Goal: Obtain resource: Download file/media

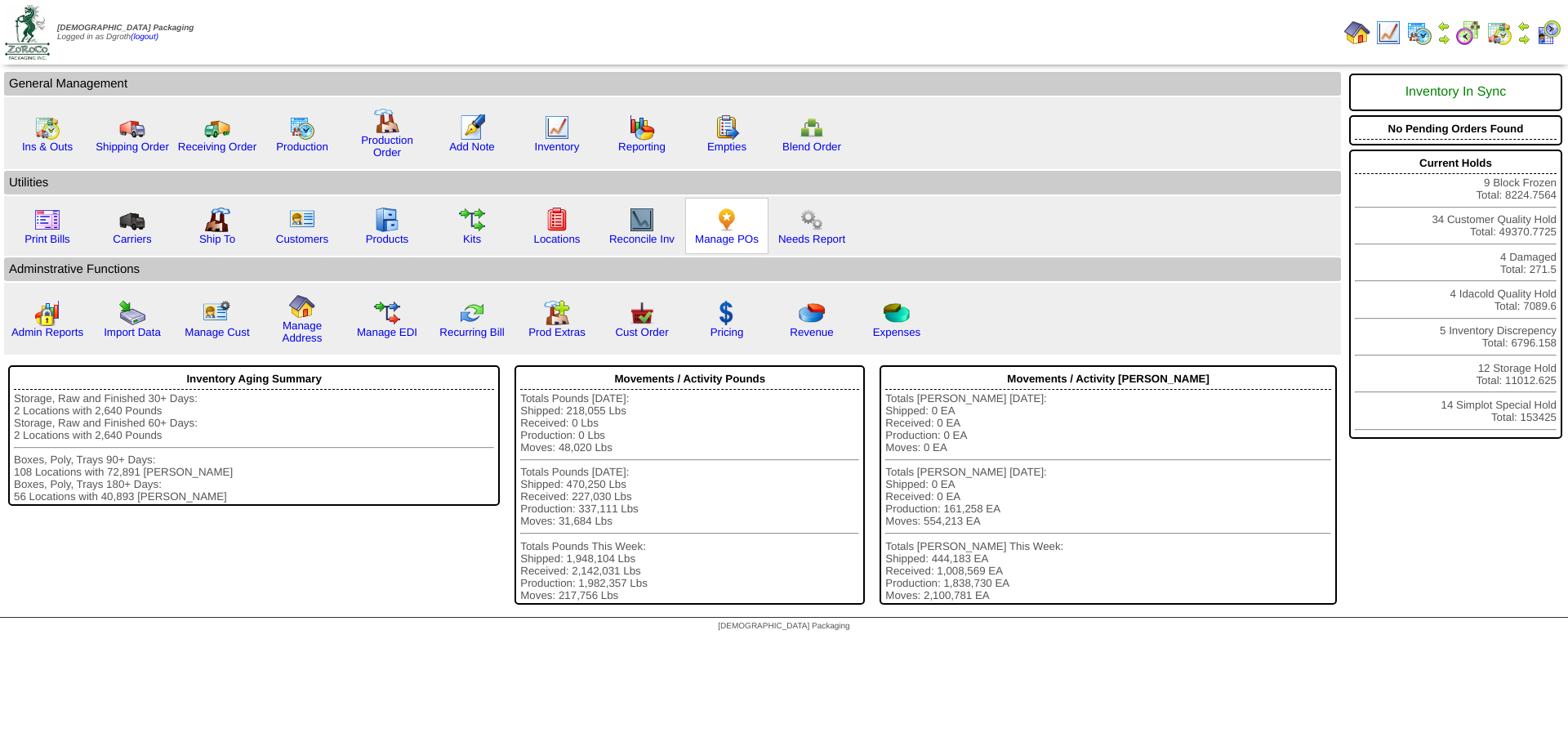
click at [733, 220] on img at bounding box center [727, 220] width 26 height 26
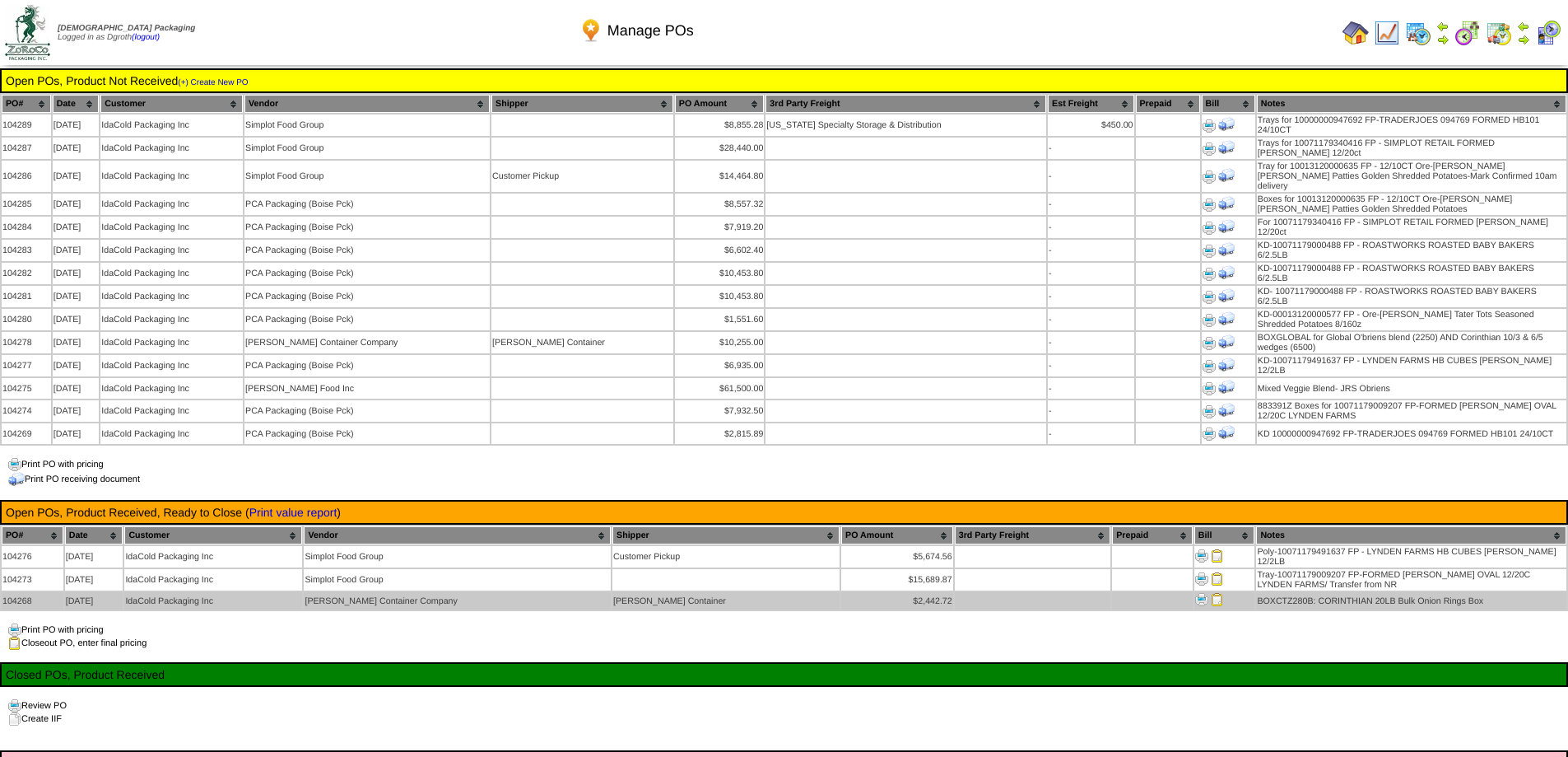
click at [1211, 593] on img at bounding box center [1217, 599] width 13 height 13
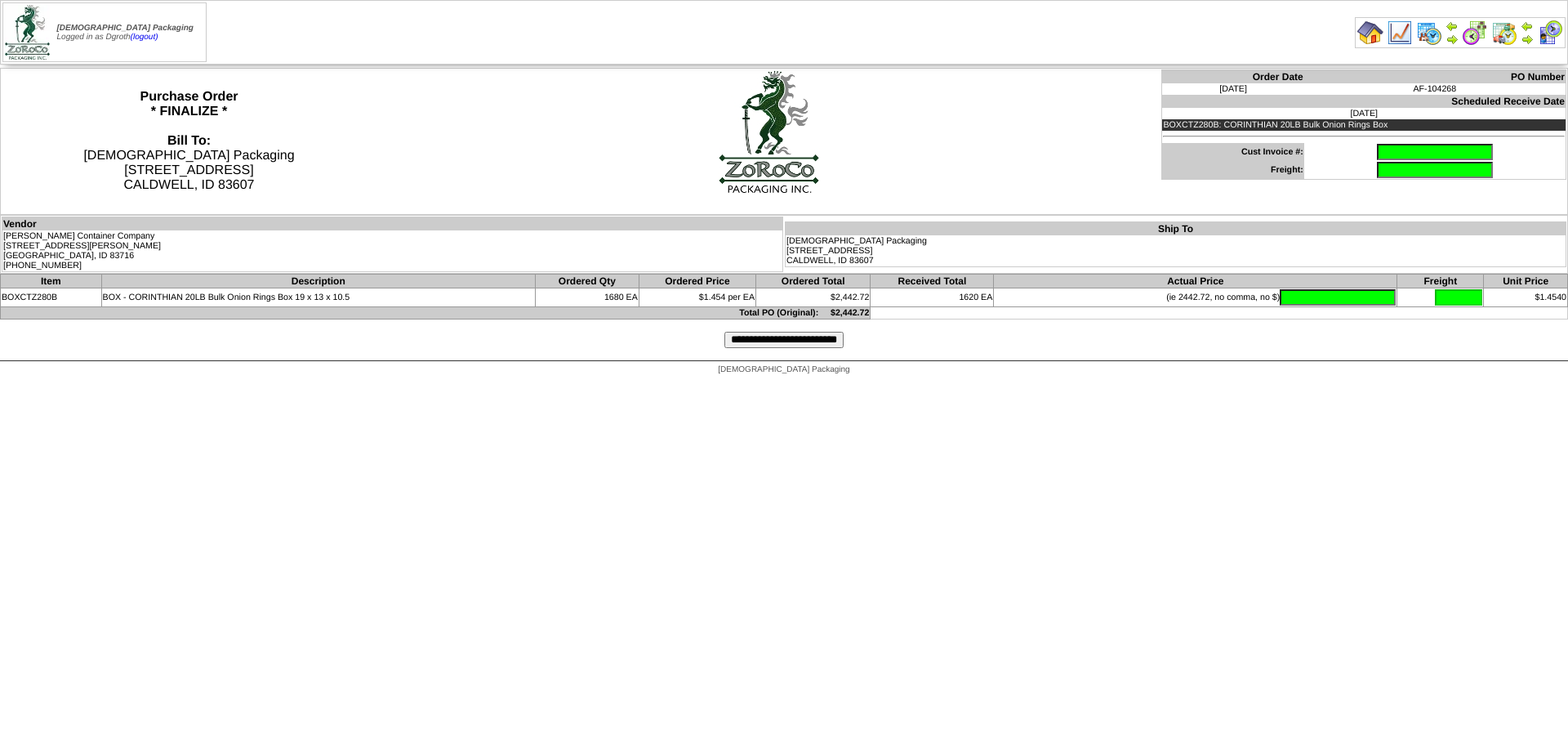
click at [1433, 151] on input "text" at bounding box center [1434, 152] width 116 height 16
type input "******"
click at [1333, 298] on input "text" at bounding box center [1337, 297] width 116 height 16
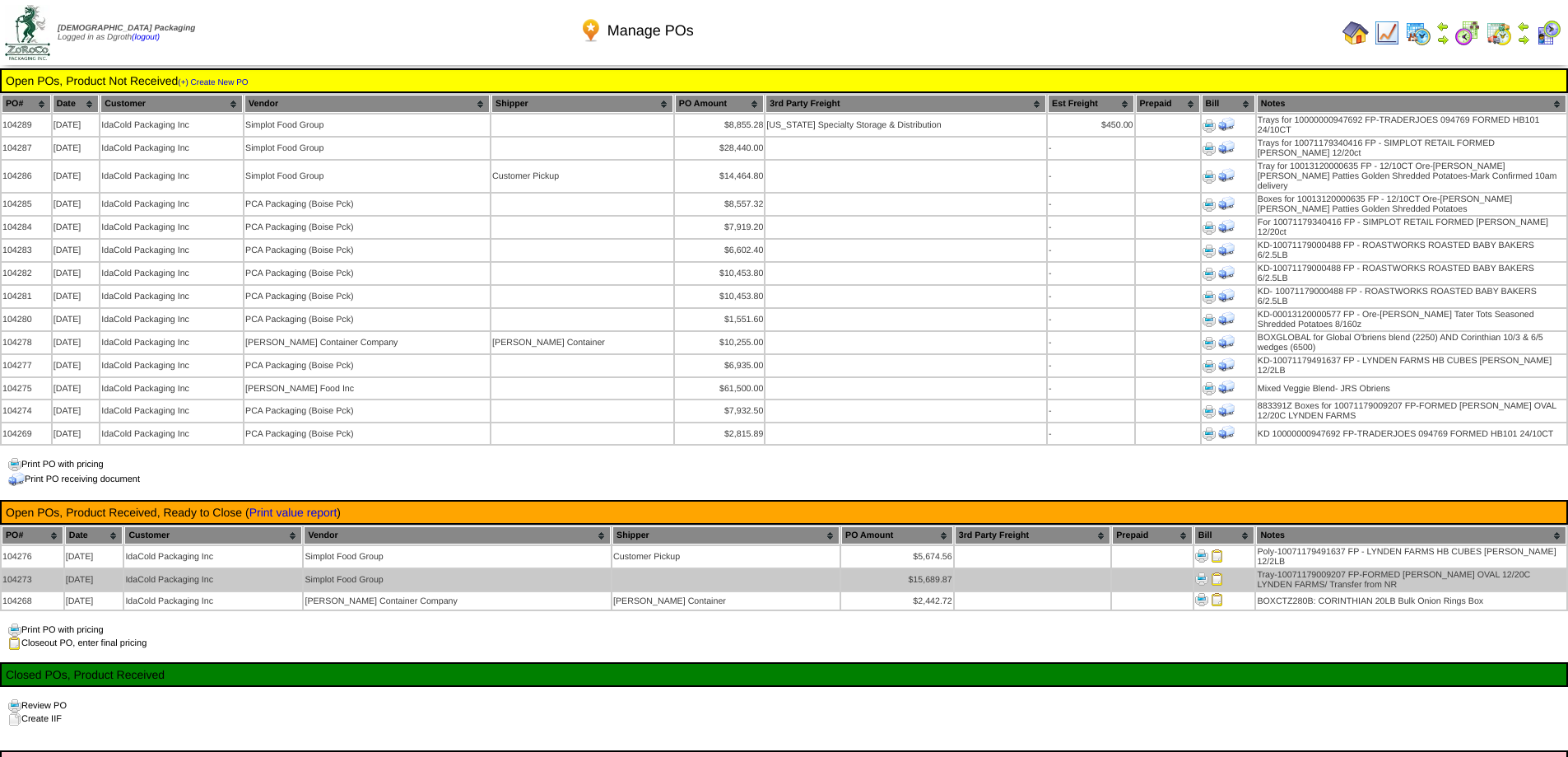
click at [1211, 572] on img at bounding box center [1217, 578] width 13 height 13
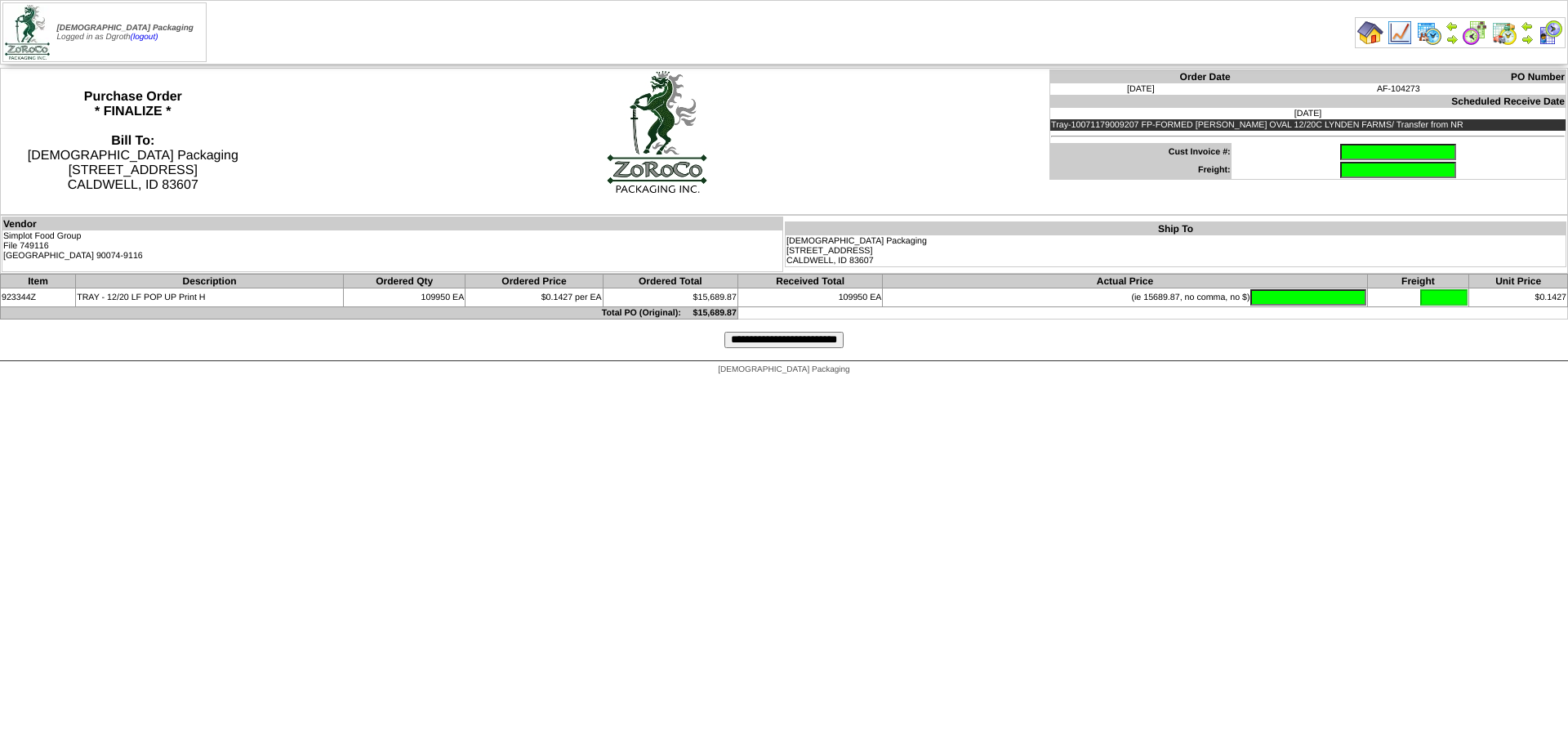
click at [1354, 153] on input "text" at bounding box center [1398, 152] width 116 height 16
click at [1340, 149] on input "text" at bounding box center [1398, 152] width 116 height 16
type input "********"
click at [1330, 297] on input "text" at bounding box center [1307, 297] width 116 height 16
drag, startPoint x: 1315, startPoint y: 295, endPoint x: 1567, endPoint y: 323, distance: 253.6
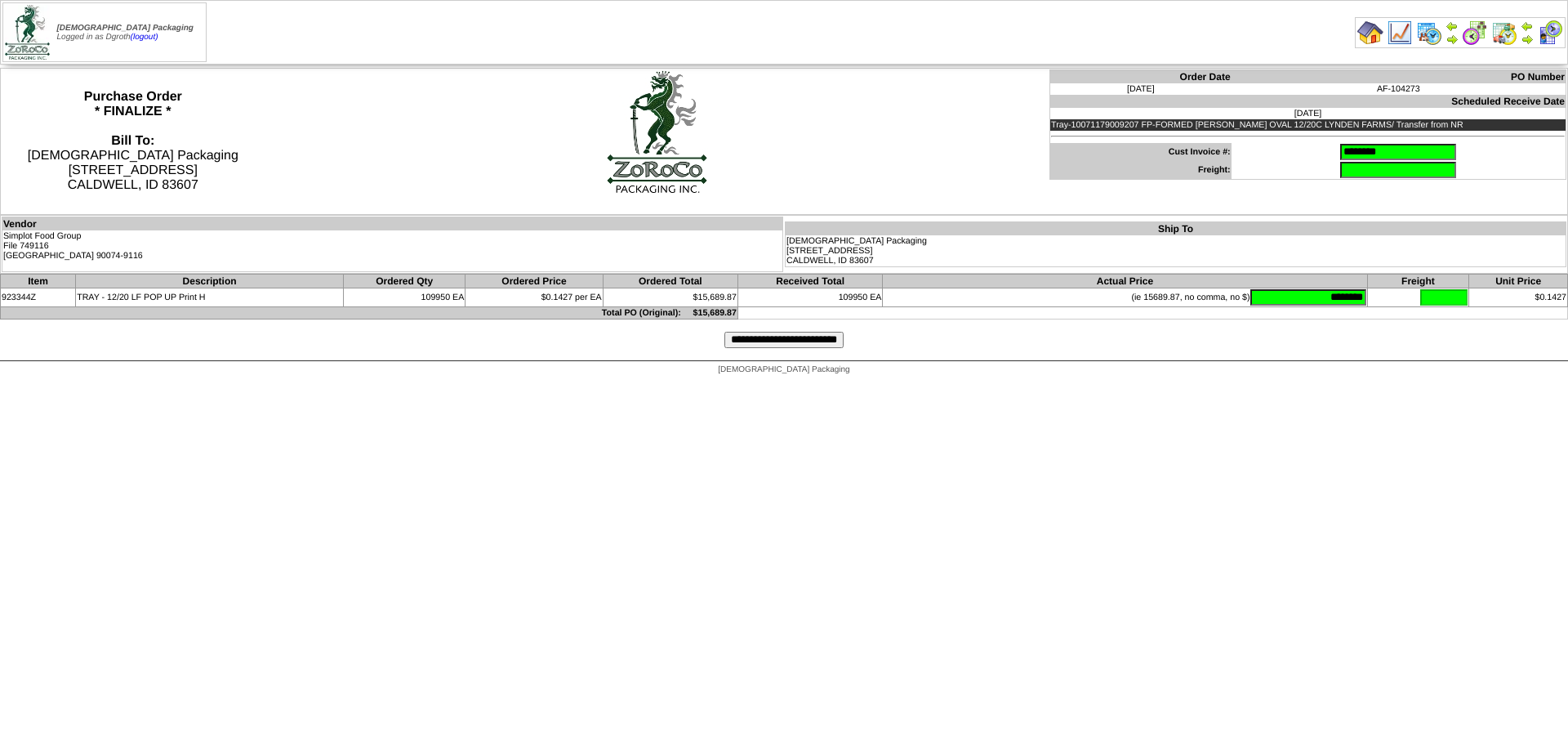
click at [1567, 323] on form "Purchase Order * FINALIZE * Bill To: Zoroco Packaging 20148 MONTE WAY CALDWELL,…" at bounding box center [784, 213] width 1568 height 292
type input "********"
click at [778, 341] on input "**********" at bounding box center [784, 340] width 119 height 16
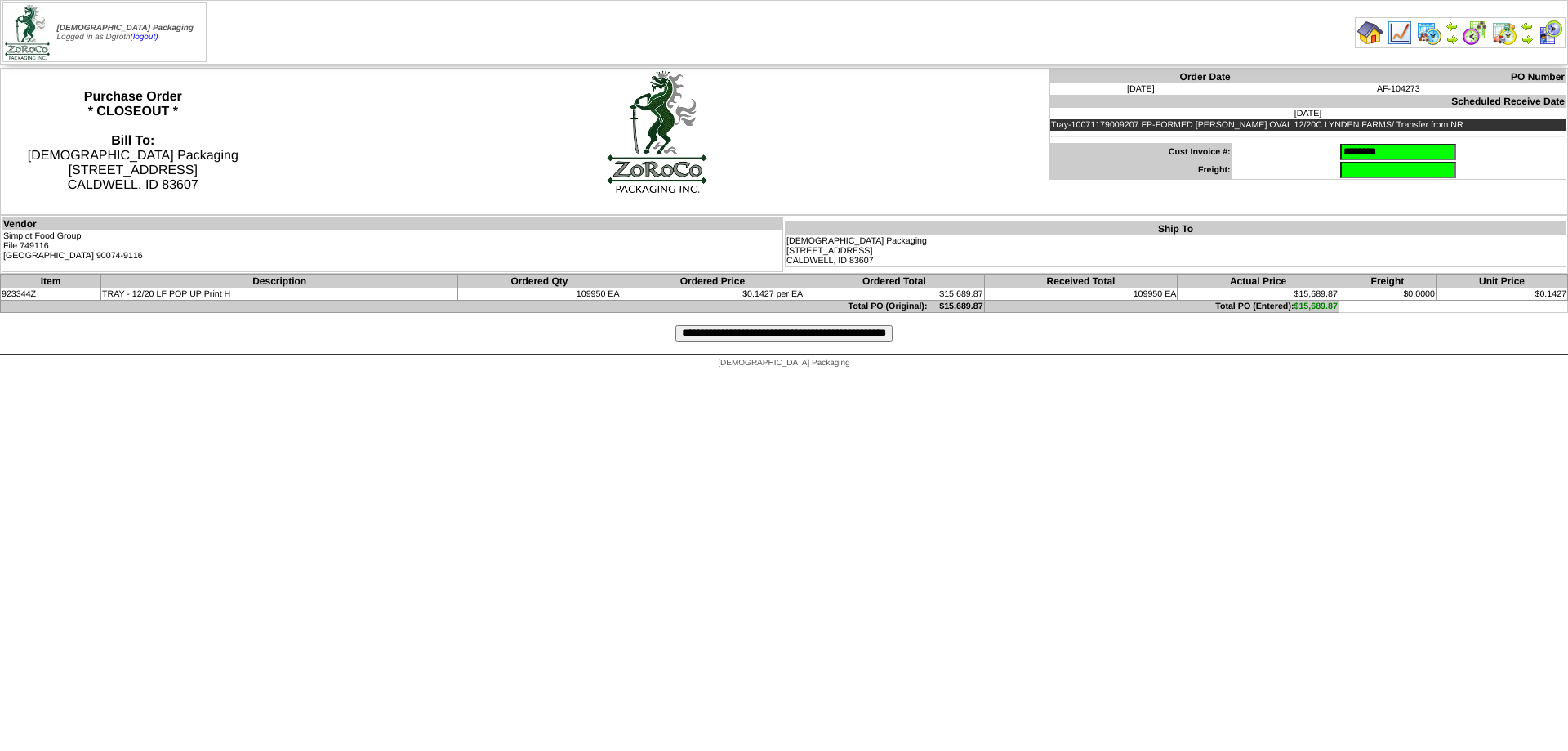
click at [784, 333] on input "**********" at bounding box center [784, 333] width 217 height 16
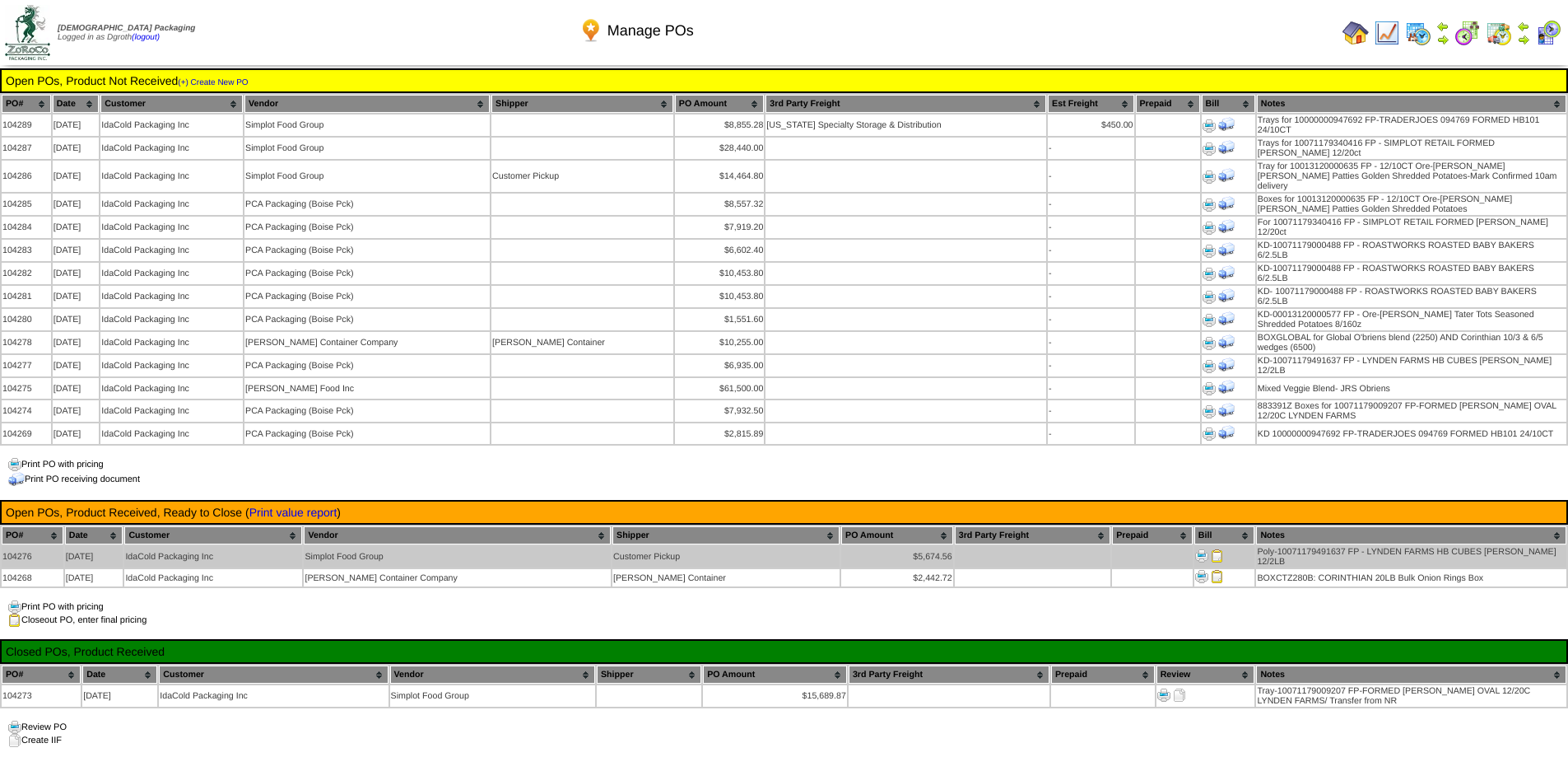
click at [1211, 549] on img at bounding box center [1217, 555] width 13 height 13
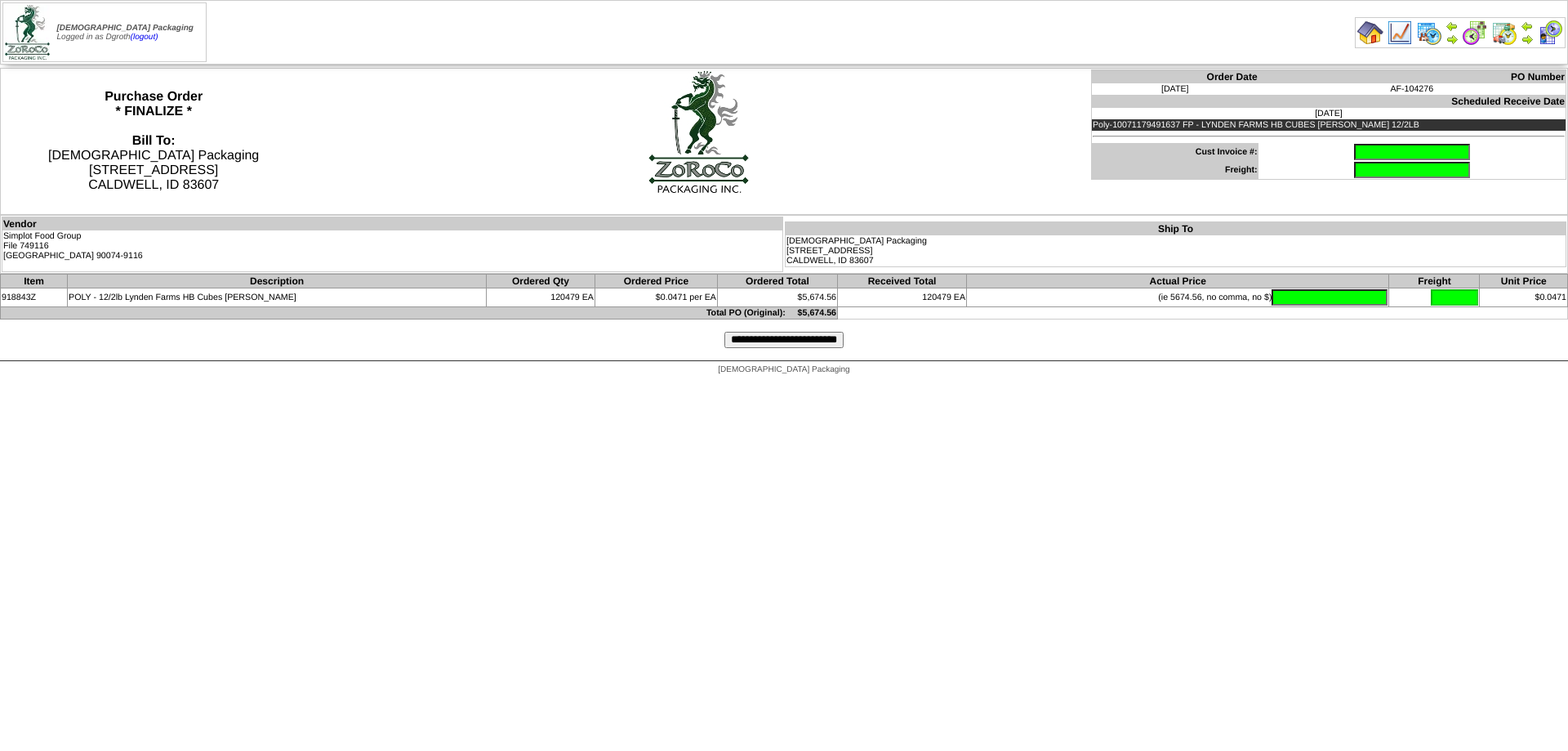
click at [1354, 156] on input "text" at bounding box center [1411, 152] width 116 height 16
type input "*"
type input "********"
click at [1303, 300] on input "text" at bounding box center [1329, 297] width 116 height 16
type input "*******"
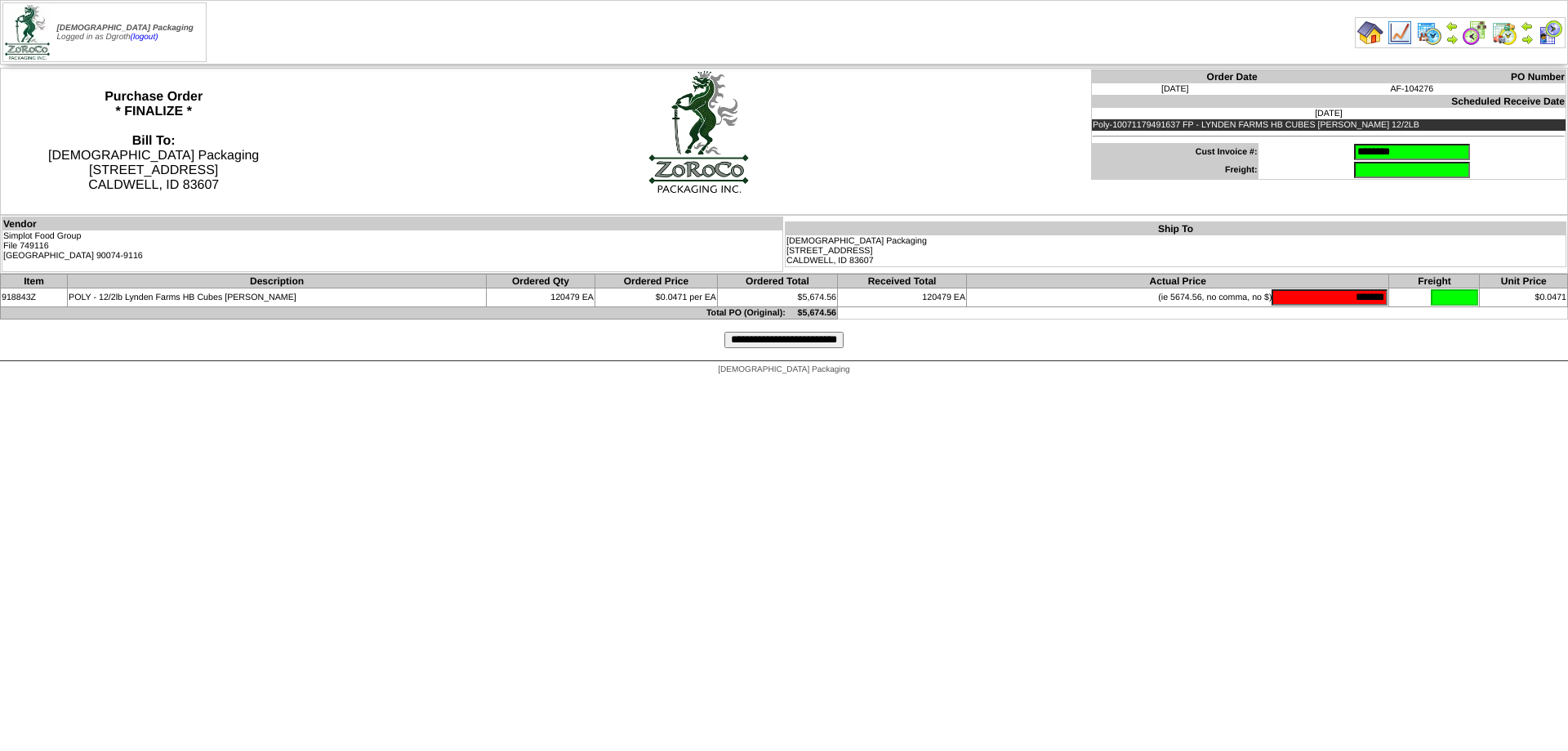
click at [797, 337] on input "**********" at bounding box center [784, 340] width 119 height 16
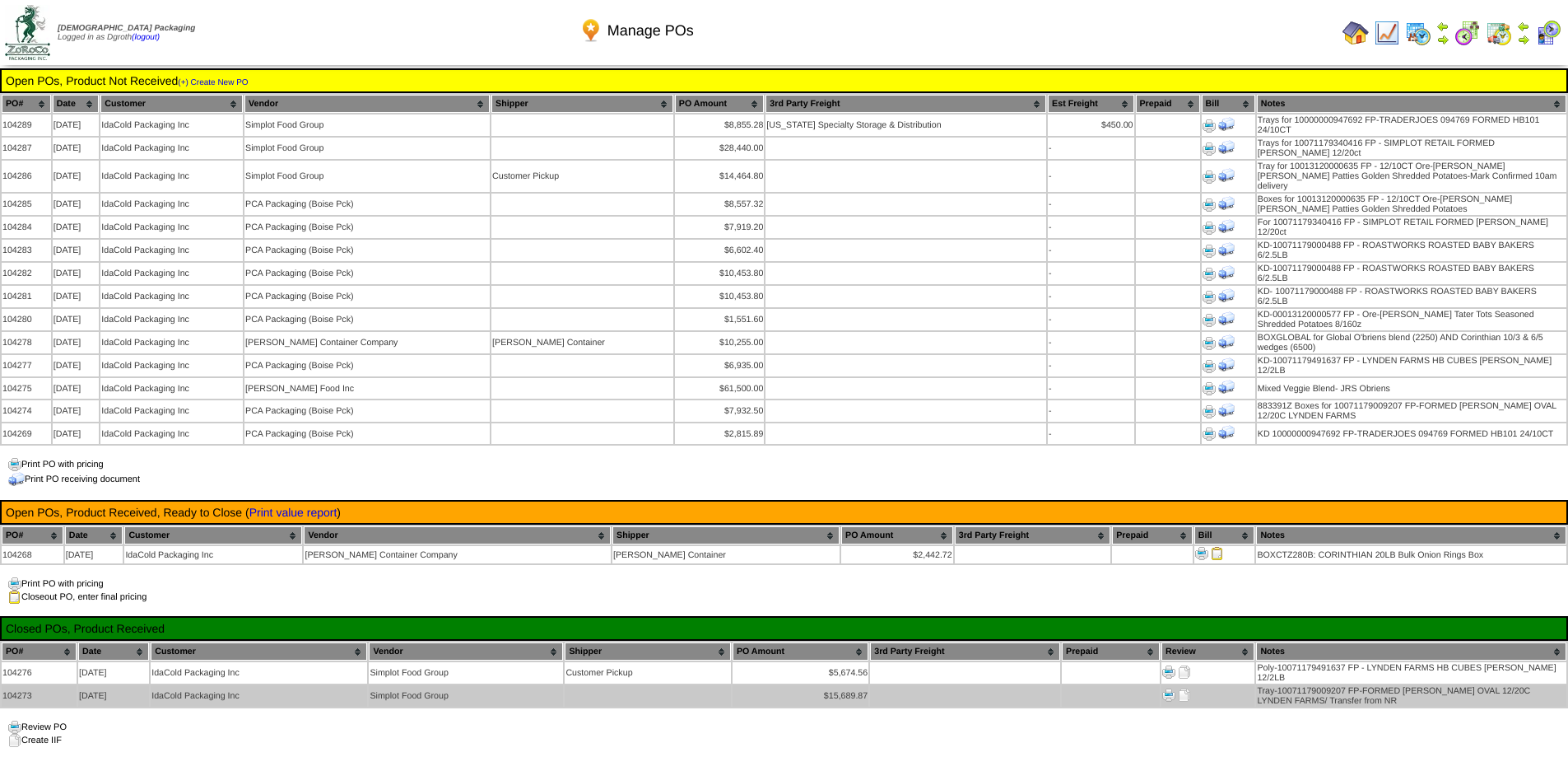
click at [1186, 688] on img at bounding box center [1184, 694] width 13 height 13
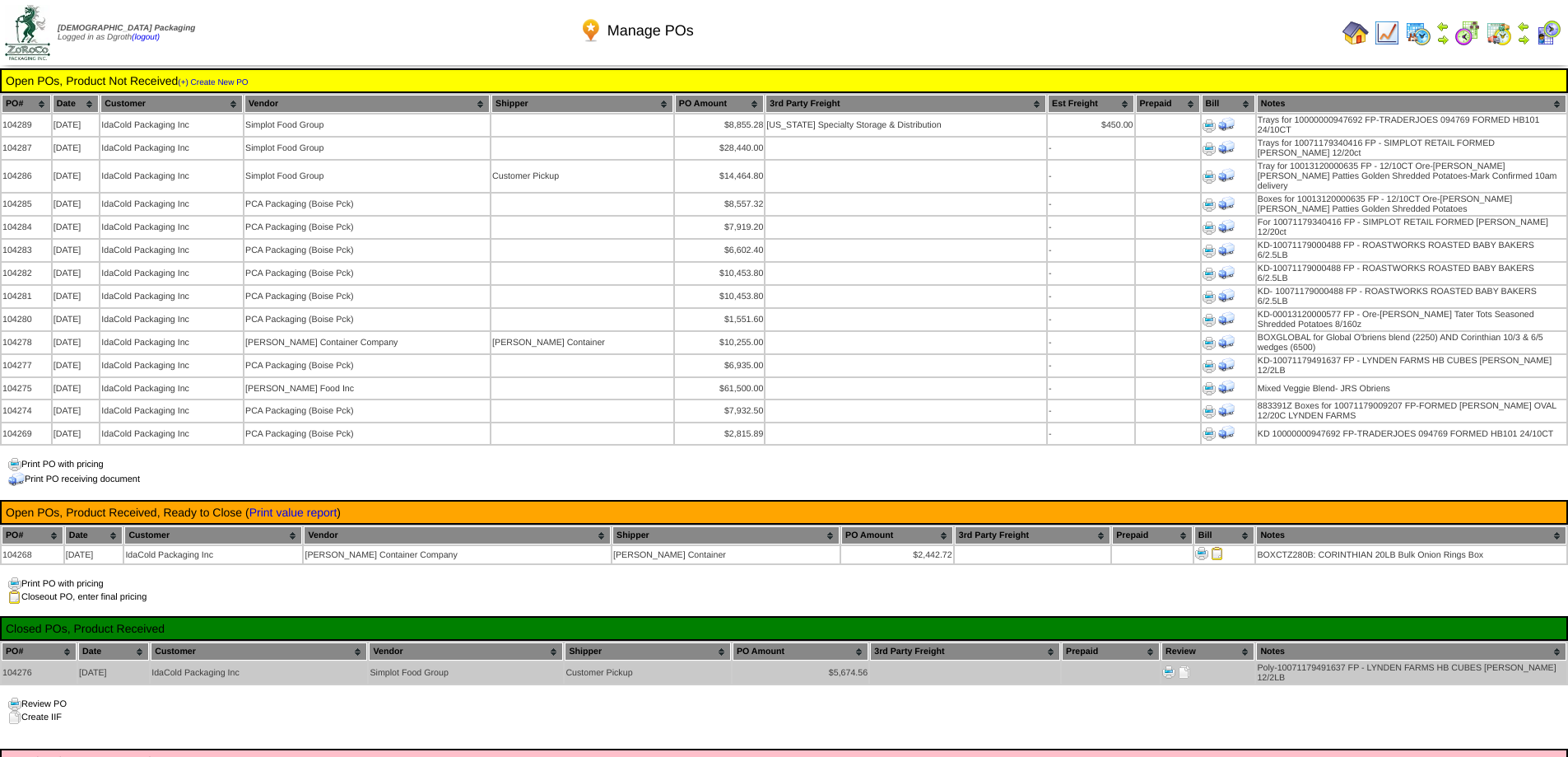
click at [1185, 665] on img at bounding box center [1184, 671] width 13 height 13
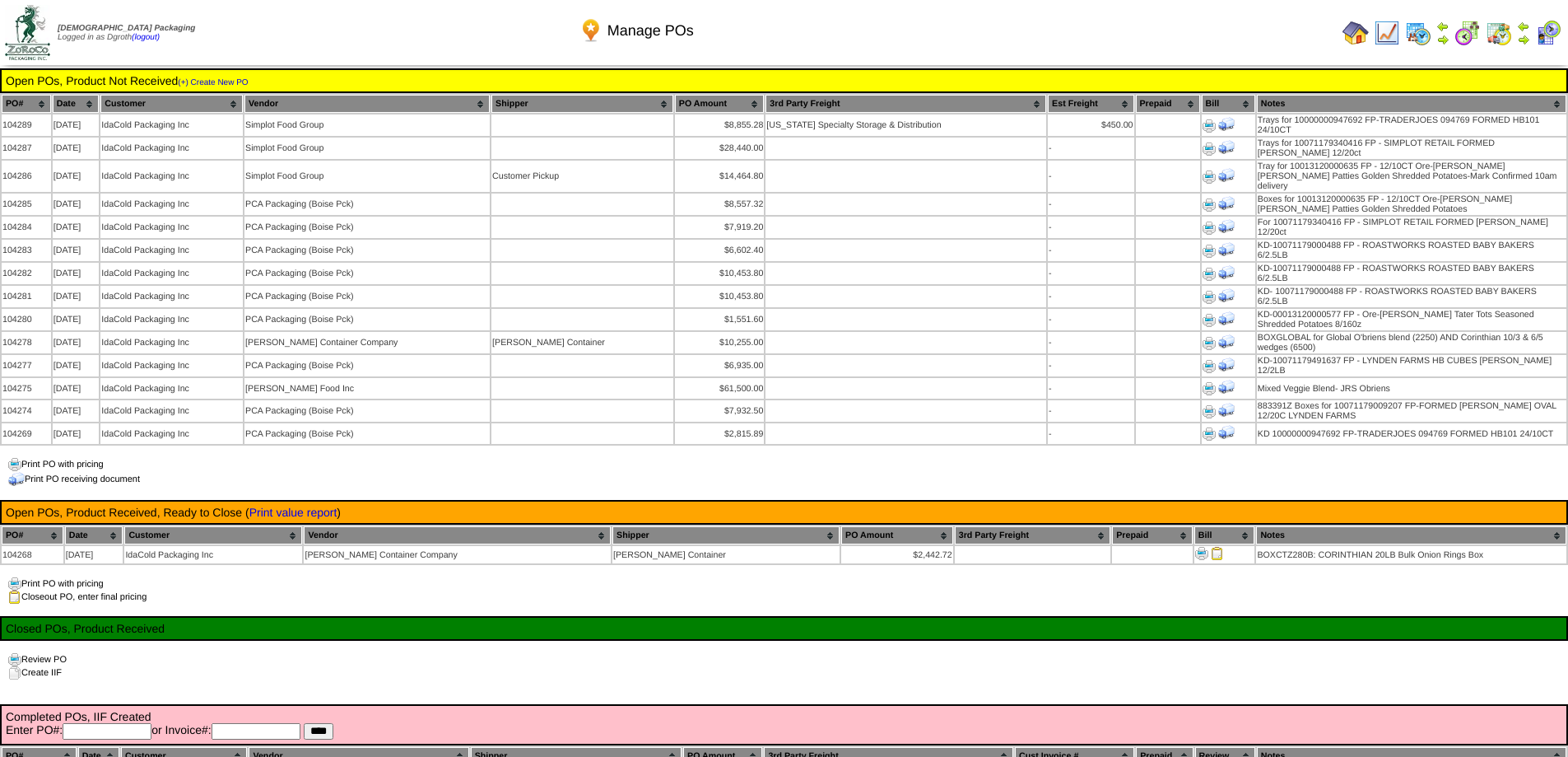
click at [1352, 33] on img at bounding box center [1355, 33] width 26 height 26
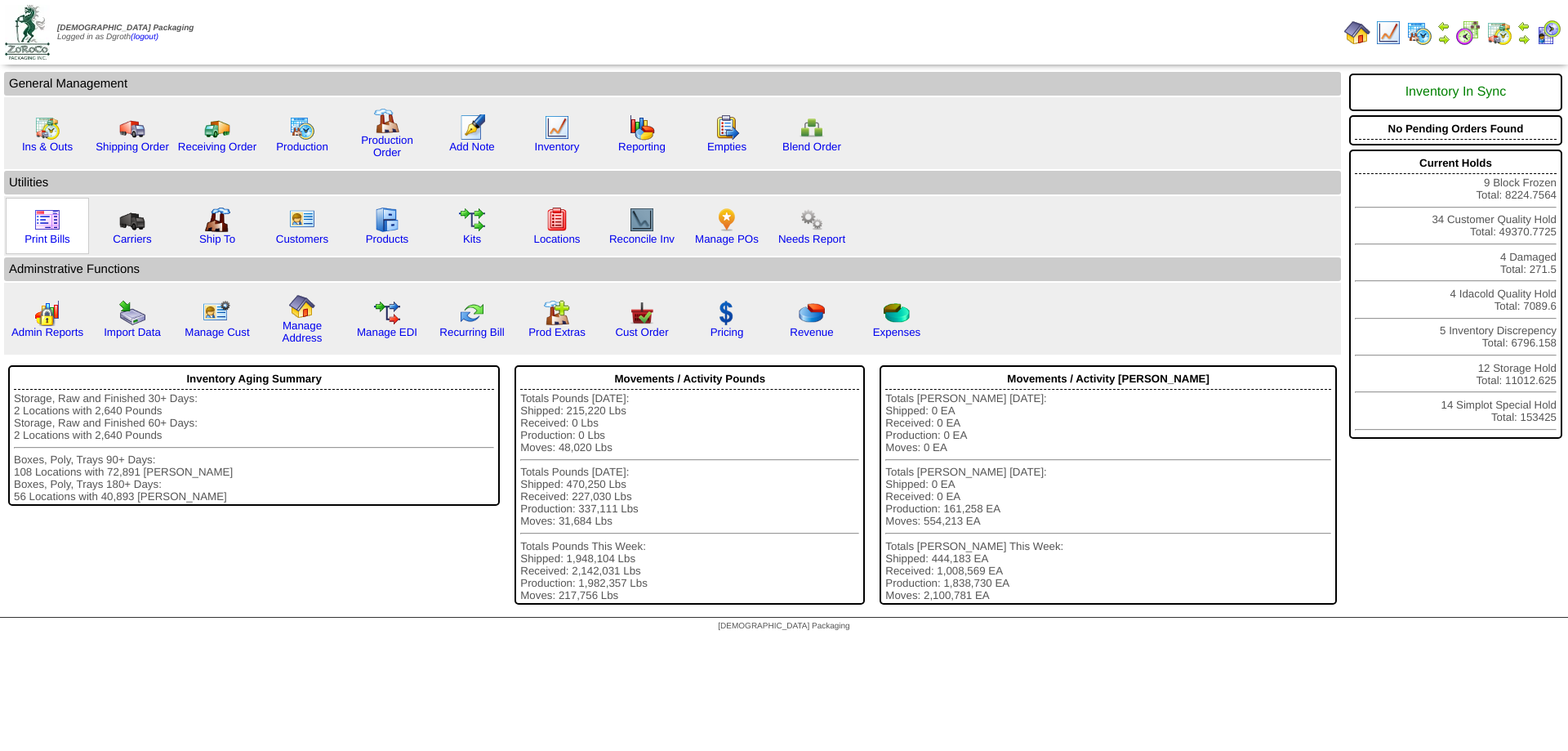
click at [58, 226] on img at bounding box center [48, 220] width 26 height 26
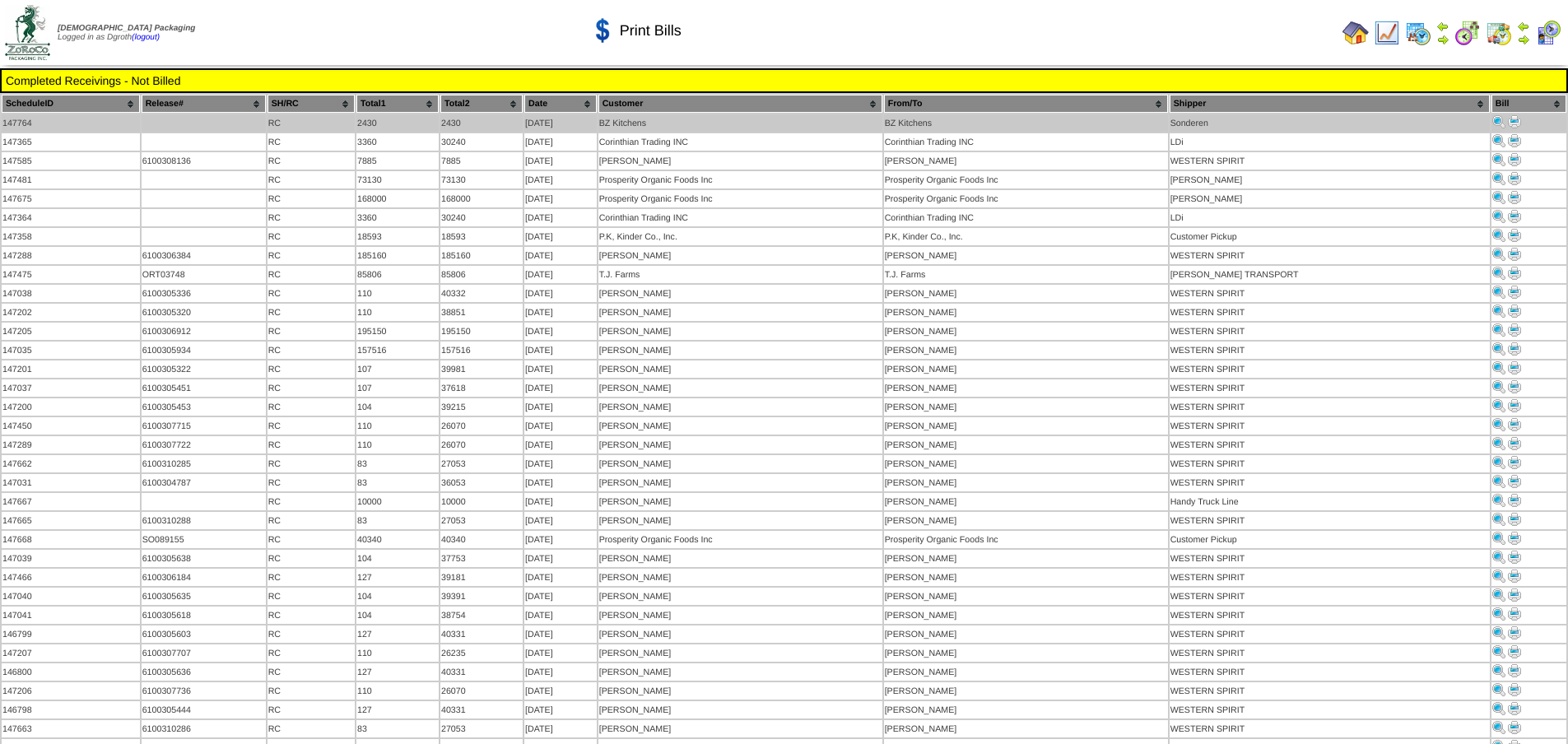
click at [1509, 123] on img at bounding box center [1514, 121] width 13 height 13
click at [1516, 125] on img at bounding box center [1514, 121] width 13 height 13
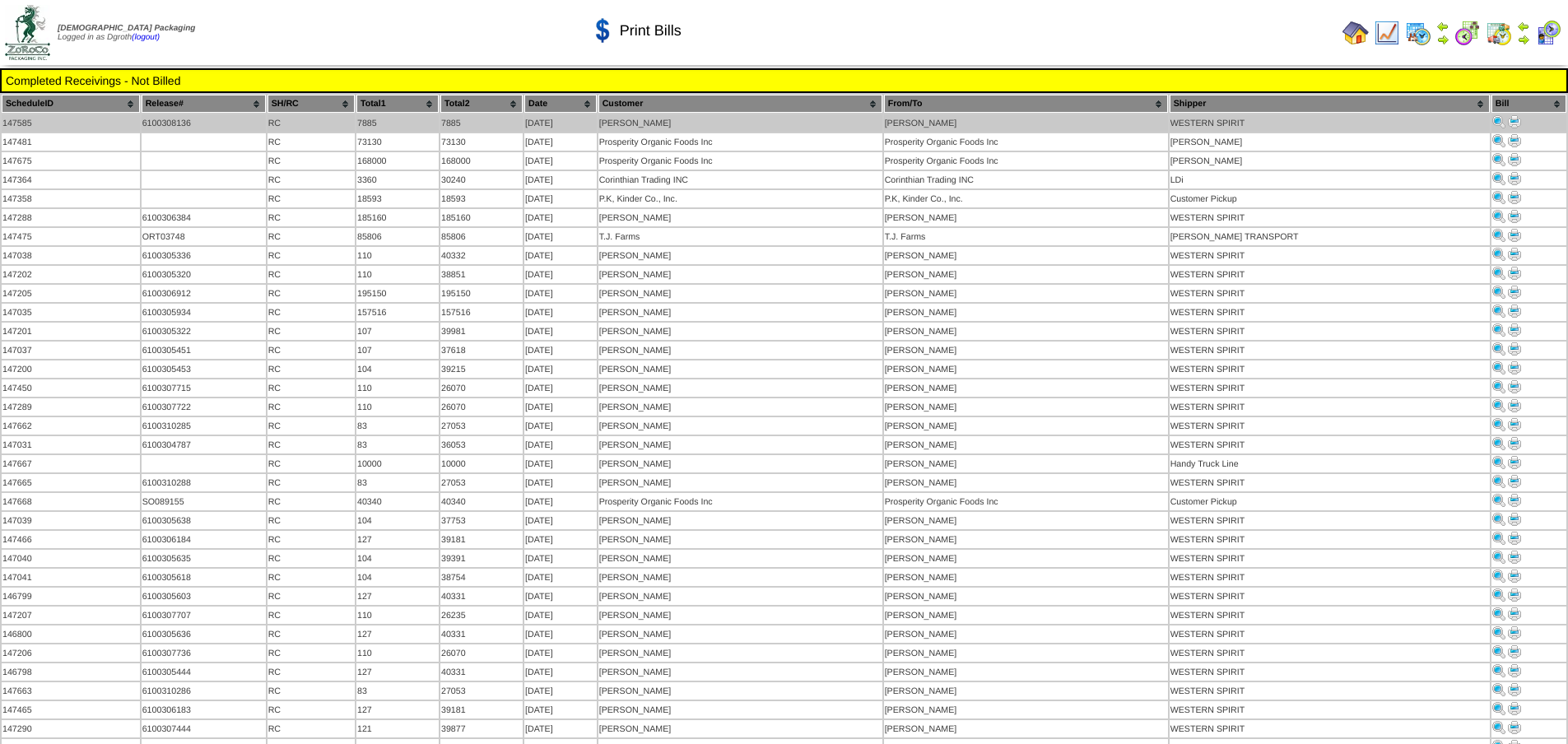
click at [1508, 123] on img at bounding box center [1514, 121] width 13 height 13
click at [1508, 121] on img at bounding box center [1514, 121] width 13 height 13
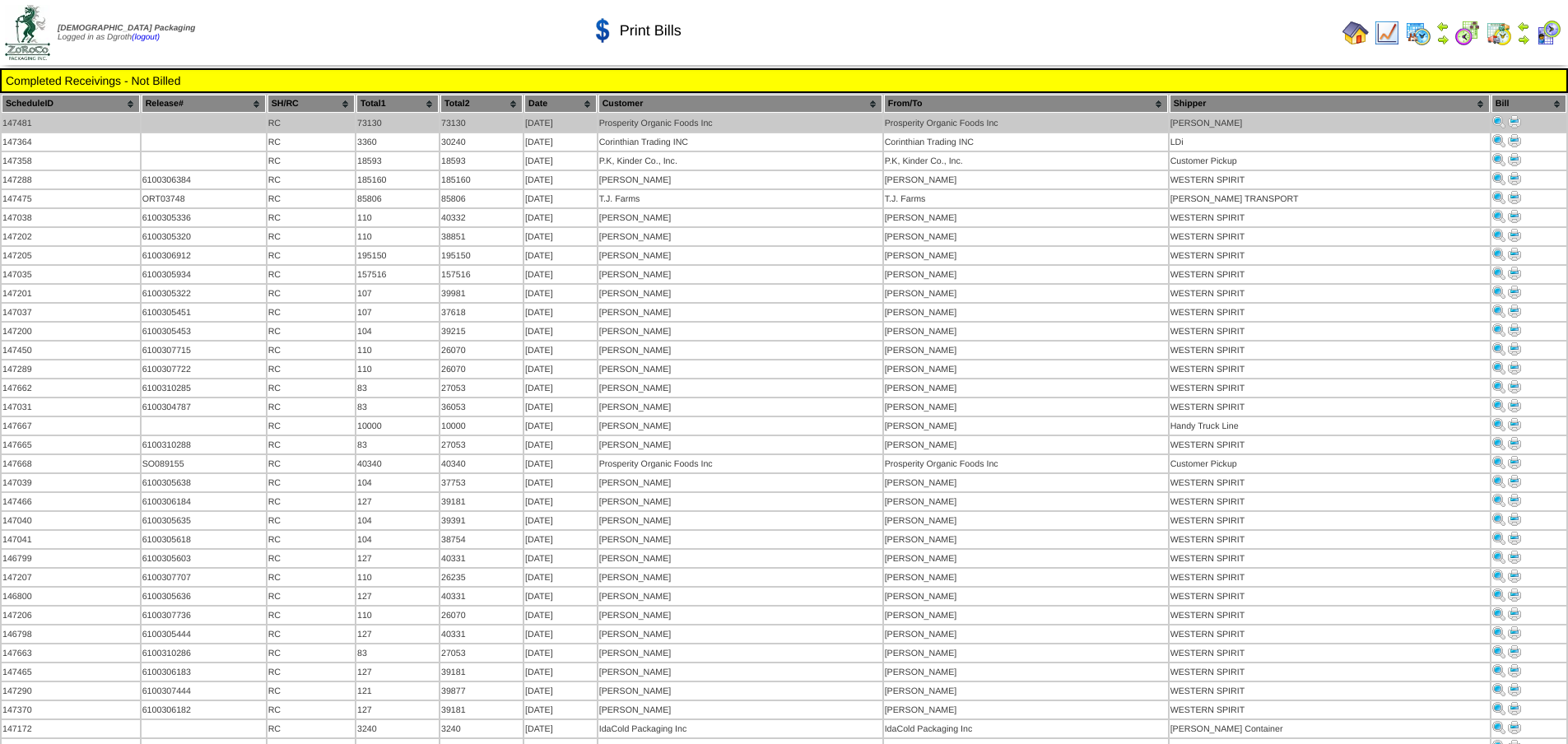
click at [1508, 125] on img at bounding box center [1514, 121] width 13 height 13
click at [1508, 126] on img at bounding box center [1514, 121] width 13 height 13
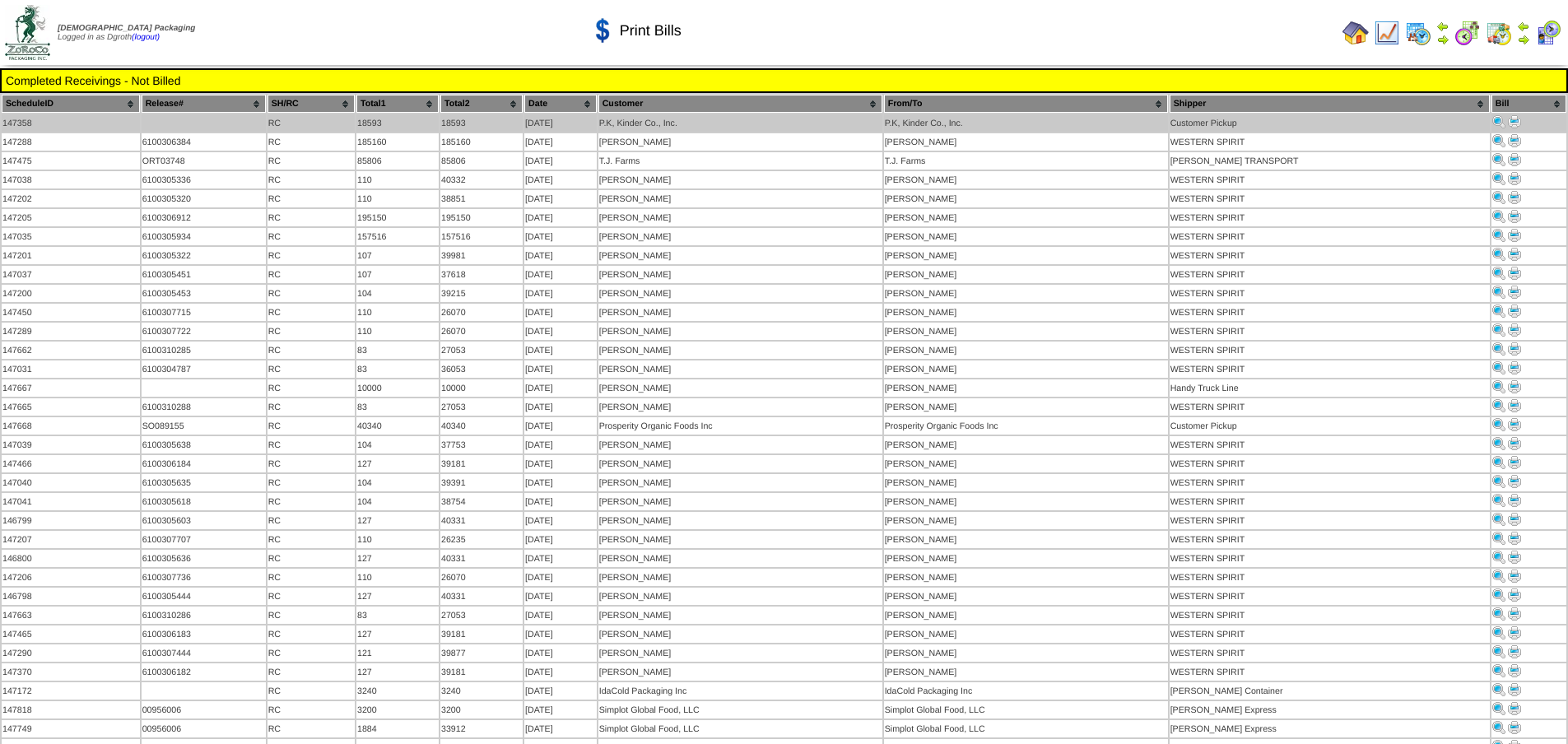
click at [1510, 121] on img at bounding box center [1514, 121] width 13 height 13
click at [1514, 125] on img at bounding box center [1514, 121] width 13 height 13
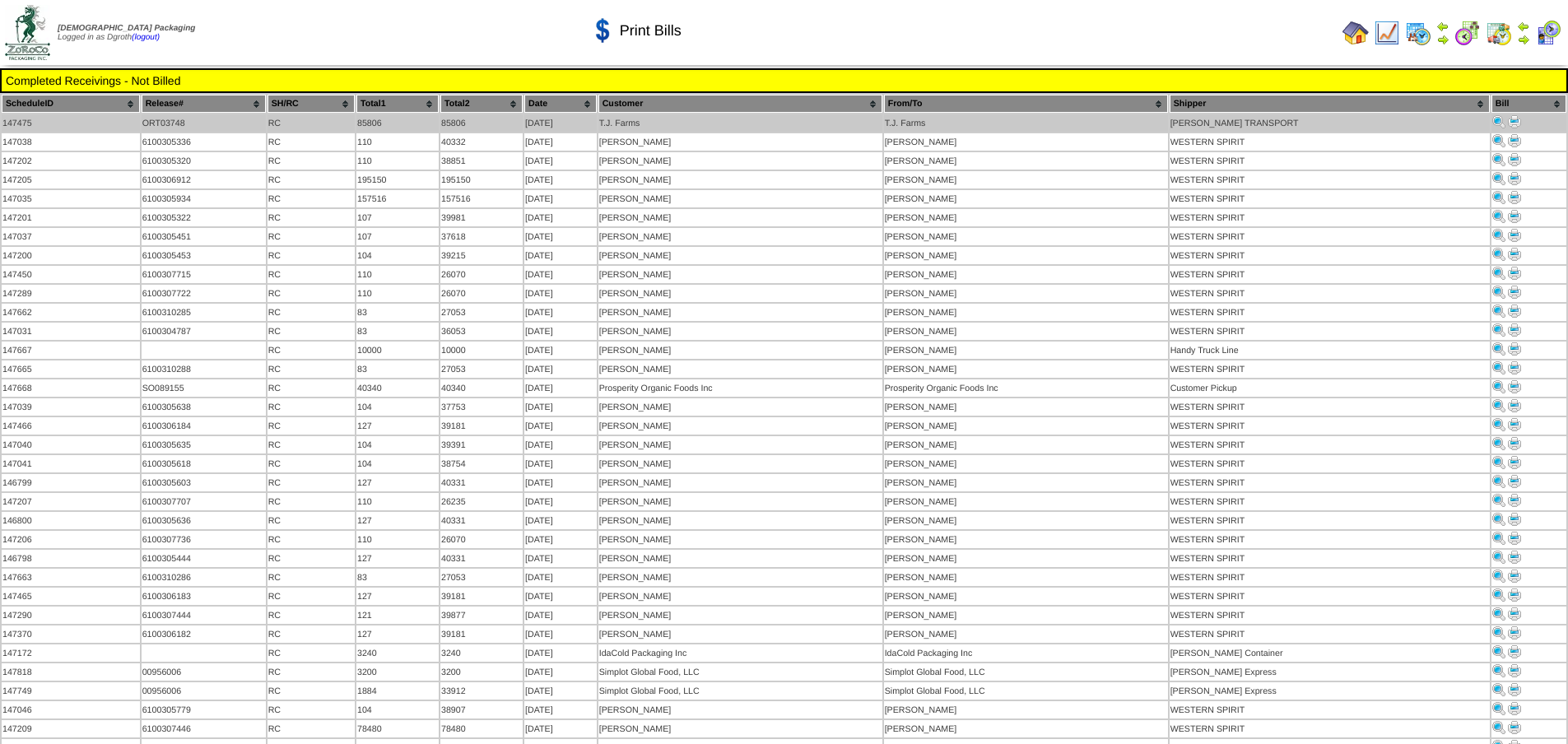
click at [1508, 119] on img at bounding box center [1514, 121] width 13 height 13
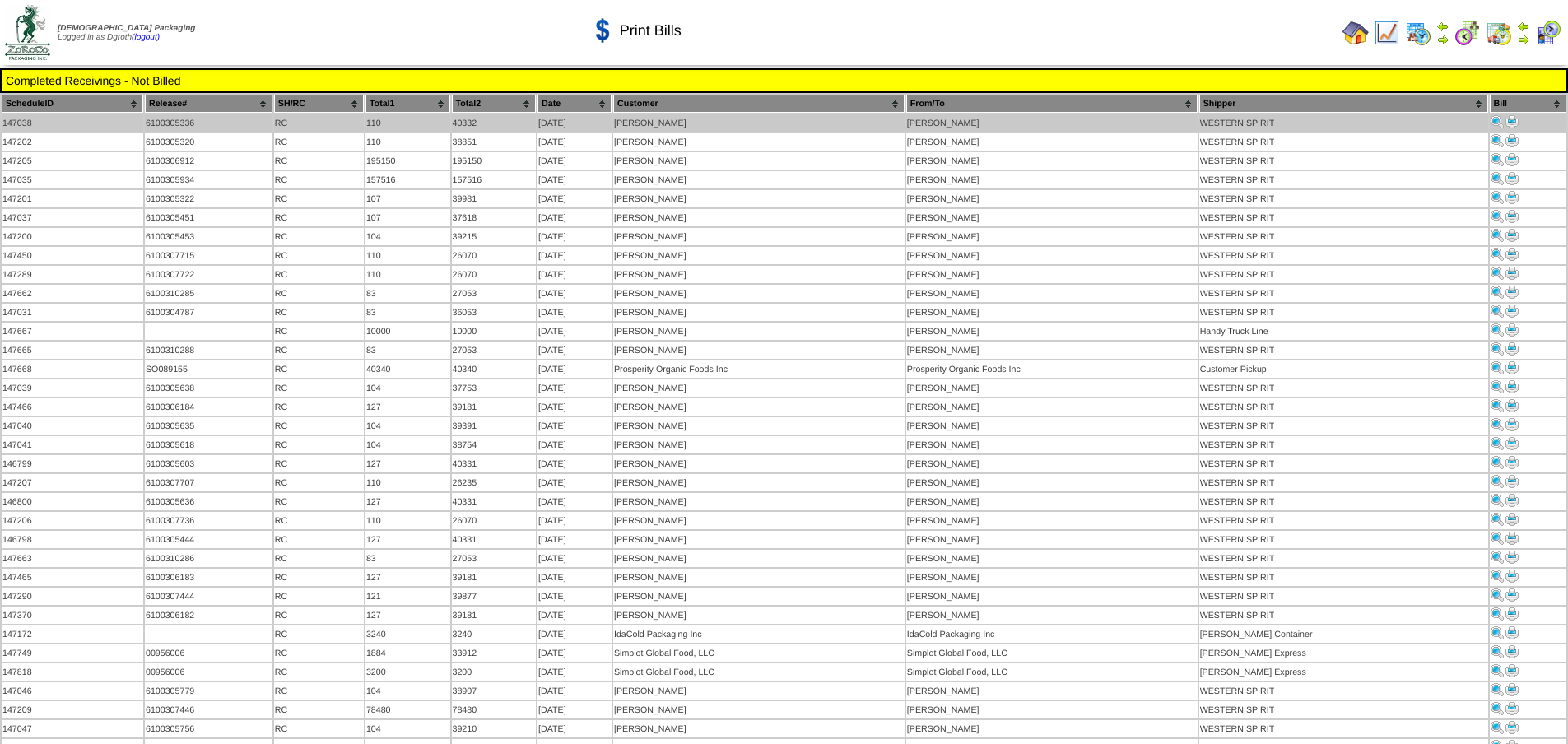
click at [1505, 122] on img at bounding box center [1511, 121] width 13 height 13
click at [1511, 120] on img at bounding box center [1511, 121] width 13 height 13
click at [1505, 127] on img at bounding box center [1511, 121] width 13 height 13
click at [1505, 120] on img at bounding box center [1511, 121] width 13 height 13
click at [1505, 125] on img at bounding box center [1511, 121] width 13 height 13
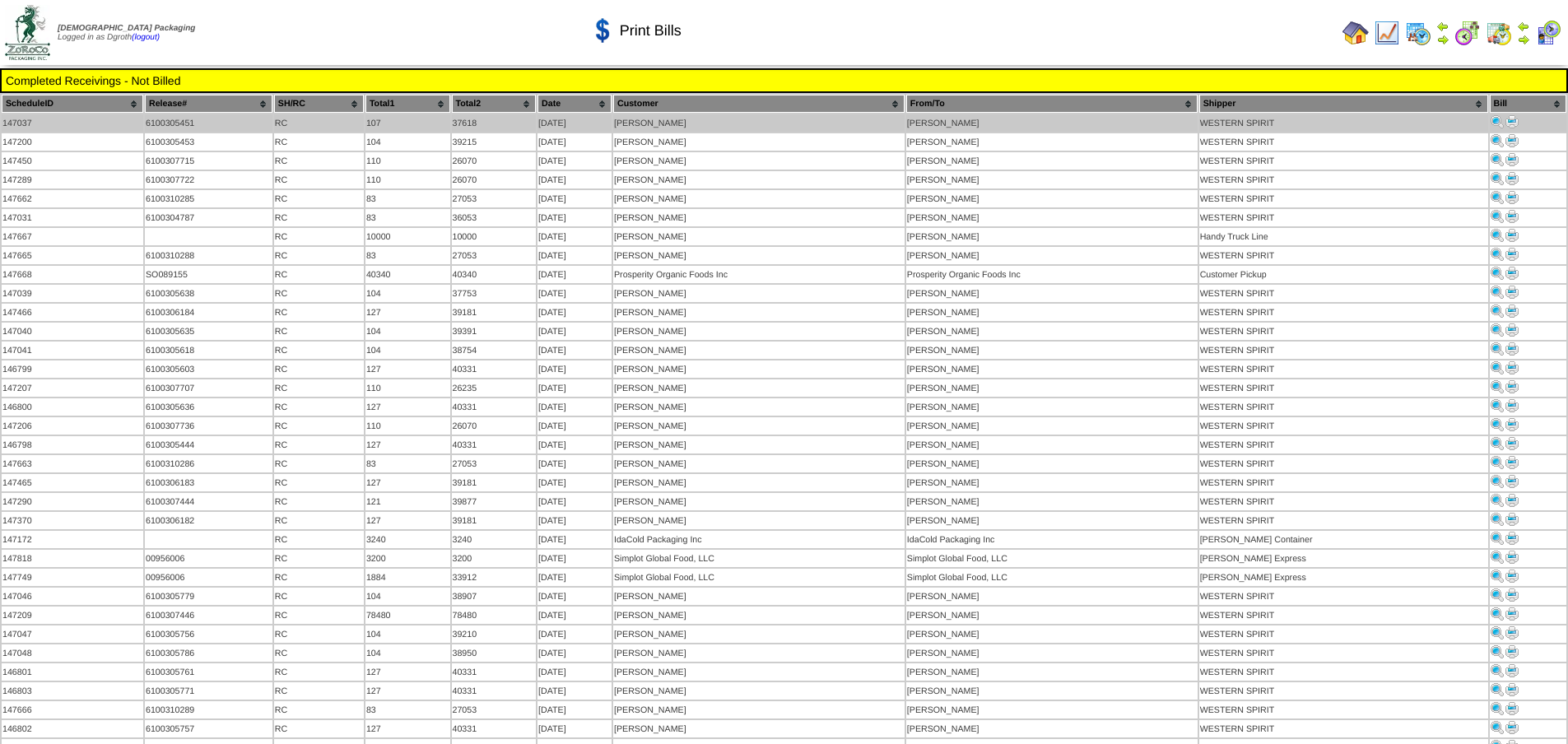
click at [1509, 125] on img at bounding box center [1511, 121] width 13 height 13
click at [1505, 120] on img at bounding box center [1511, 121] width 13 height 13
click at [1505, 127] on img at bounding box center [1511, 121] width 13 height 13
click at [1505, 121] on img at bounding box center [1511, 121] width 13 height 13
click at [1511, 122] on img at bounding box center [1511, 121] width 13 height 13
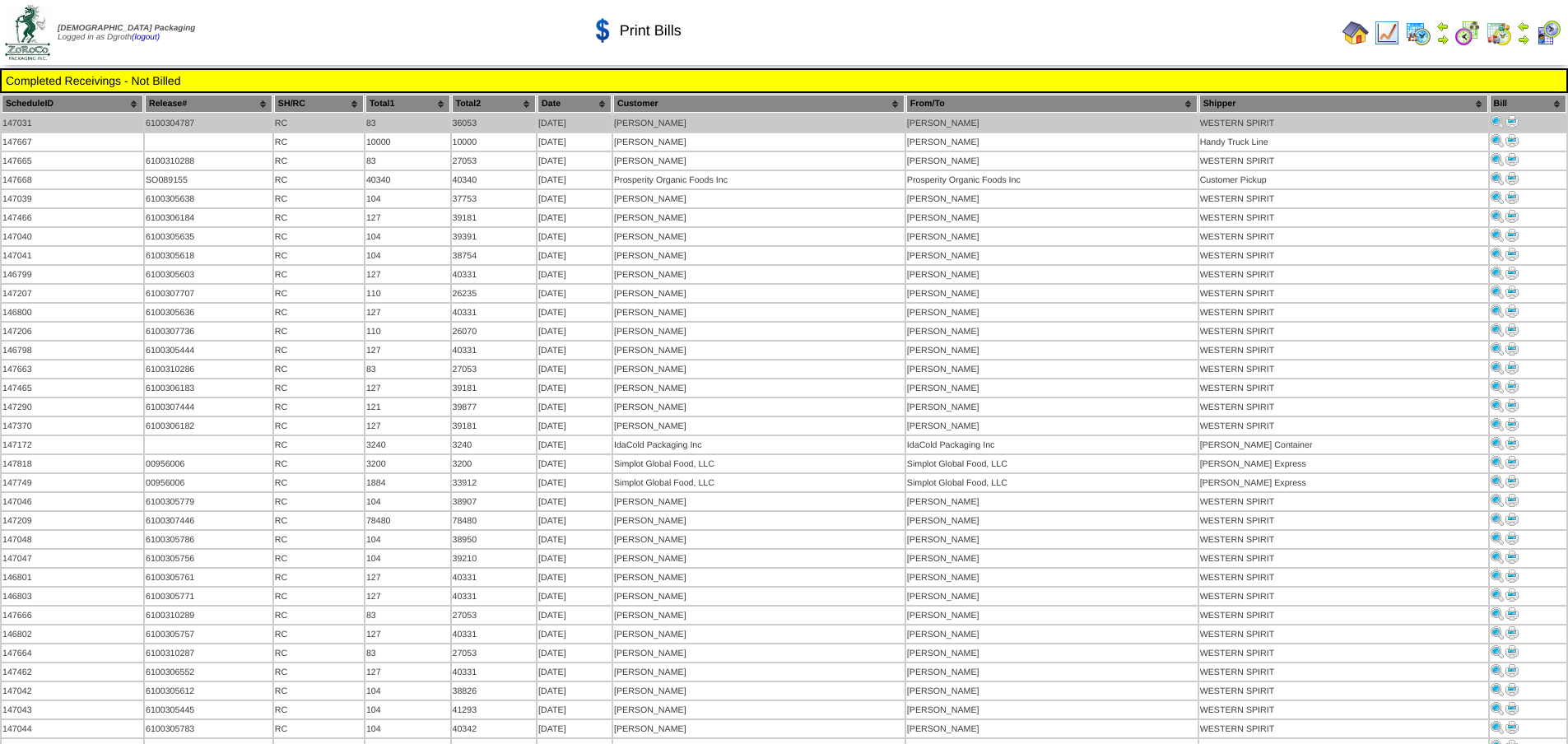
click at [1509, 120] on img at bounding box center [1511, 121] width 13 height 13
click at [1511, 120] on img at bounding box center [1511, 121] width 13 height 13
click at [1507, 120] on img at bounding box center [1511, 121] width 13 height 13
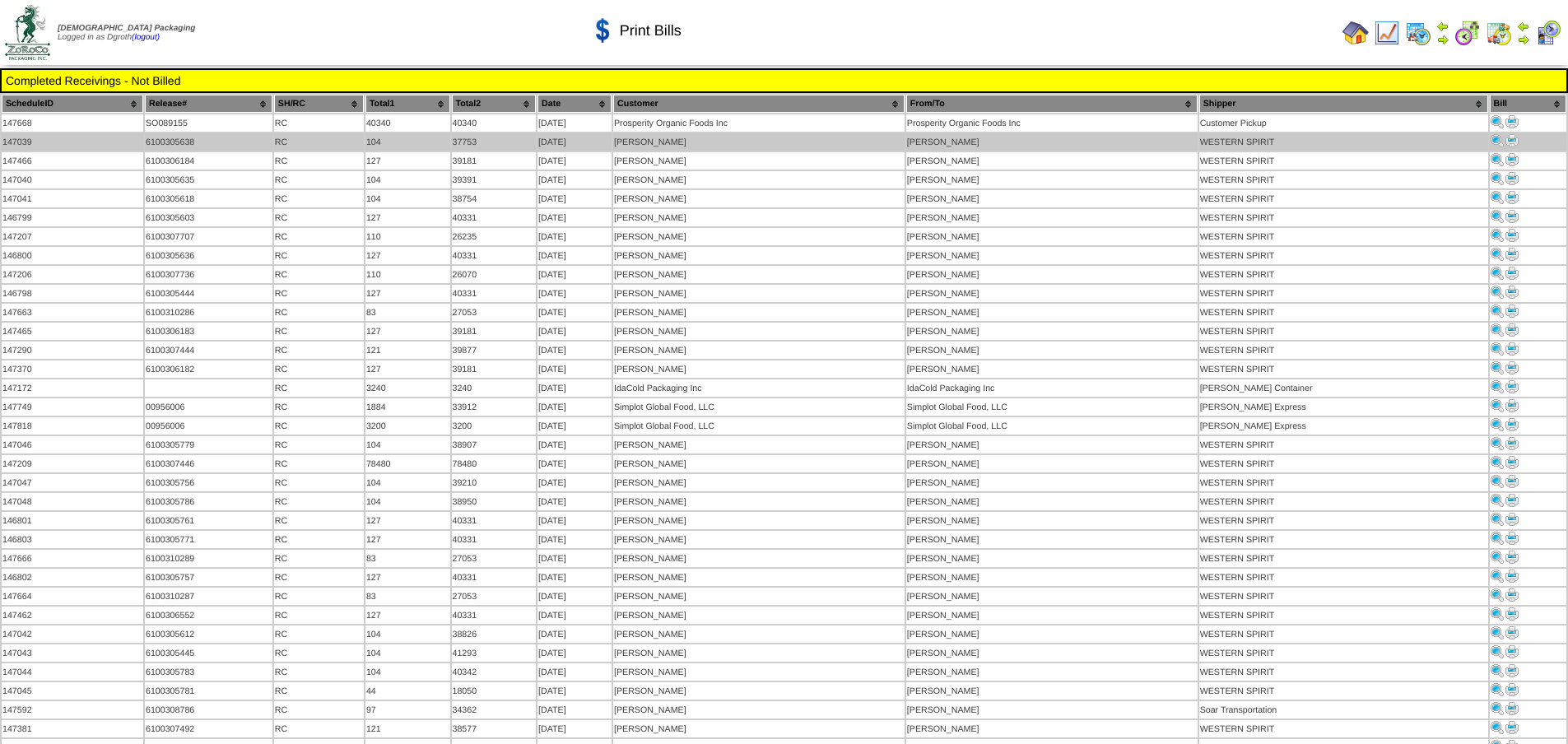
click at [1505, 138] on img at bounding box center [1511, 140] width 13 height 13
click at [1505, 146] on img at bounding box center [1511, 140] width 13 height 13
click at [1506, 142] on img at bounding box center [1511, 140] width 13 height 13
click at [1506, 143] on img at bounding box center [1511, 140] width 13 height 13
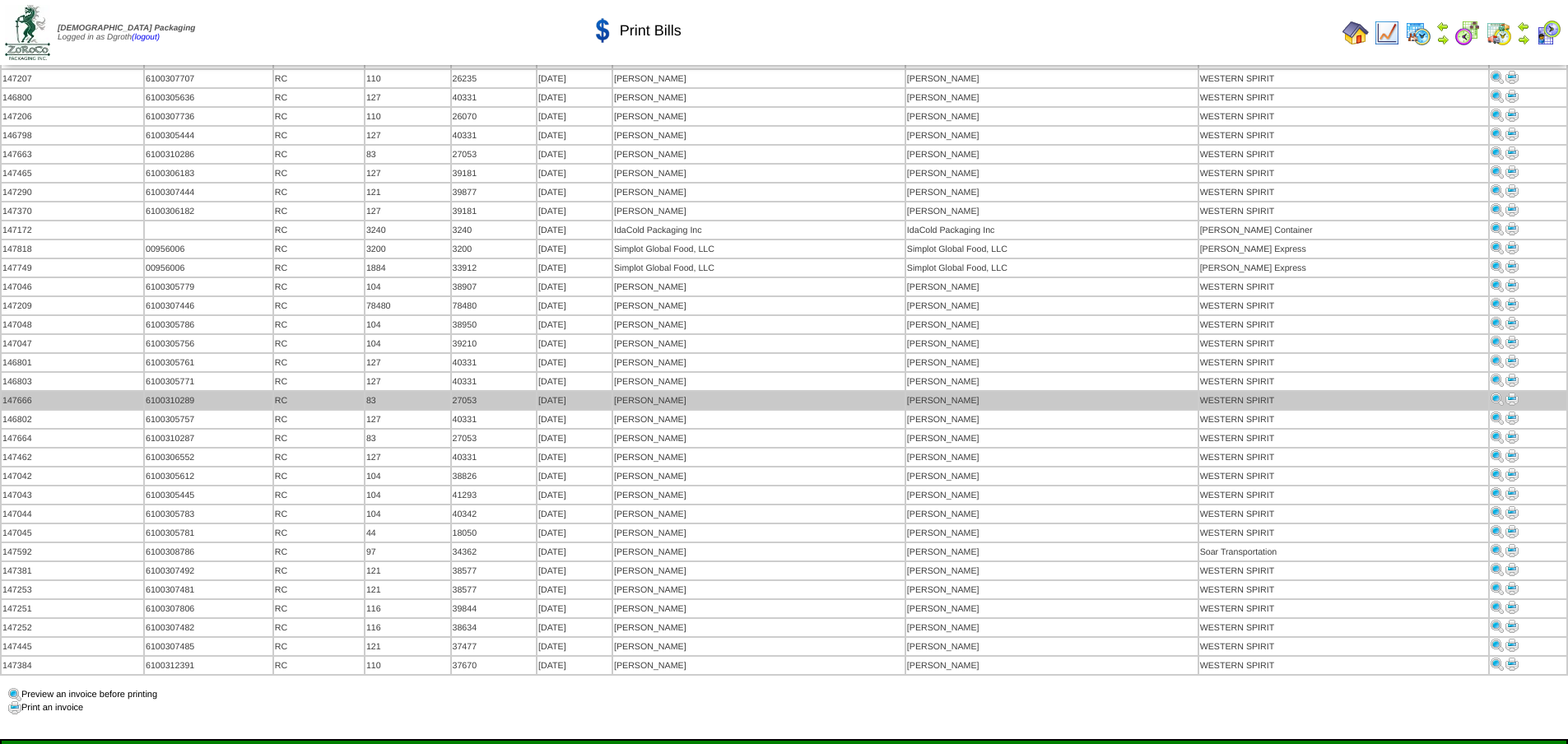
scroll to position [165, 0]
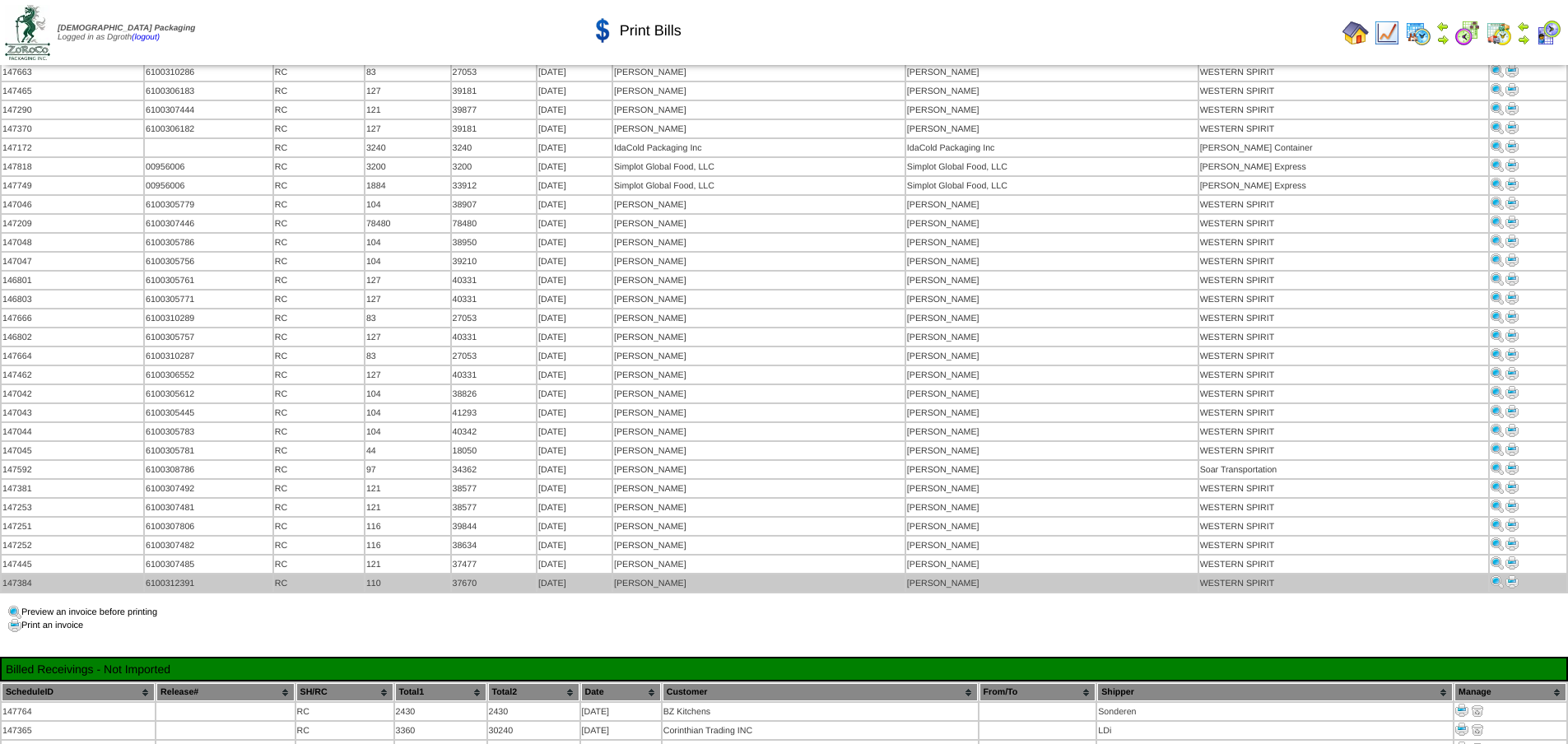
click at [1505, 575] on img at bounding box center [1511, 581] width 13 height 13
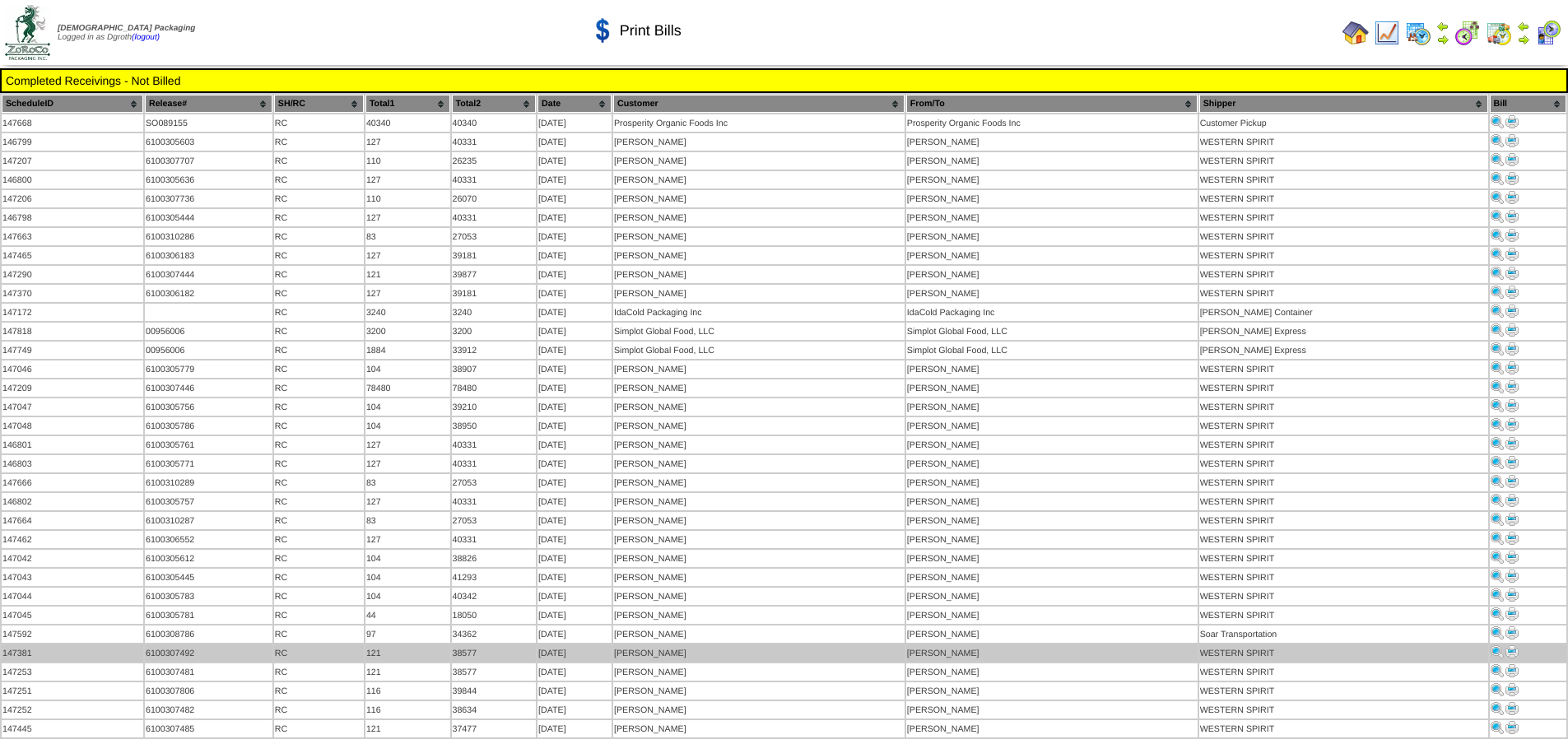
scroll to position [165, 0]
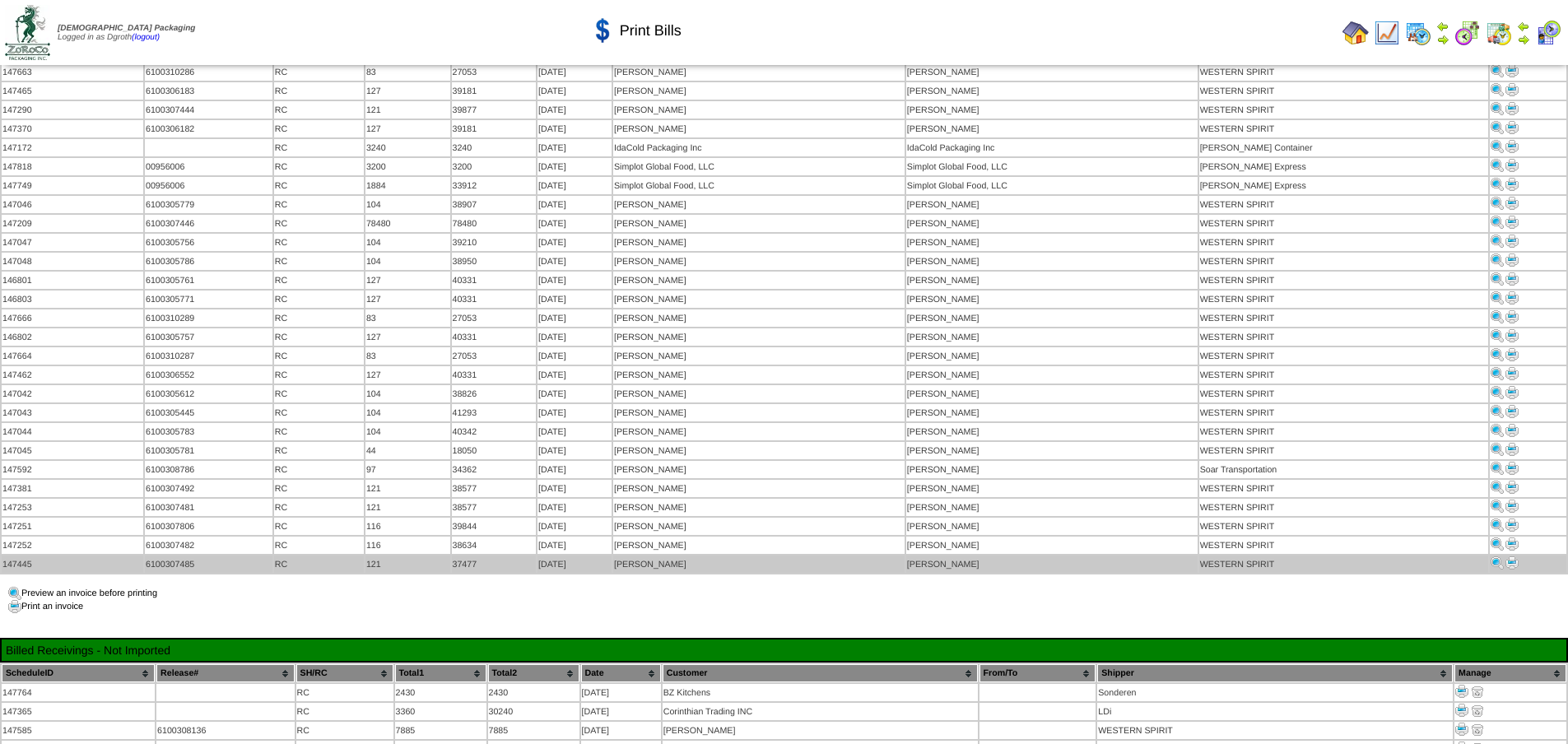
click at [1510, 562] on link at bounding box center [1511, 567] width 13 height 10
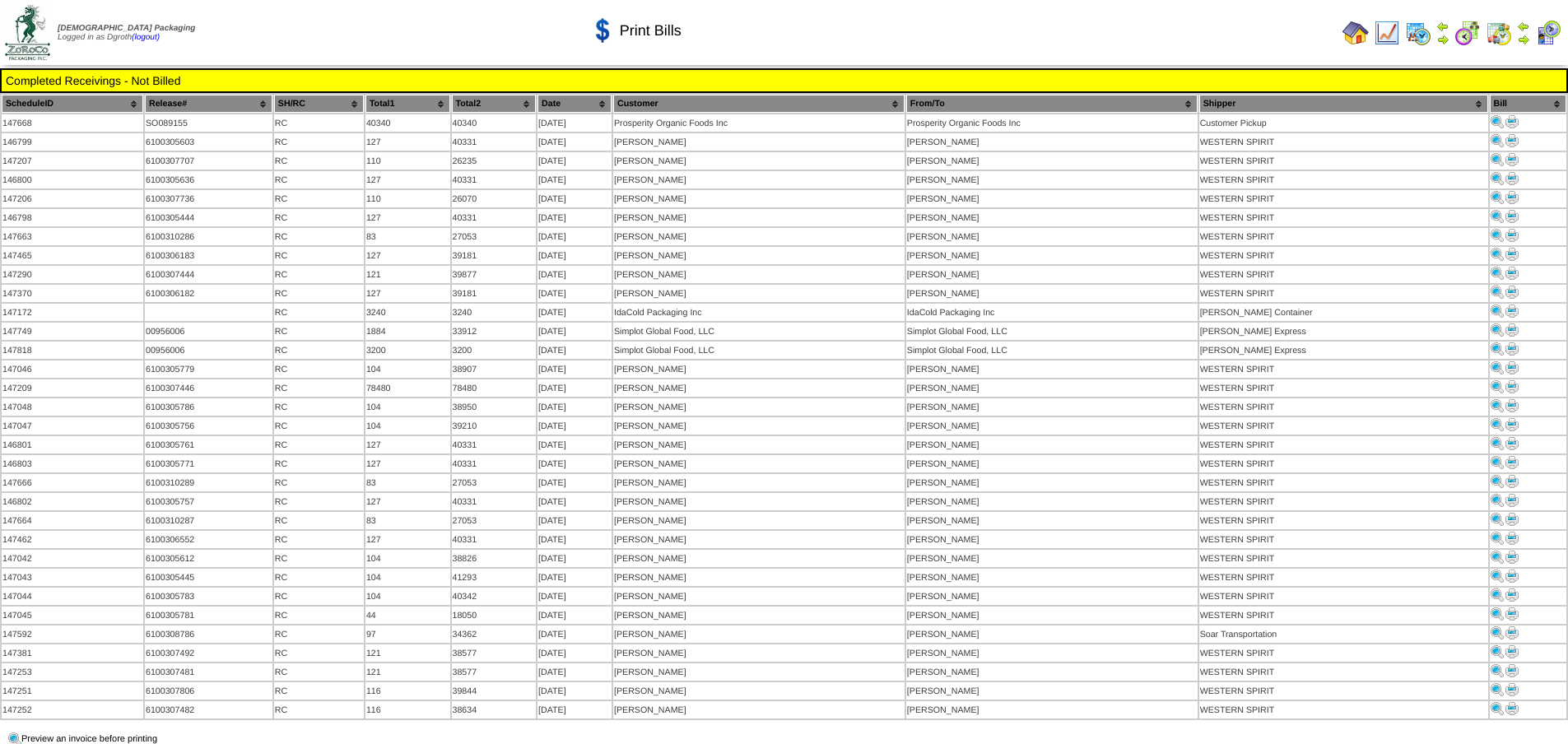
scroll to position [165, 0]
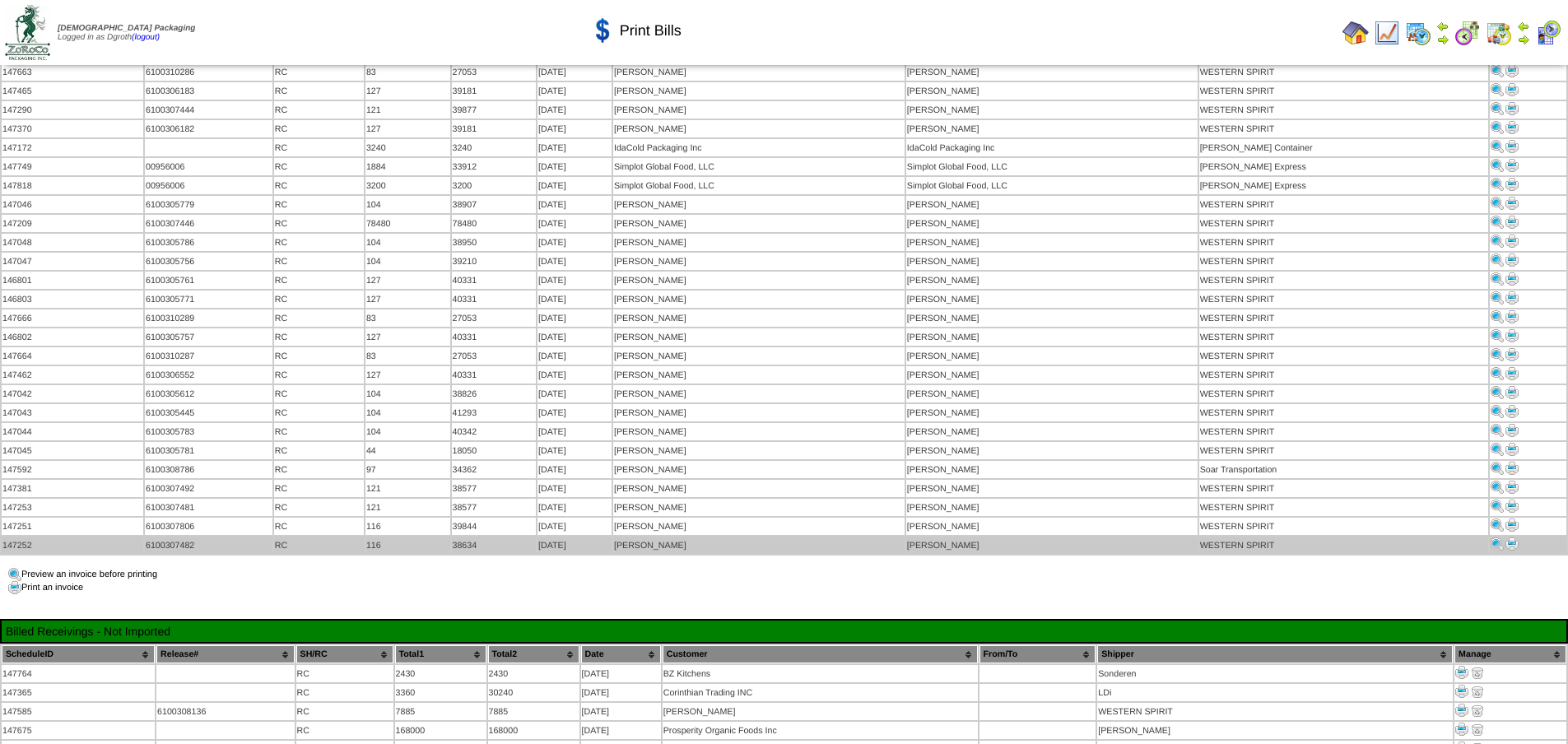
click at [1506, 537] on img at bounding box center [1511, 543] width 13 height 13
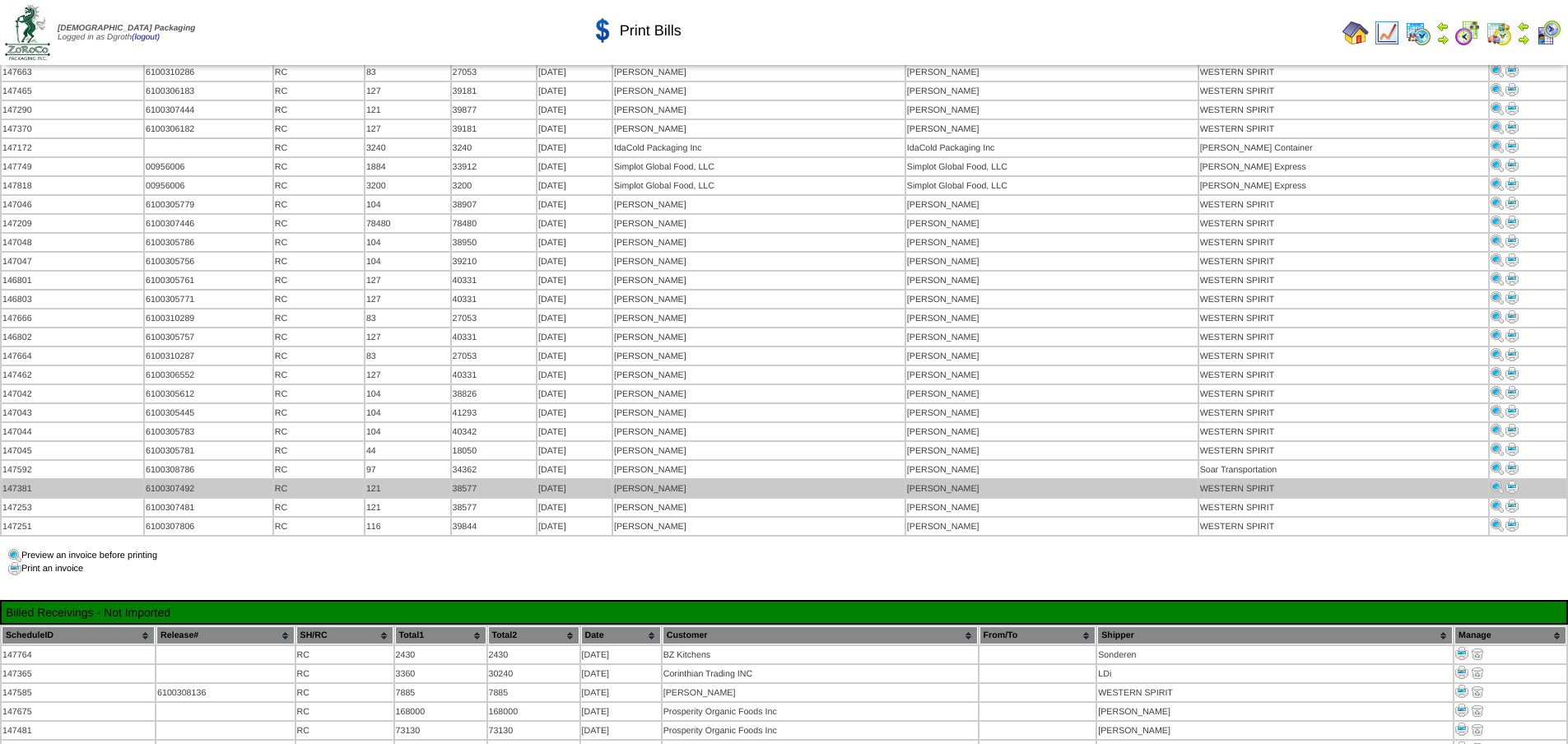
scroll to position [165, 0]
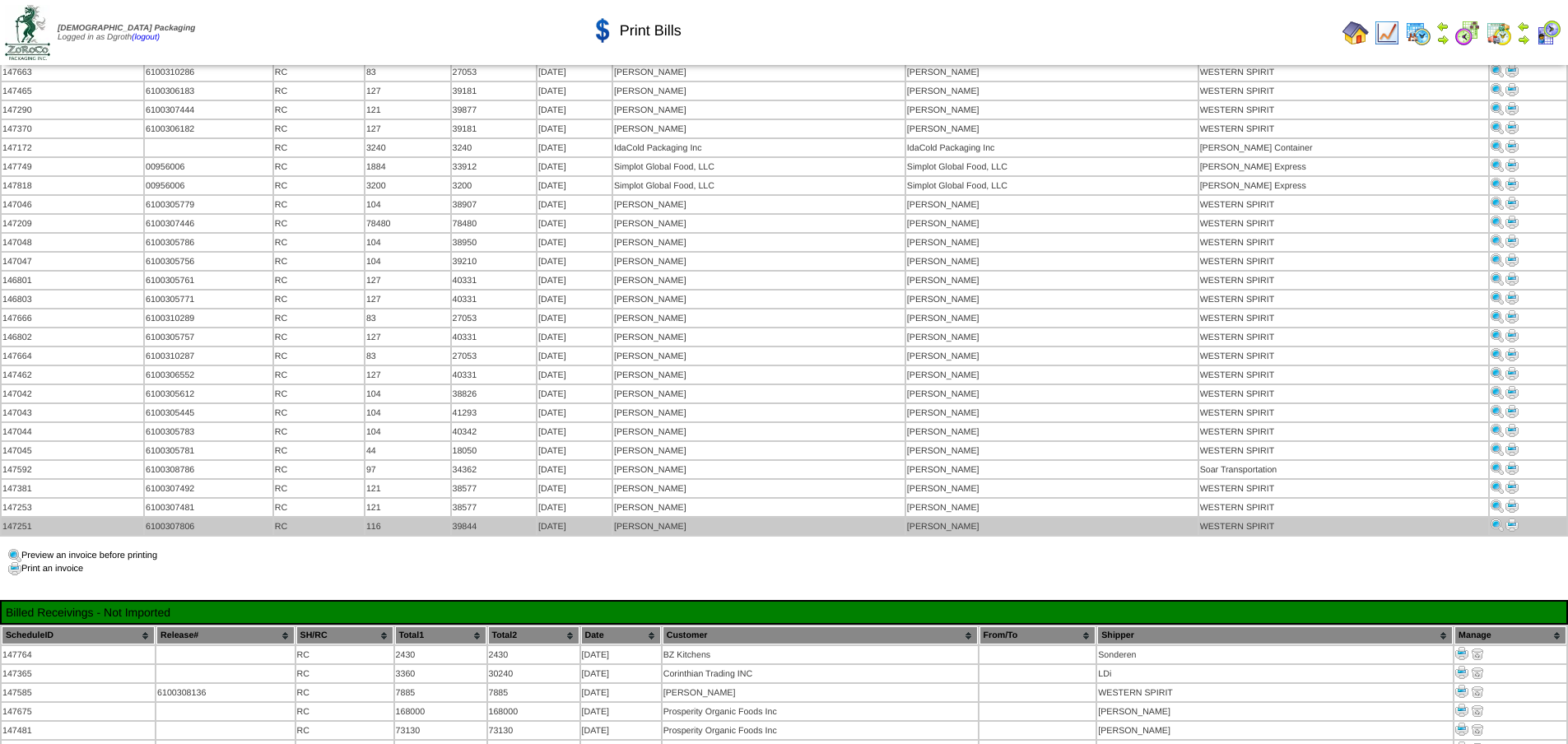
click at [1509, 518] on img at bounding box center [1511, 524] width 13 height 13
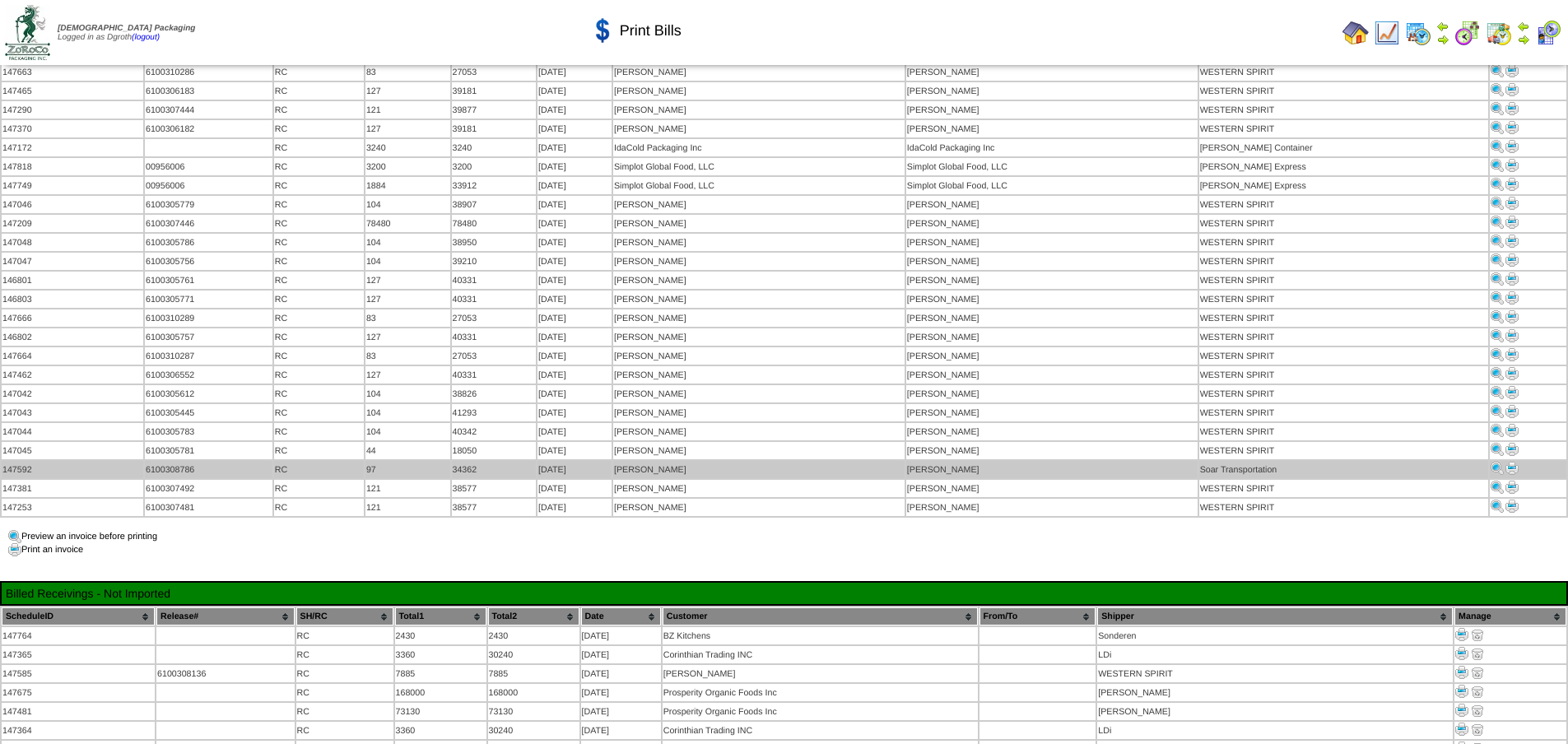
scroll to position [165, 0]
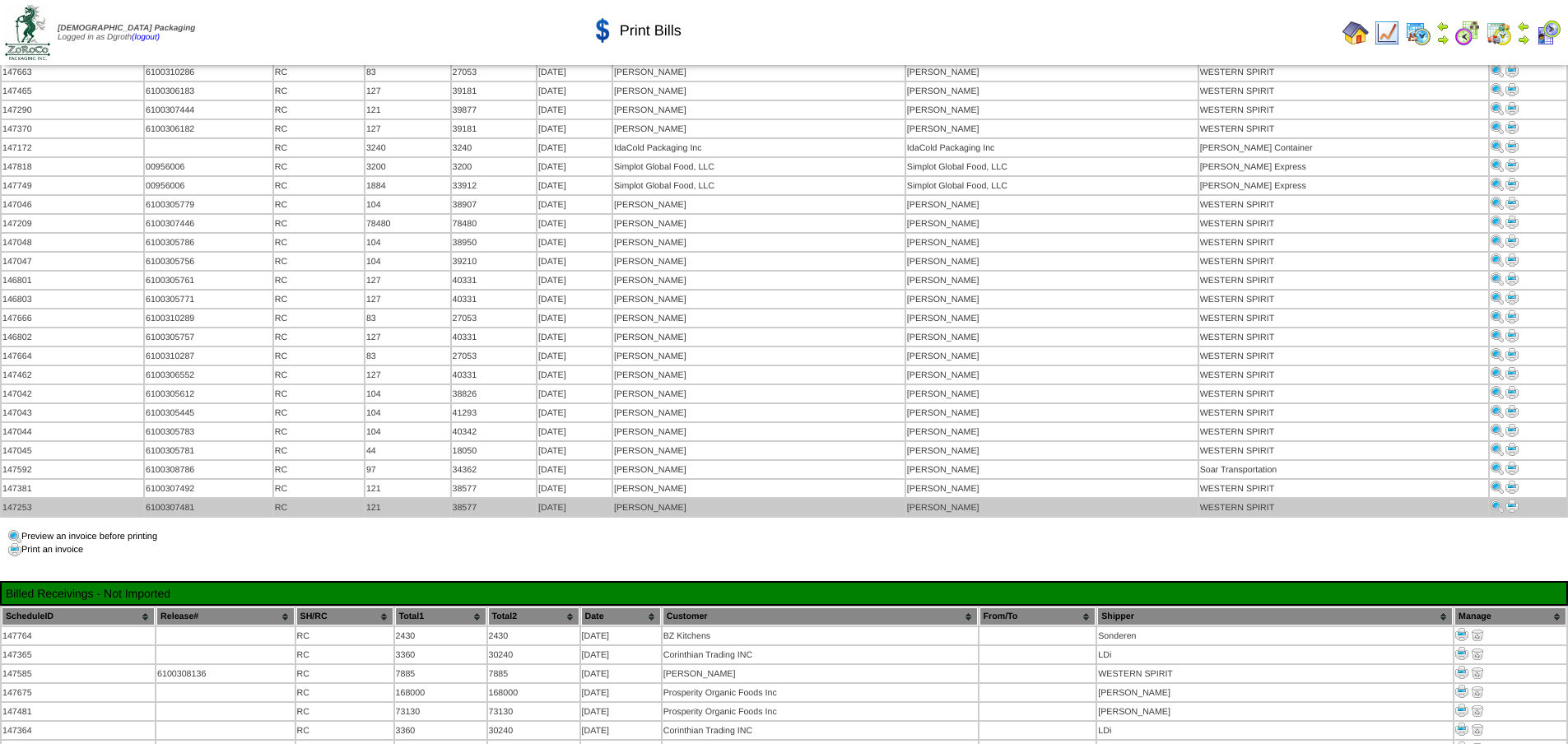
click at [1505, 500] on img at bounding box center [1511, 506] width 13 height 13
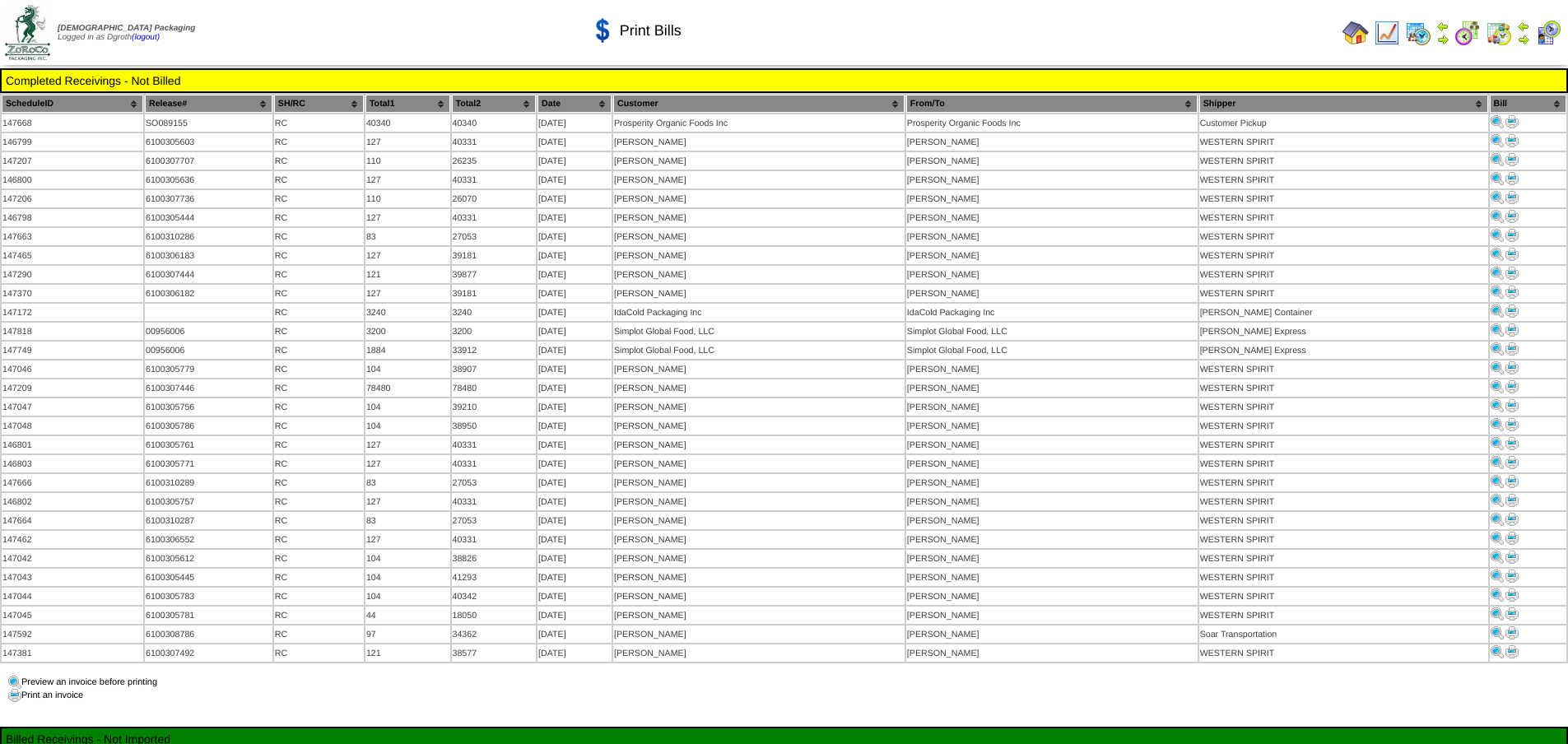
scroll to position [165, 0]
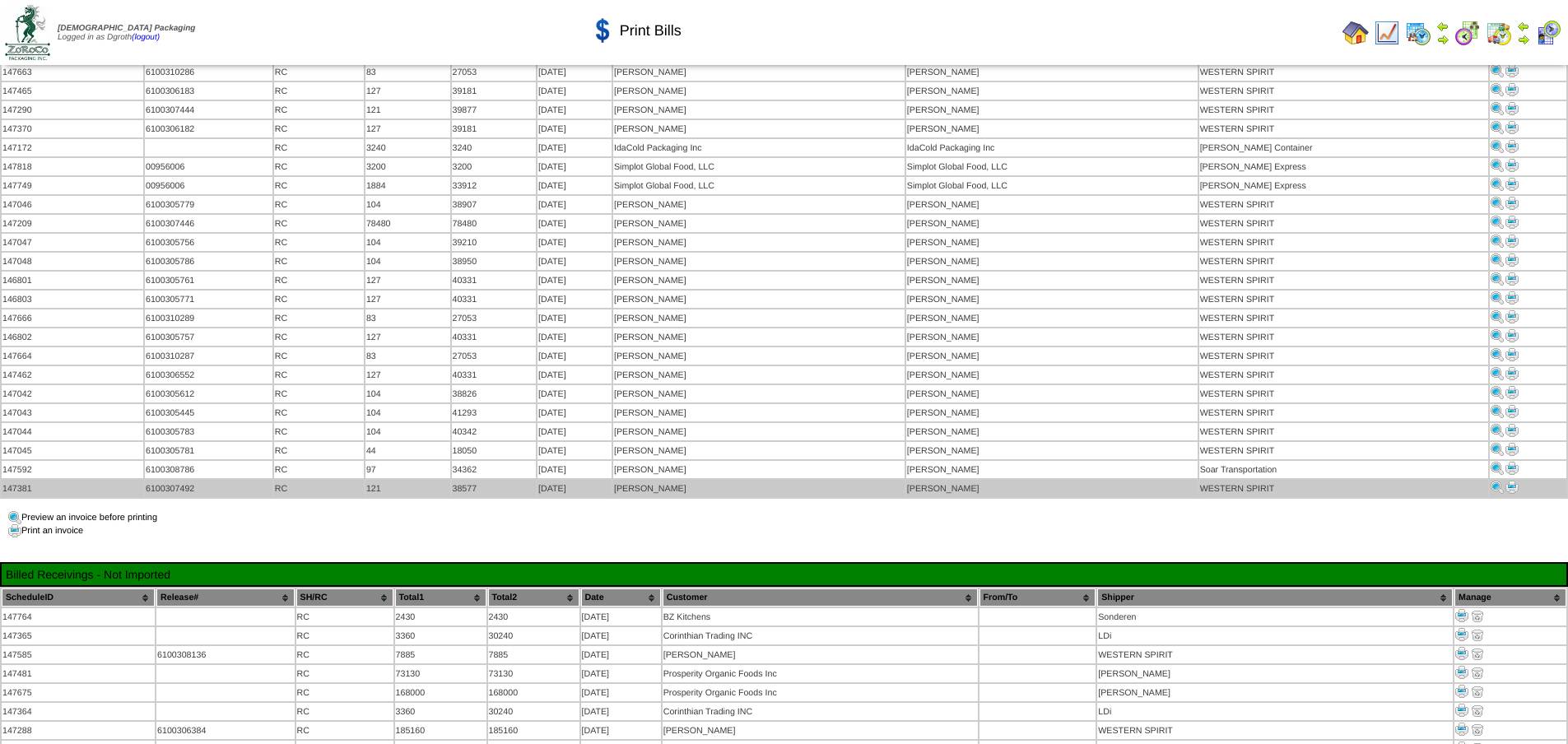
click at [1505, 481] on img at bounding box center [1511, 487] width 13 height 13
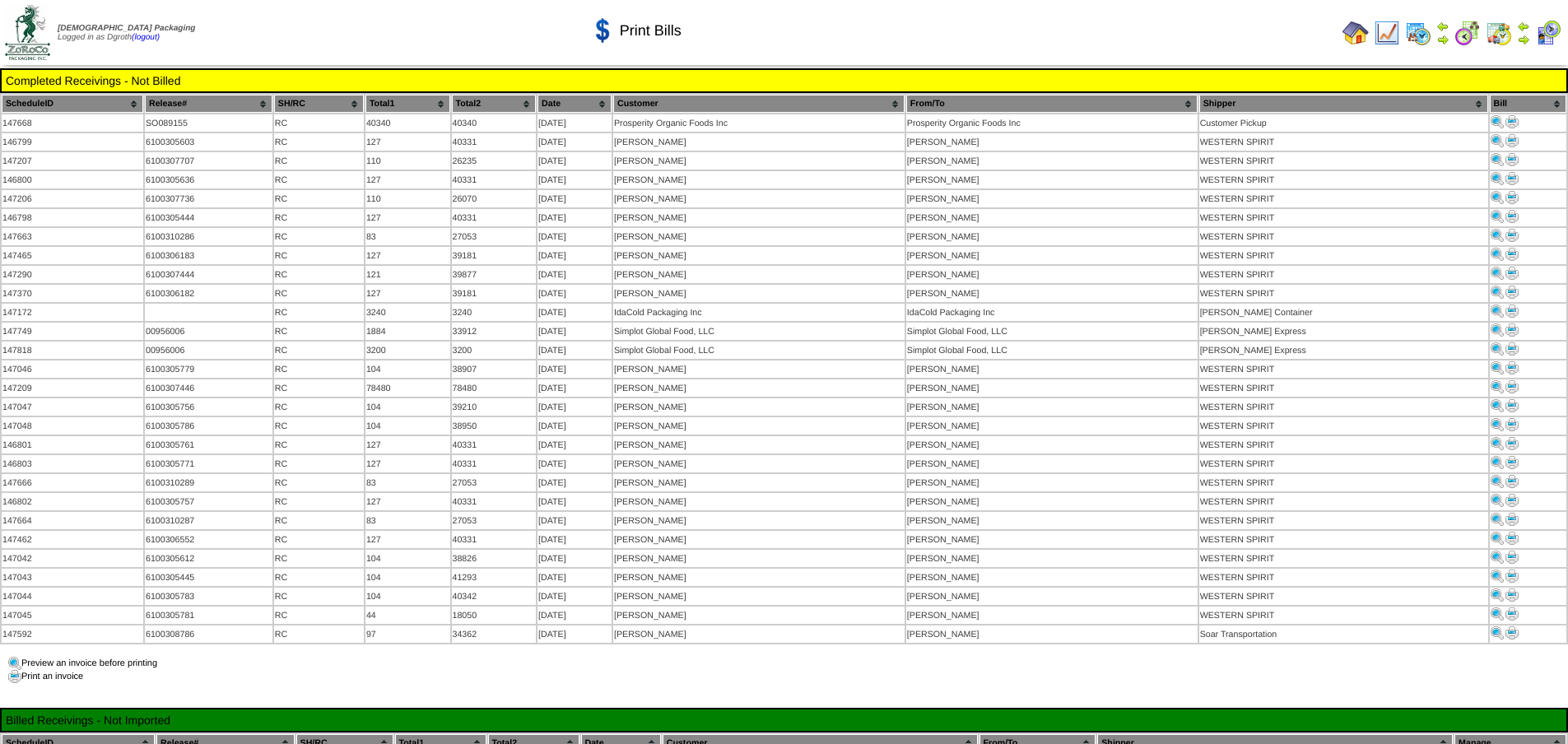
scroll to position [165, 0]
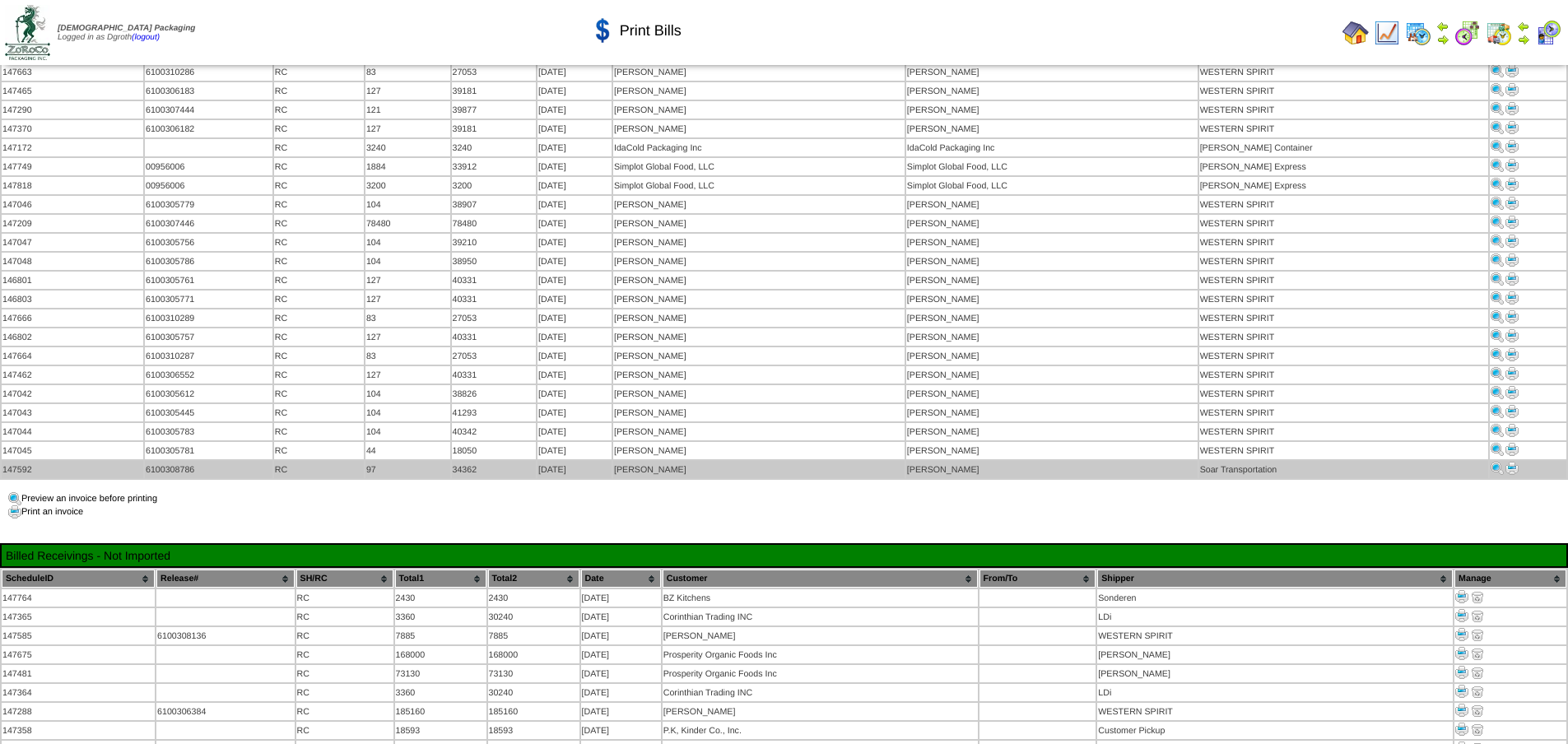
click at [1508, 462] on img at bounding box center [1511, 468] width 13 height 13
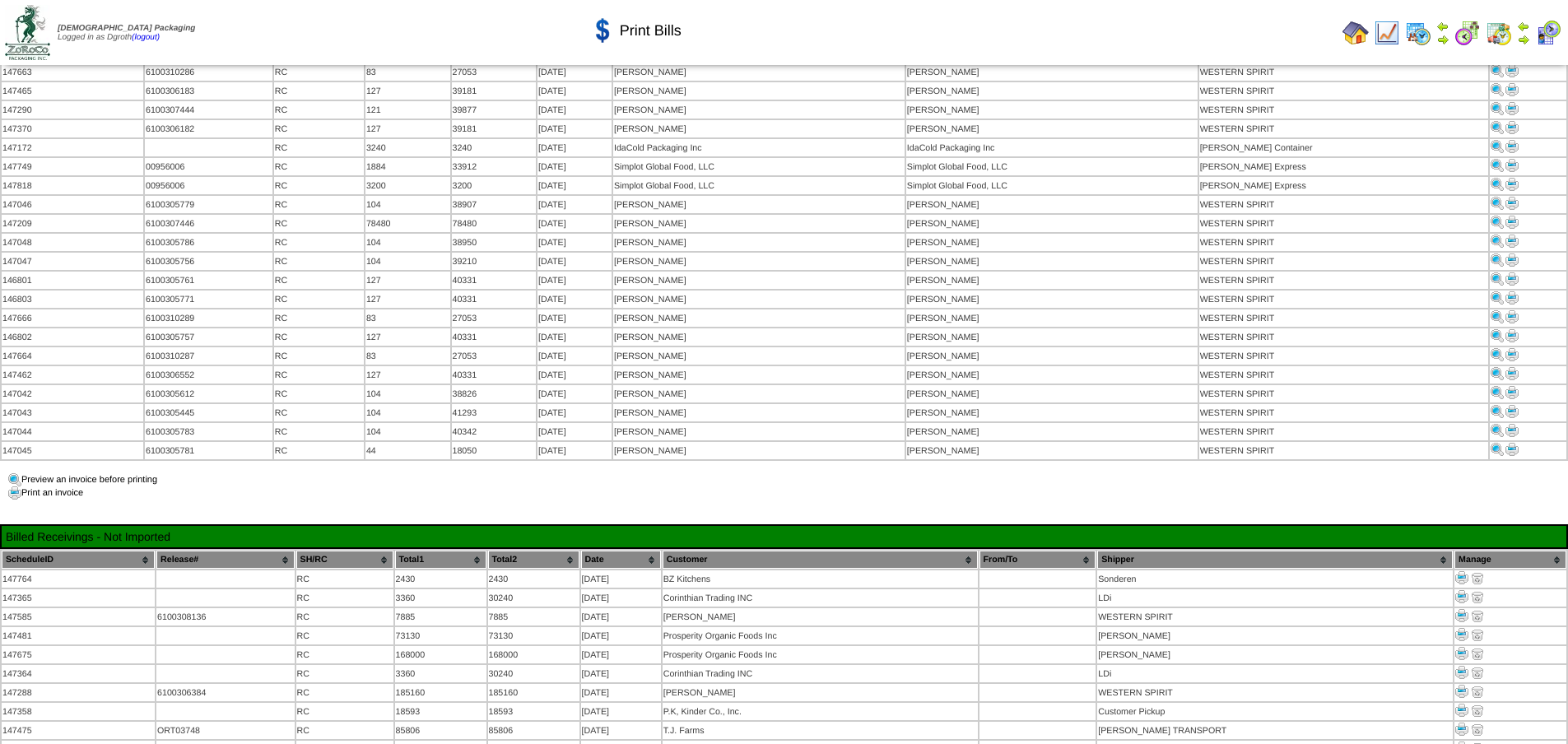
scroll to position [165, 0]
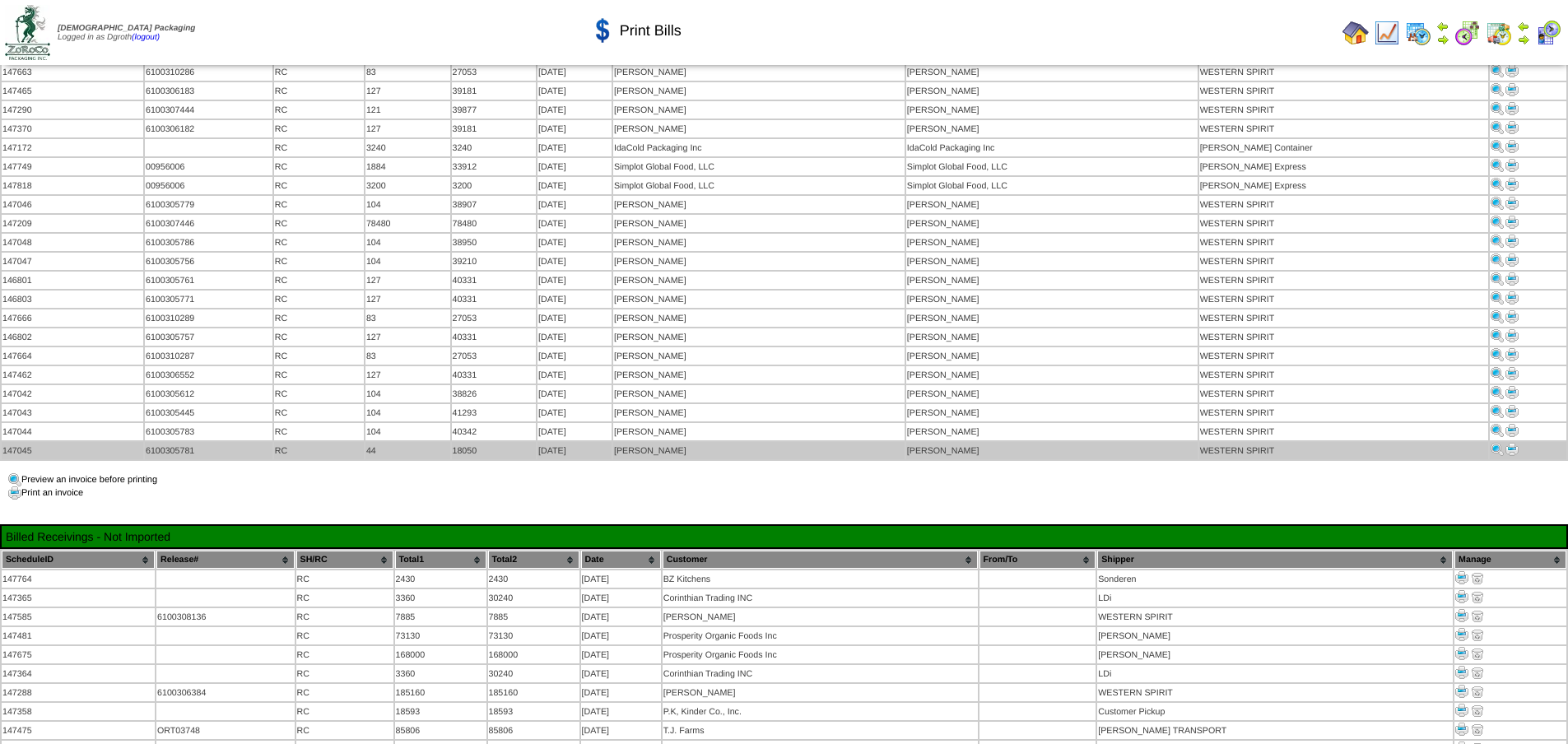
click at [1509, 443] on img at bounding box center [1511, 449] width 13 height 13
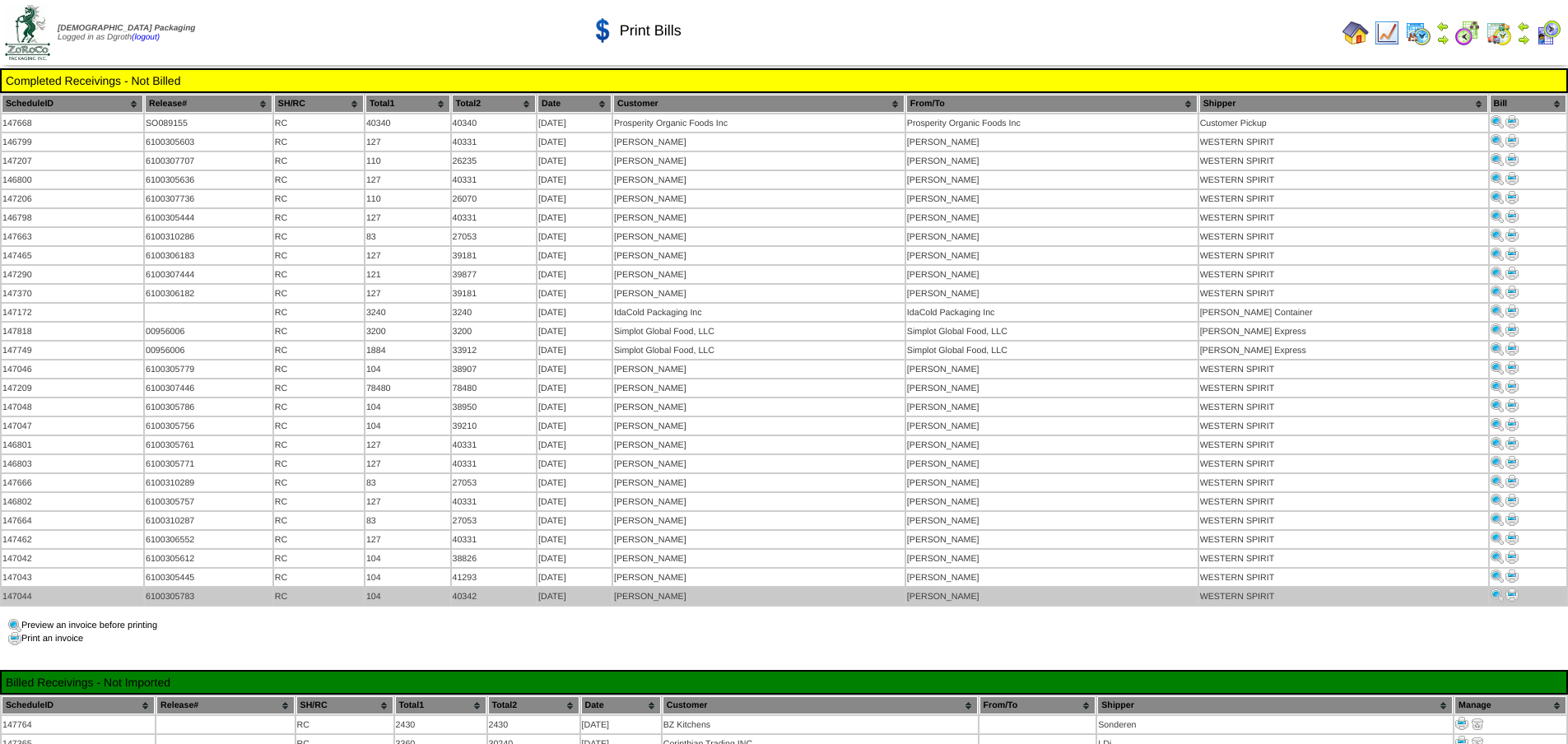
scroll to position [165, 0]
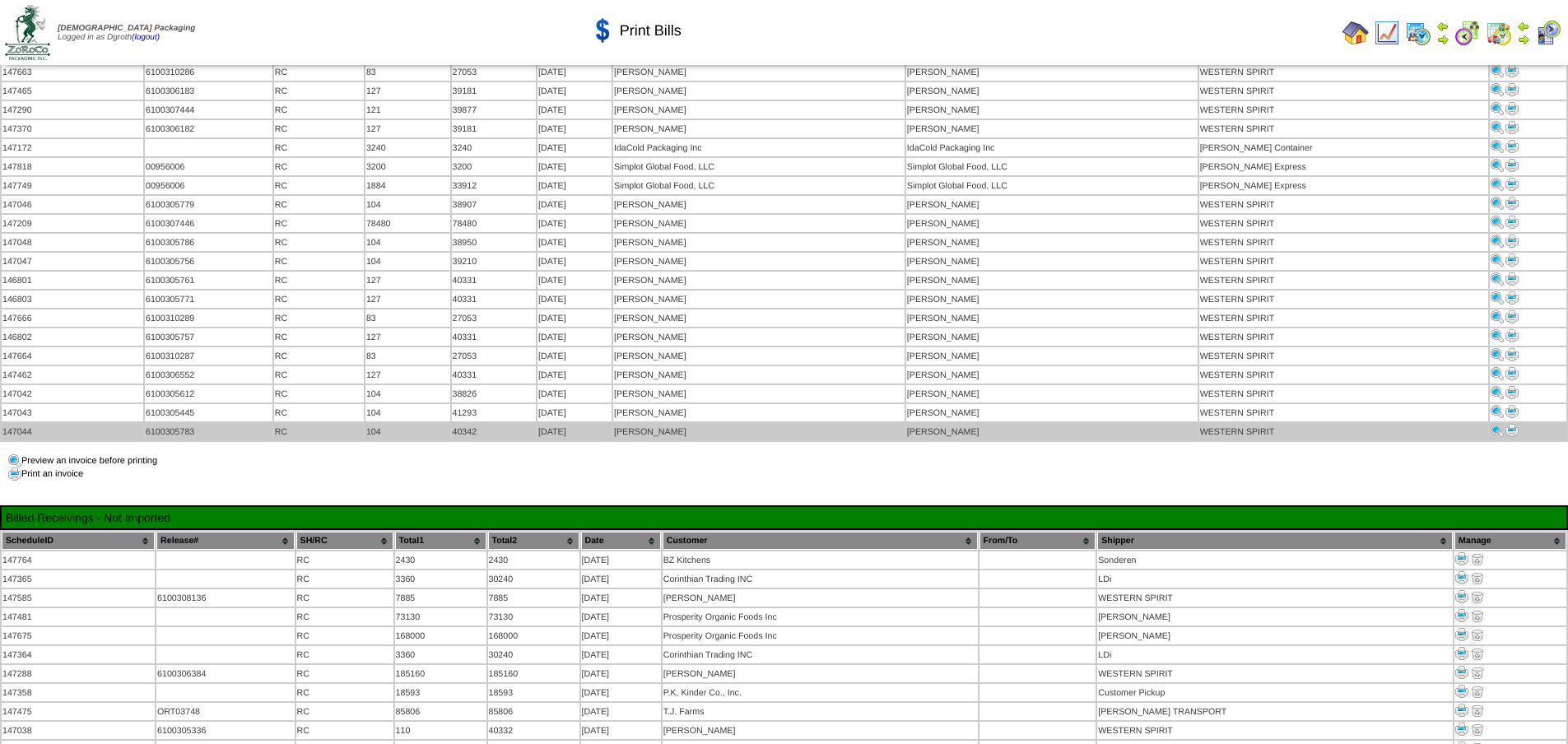
click at [1510, 424] on img at bounding box center [1511, 430] width 13 height 13
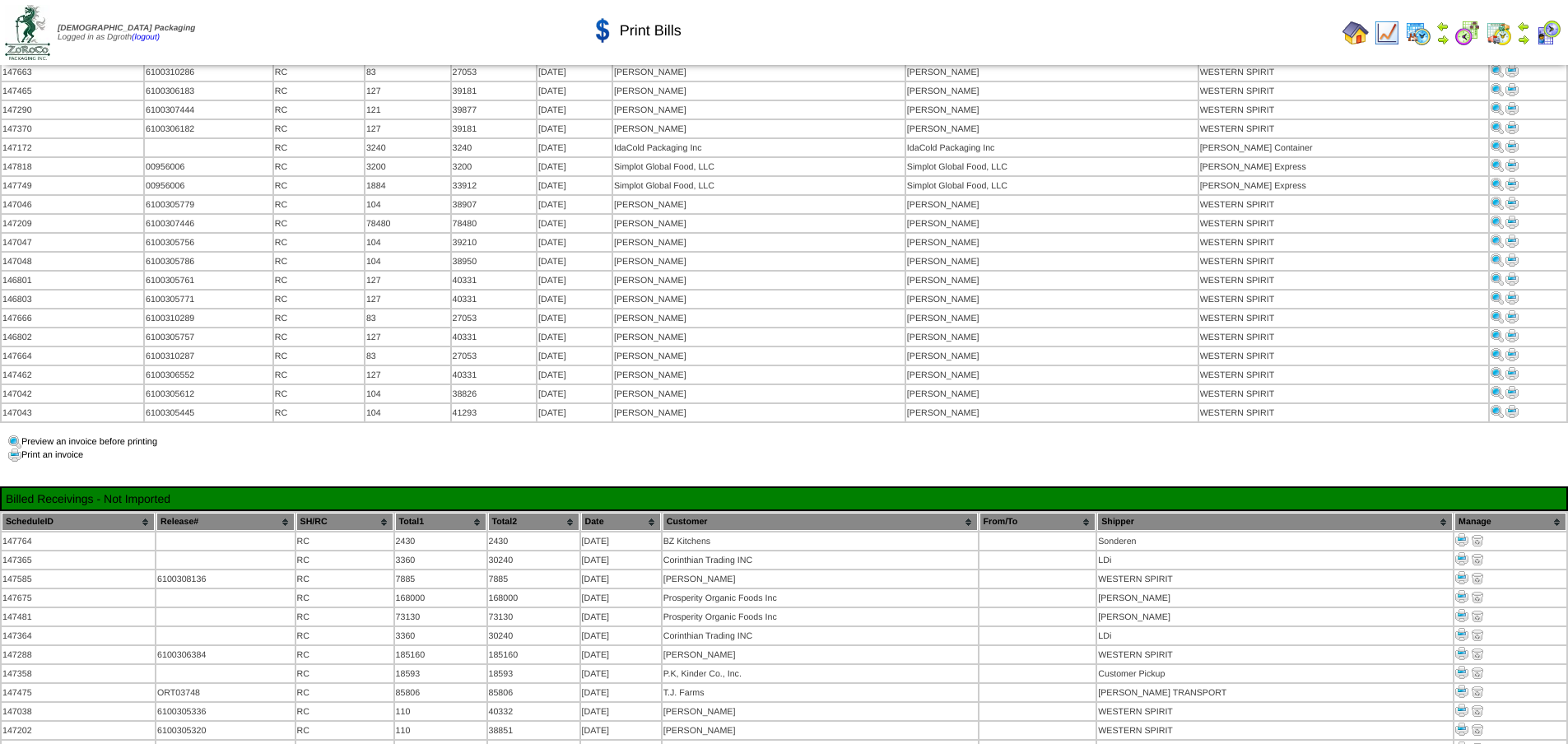
scroll to position [165, 0]
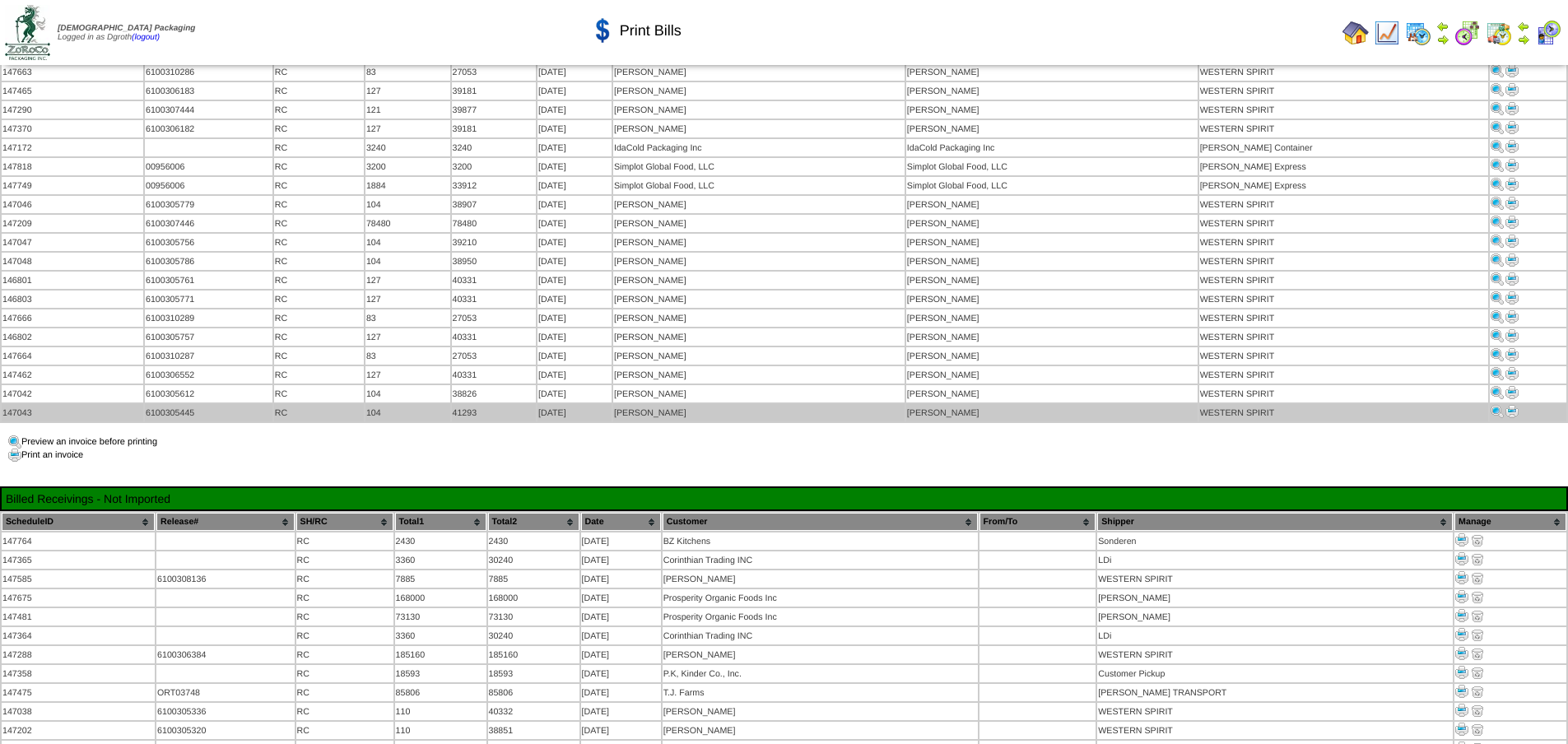
click at [1508, 405] on img at bounding box center [1511, 411] width 13 height 13
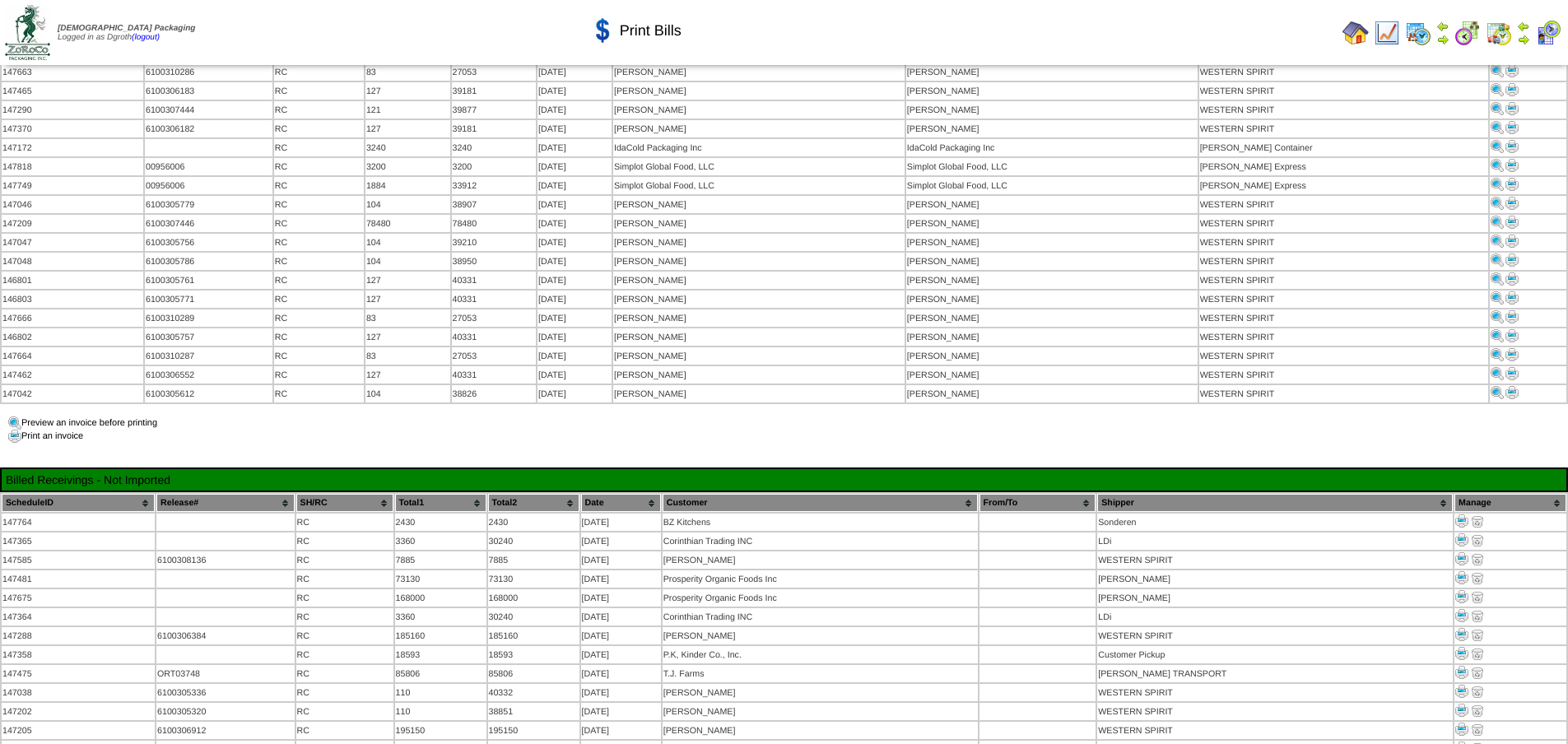
scroll to position [165, 0]
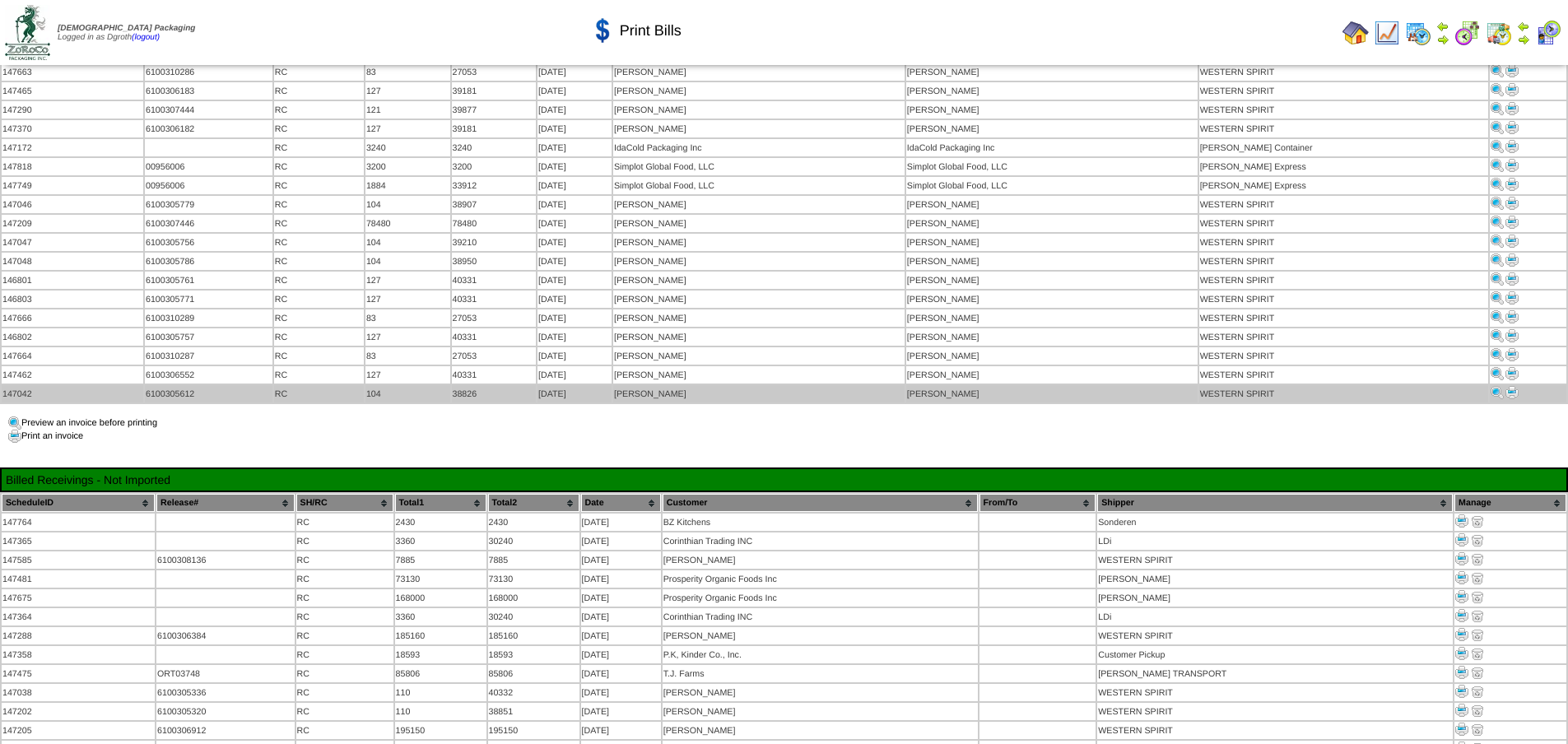
click at [1507, 386] on img at bounding box center [1511, 392] width 13 height 13
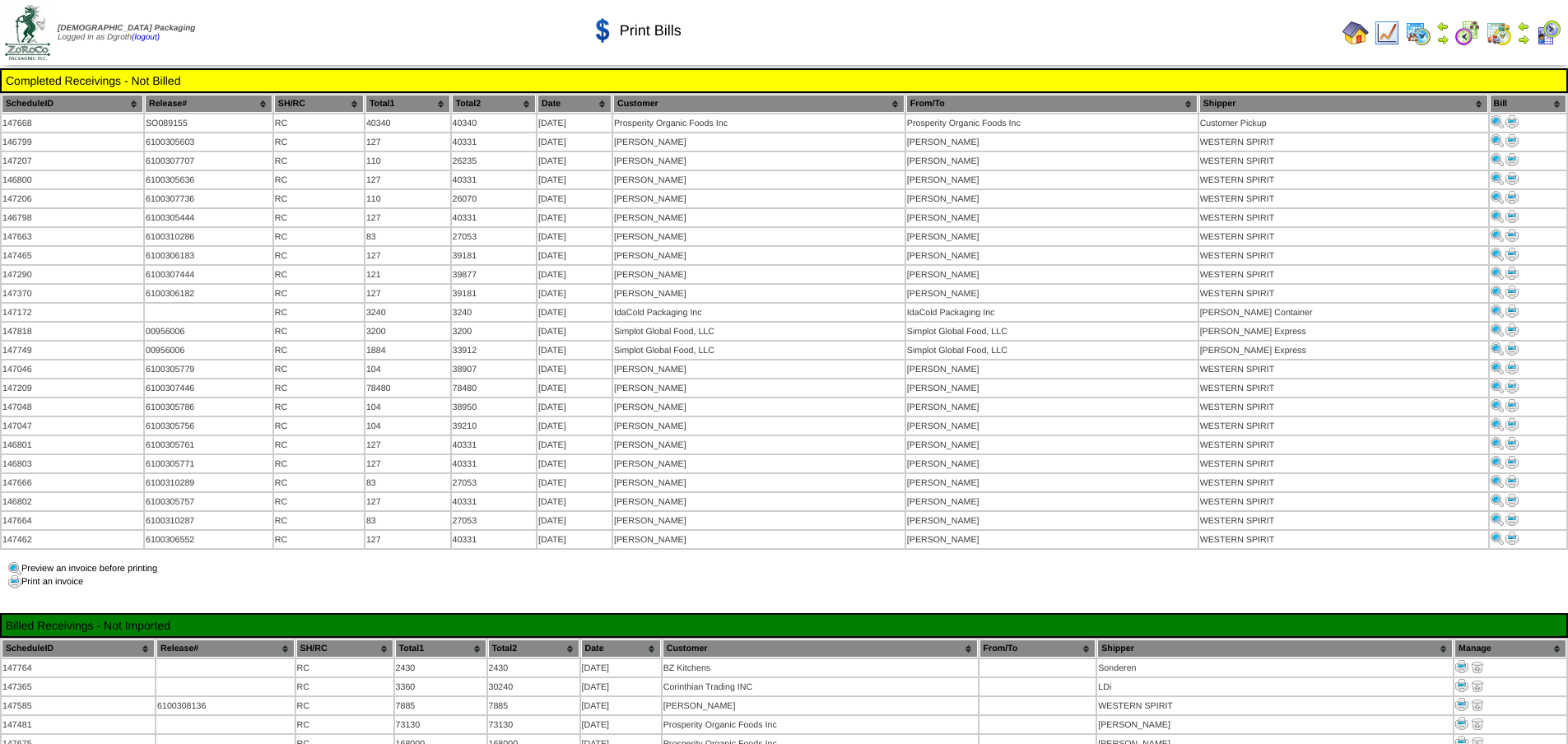
scroll to position [165, 0]
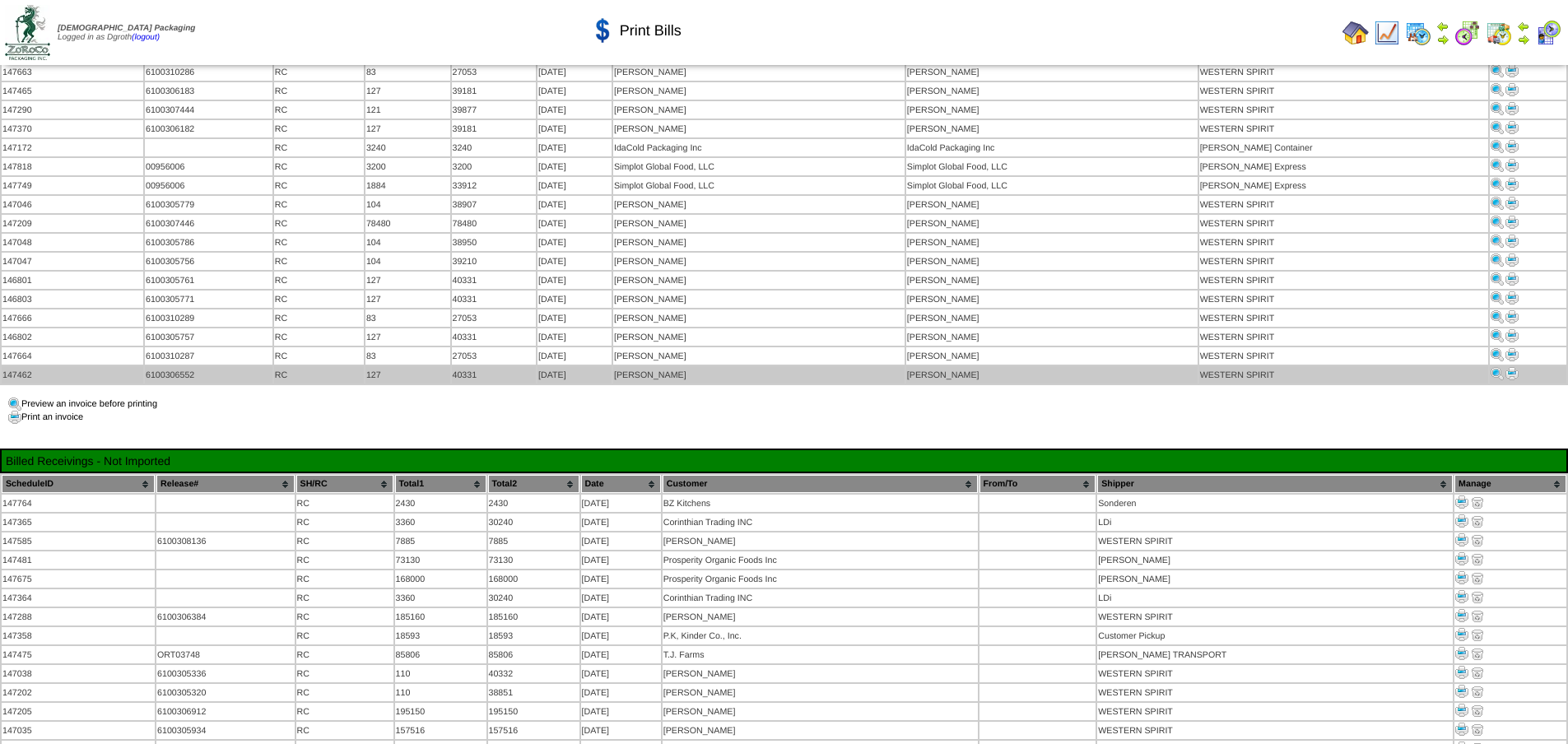
click at [1508, 368] on img at bounding box center [1511, 373] width 13 height 13
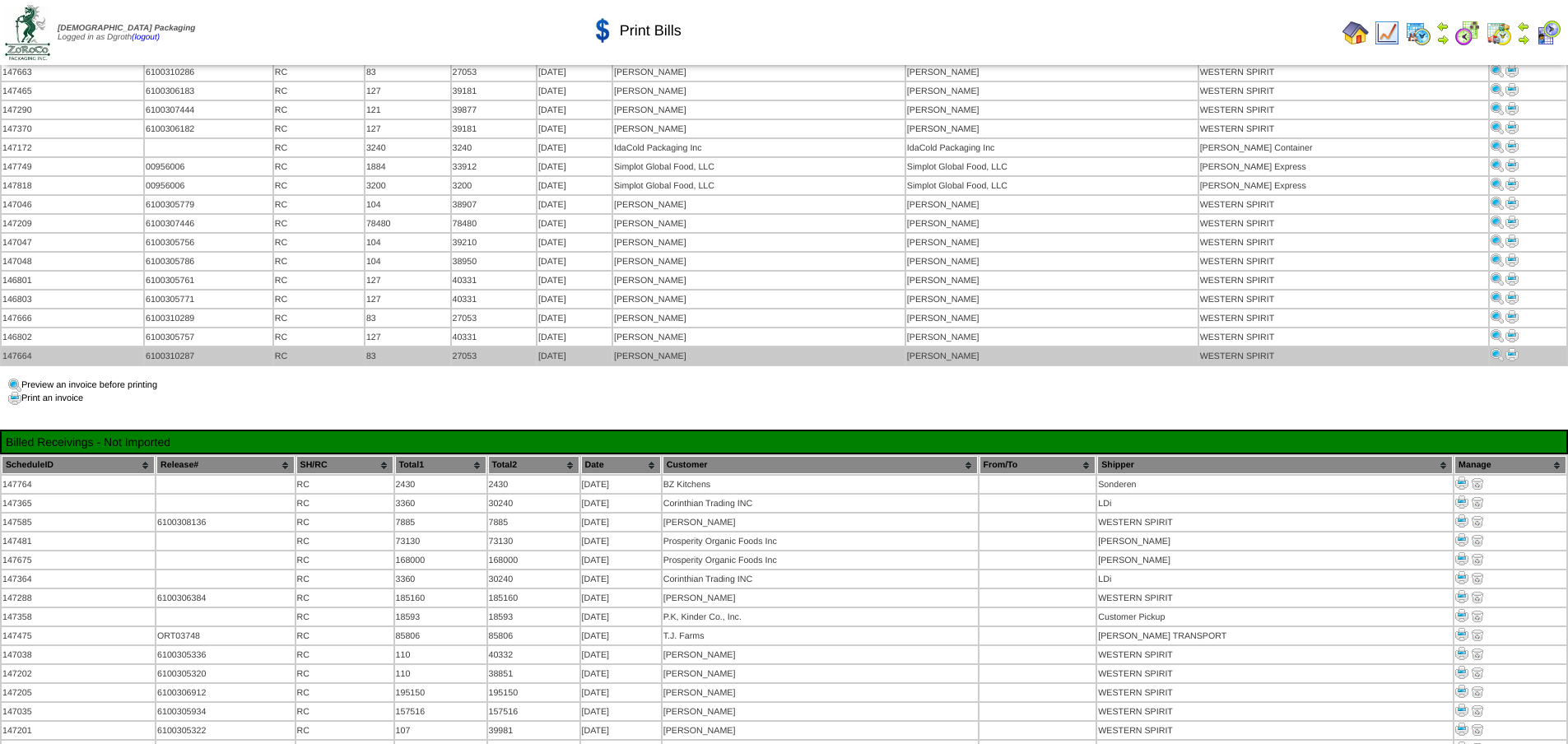
scroll to position [165, 0]
click at [1506, 349] on img at bounding box center [1511, 355] width 13 height 13
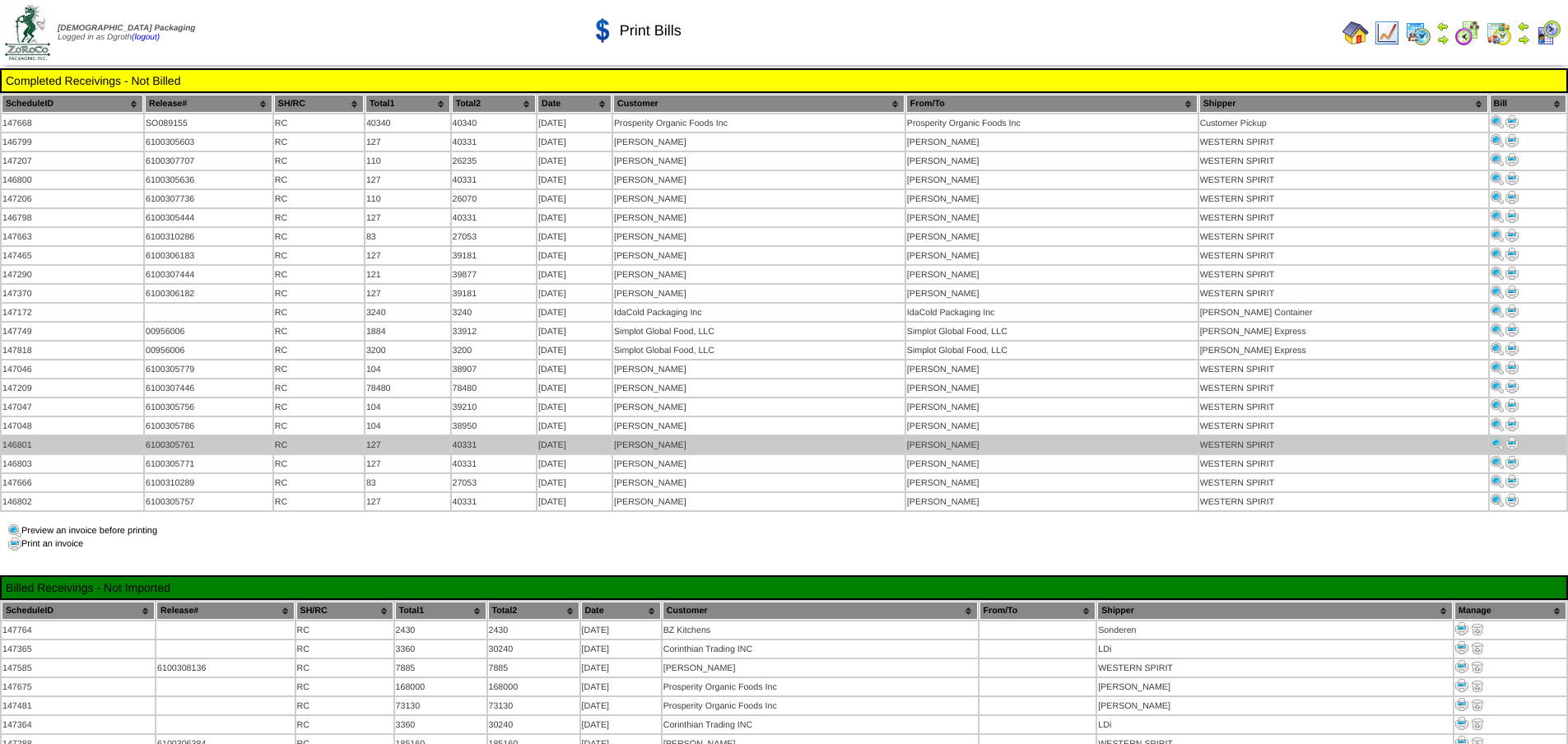
scroll to position [165, 0]
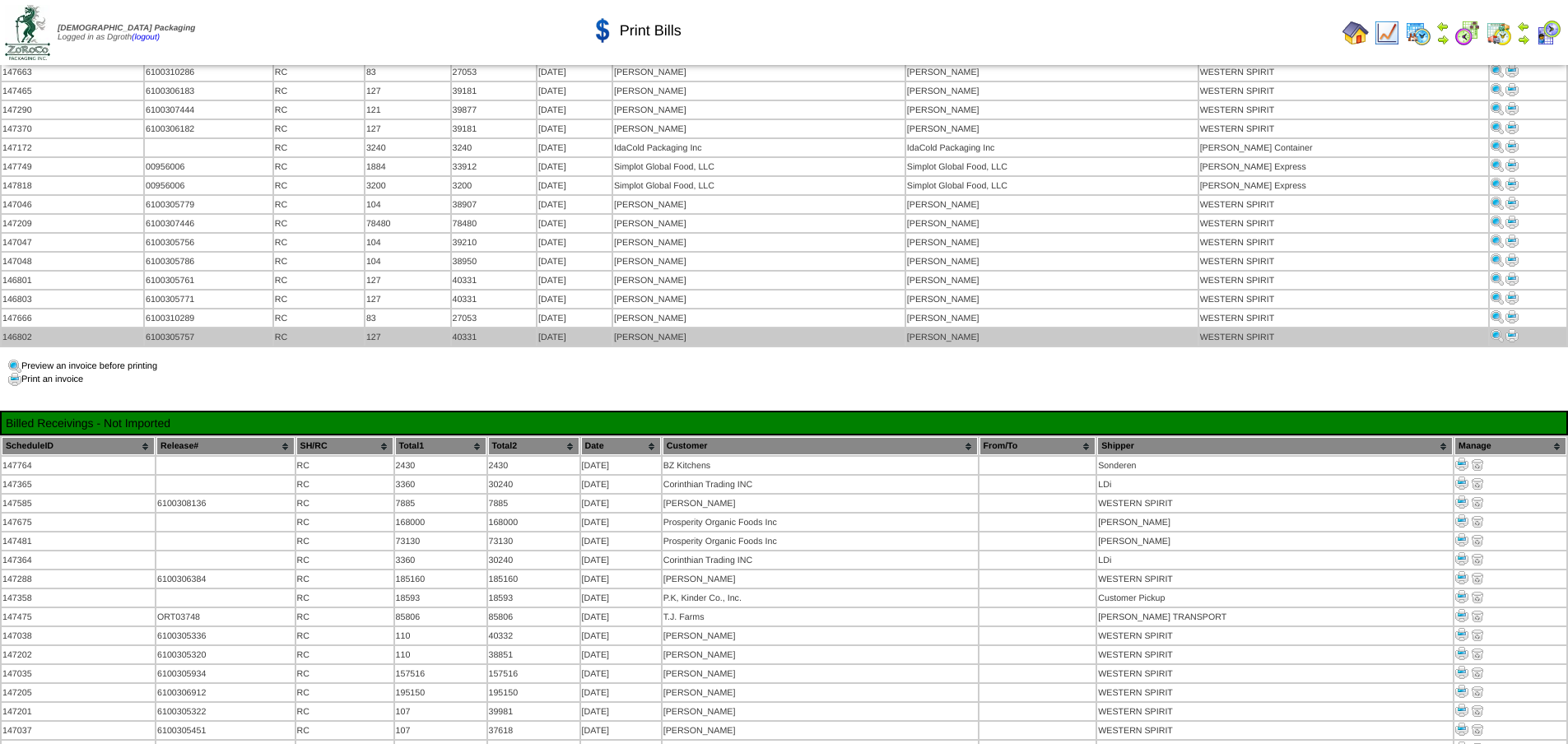
click at [1506, 336] on link at bounding box center [1511, 341] width 13 height 10
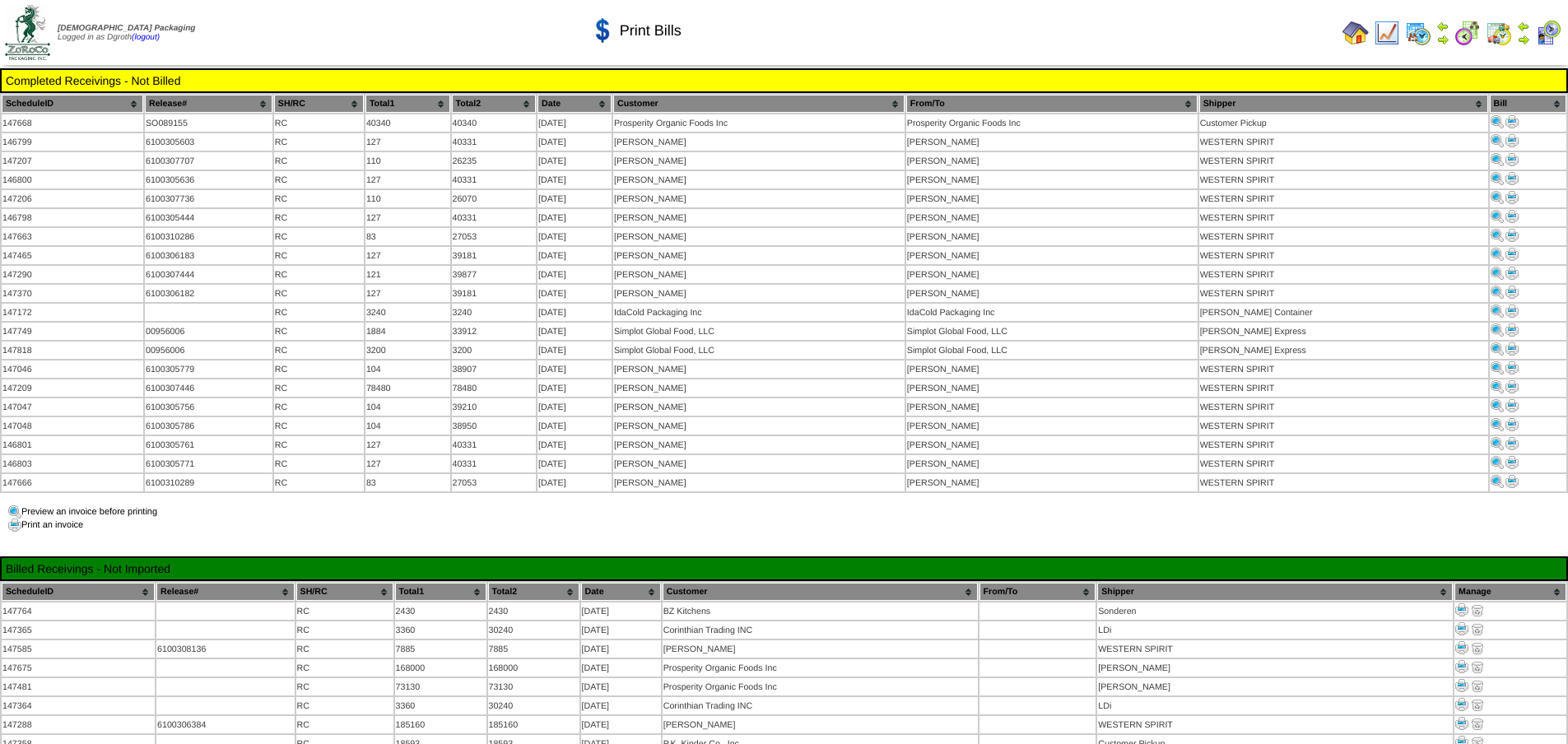
scroll to position [165, 0]
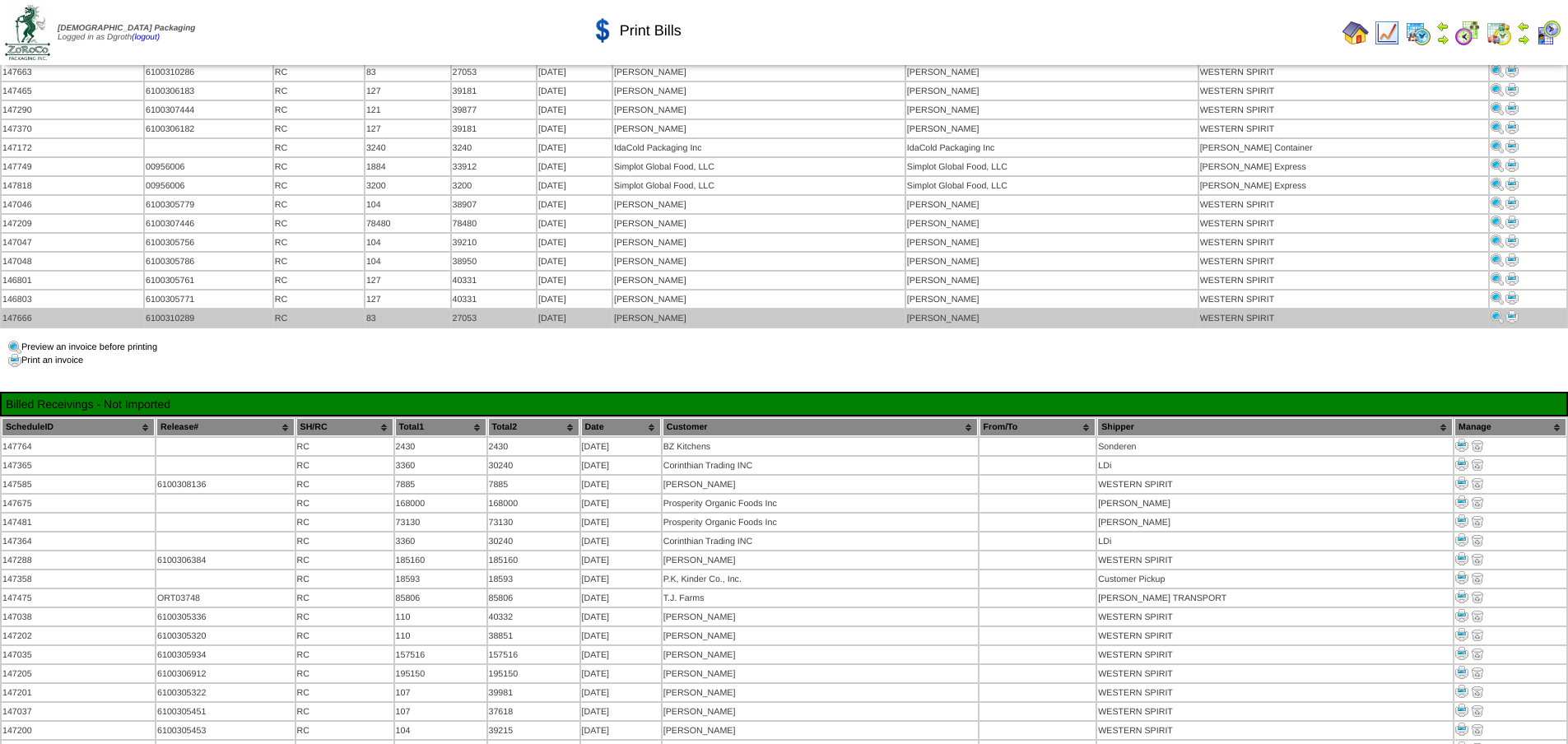
click at [1508, 311] on img at bounding box center [1511, 317] width 13 height 13
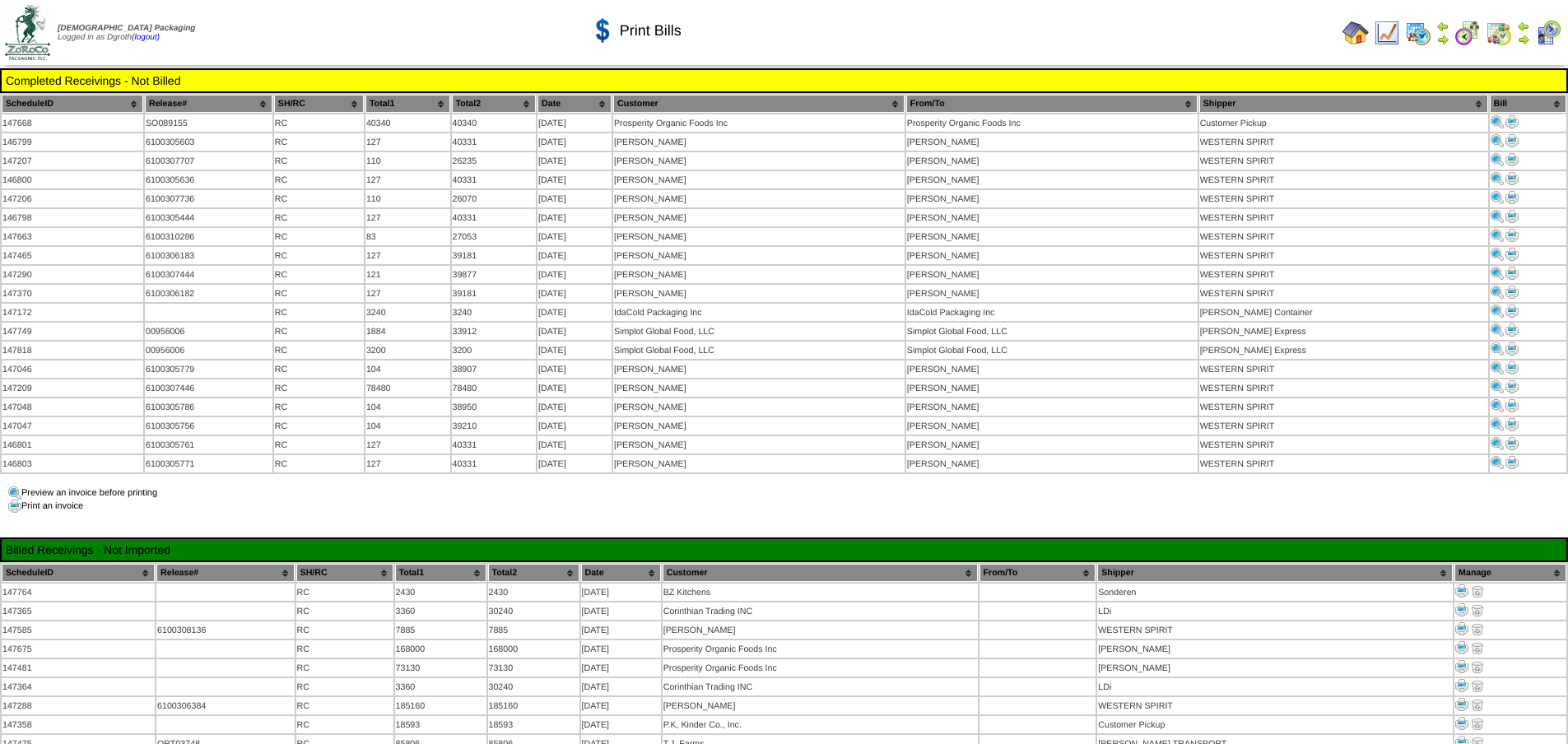
scroll to position [165, 0]
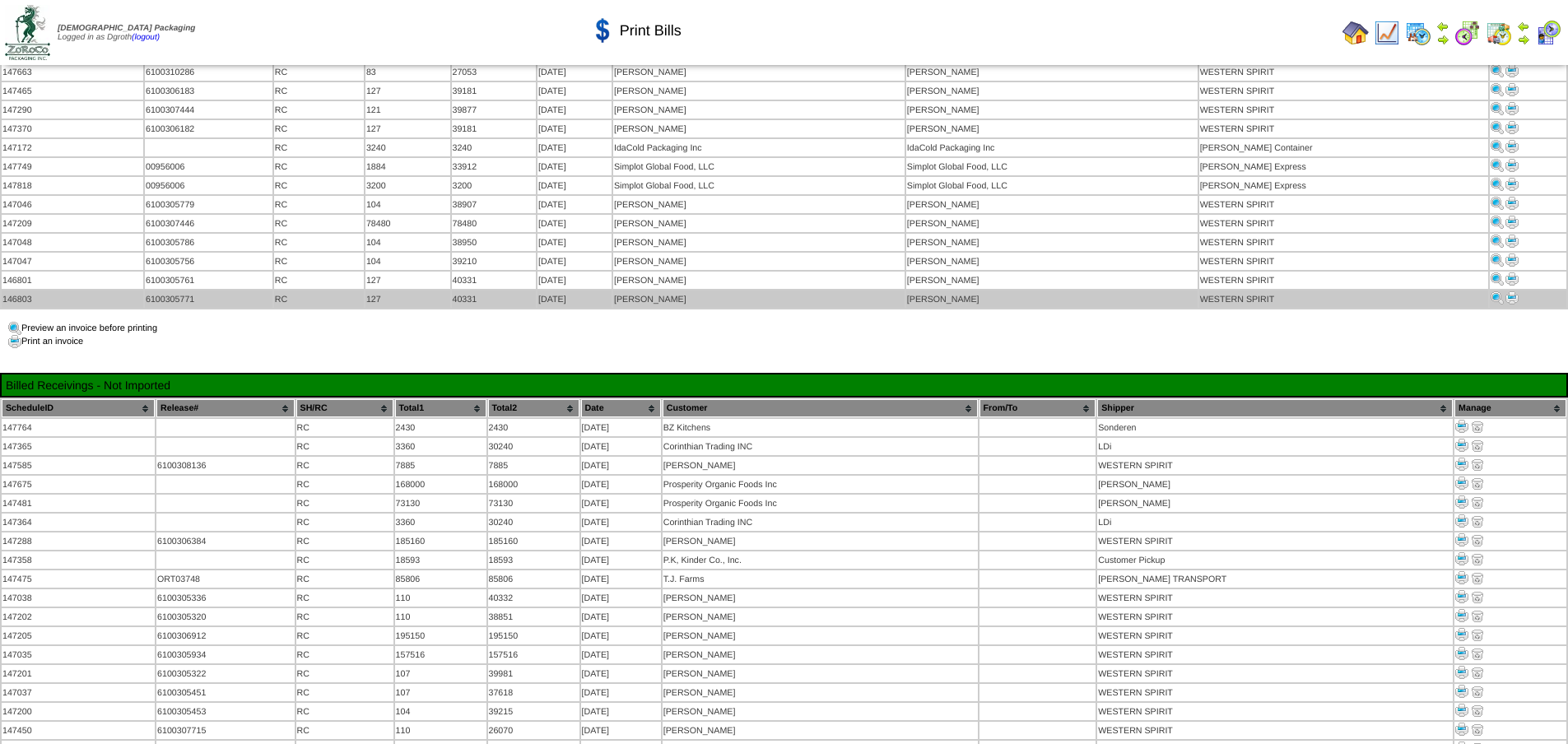
click at [1508, 292] on img at bounding box center [1511, 298] width 13 height 13
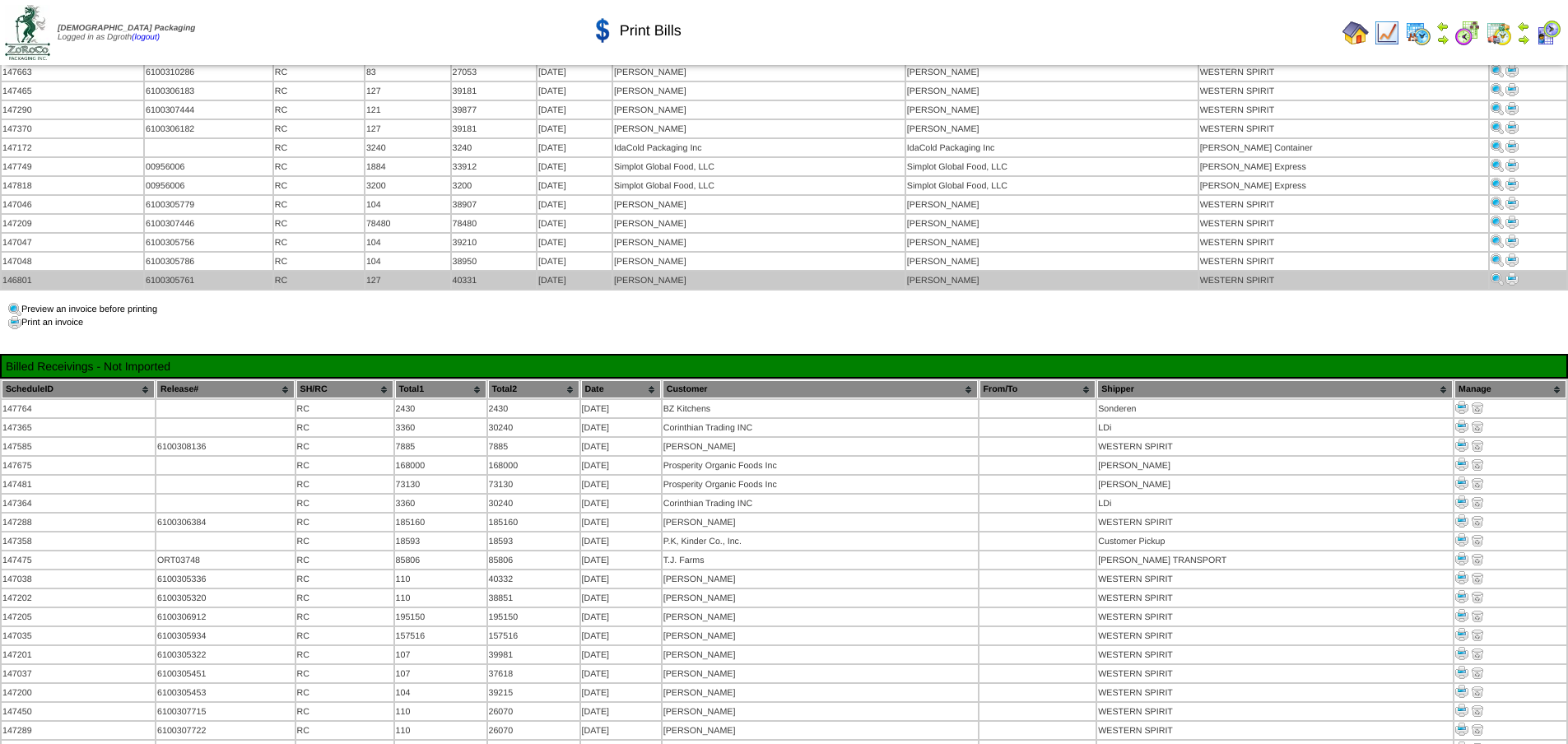
scroll to position [165, 0]
click at [1508, 273] on img at bounding box center [1511, 279] width 13 height 13
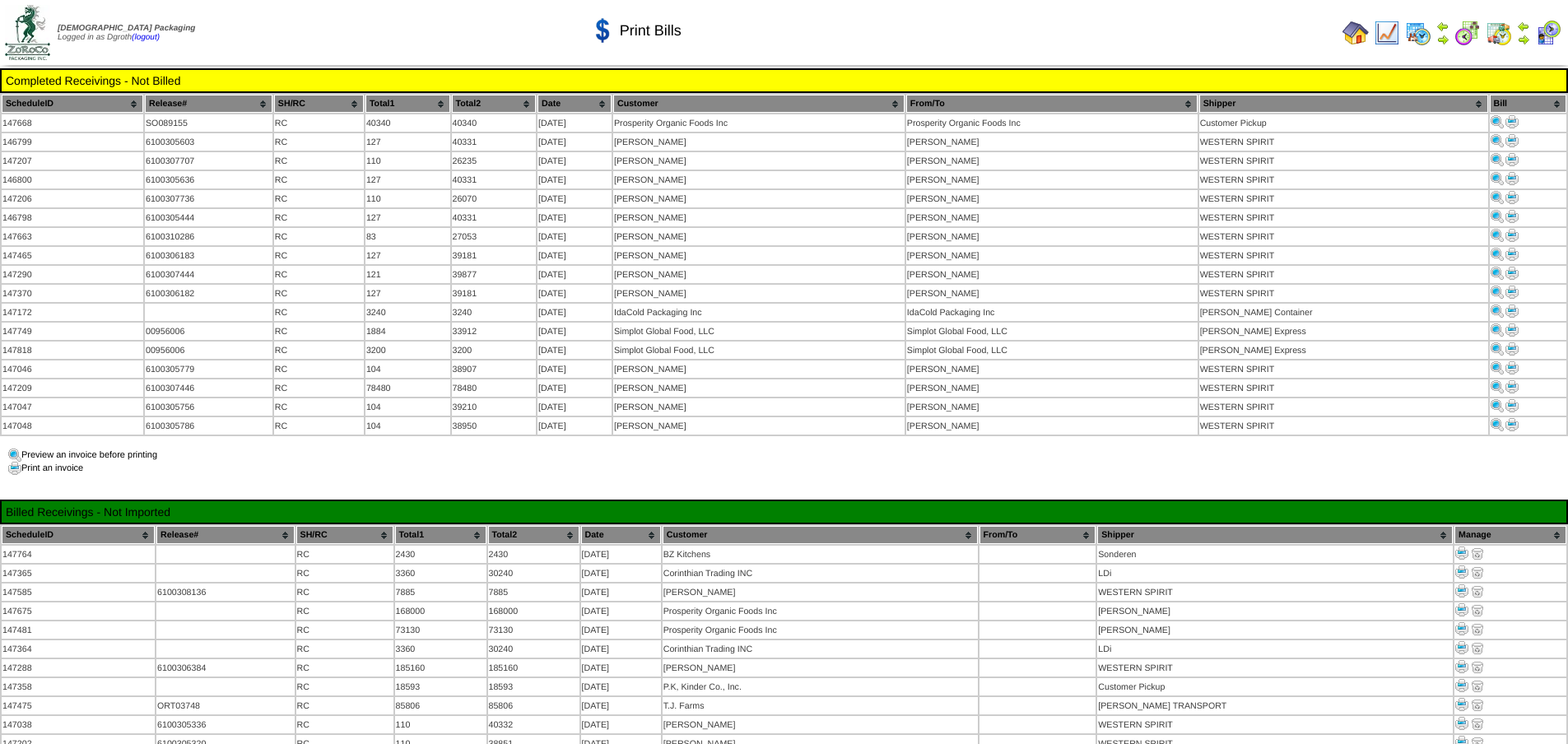
scroll to position [165, 0]
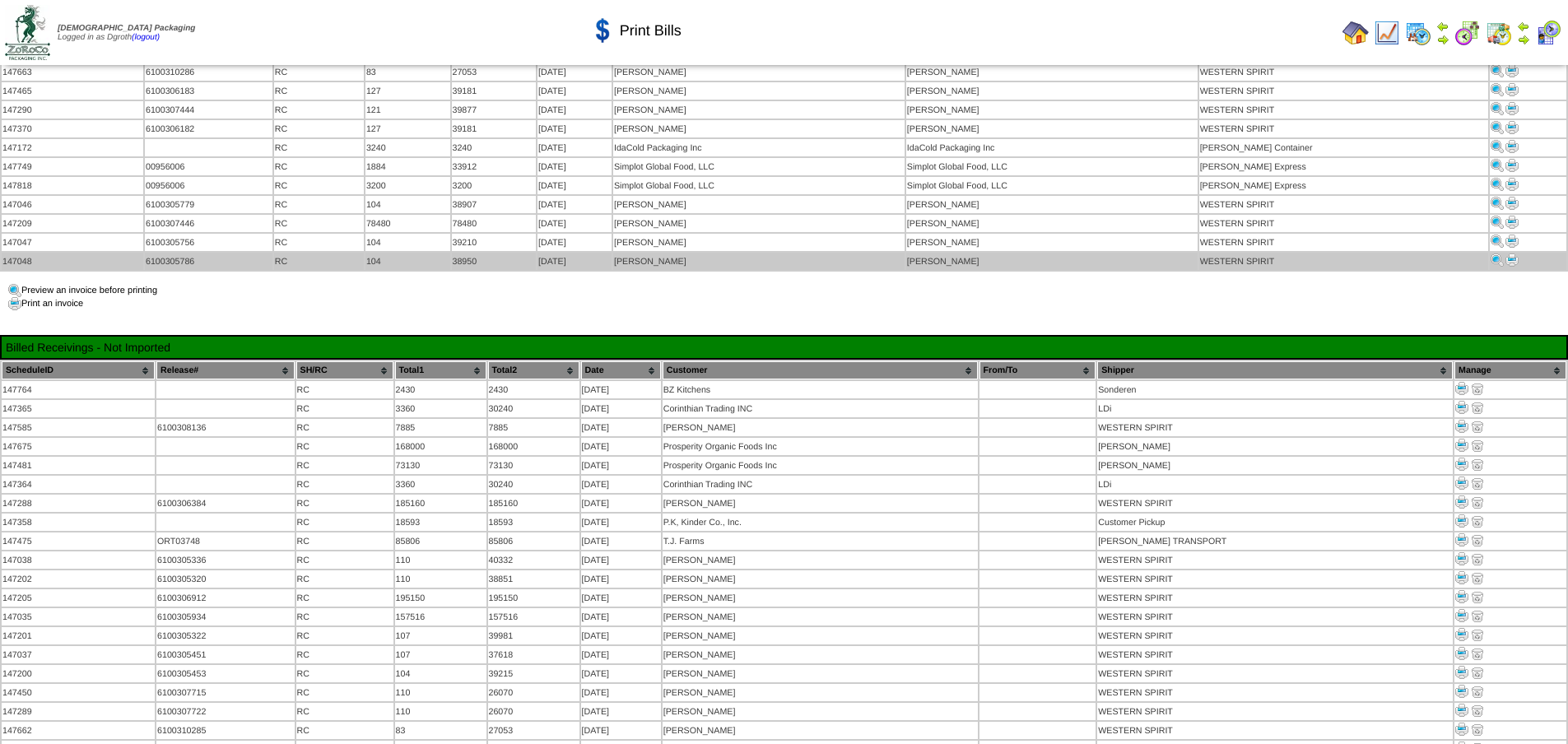
click at [1510, 254] on img at bounding box center [1511, 260] width 13 height 13
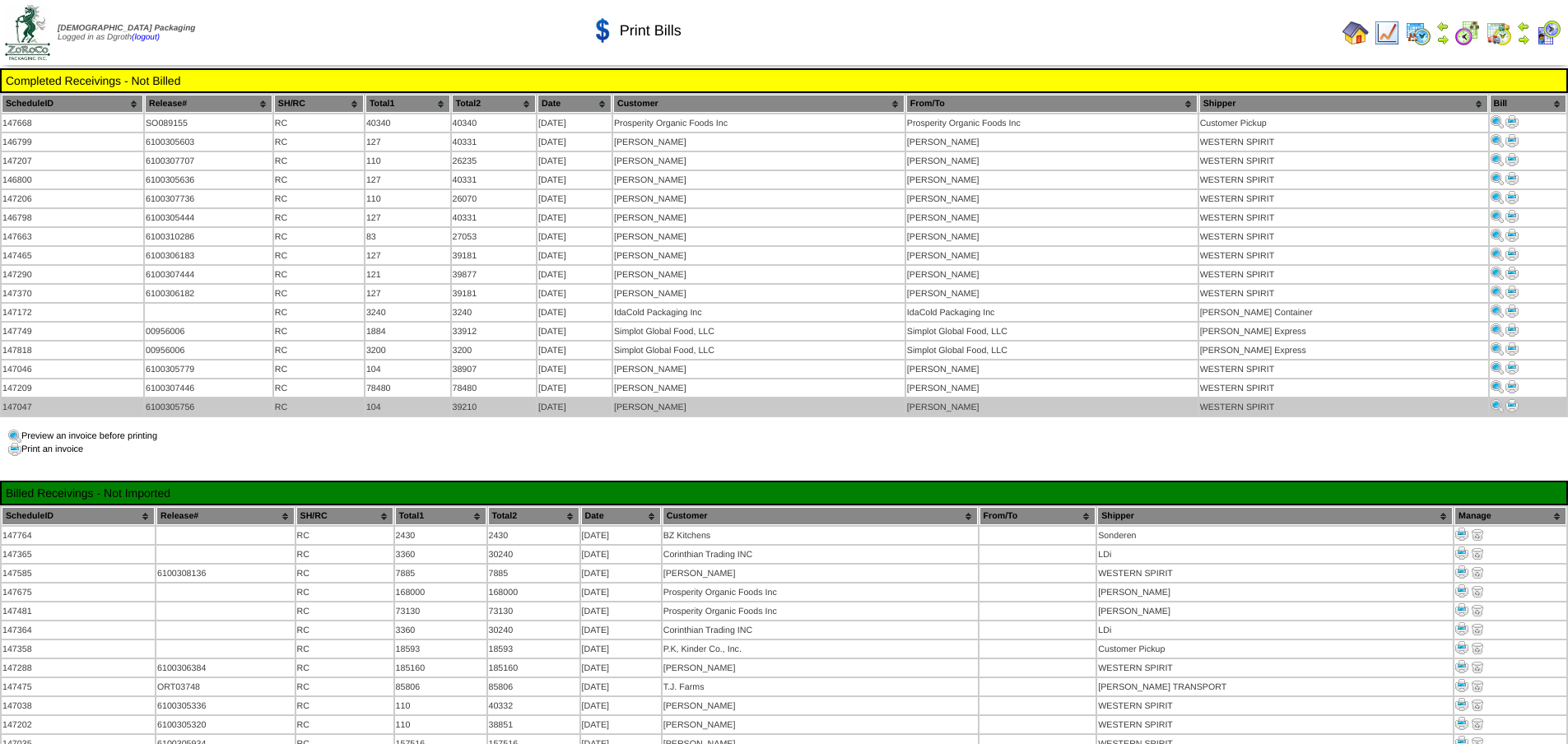
click at [1508, 399] on img at bounding box center [1511, 405] width 13 height 13
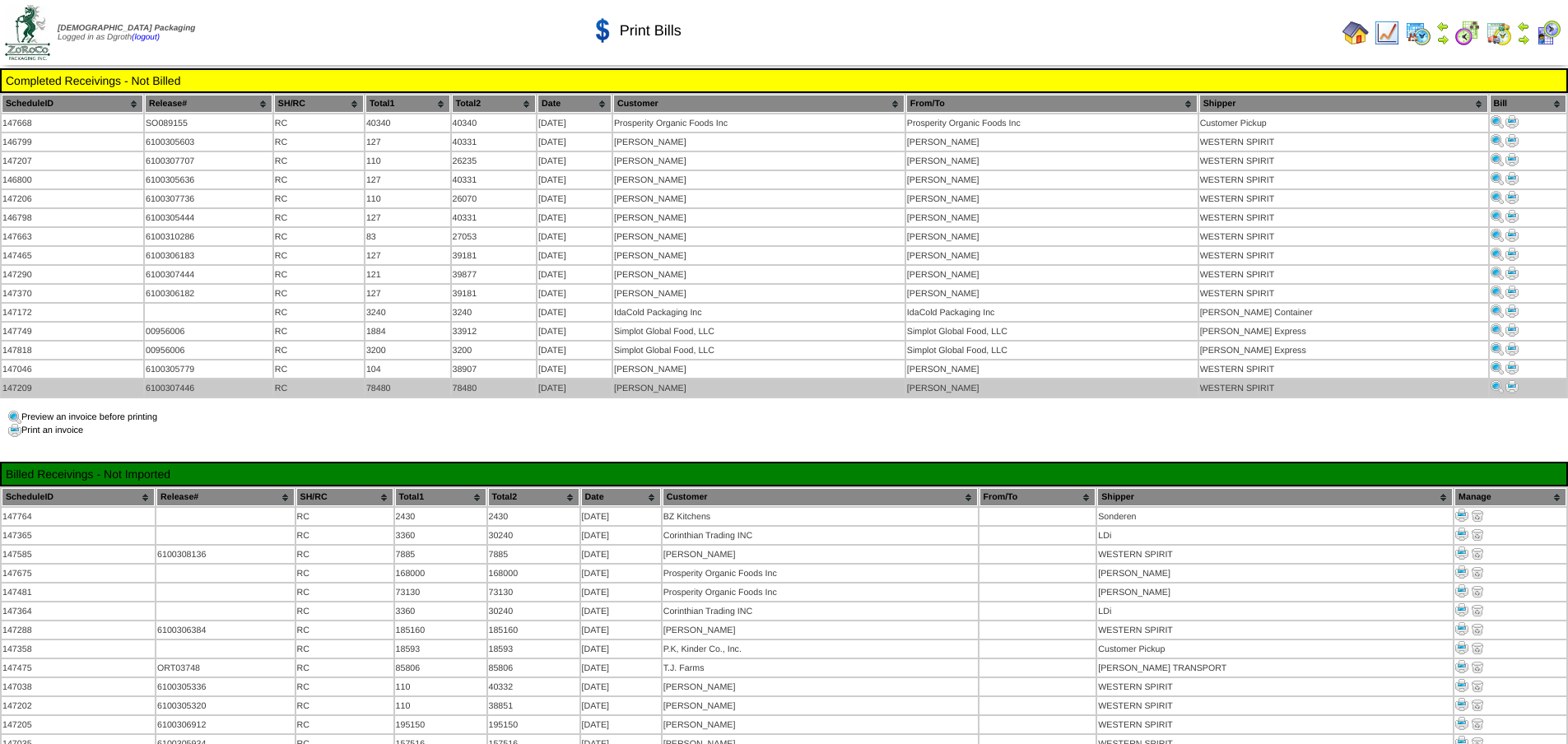
click at [1505, 380] on img at bounding box center [1511, 386] width 13 height 13
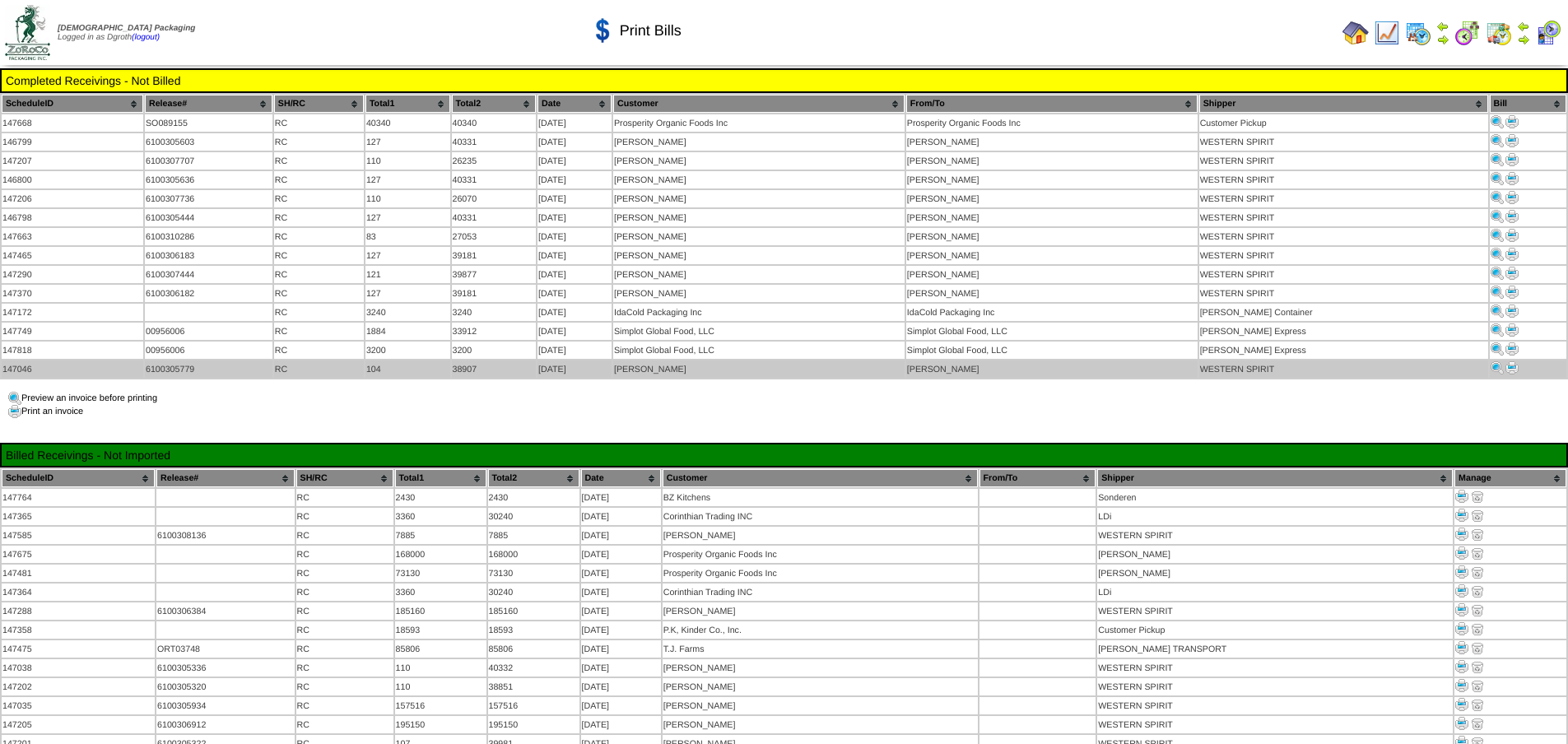
click at [1508, 362] on img at bounding box center [1511, 368] width 13 height 13
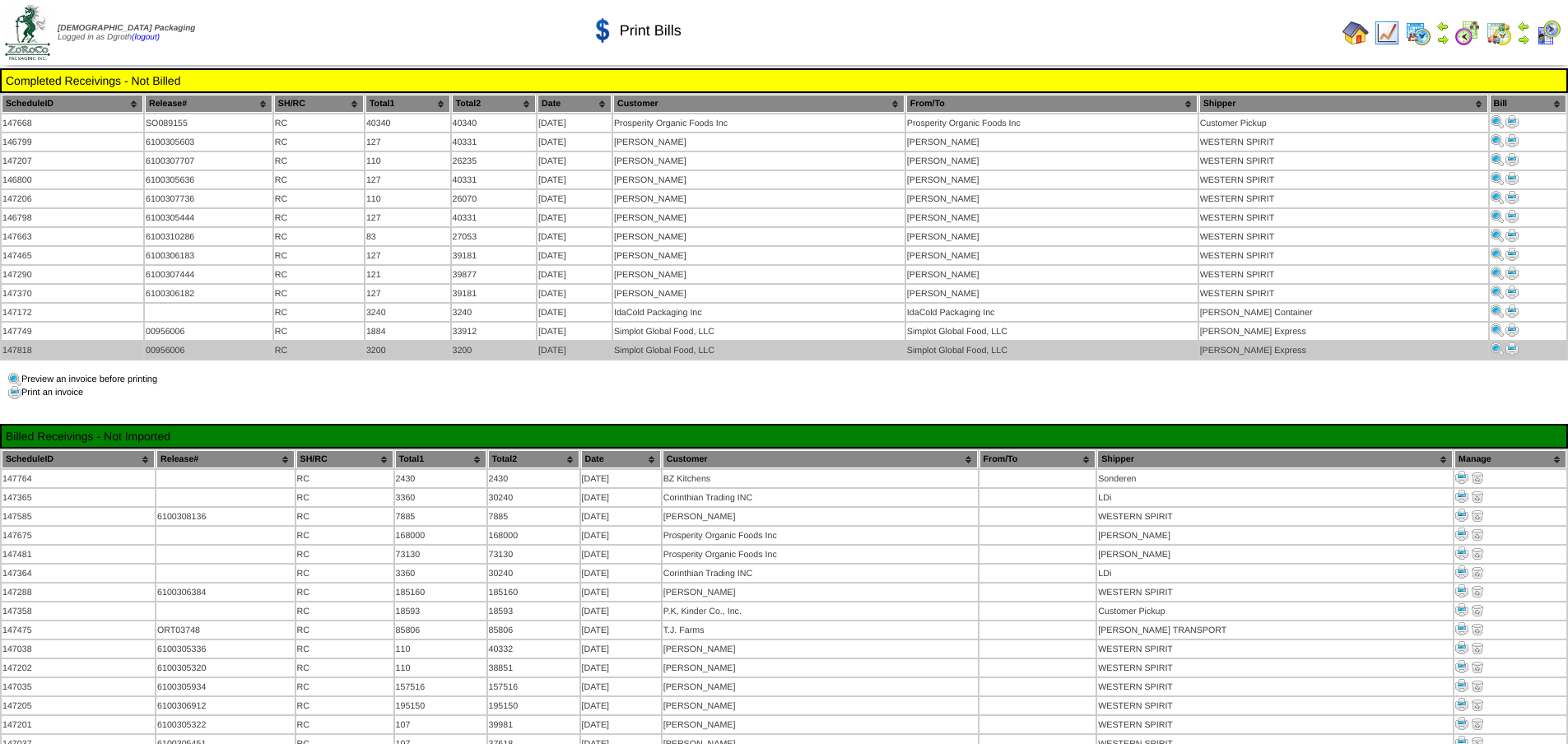
click at [1507, 343] on img at bounding box center [1511, 349] width 13 height 13
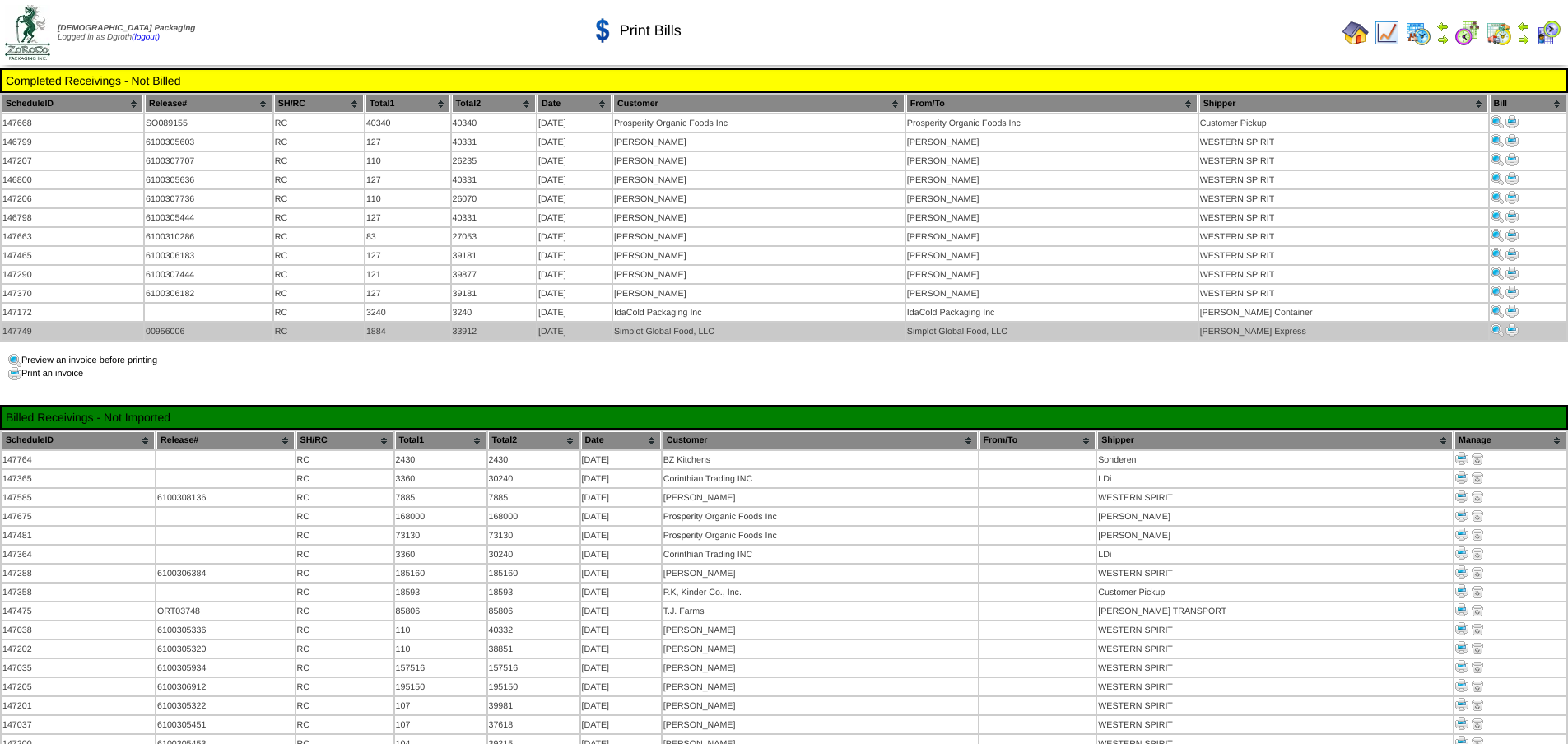
click at [1505, 326] on img at bounding box center [1511, 330] width 13 height 13
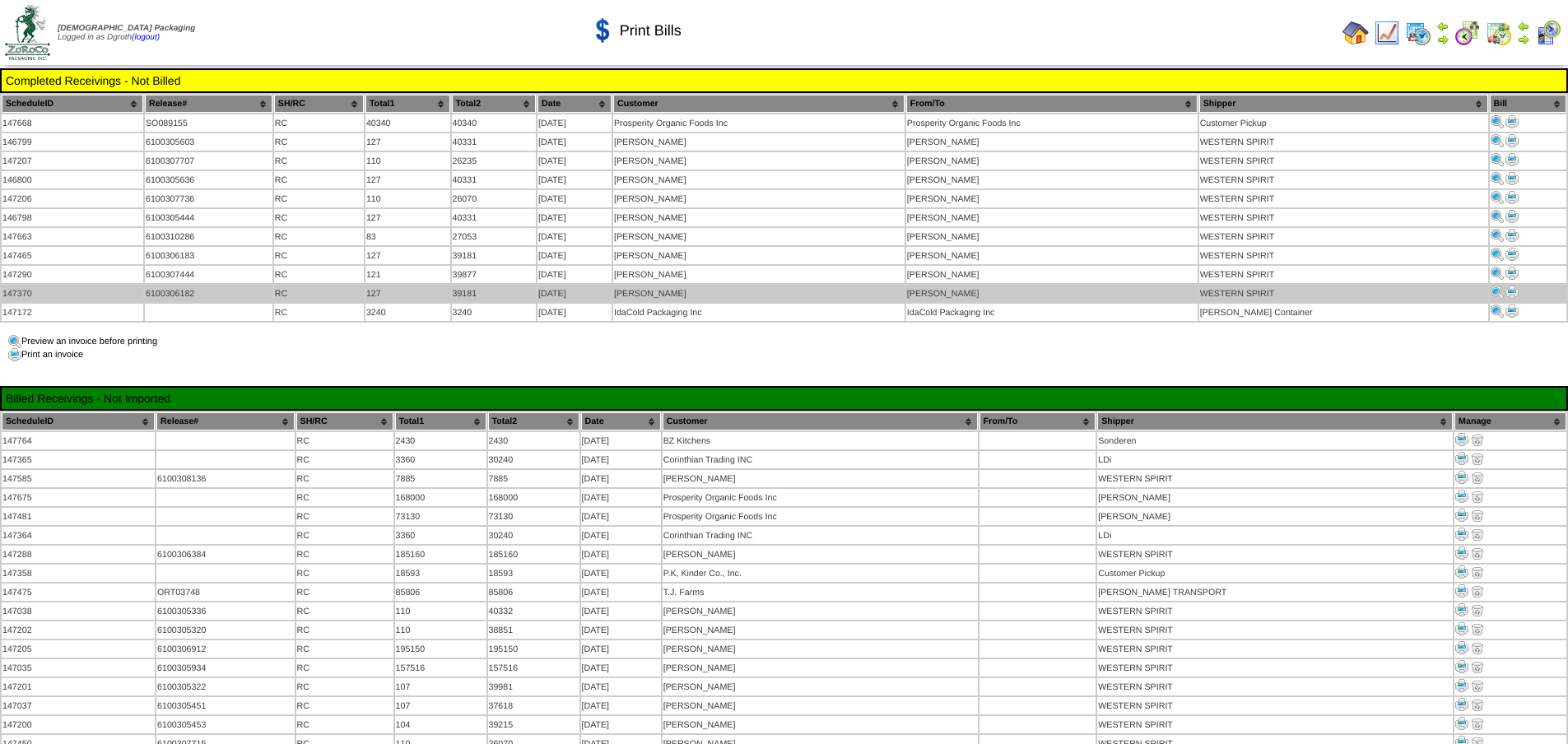
click at [1509, 288] on img at bounding box center [1511, 292] width 13 height 13
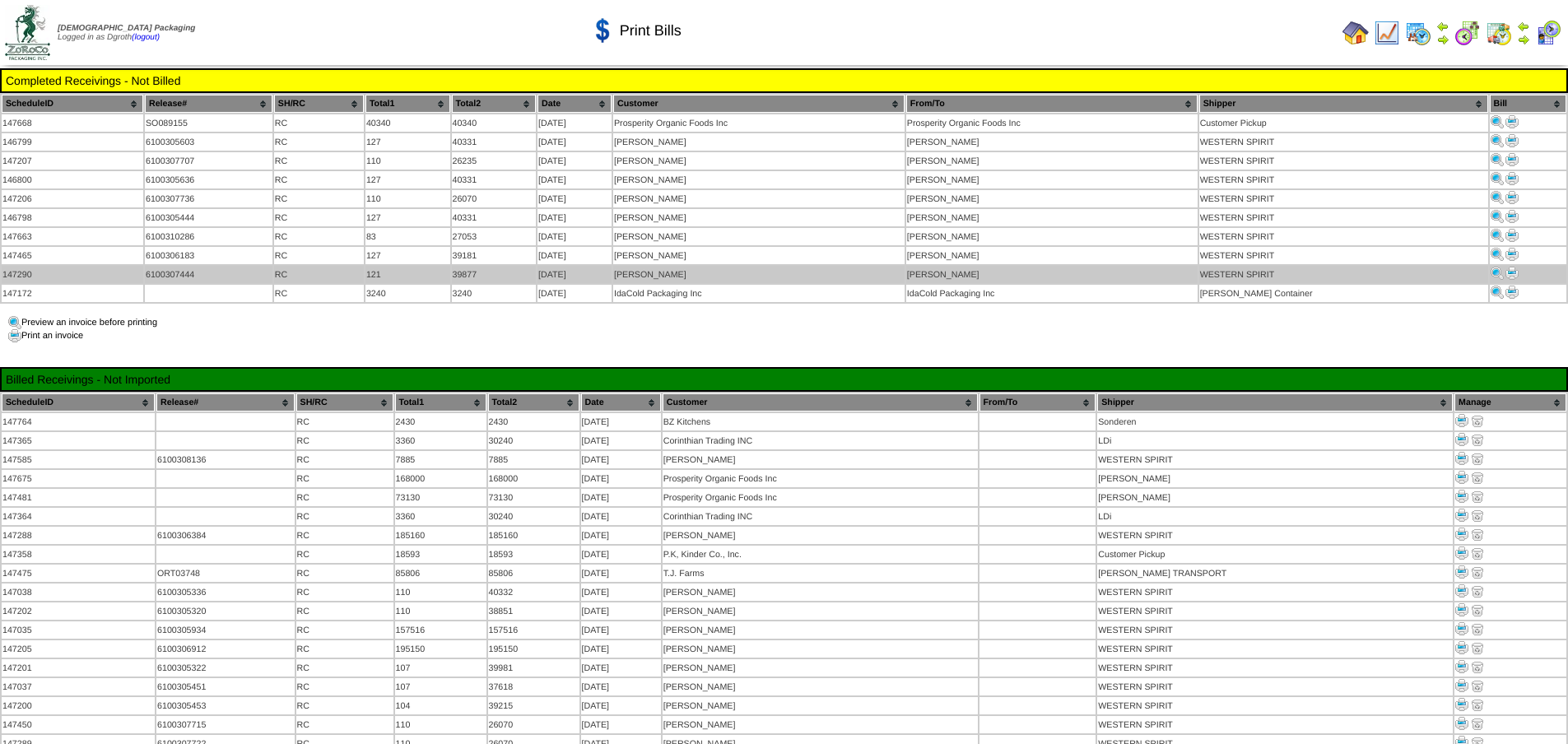
click at [1505, 267] on img at bounding box center [1511, 273] width 13 height 13
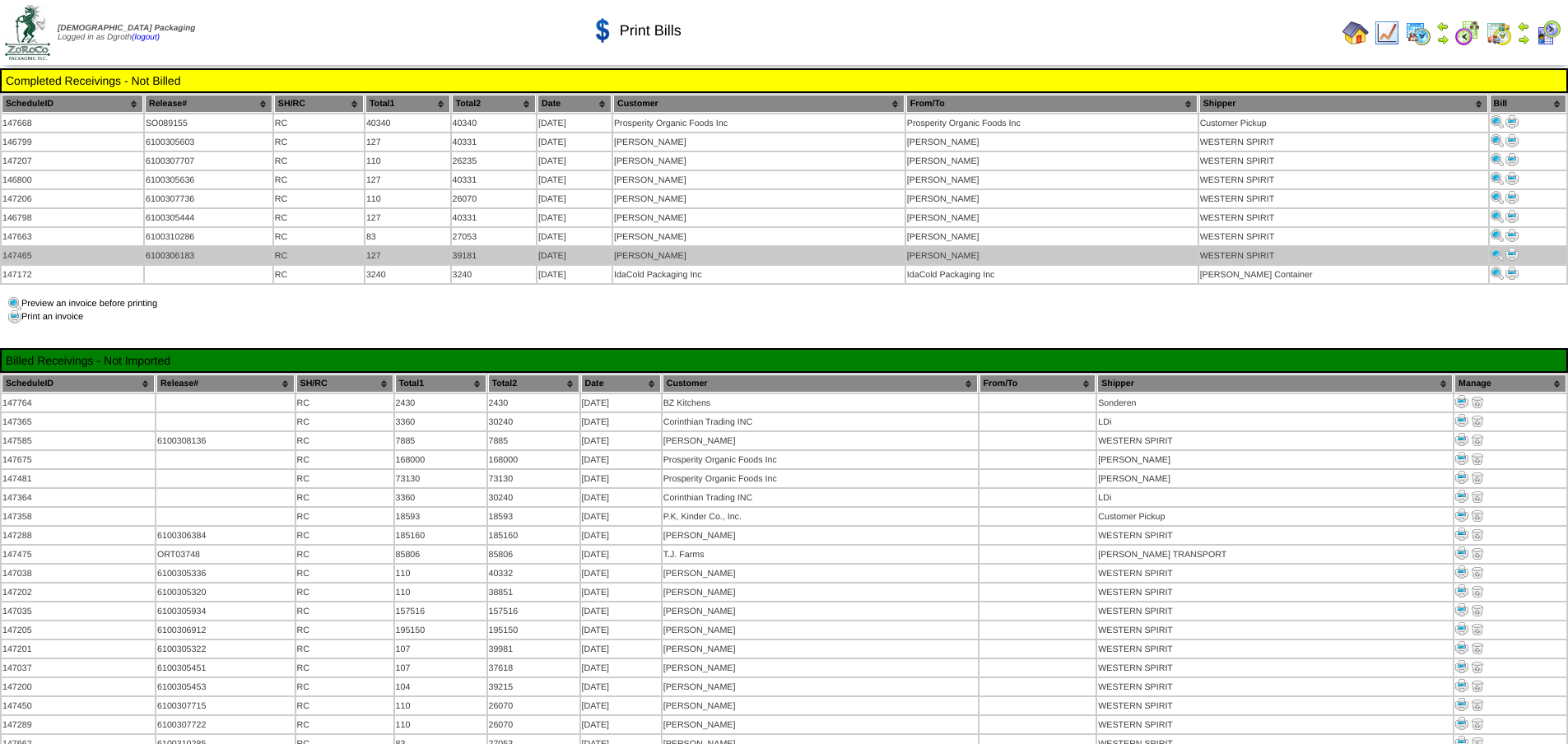
click at [1512, 251] on img at bounding box center [1511, 254] width 13 height 13
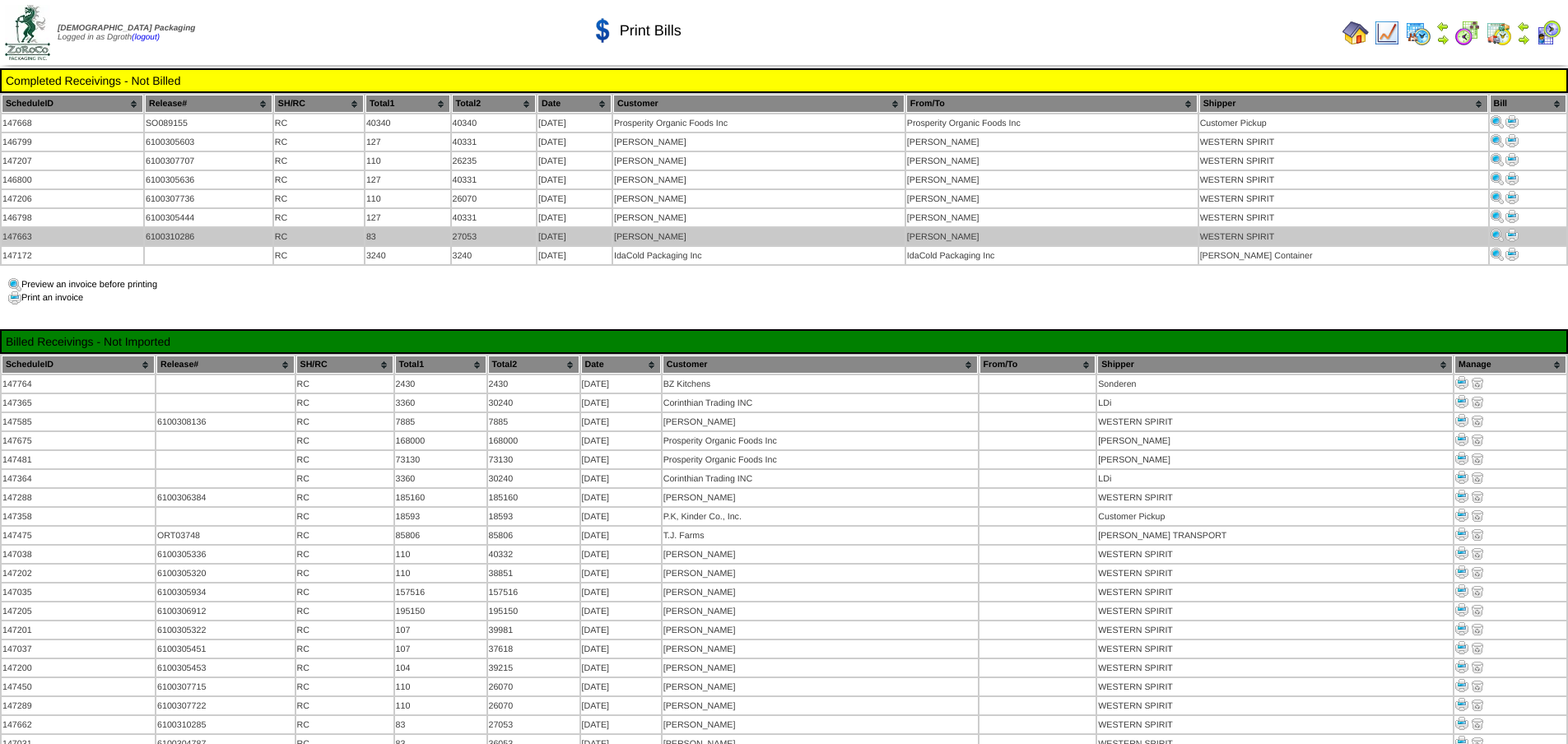
click at [1507, 233] on img at bounding box center [1511, 235] width 13 height 13
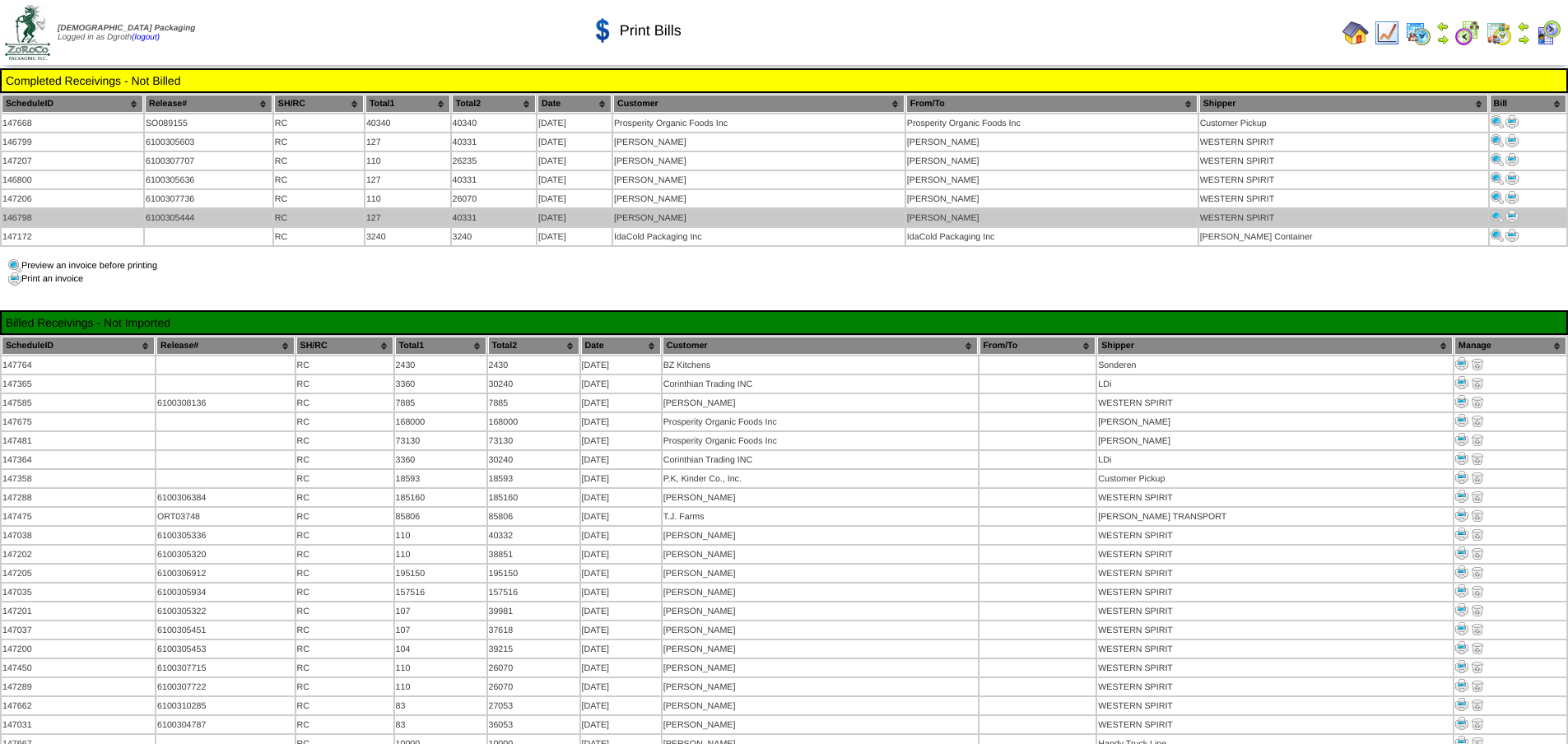
click at [1508, 212] on img at bounding box center [1511, 216] width 13 height 13
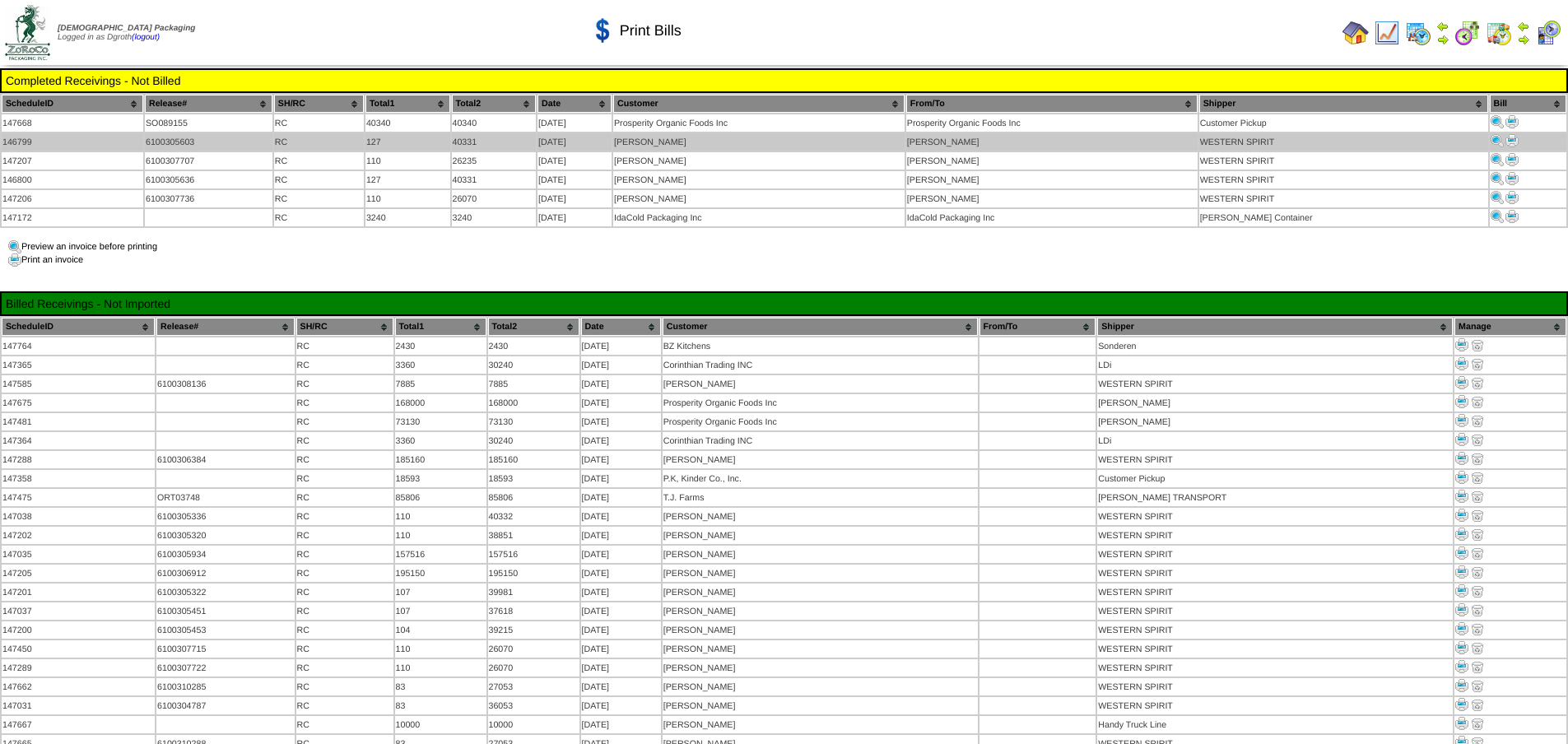
click at [1510, 142] on img at bounding box center [1511, 140] width 13 height 13
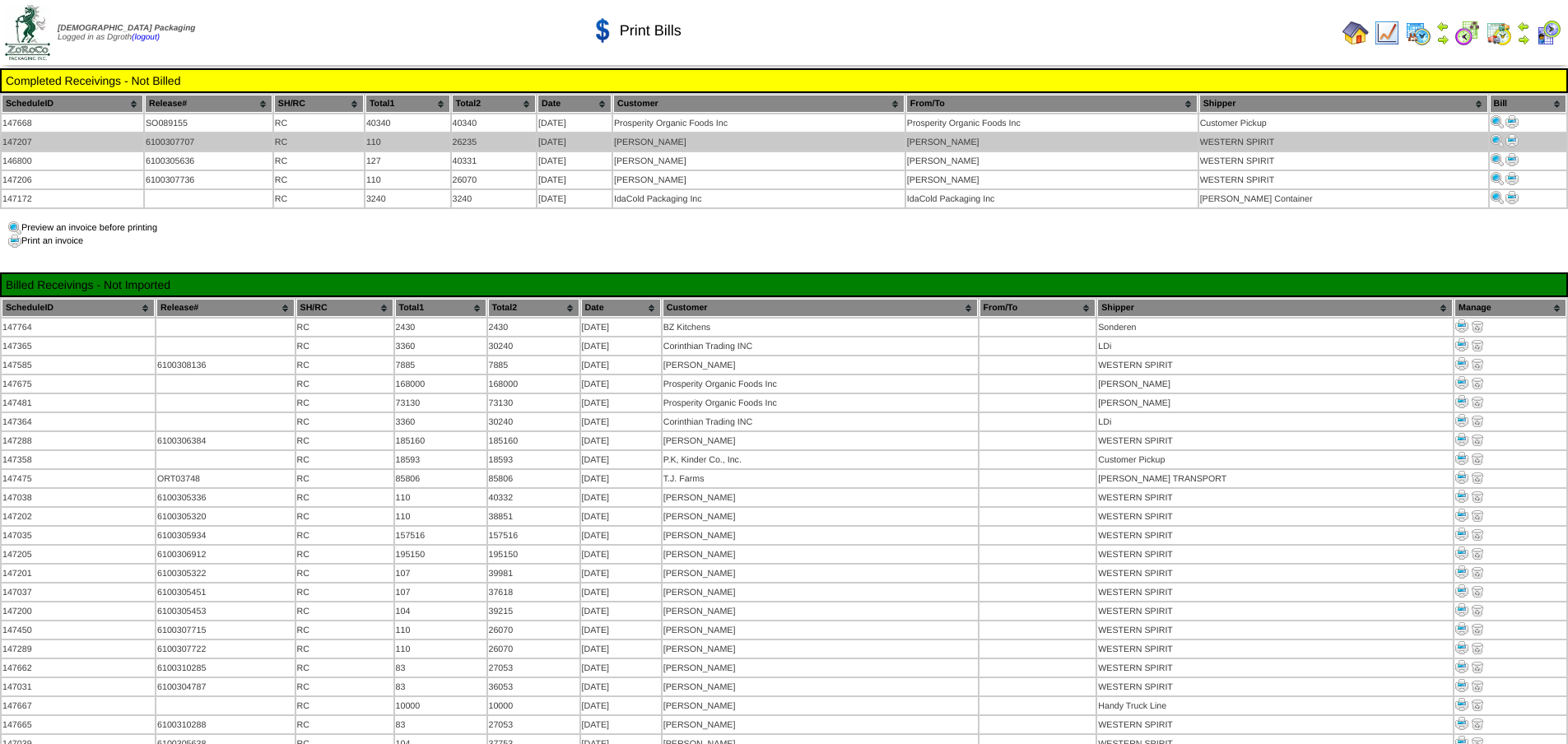
click at [1505, 140] on img at bounding box center [1511, 140] width 13 height 13
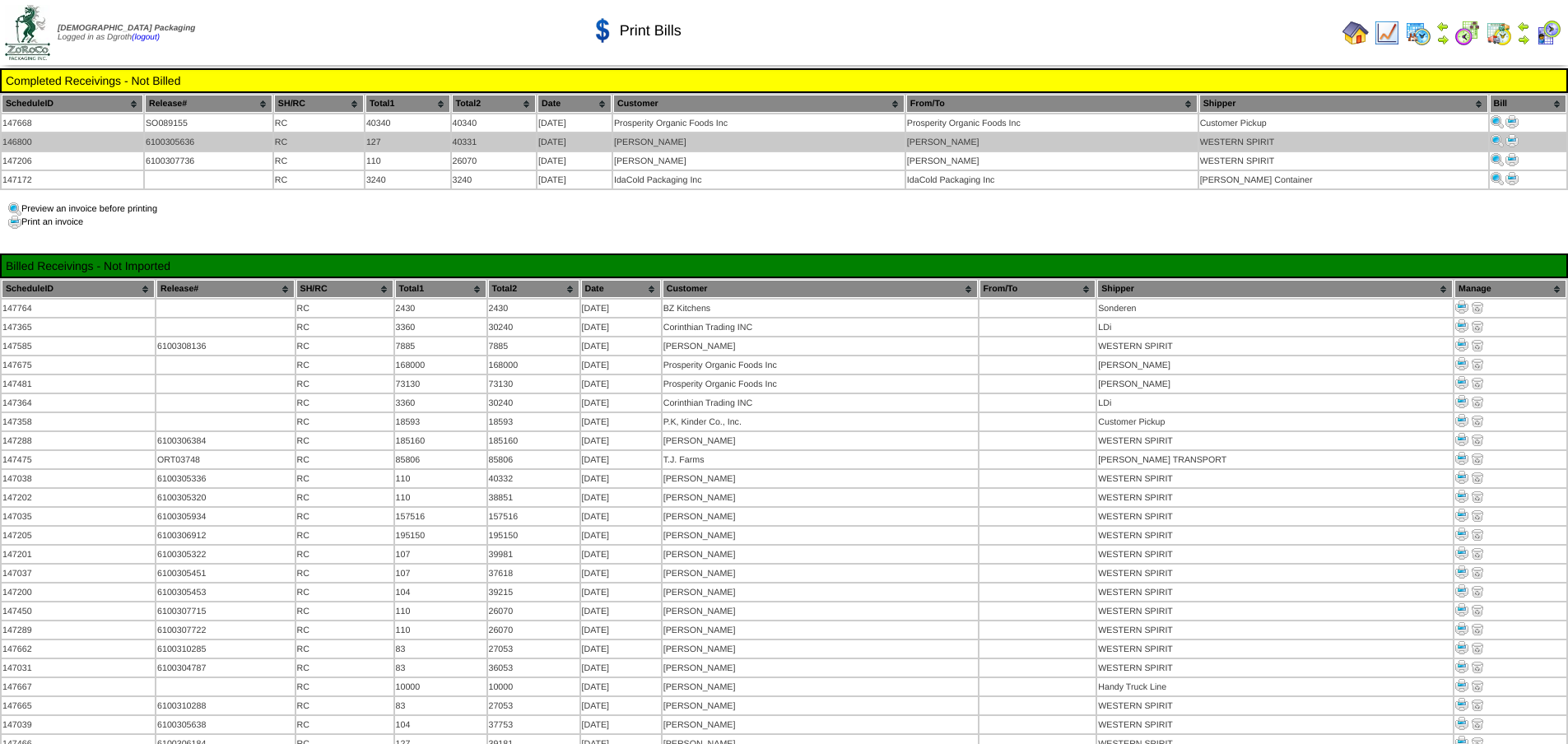
click at [1508, 140] on img at bounding box center [1511, 140] width 13 height 13
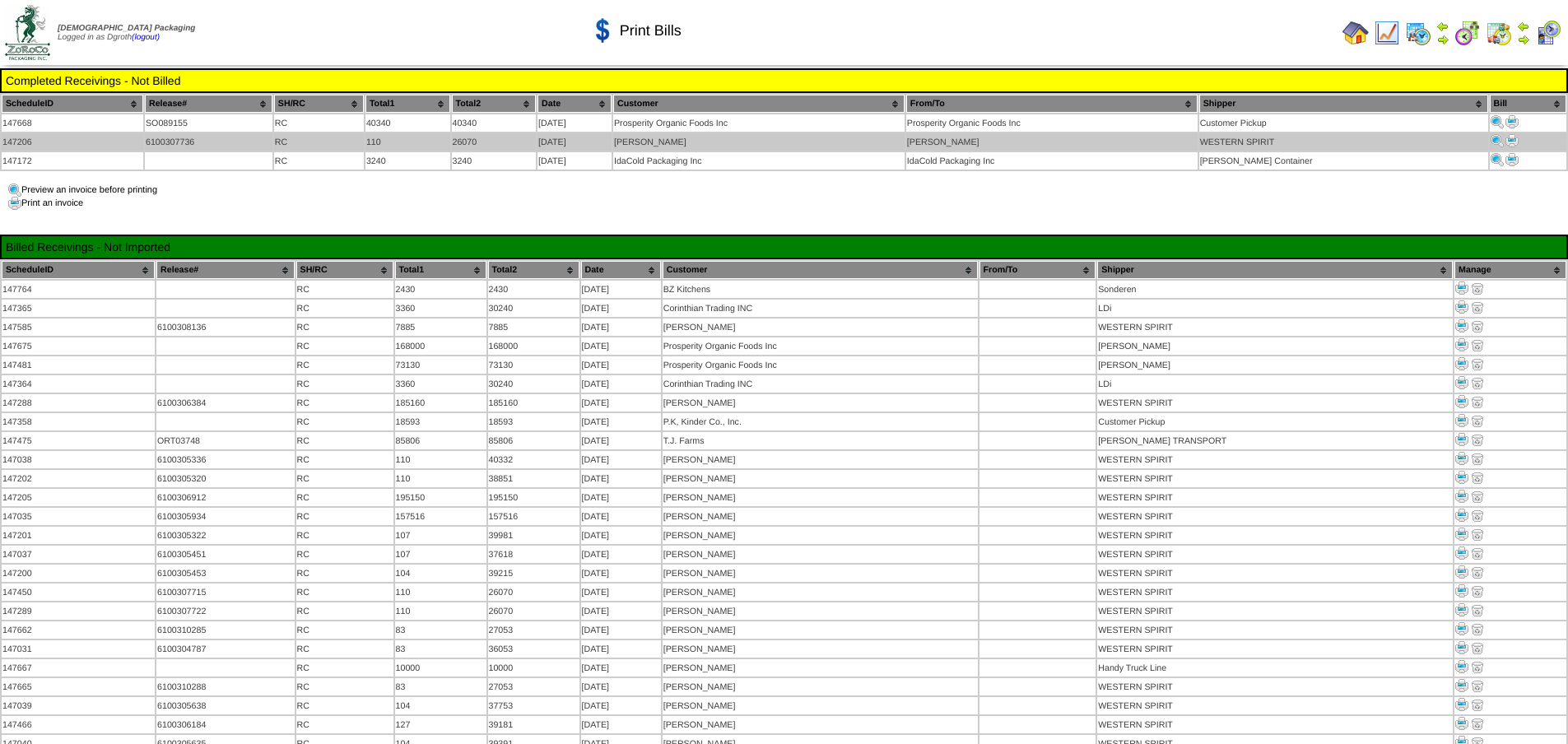
click at [1507, 137] on img at bounding box center [1511, 140] width 13 height 13
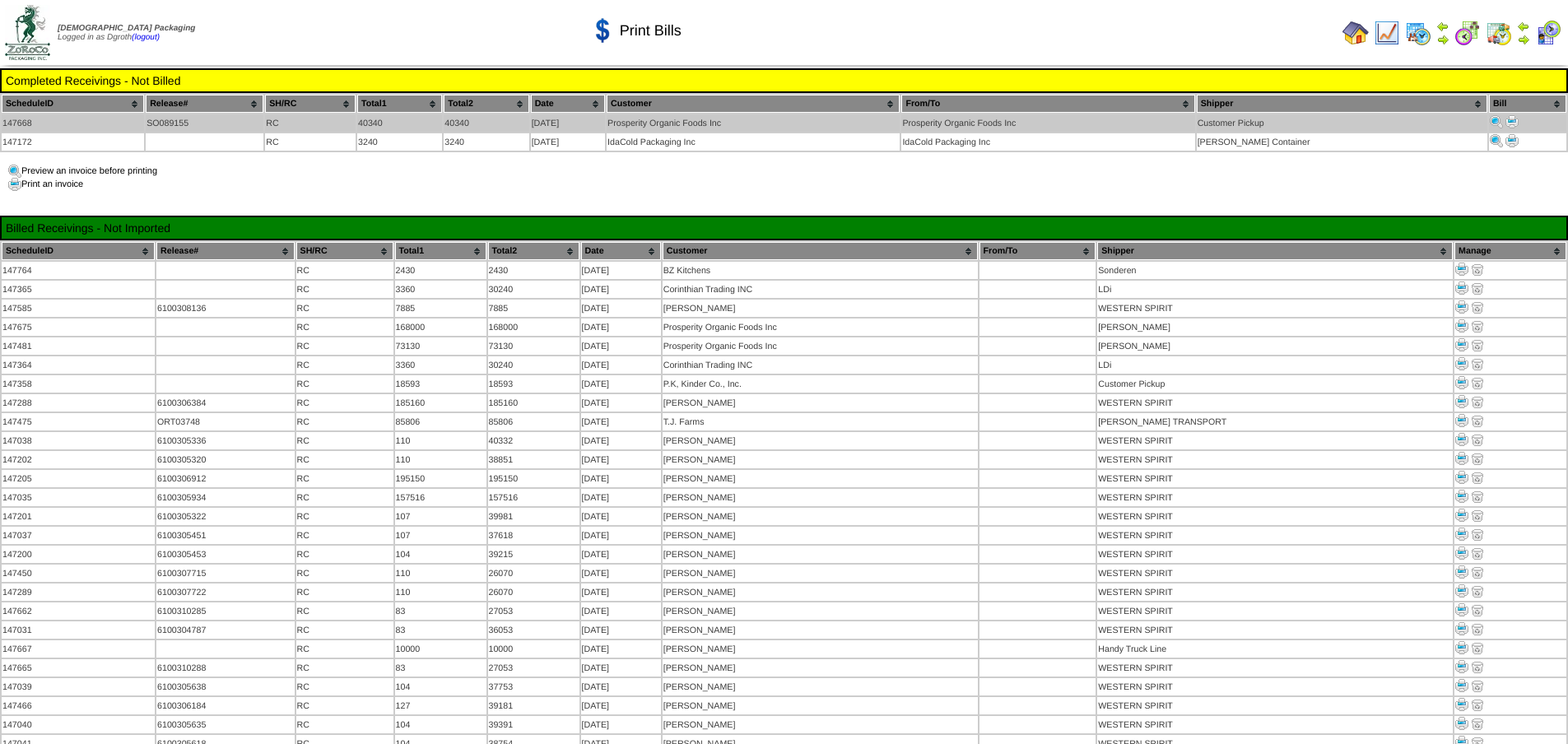
click at [1510, 119] on img at bounding box center [1511, 121] width 13 height 13
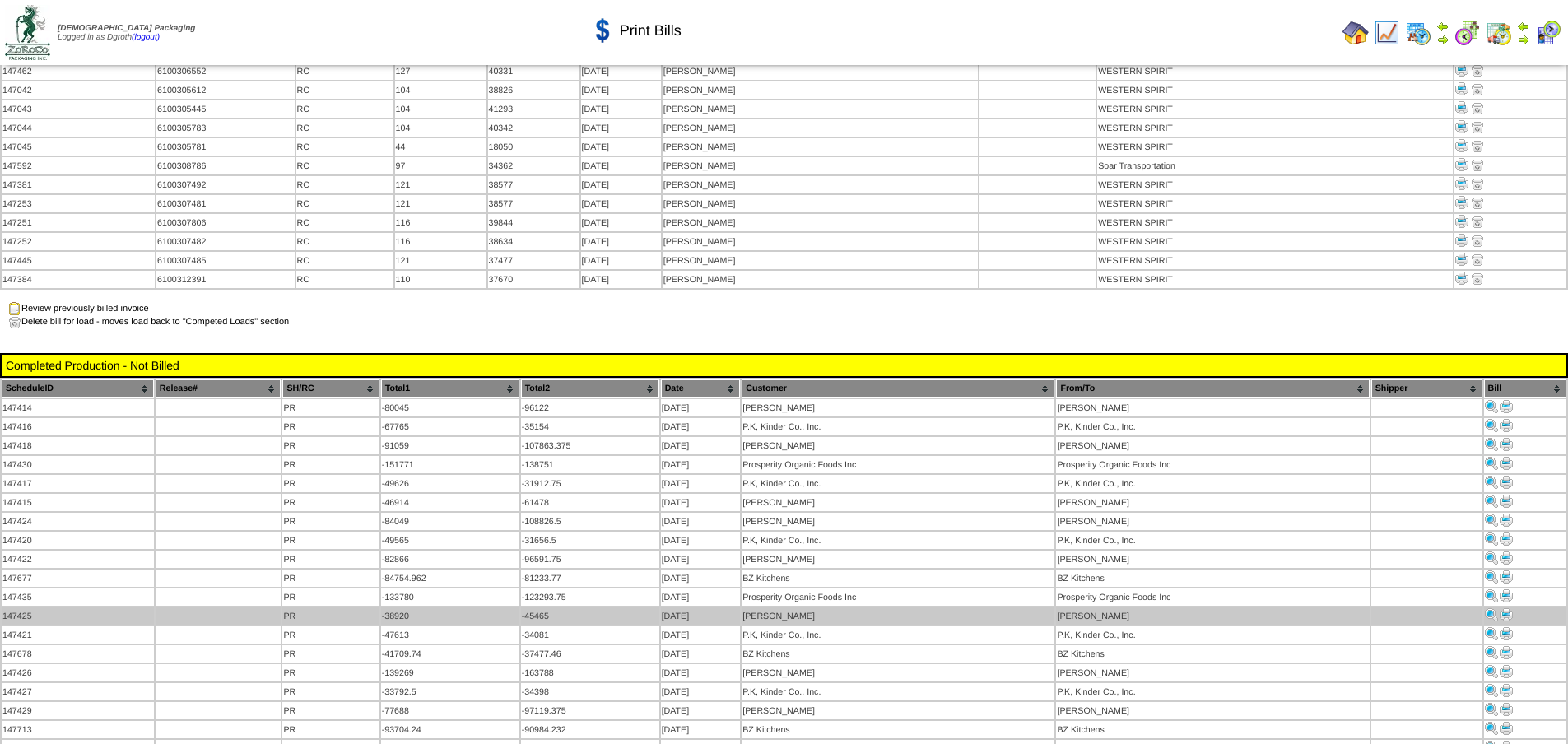
scroll to position [1152, 0]
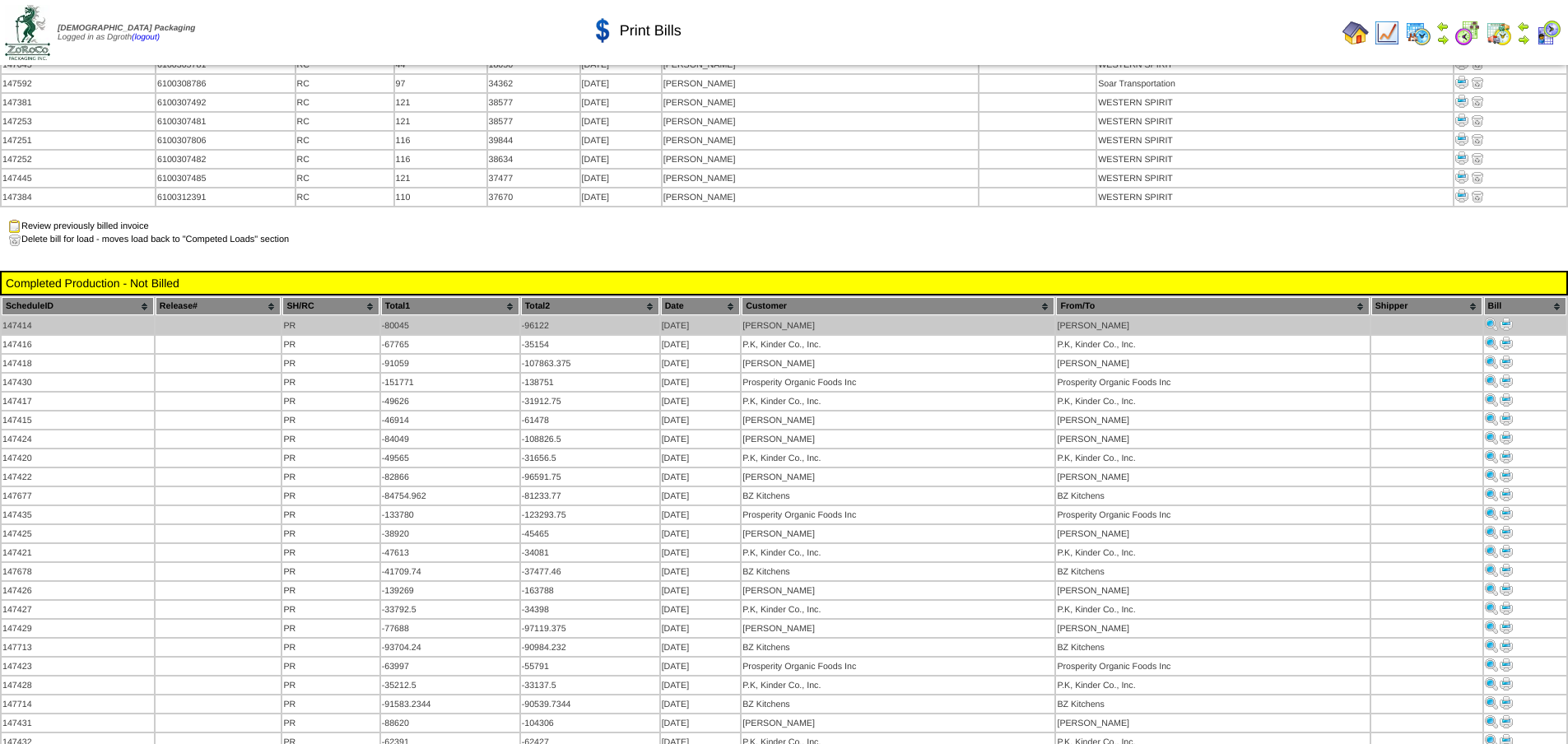
click at [1508, 318] on img at bounding box center [1505, 324] width 13 height 13
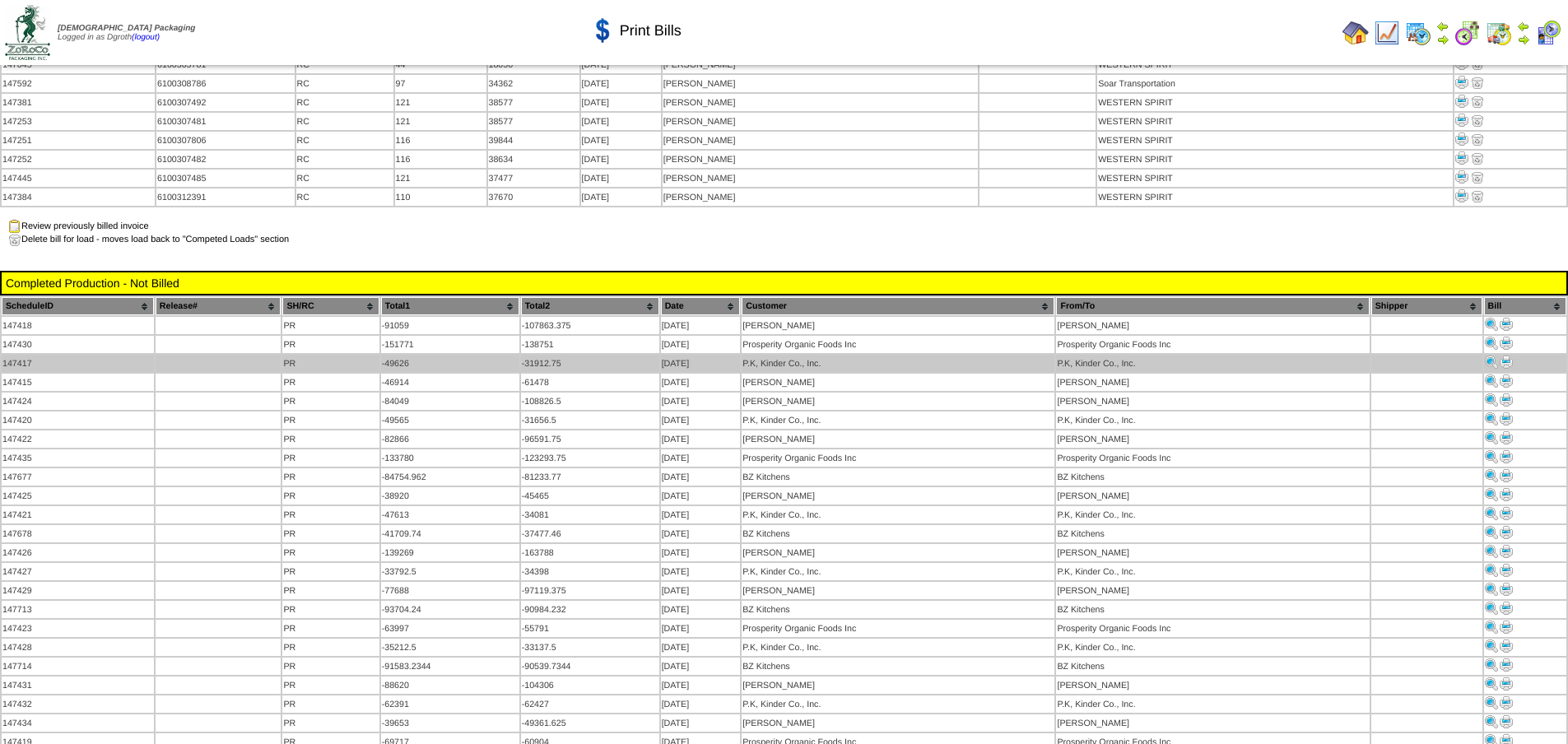
scroll to position [1152, 0]
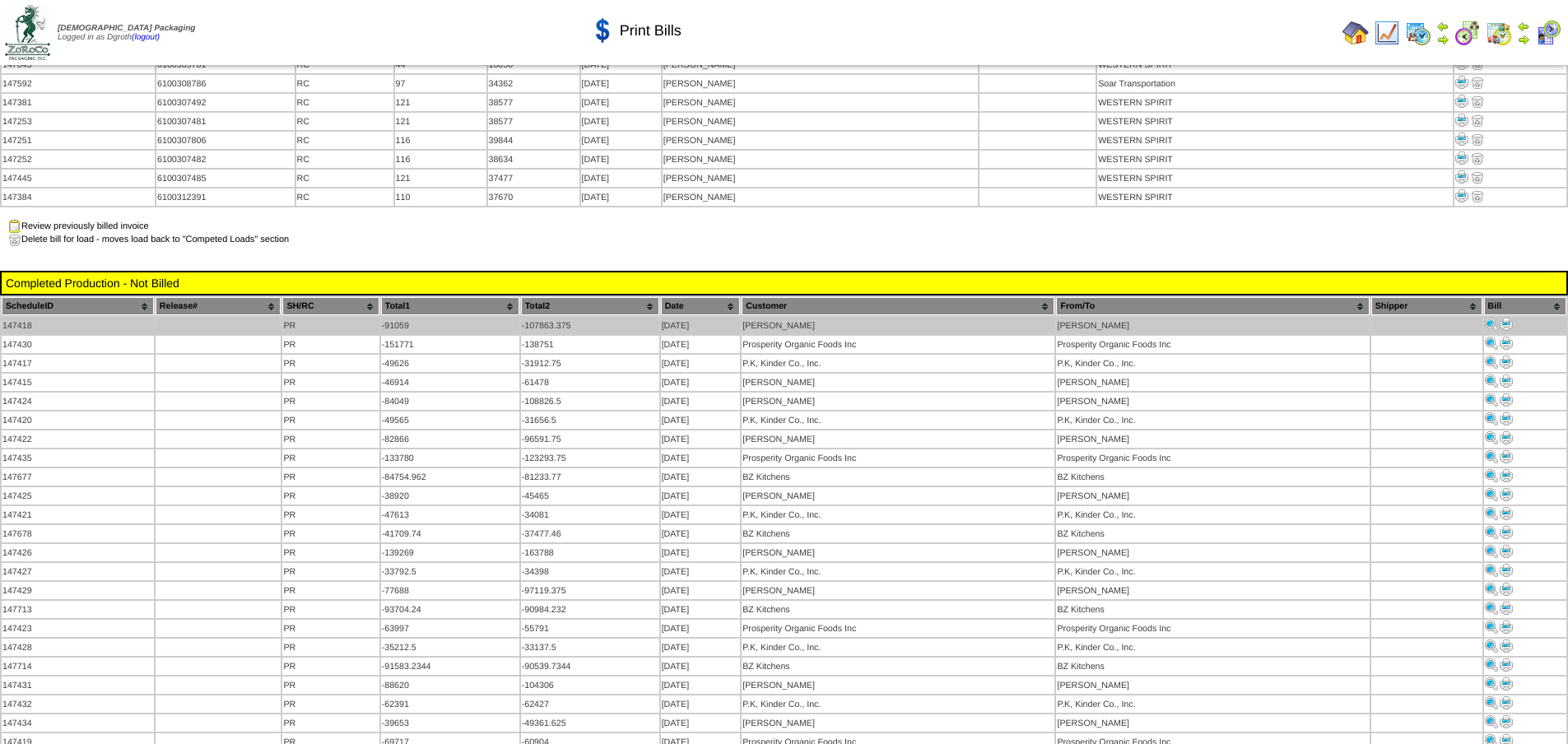
click at [1502, 318] on img at bounding box center [1505, 324] width 13 height 13
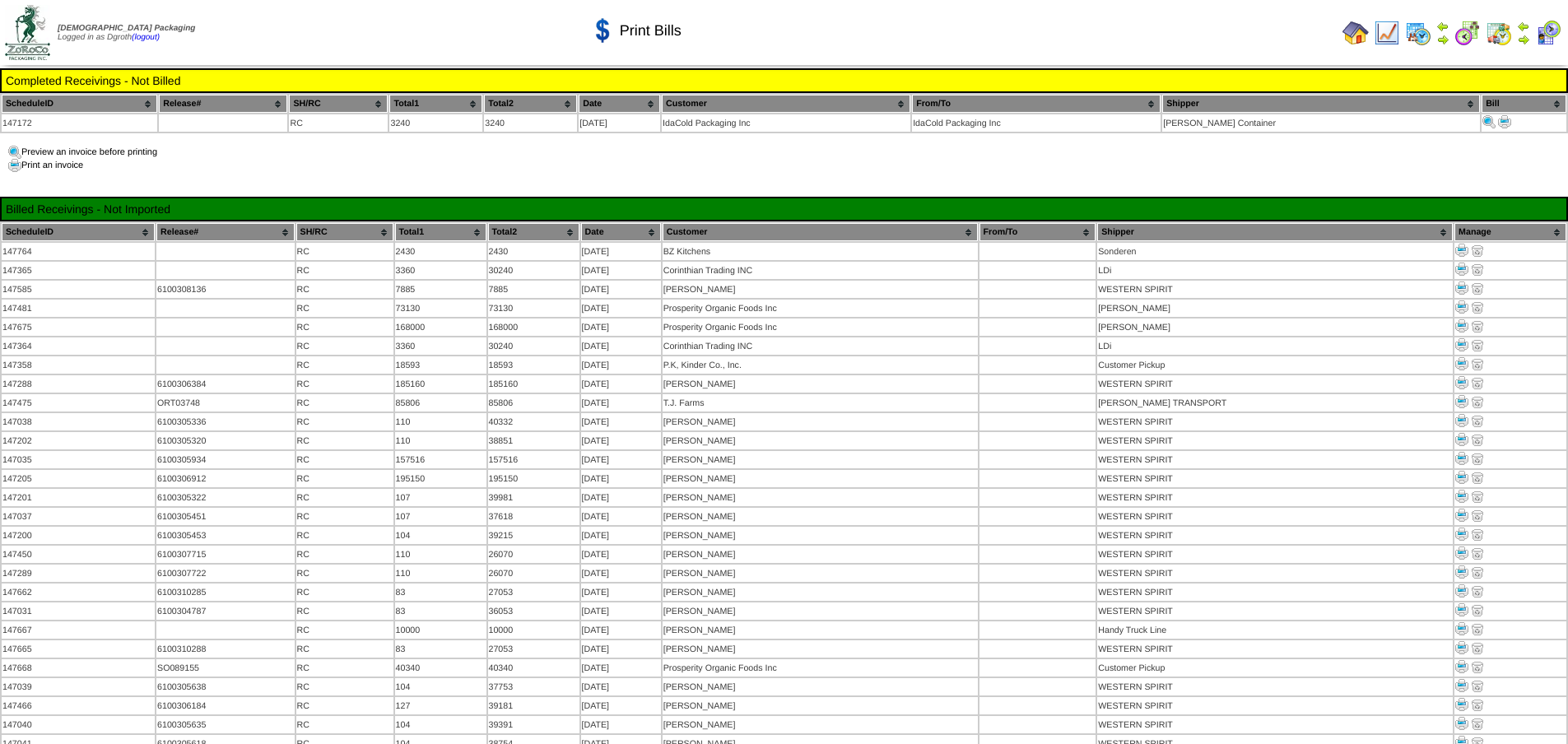
scroll to position [1152, 0]
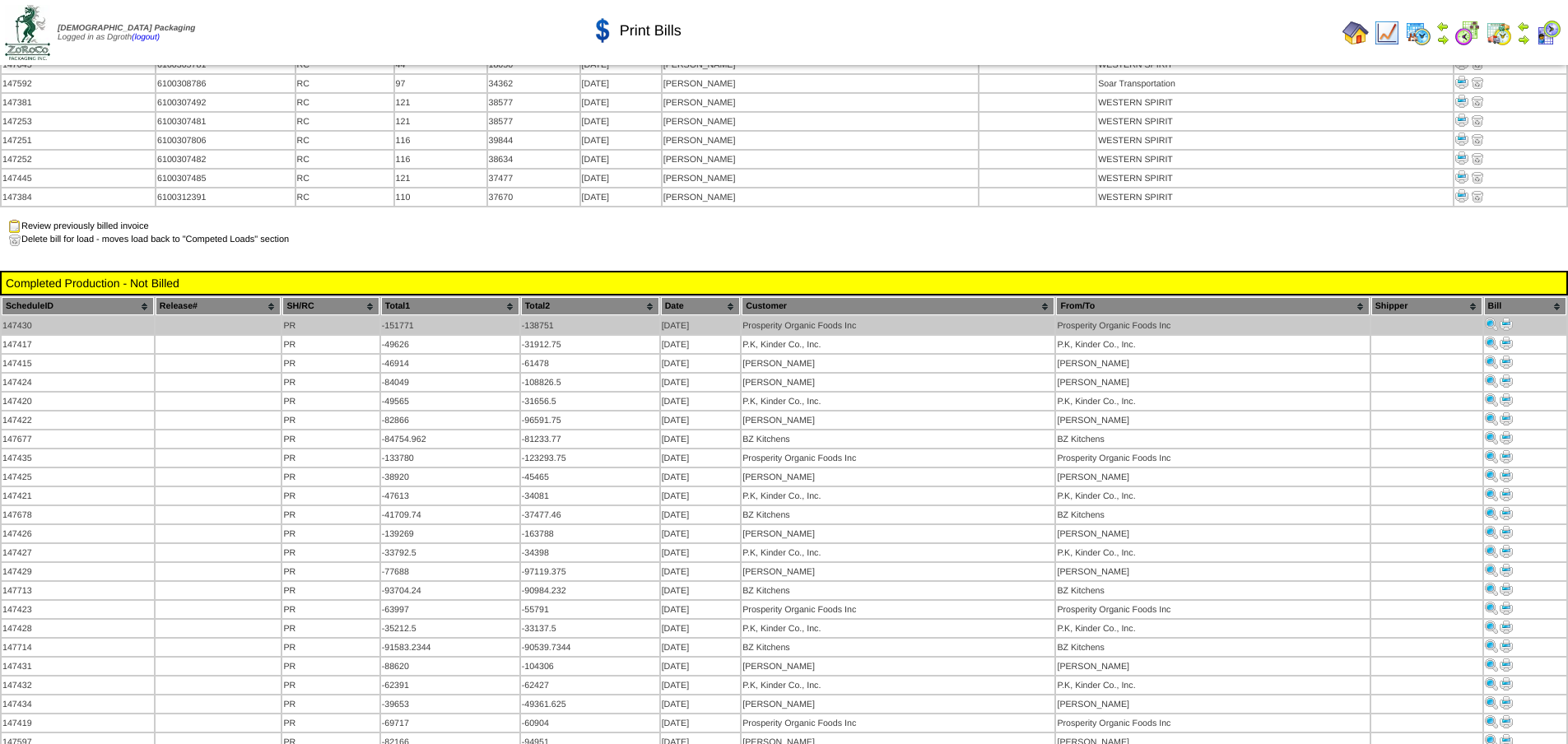
click at [1504, 318] on img at bounding box center [1505, 324] width 13 height 13
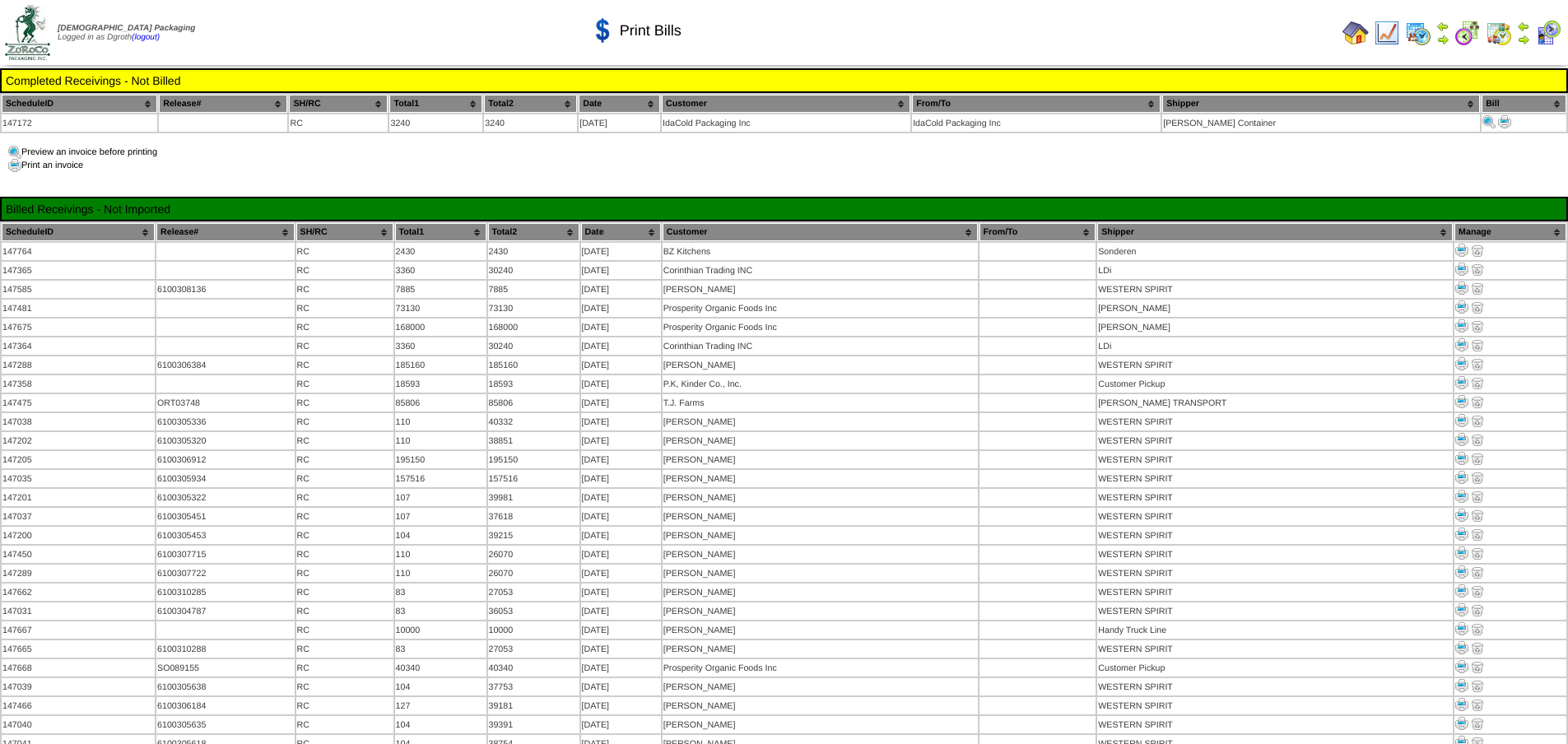
scroll to position [1152, 0]
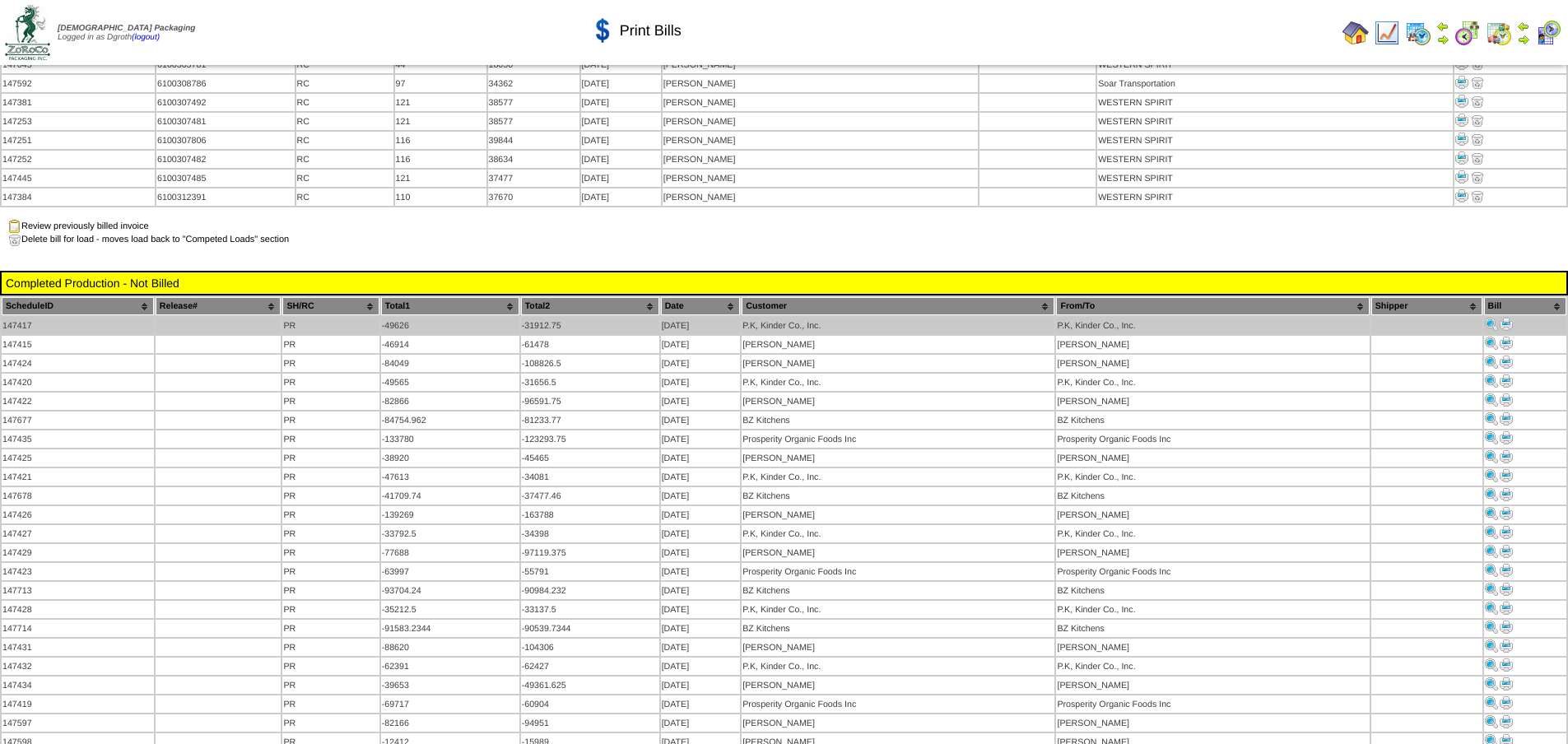
click at [1509, 318] on img at bounding box center [1505, 324] width 13 height 13
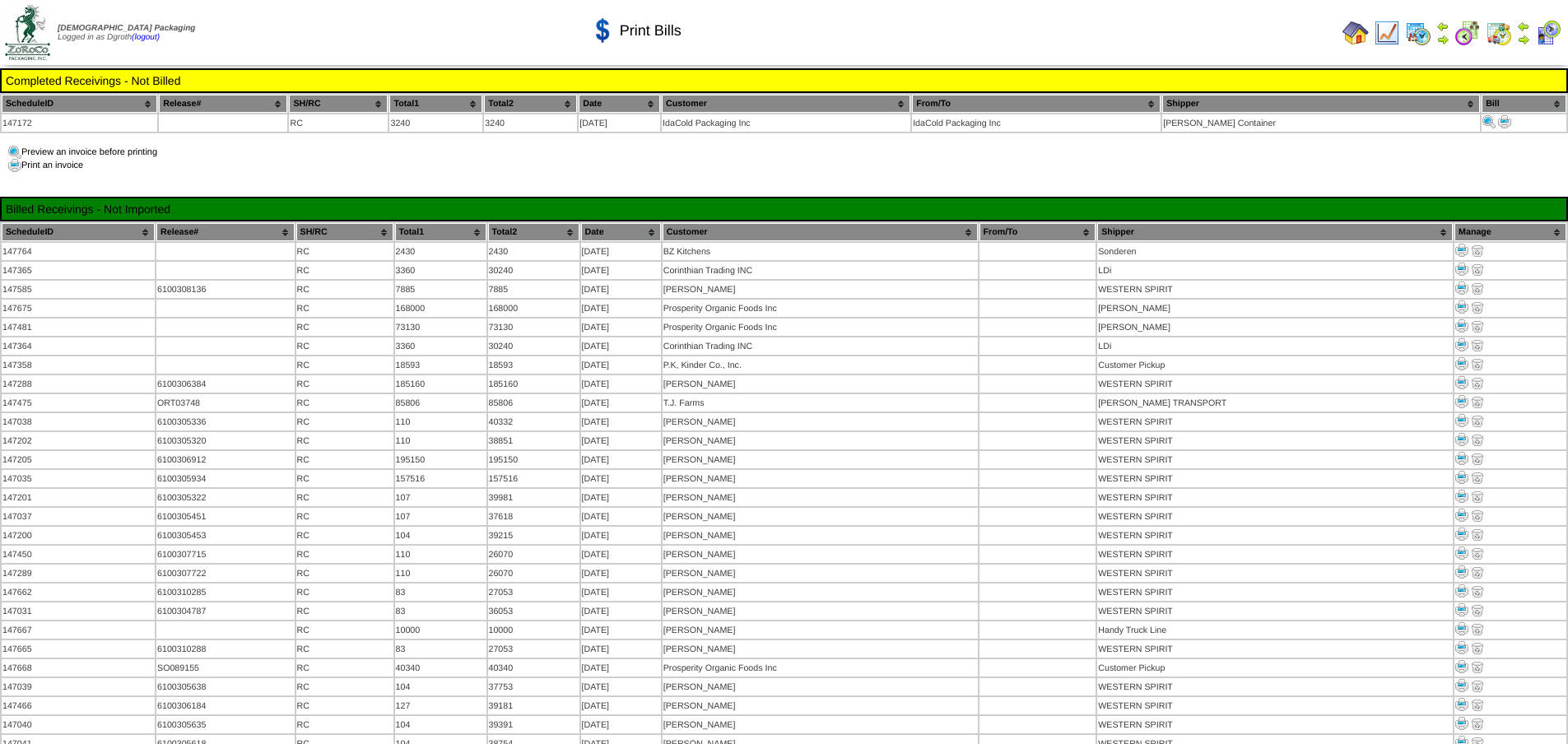
scroll to position [1152, 0]
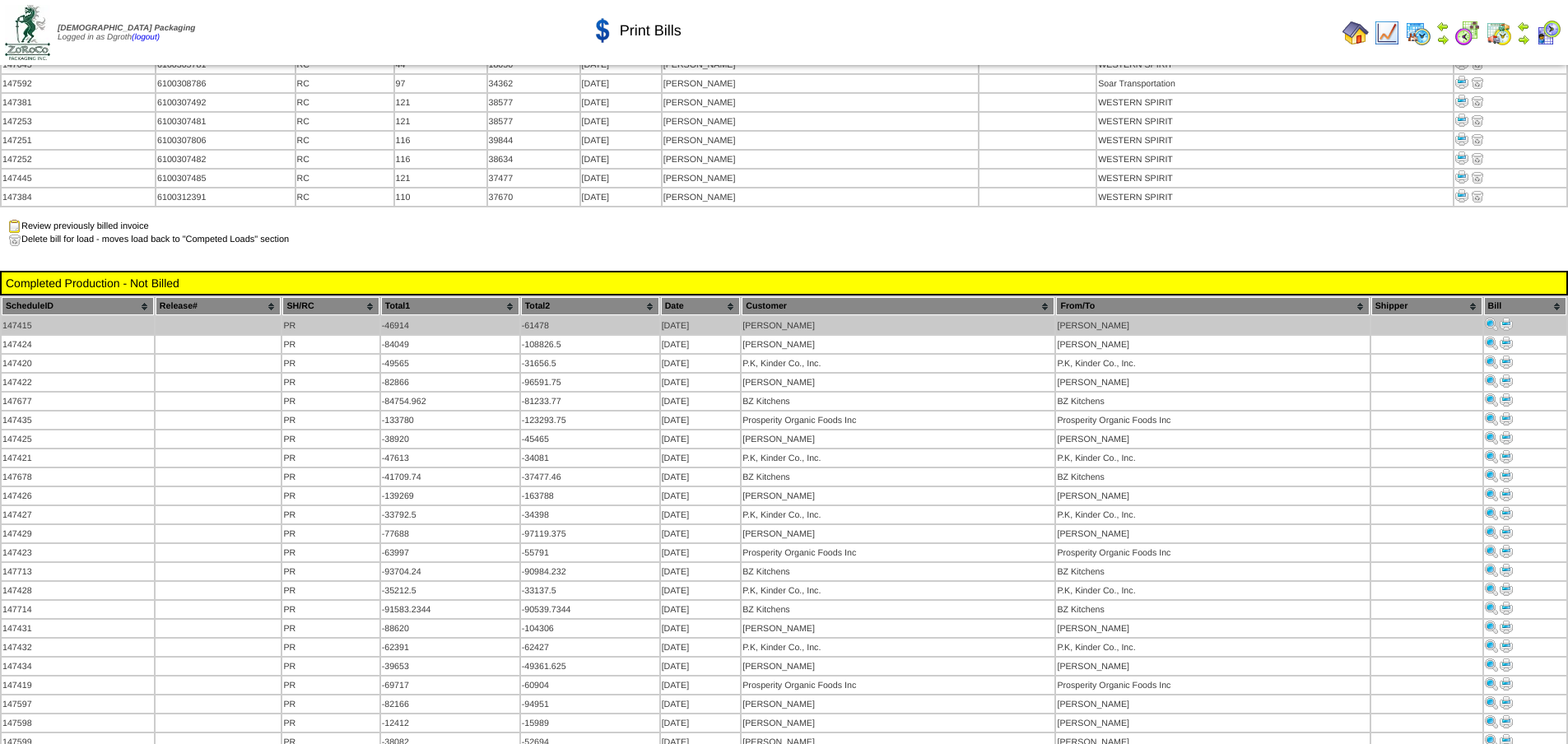
click at [1507, 318] on img at bounding box center [1505, 324] width 13 height 13
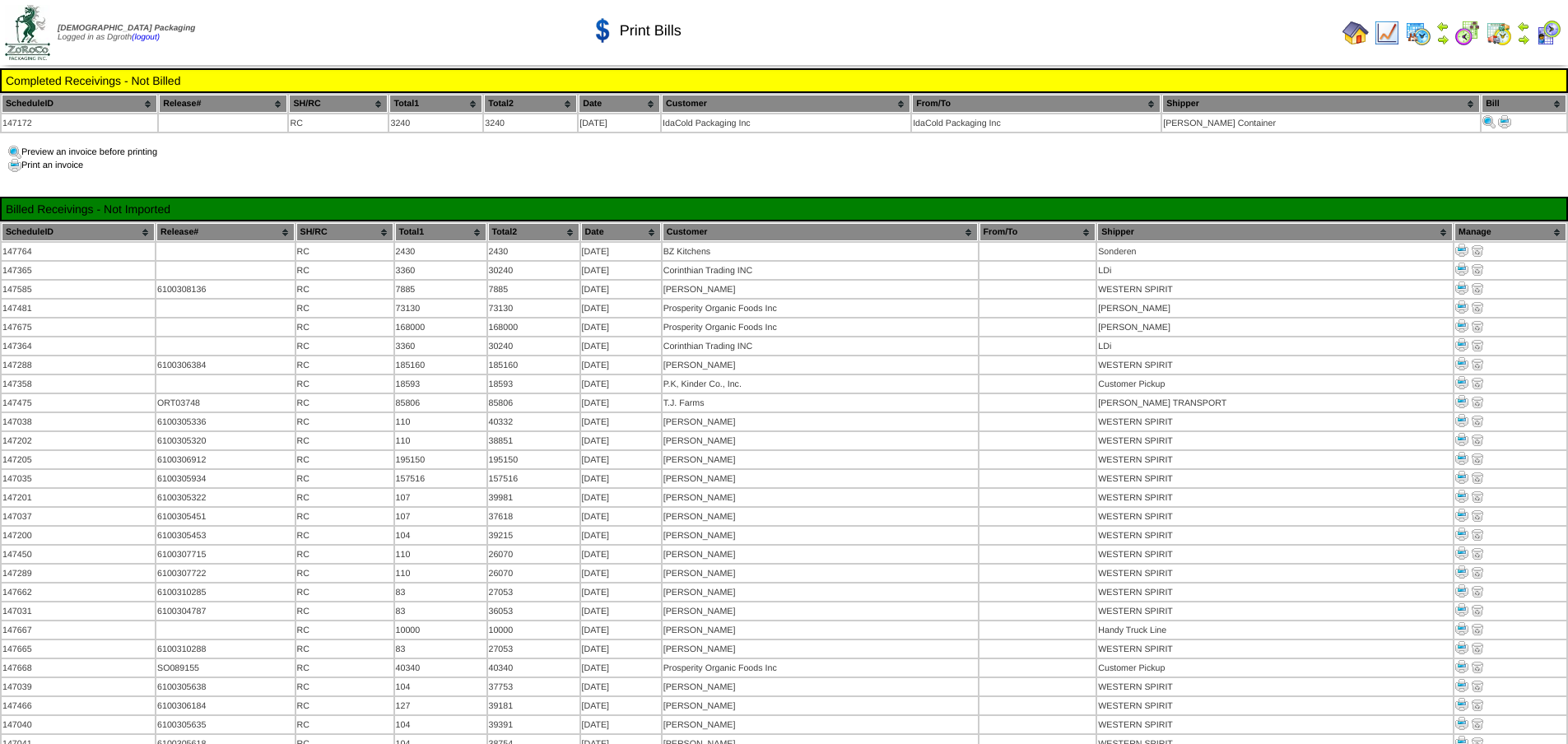
scroll to position [1152, 0]
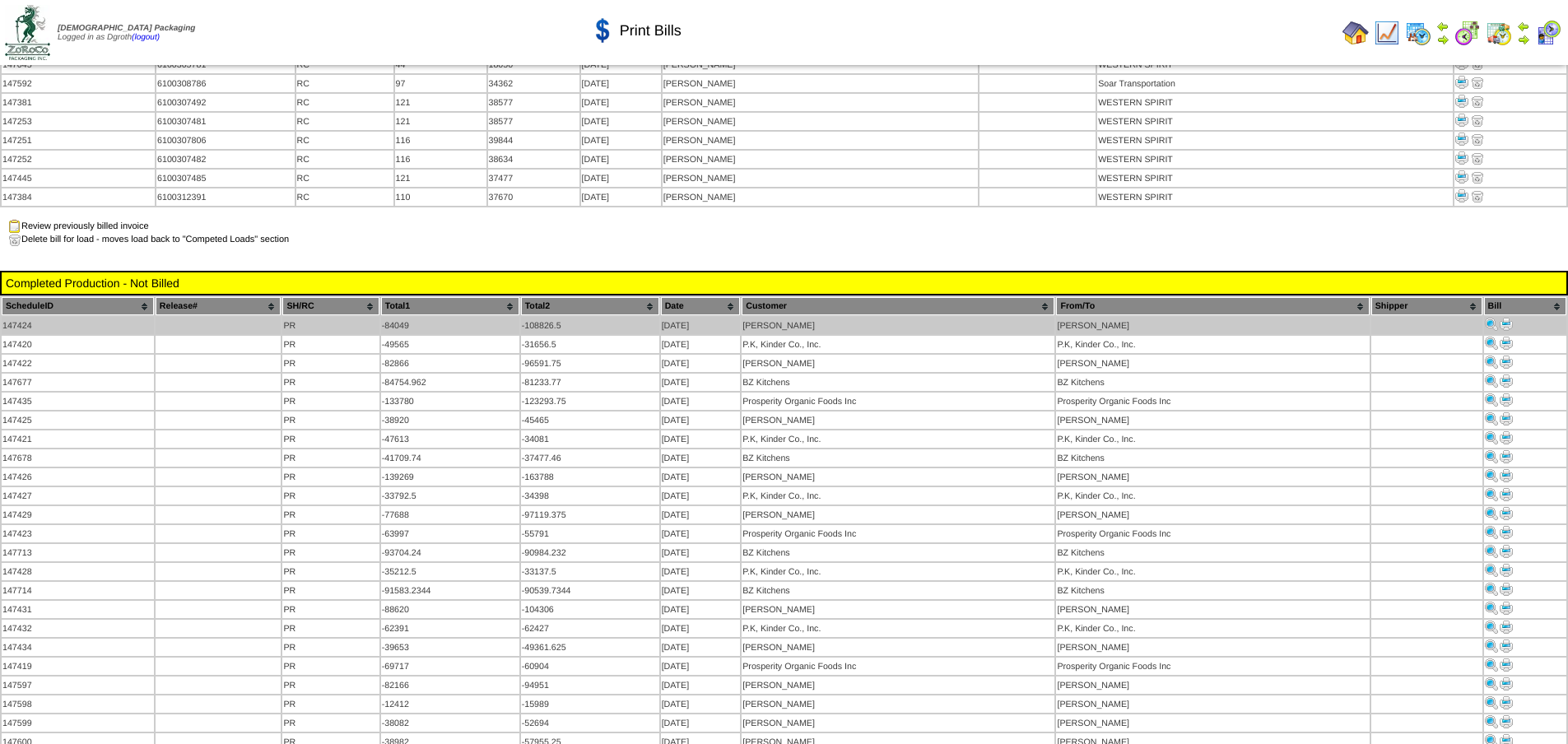
click at [1507, 318] on img at bounding box center [1505, 324] width 13 height 13
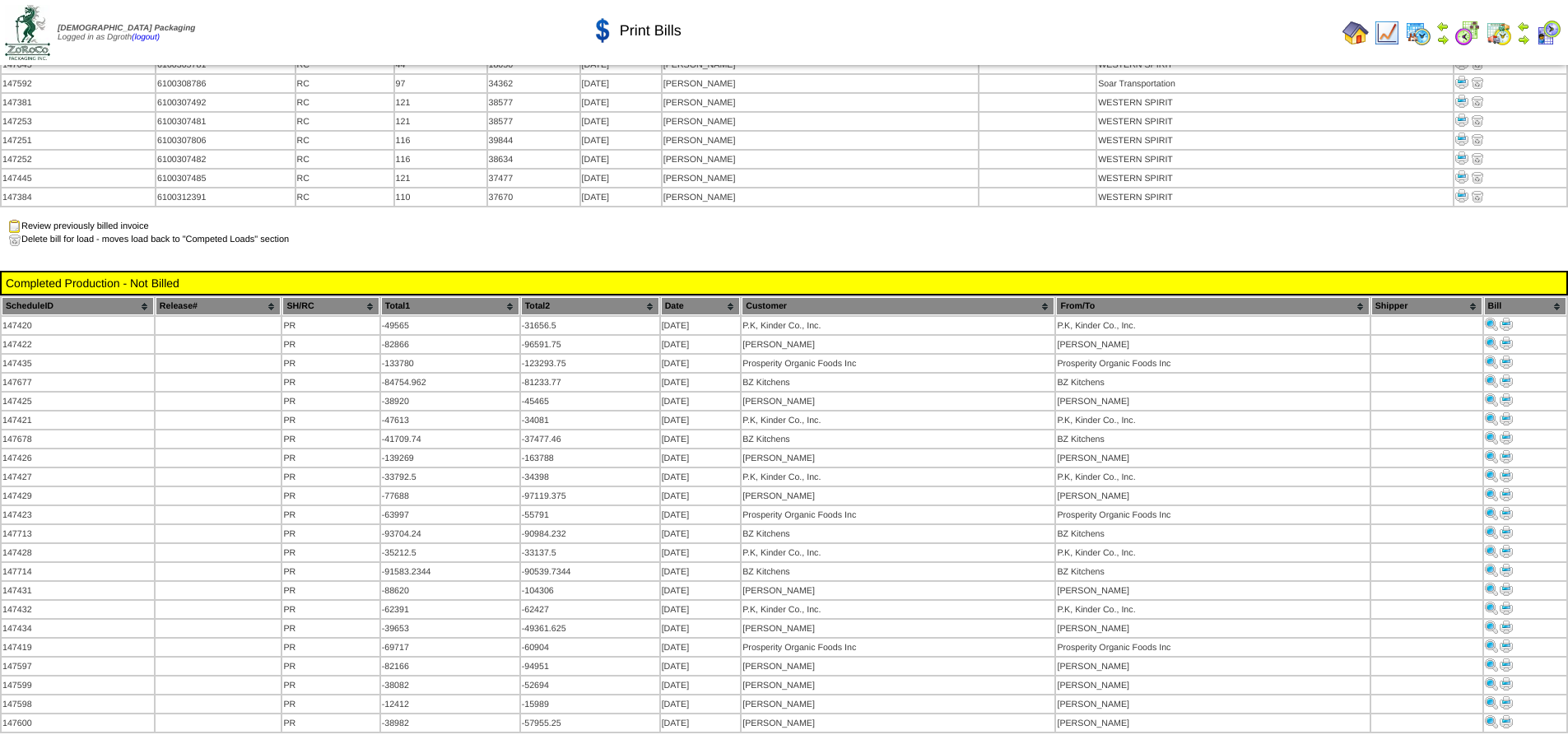
scroll to position [1152, 0]
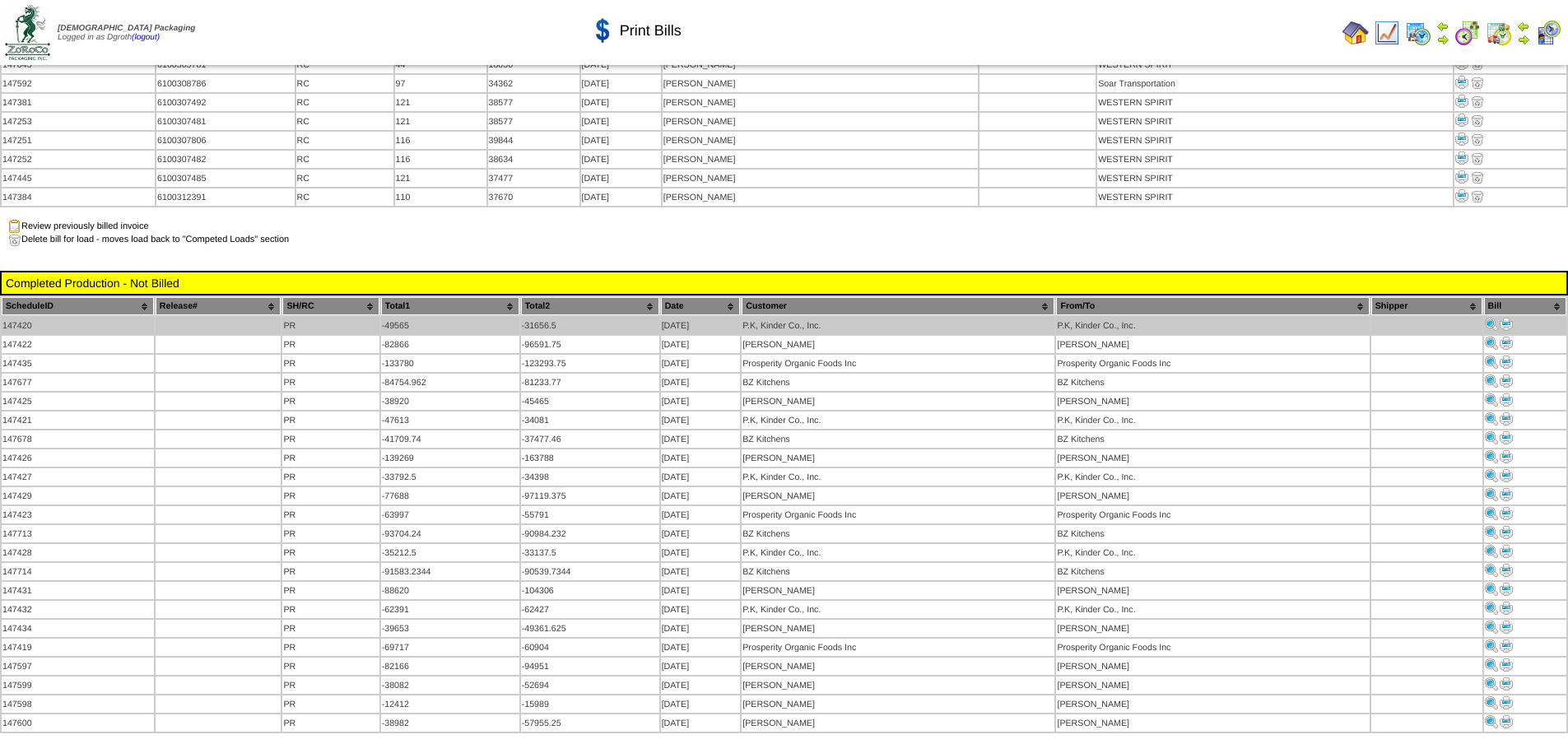
click at [1509, 318] on img at bounding box center [1505, 324] width 13 height 13
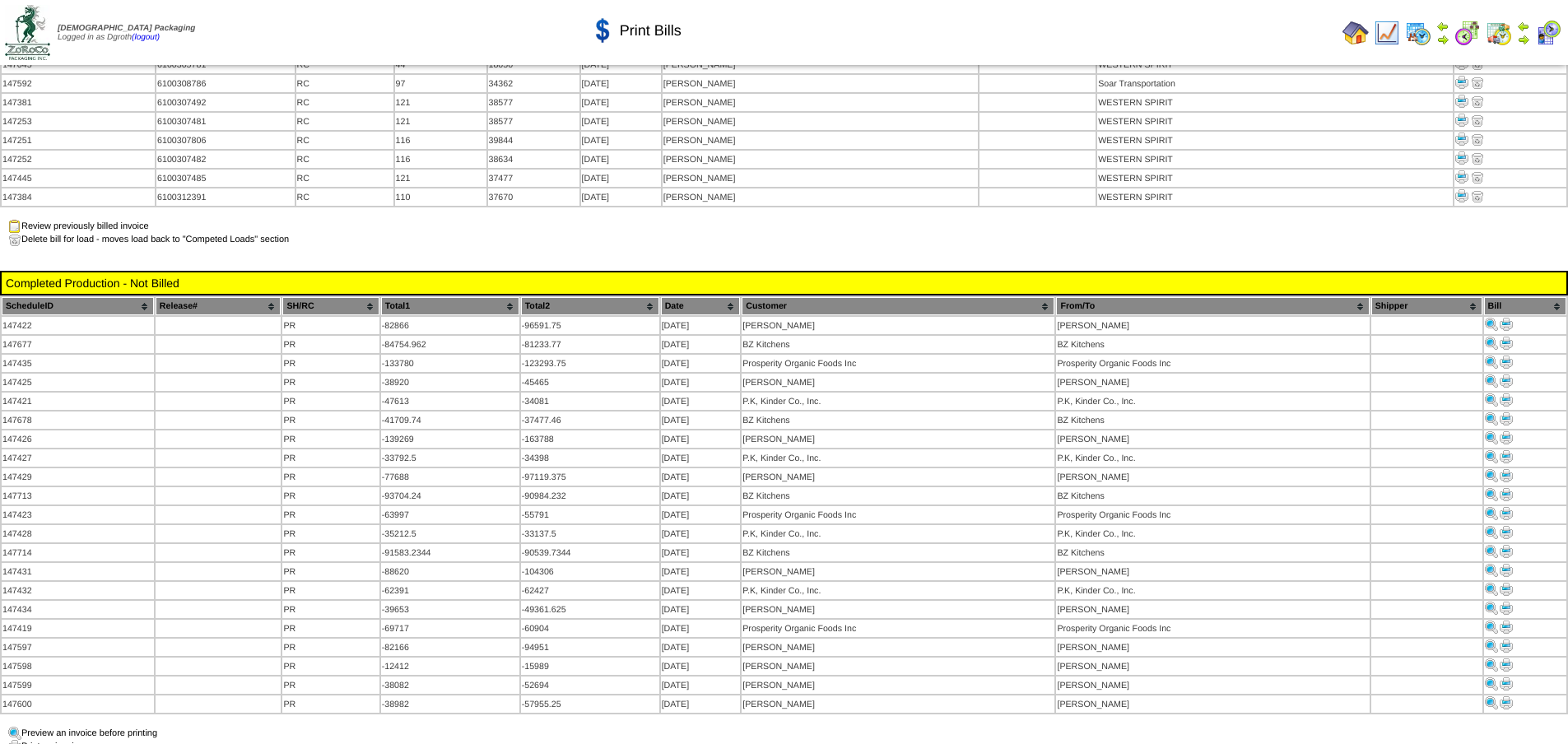
scroll to position [1152, 0]
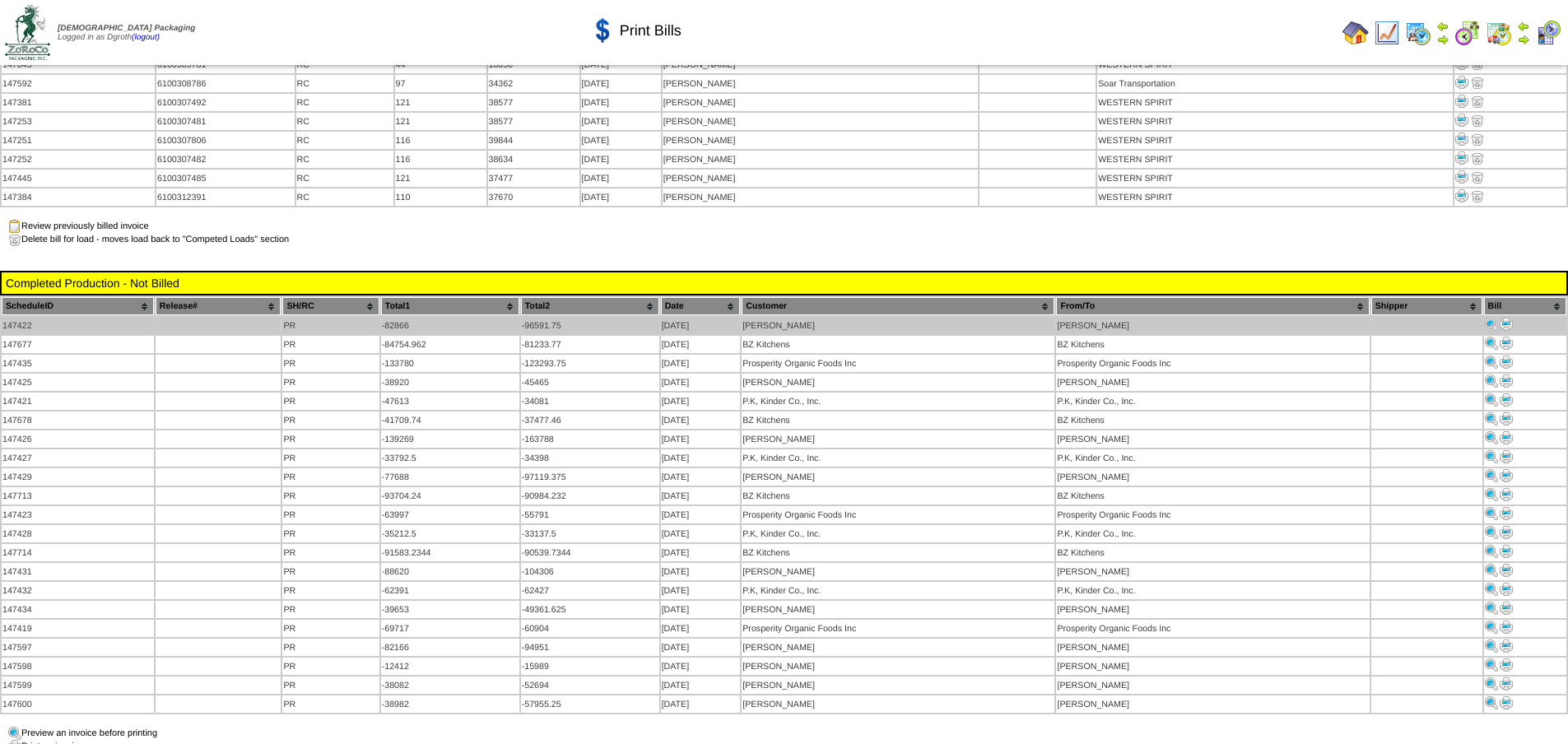
click at [1506, 318] on img at bounding box center [1505, 324] width 13 height 13
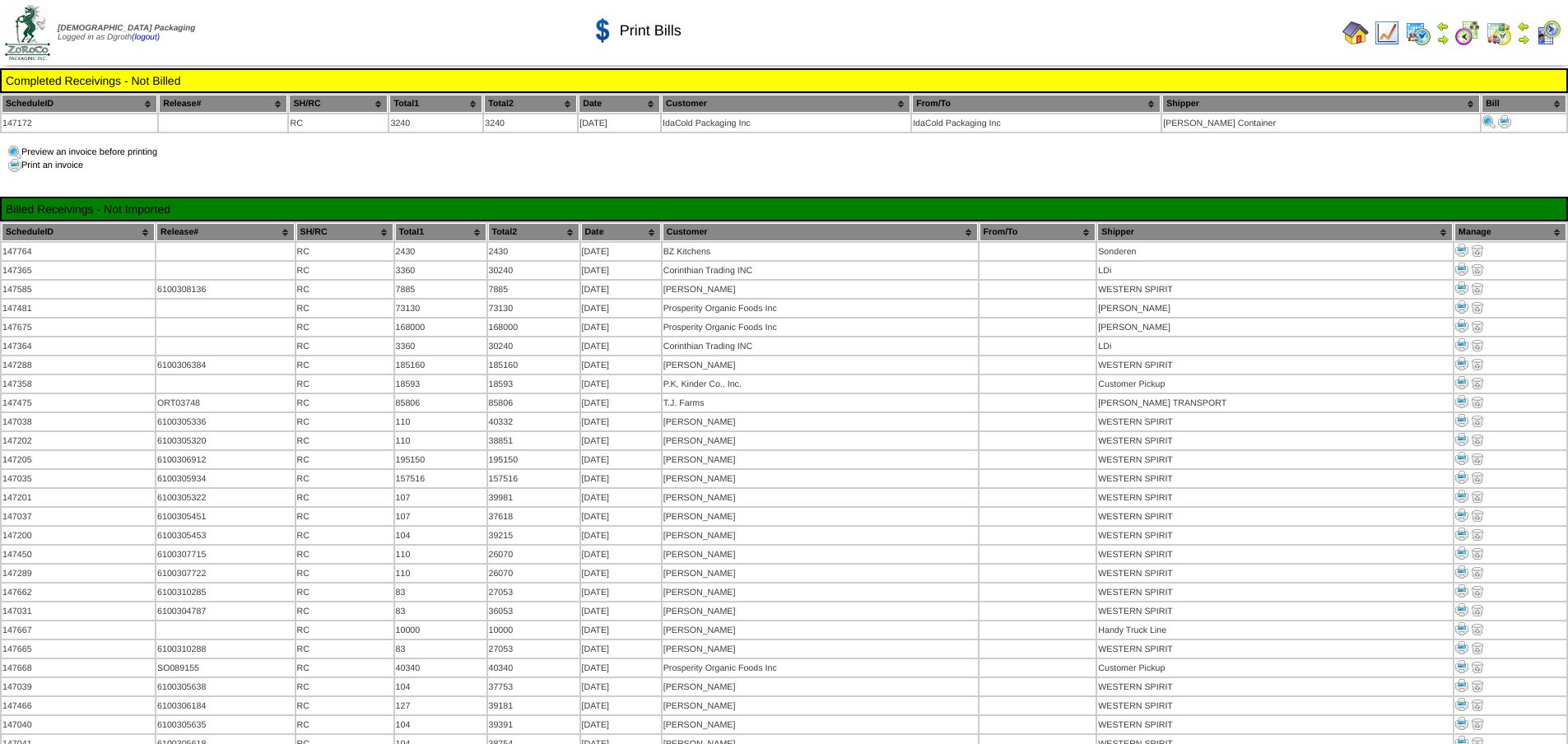
scroll to position [1152, 0]
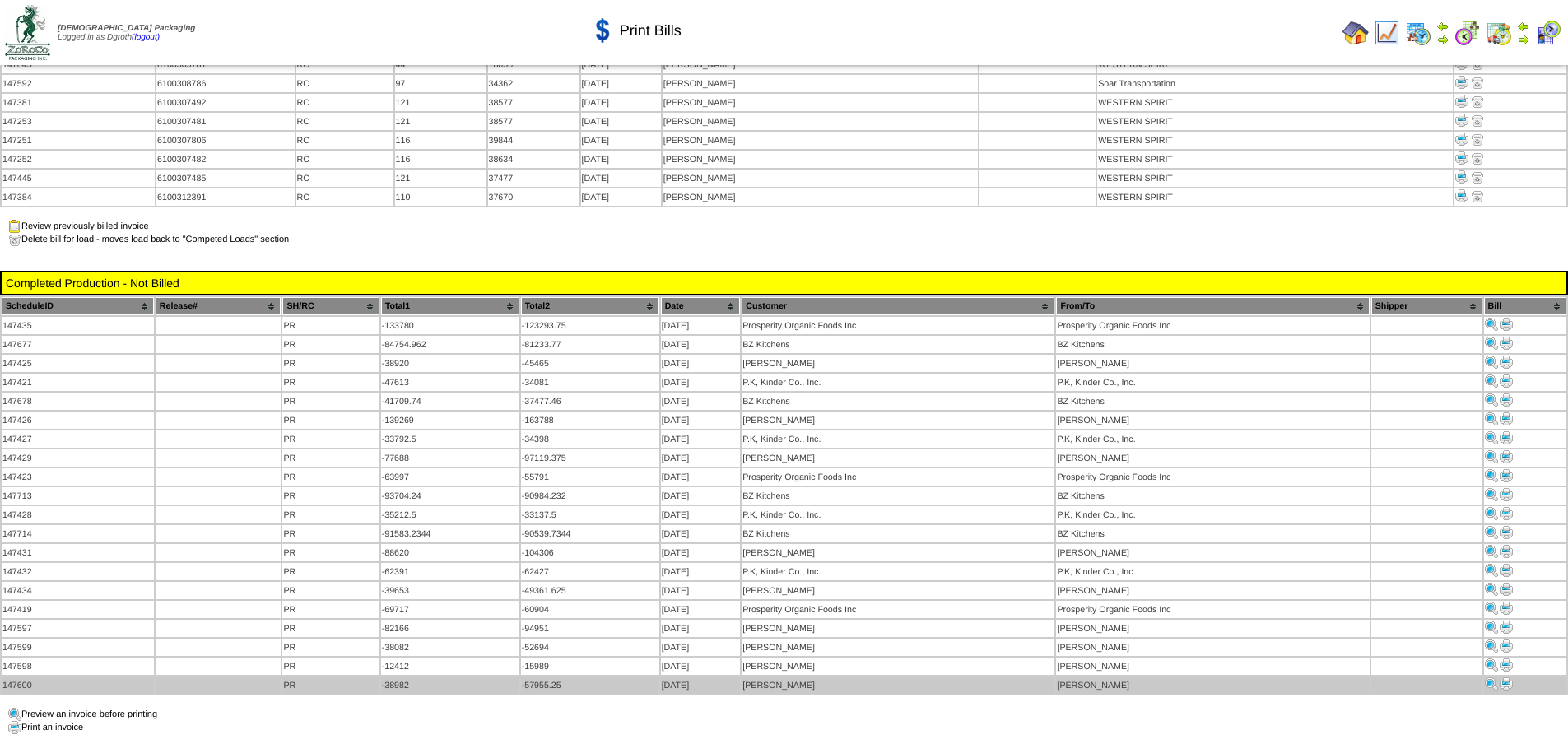
click at [1502, 678] on img at bounding box center [1505, 684] width 13 height 13
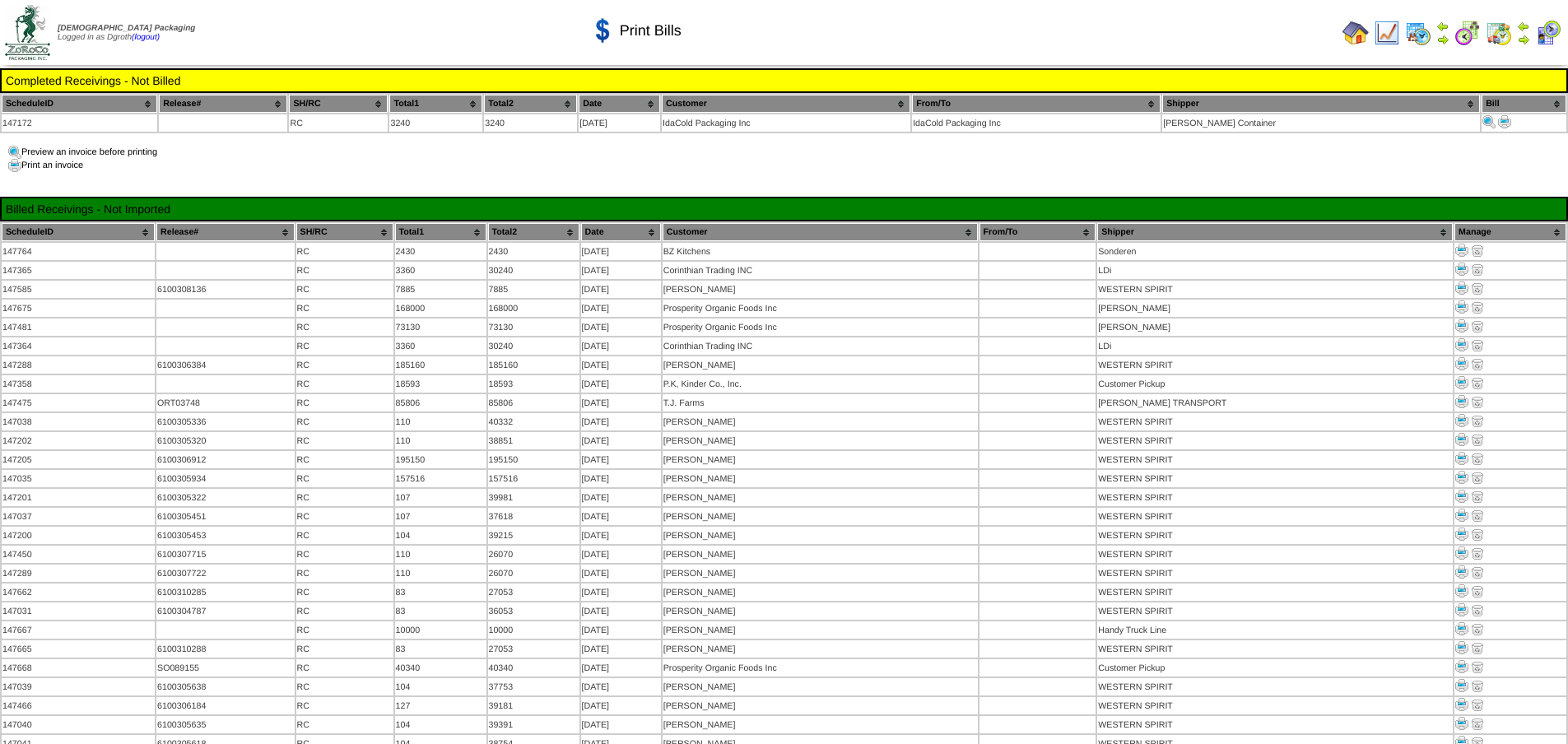
scroll to position [1152, 0]
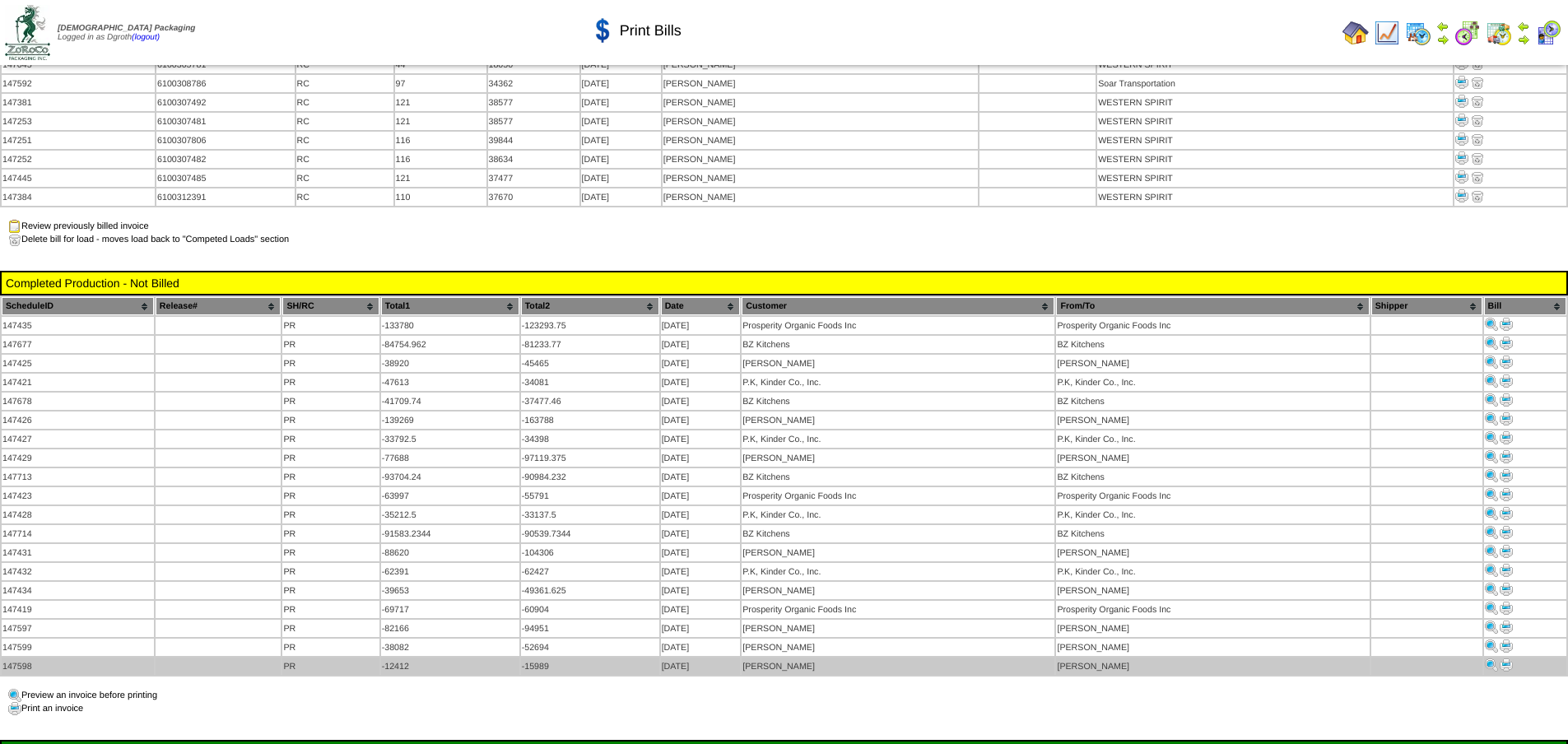
click at [1505, 659] on img at bounding box center [1505, 665] width 13 height 13
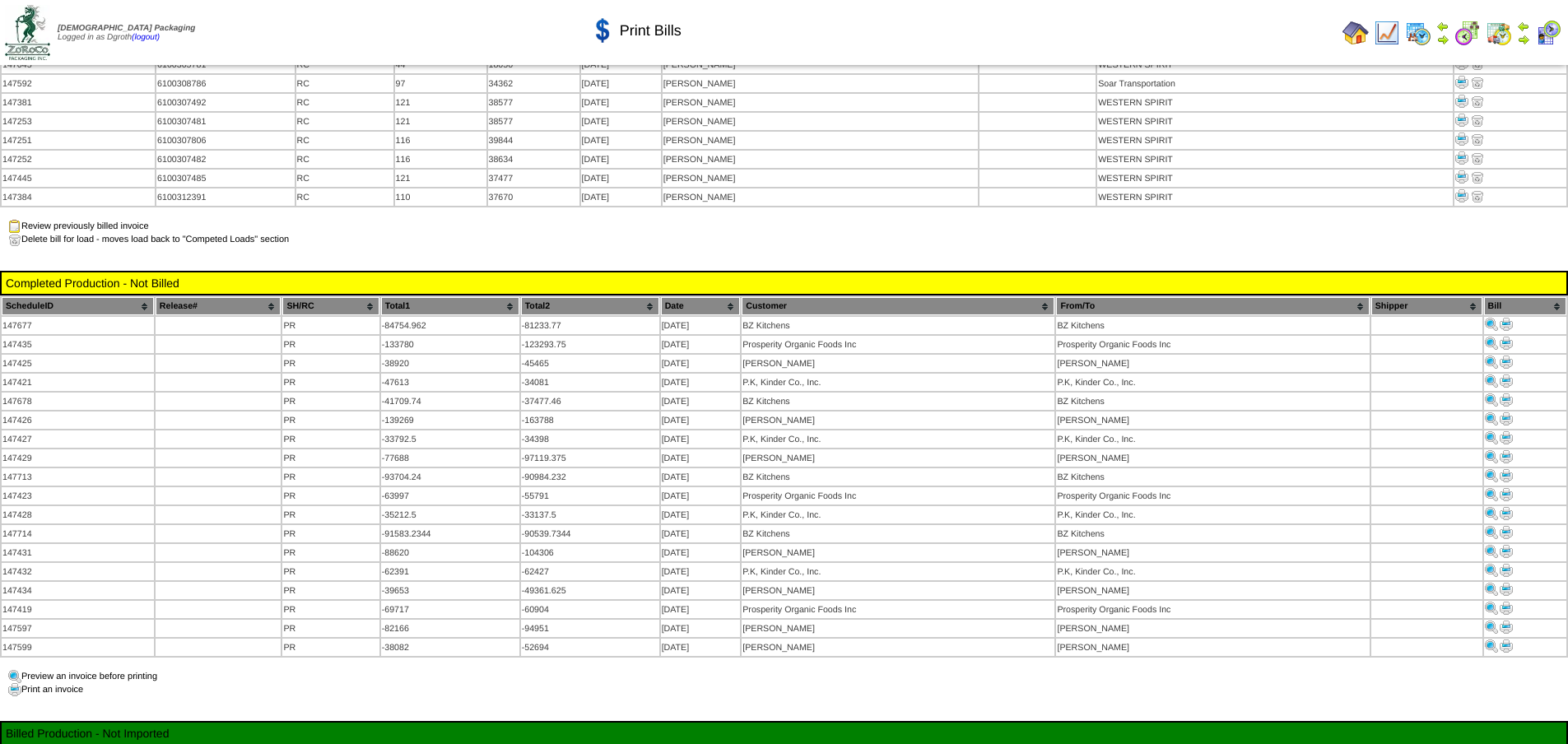
scroll to position [1152, 0]
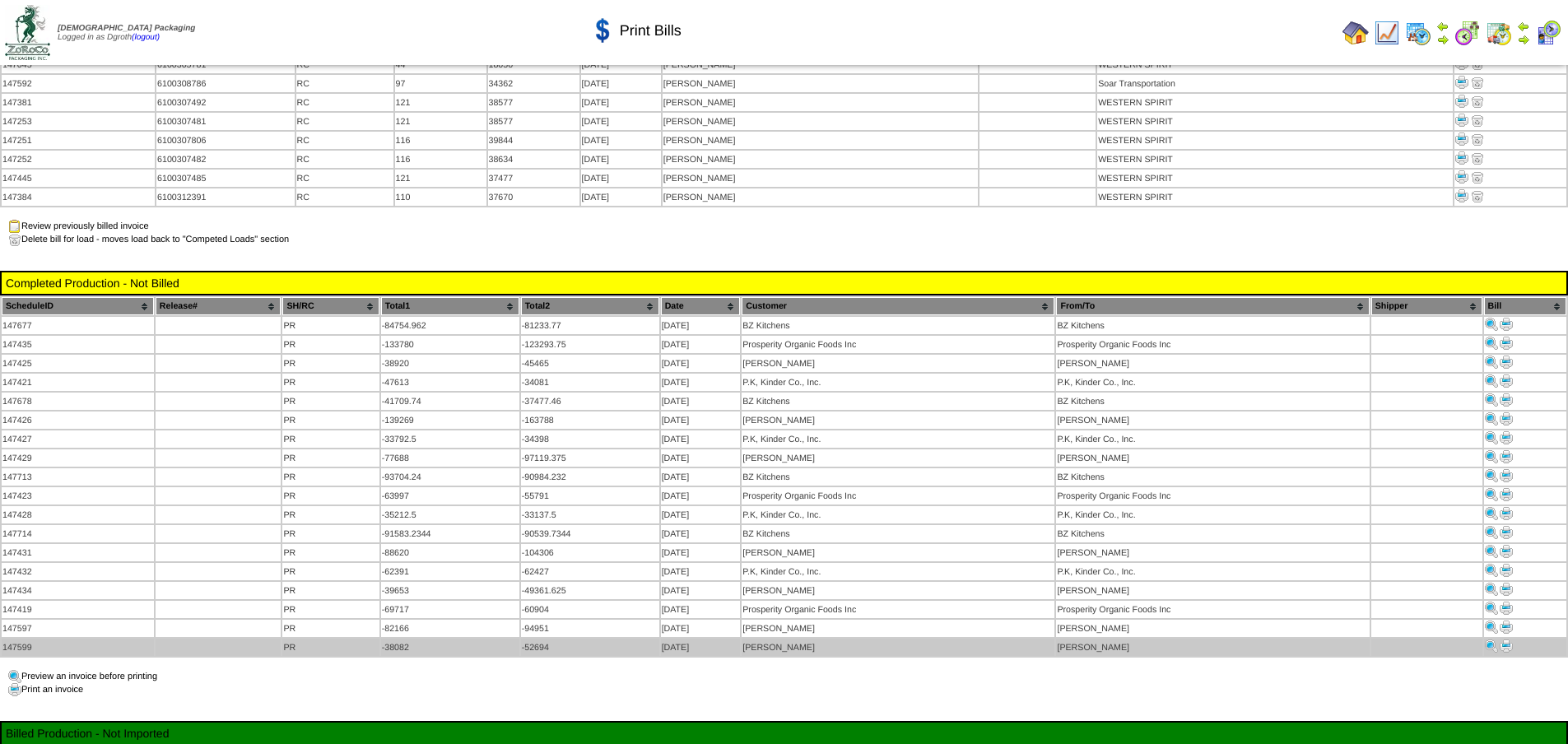
click at [1507, 640] on img at bounding box center [1505, 646] width 13 height 13
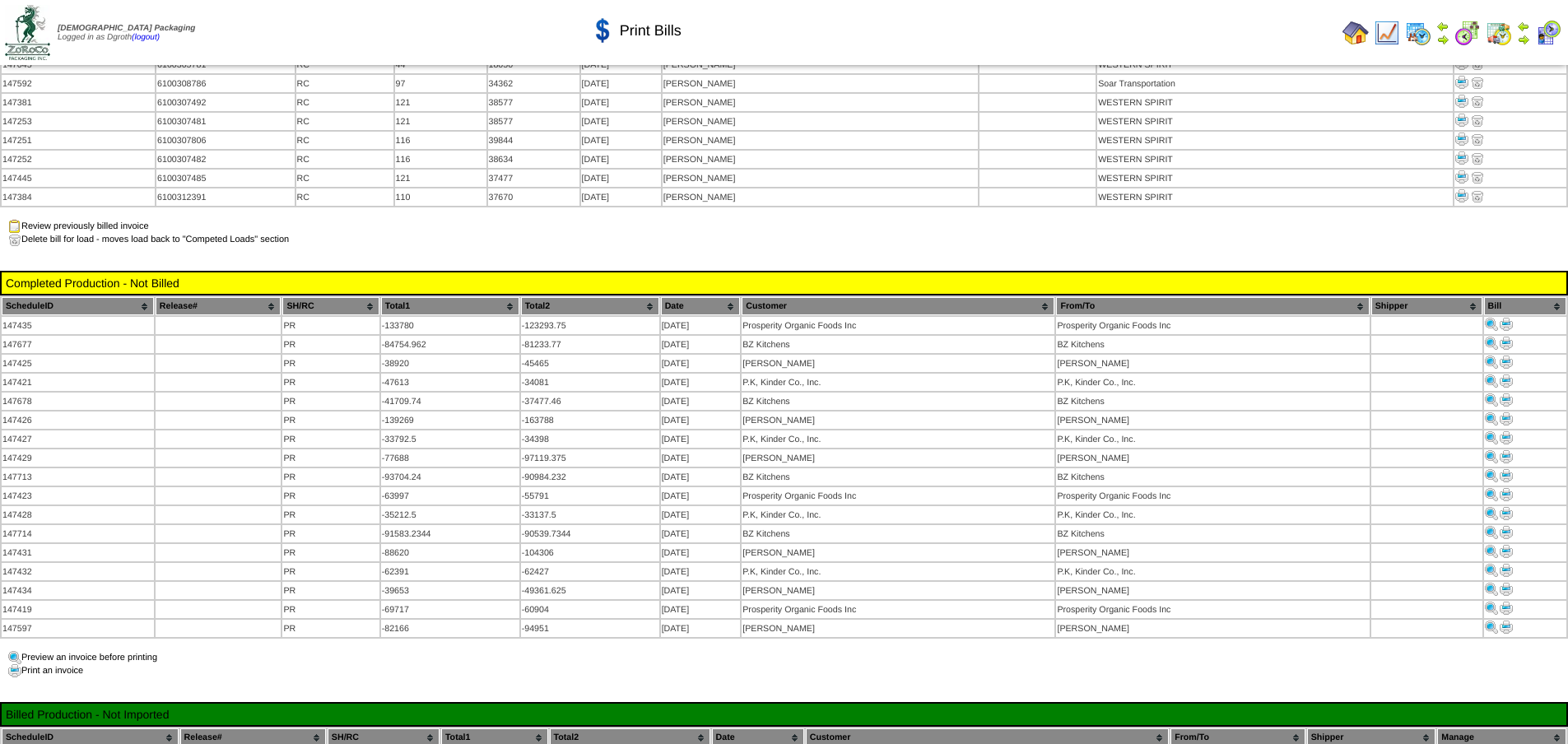
scroll to position [1152, 0]
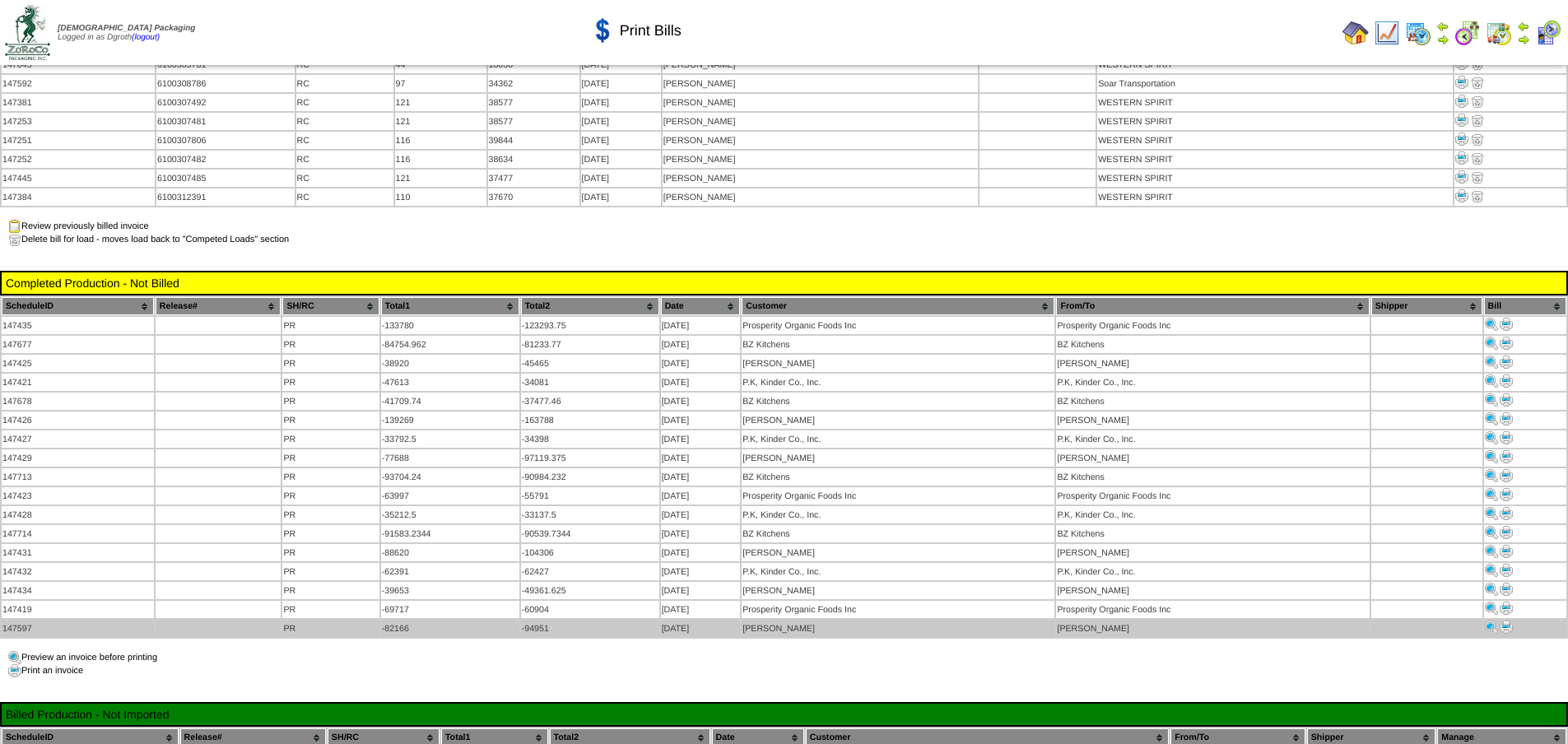
click at [1503, 621] on img at bounding box center [1505, 627] width 13 height 13
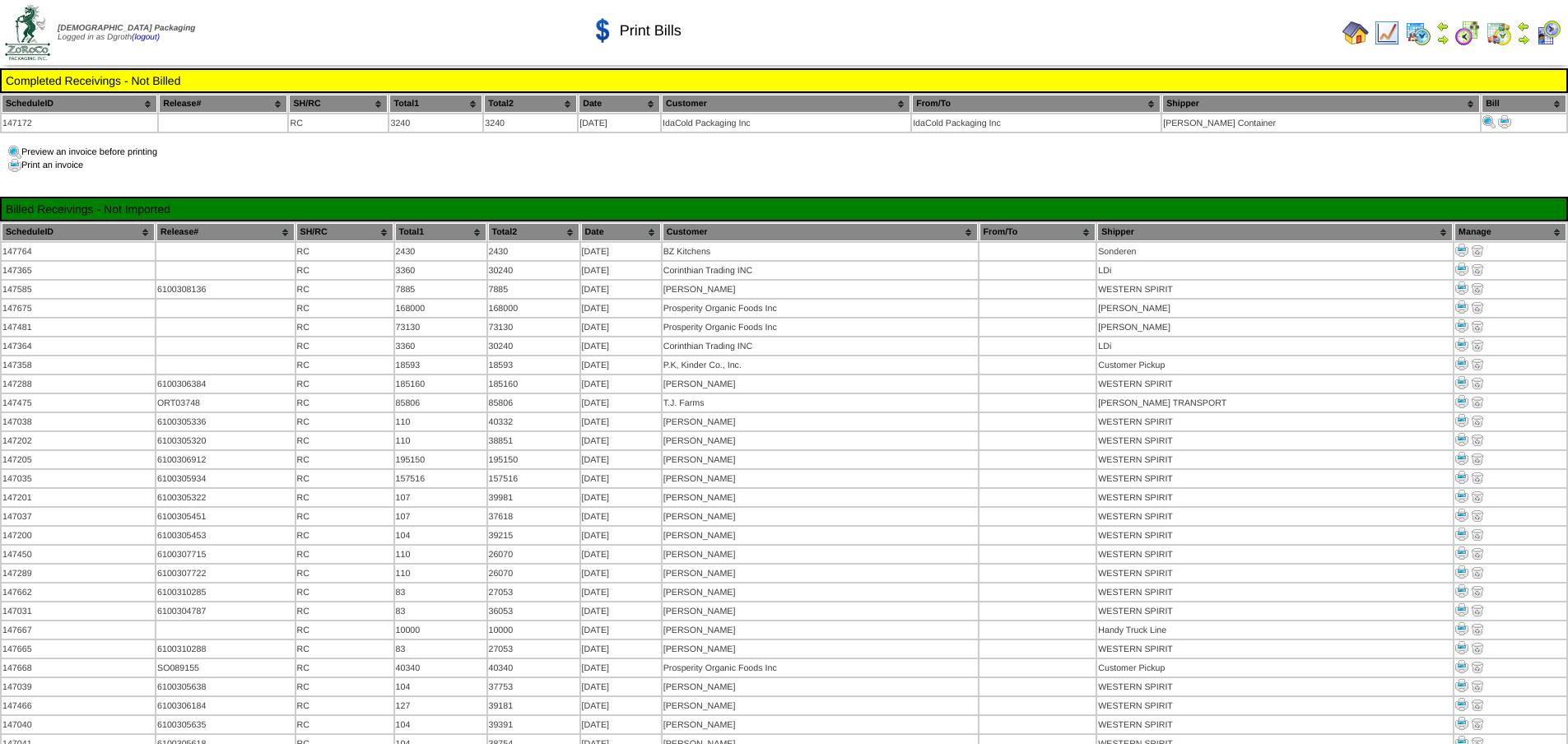
scroll to position [1152, 0]
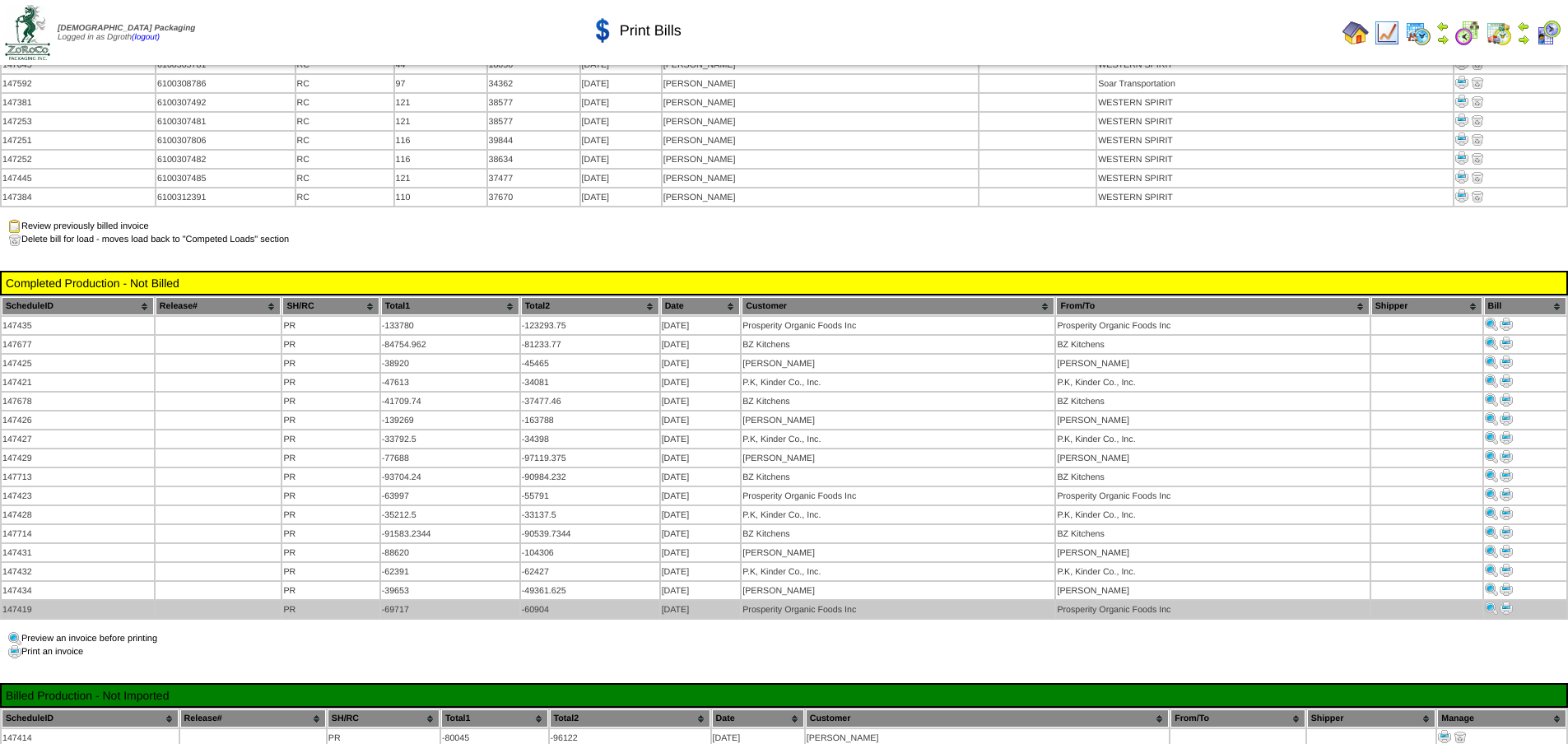
click at [1503, 602] on img at bounding box center [1505, 608] width 13 height 13
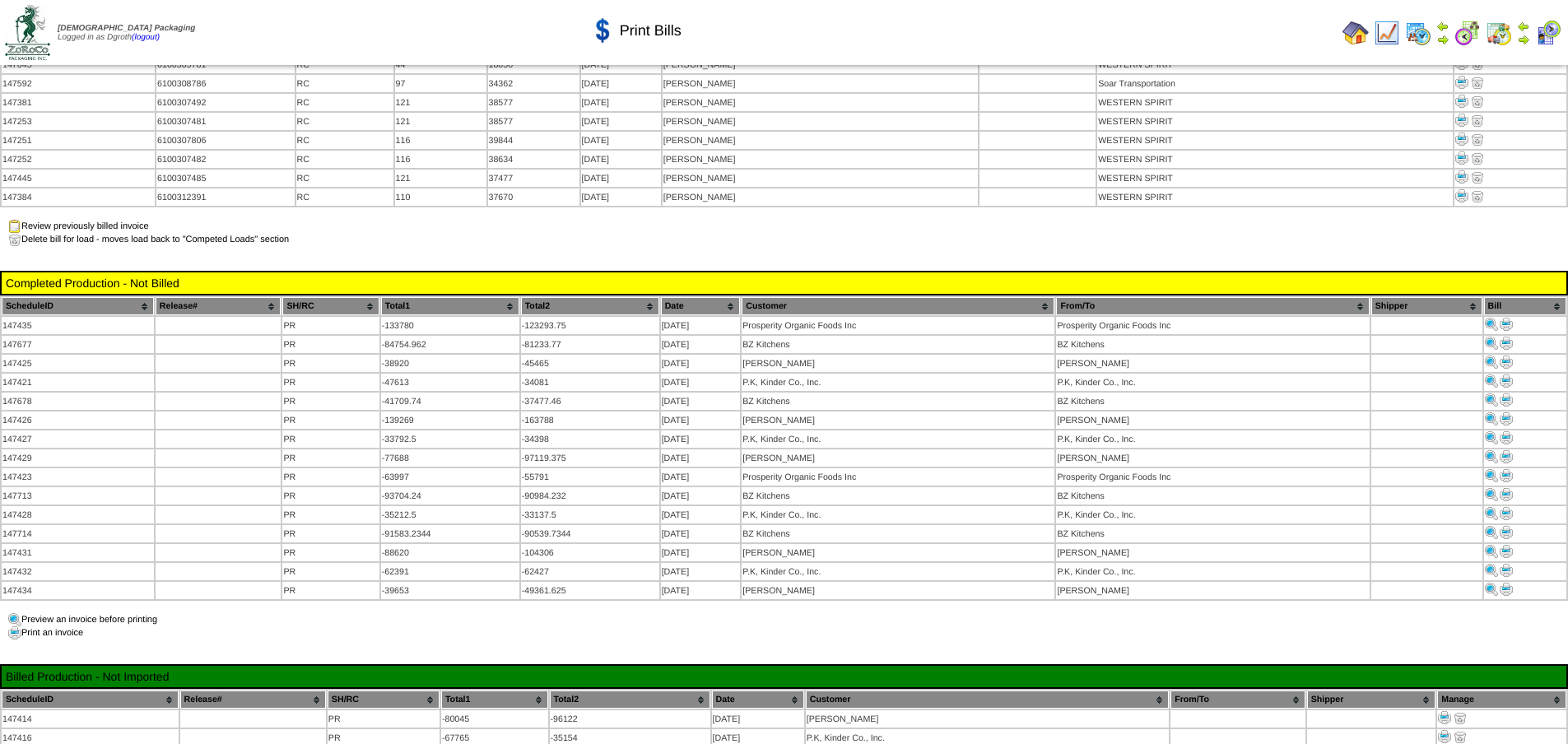
scroll to position [1152, 0]
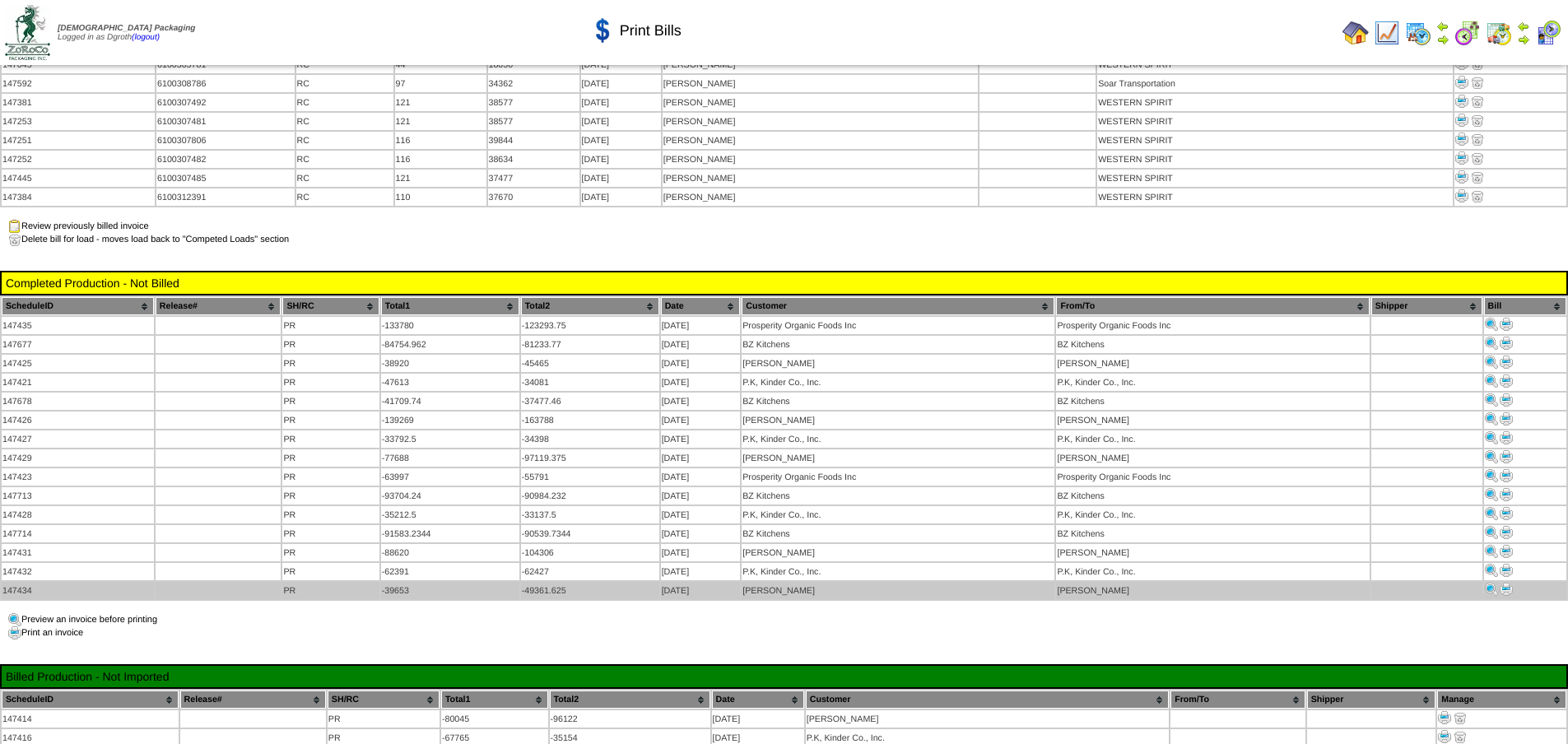
click at [1509, 583] on img at bounding box center [1505, 589] width 13 height 13
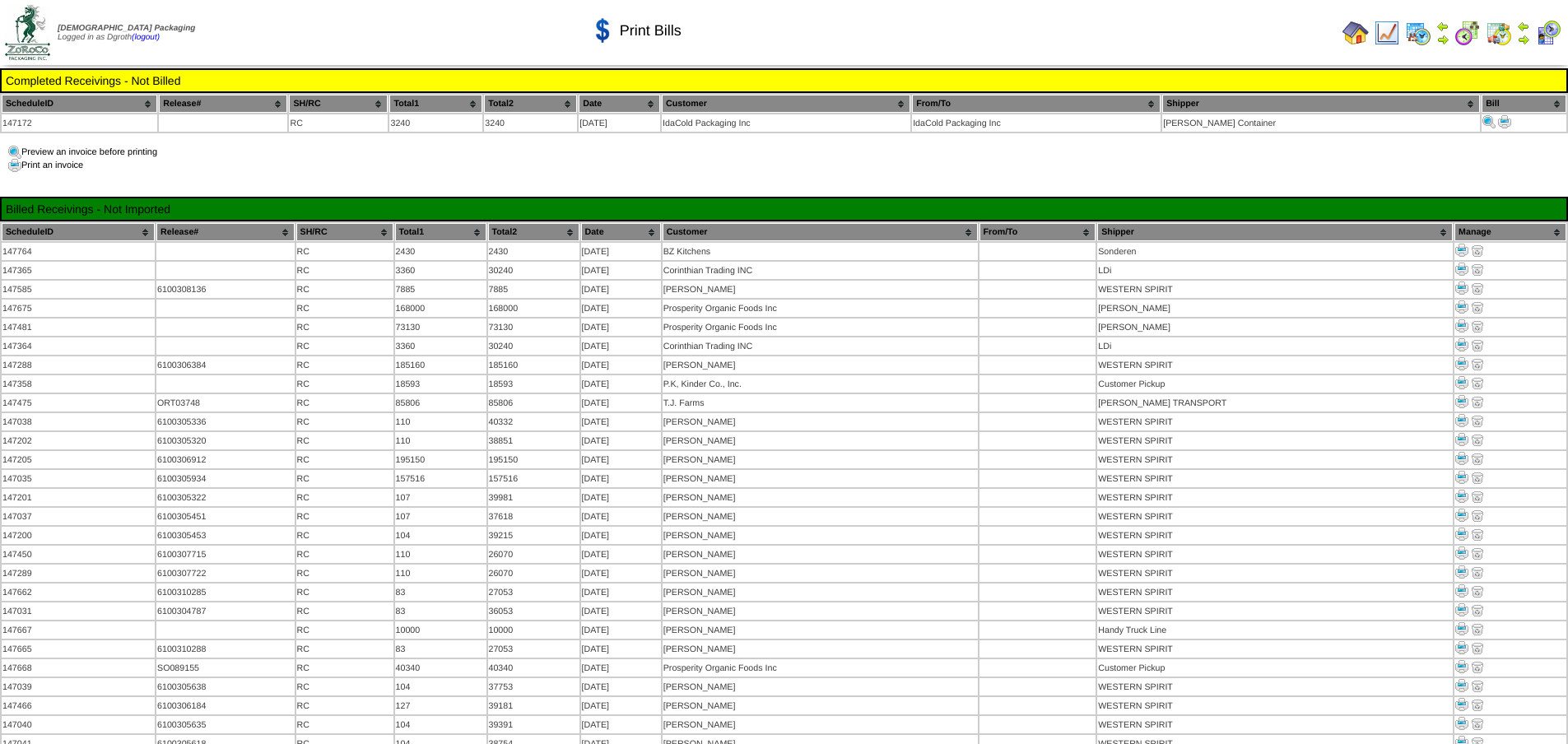
scroll to position [1152, 0]
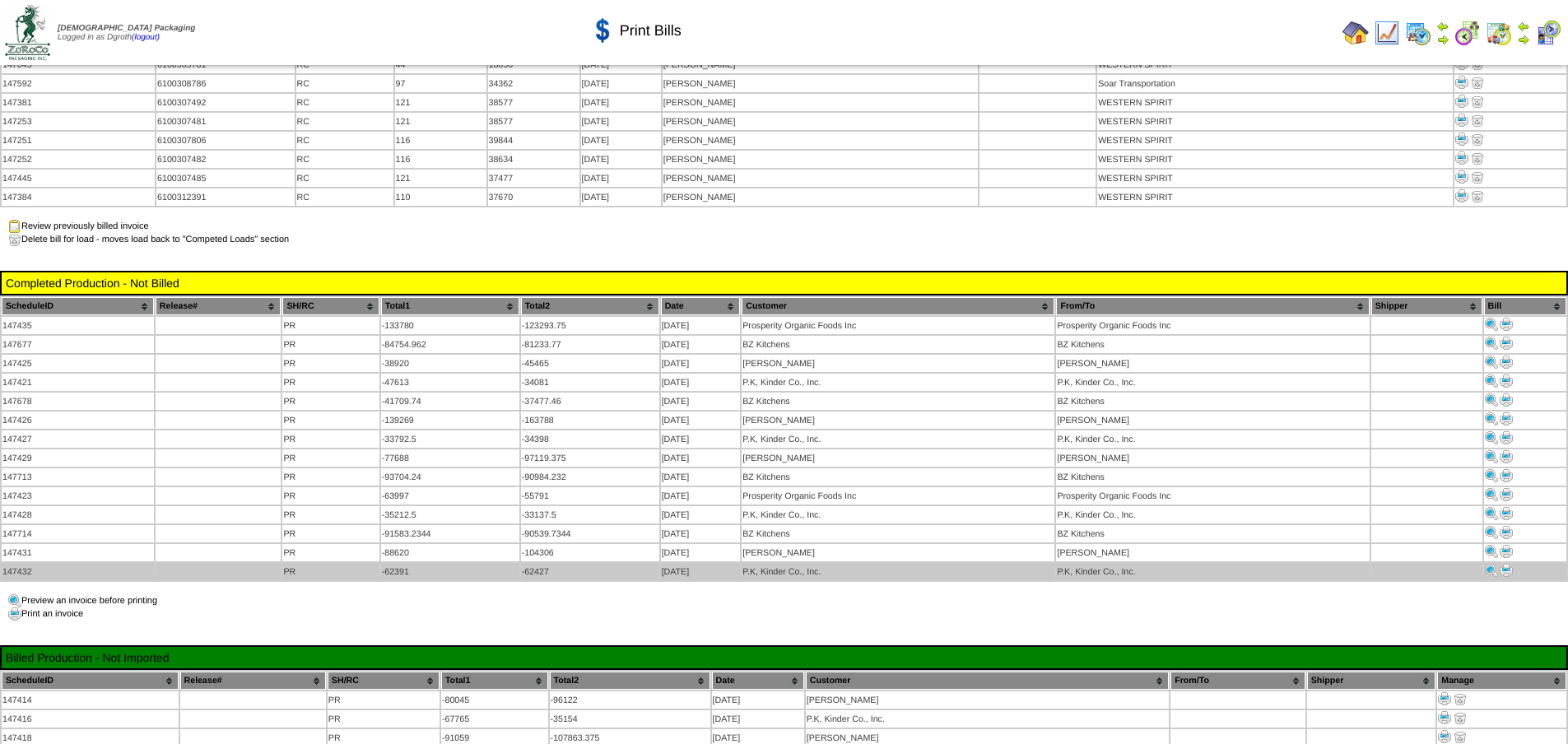
click at [1505, 564] on img at bounding box center [1505, 570] width 13 height 13
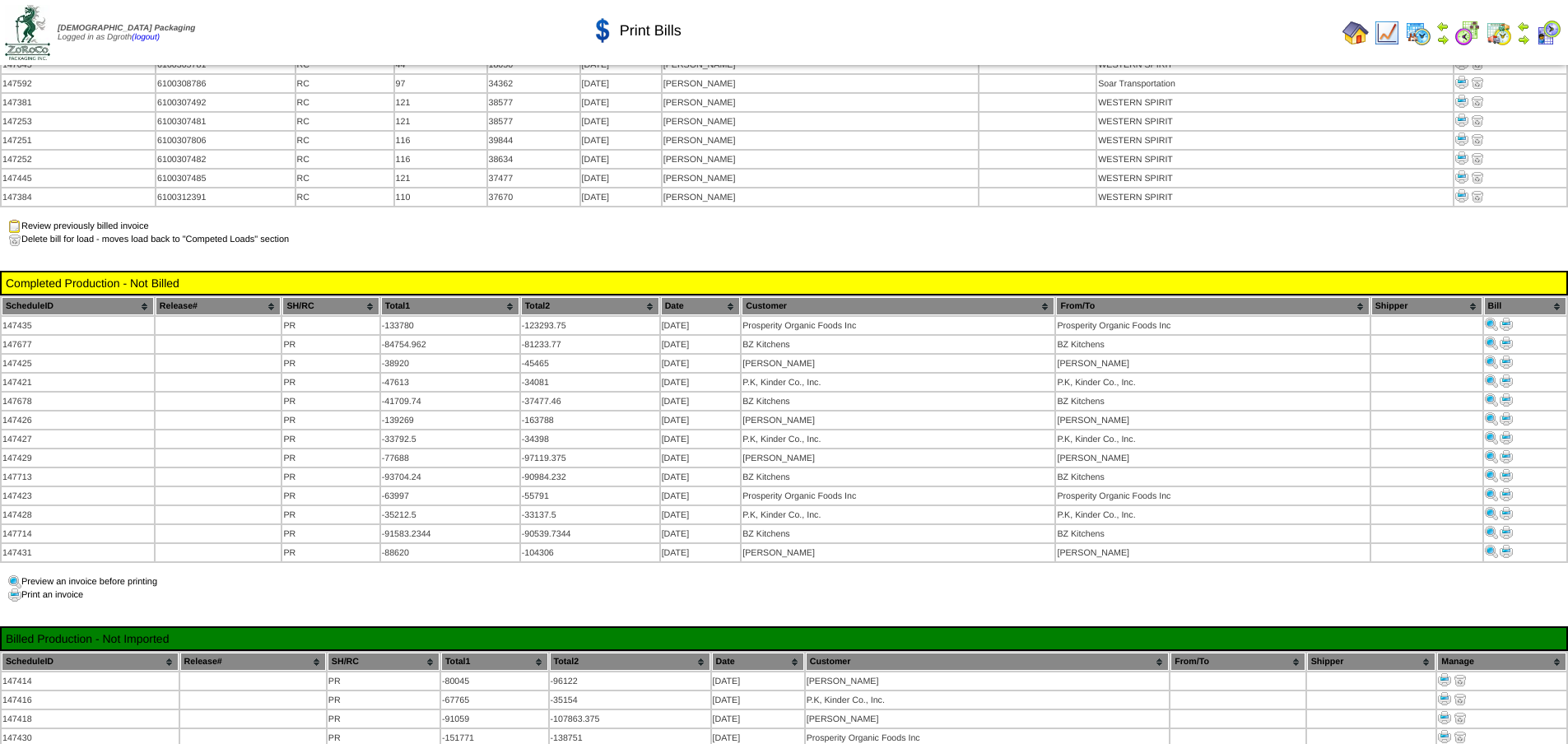
scroll to position [1152, 0]
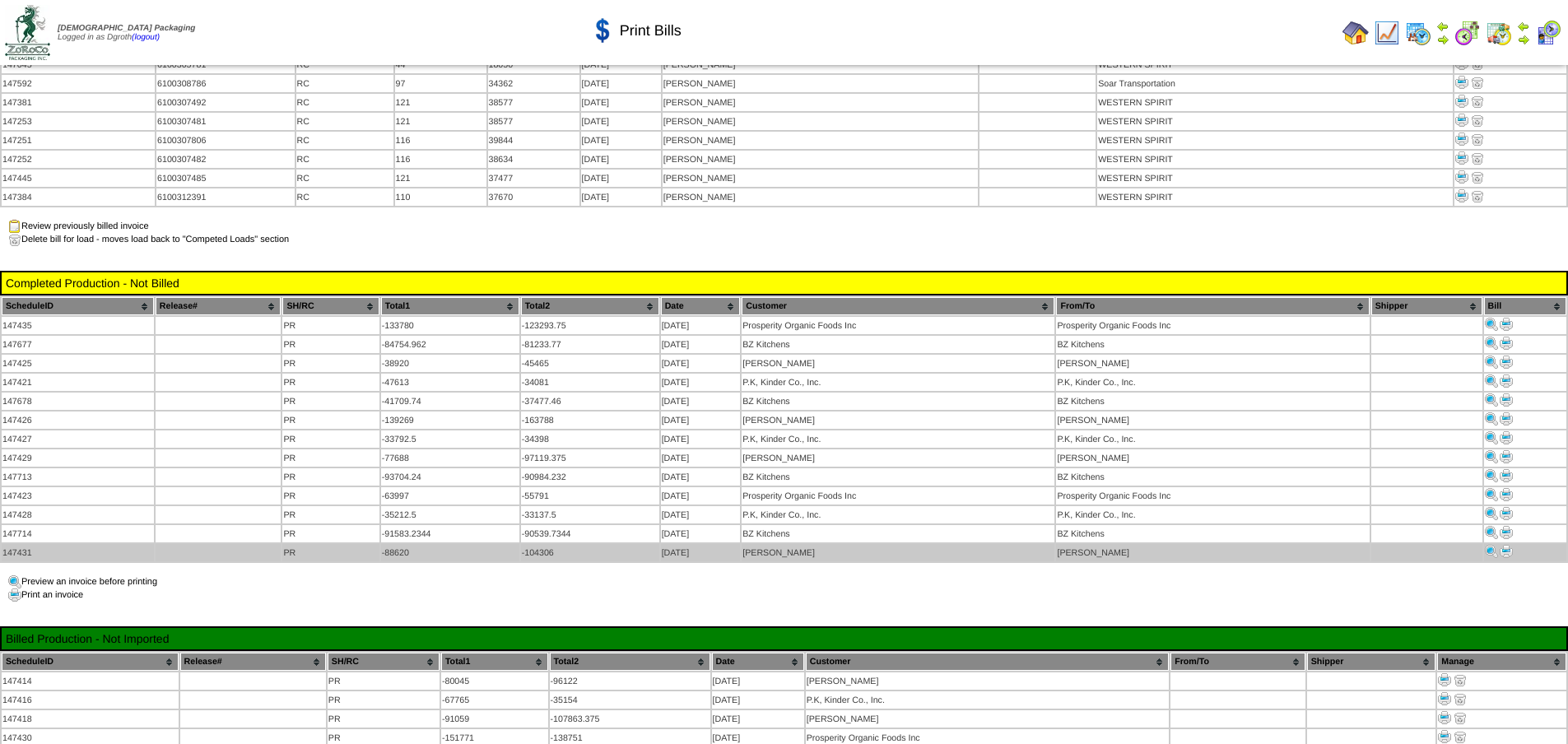
click at [1508, 545] on img at bounding box center [1505, 551] width 13 height 13
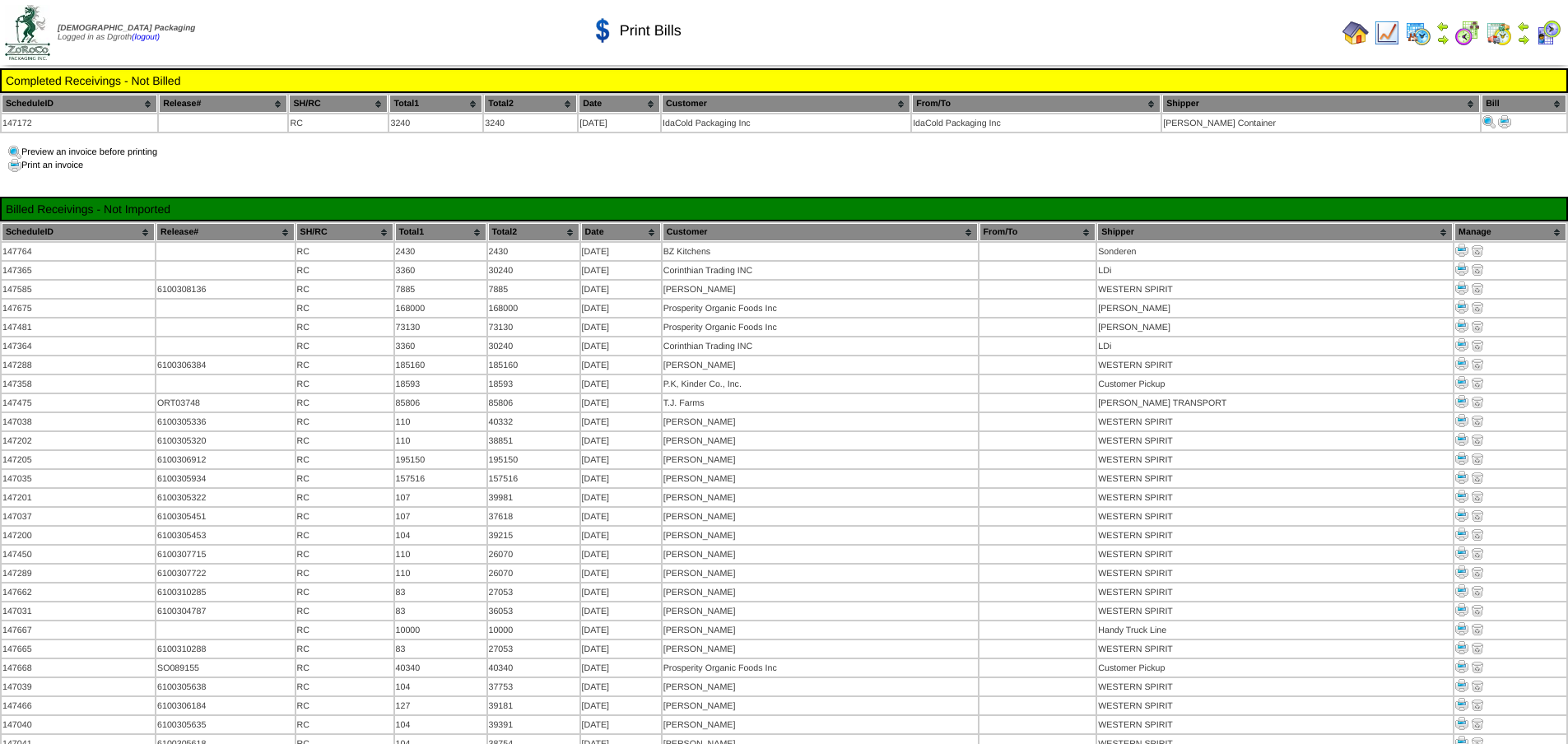
scroll to position [1152, 0]
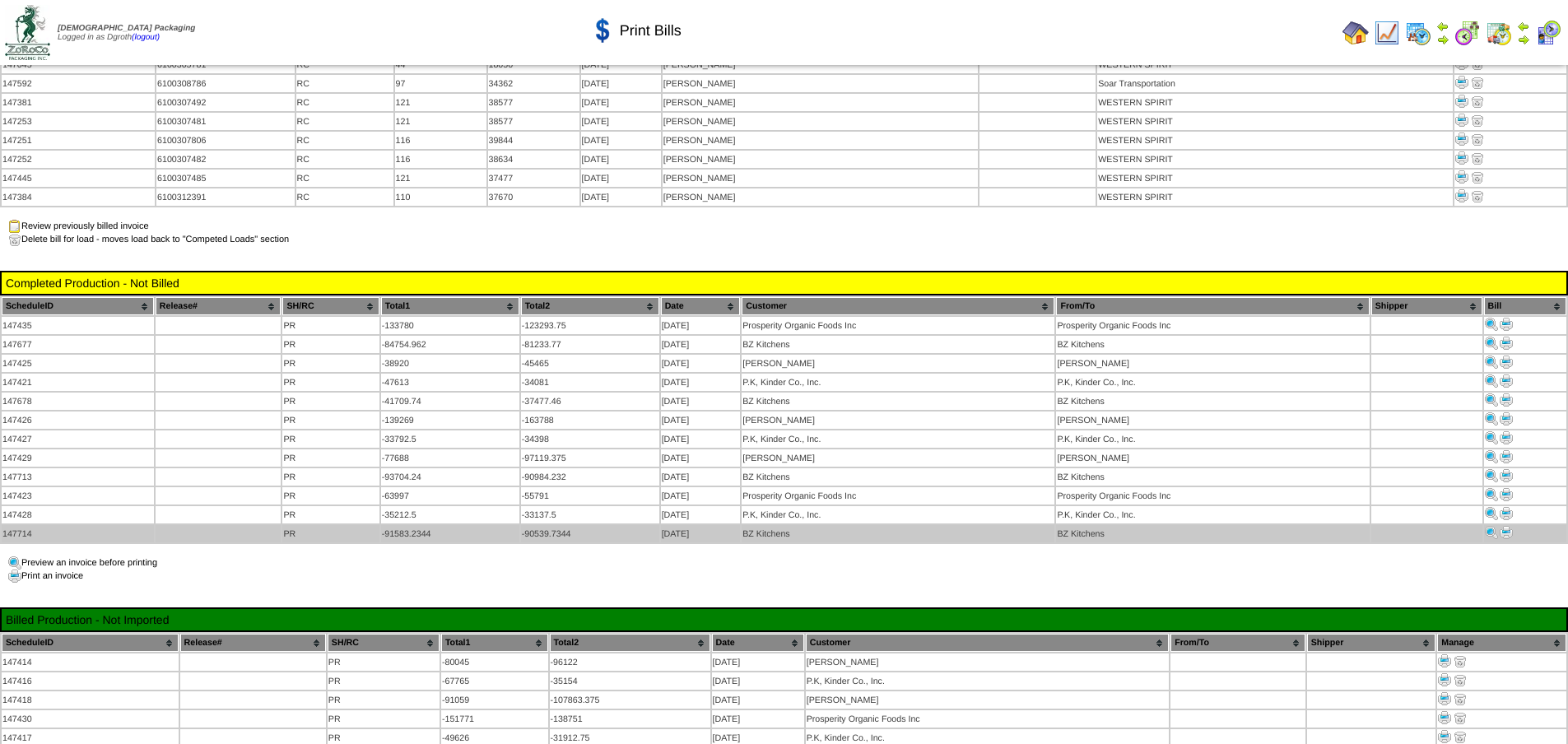
click at [1508, 526] on img at bounding box center [1505, 532] width 13 height 13
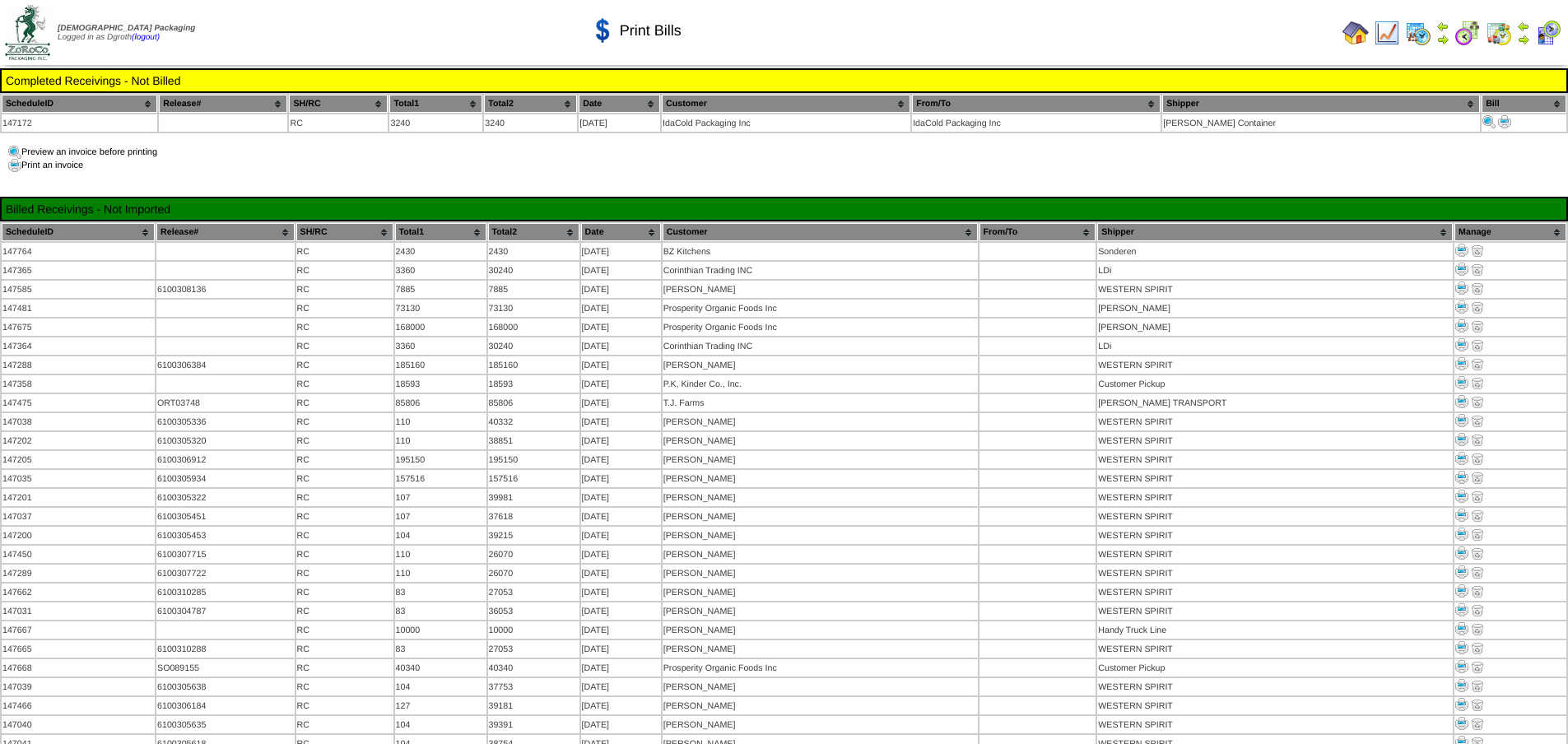
scroll to position [1152, 0]
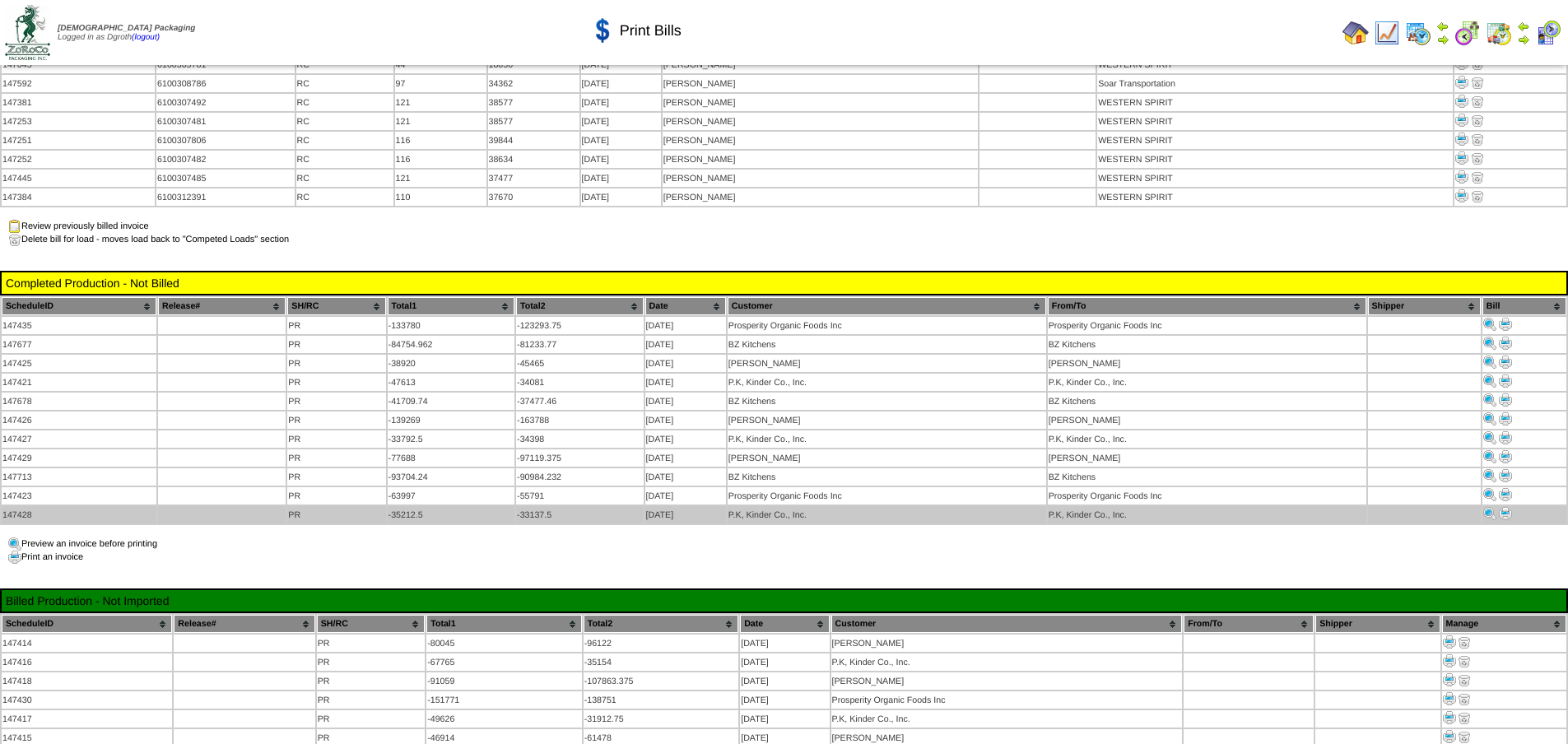
click at [1505, 507] on img at bounding box center [1505, 513] width 13 height 13
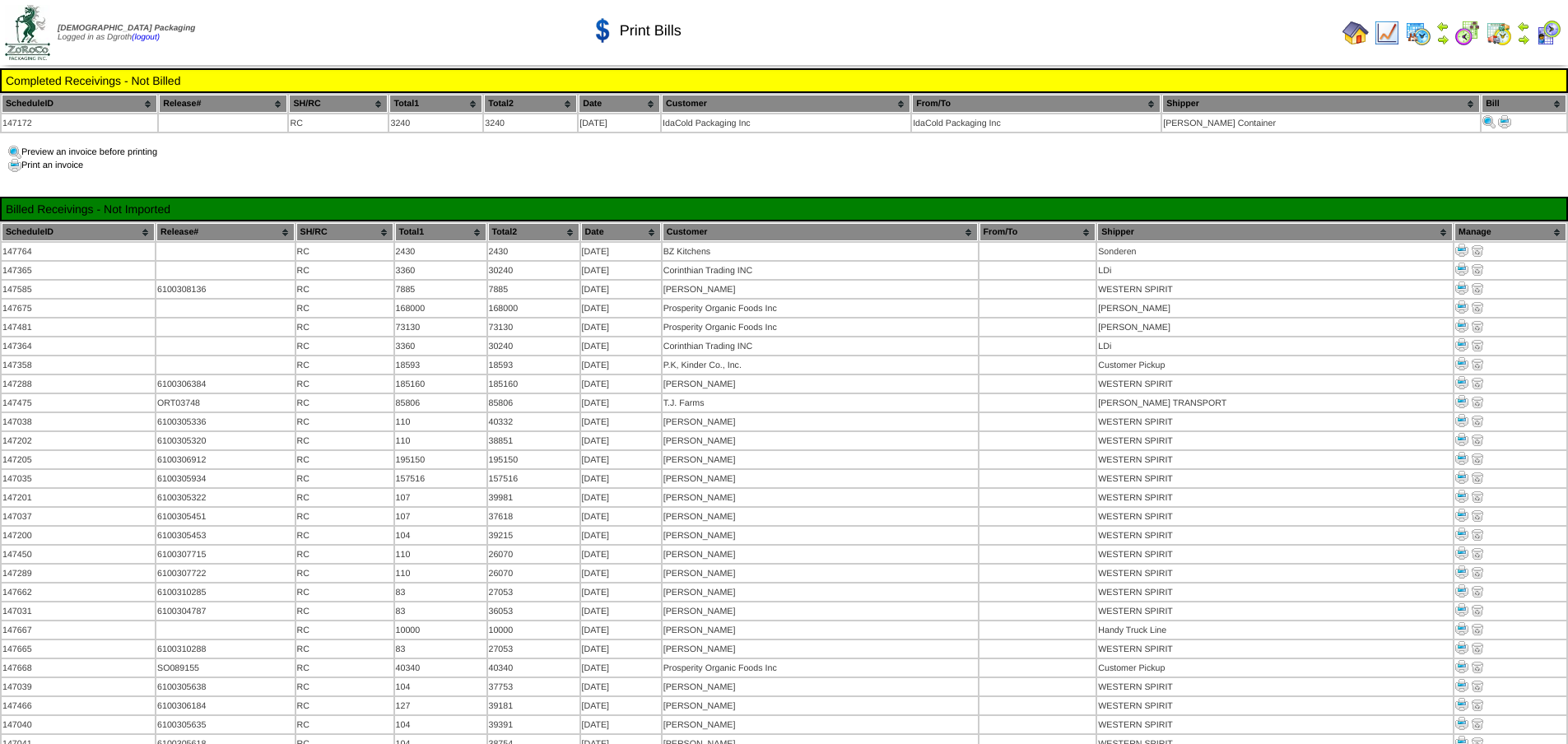
scroll to position [1152, 0]
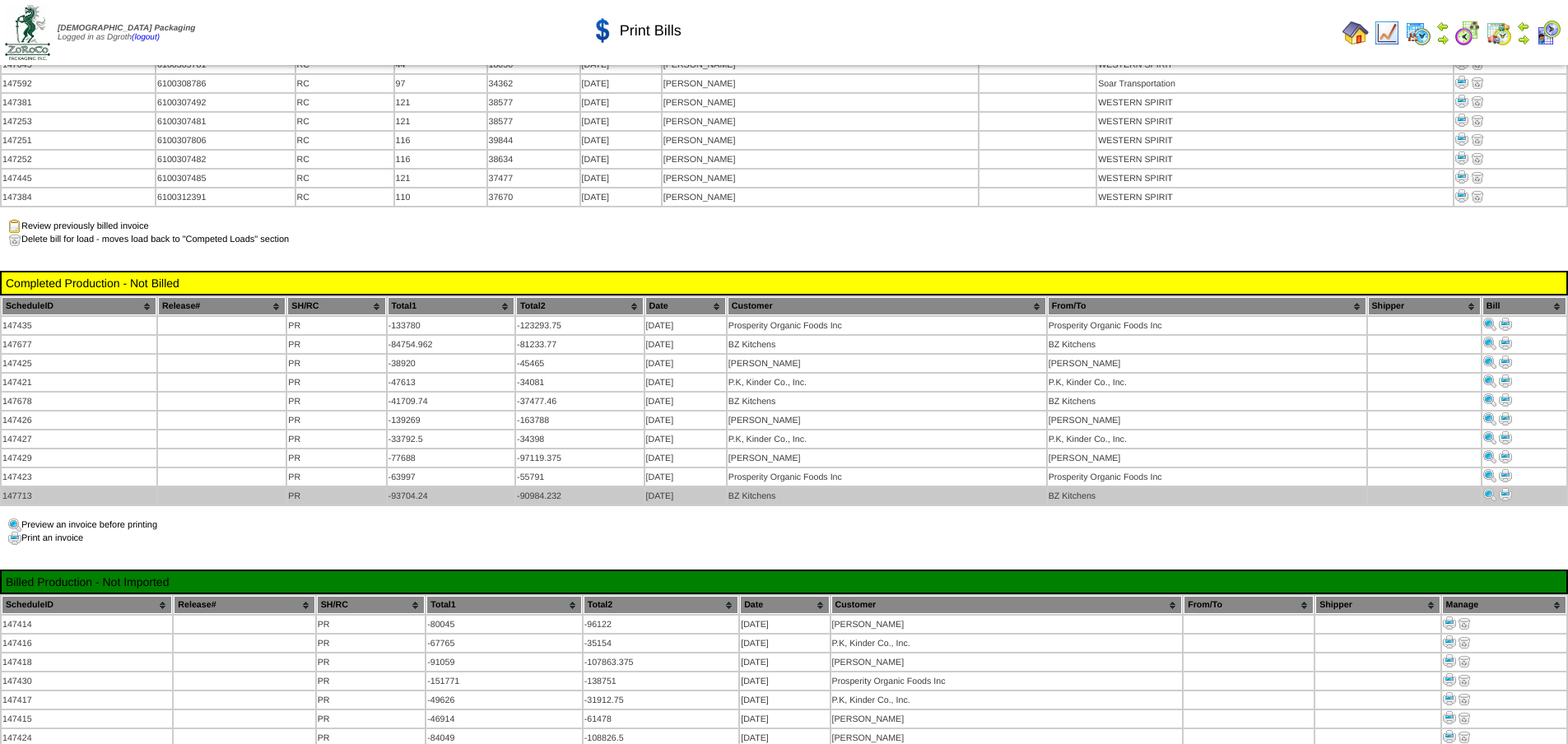
click at [1505, 488] on img at bounding box center [1505, 494] width 13 height 13
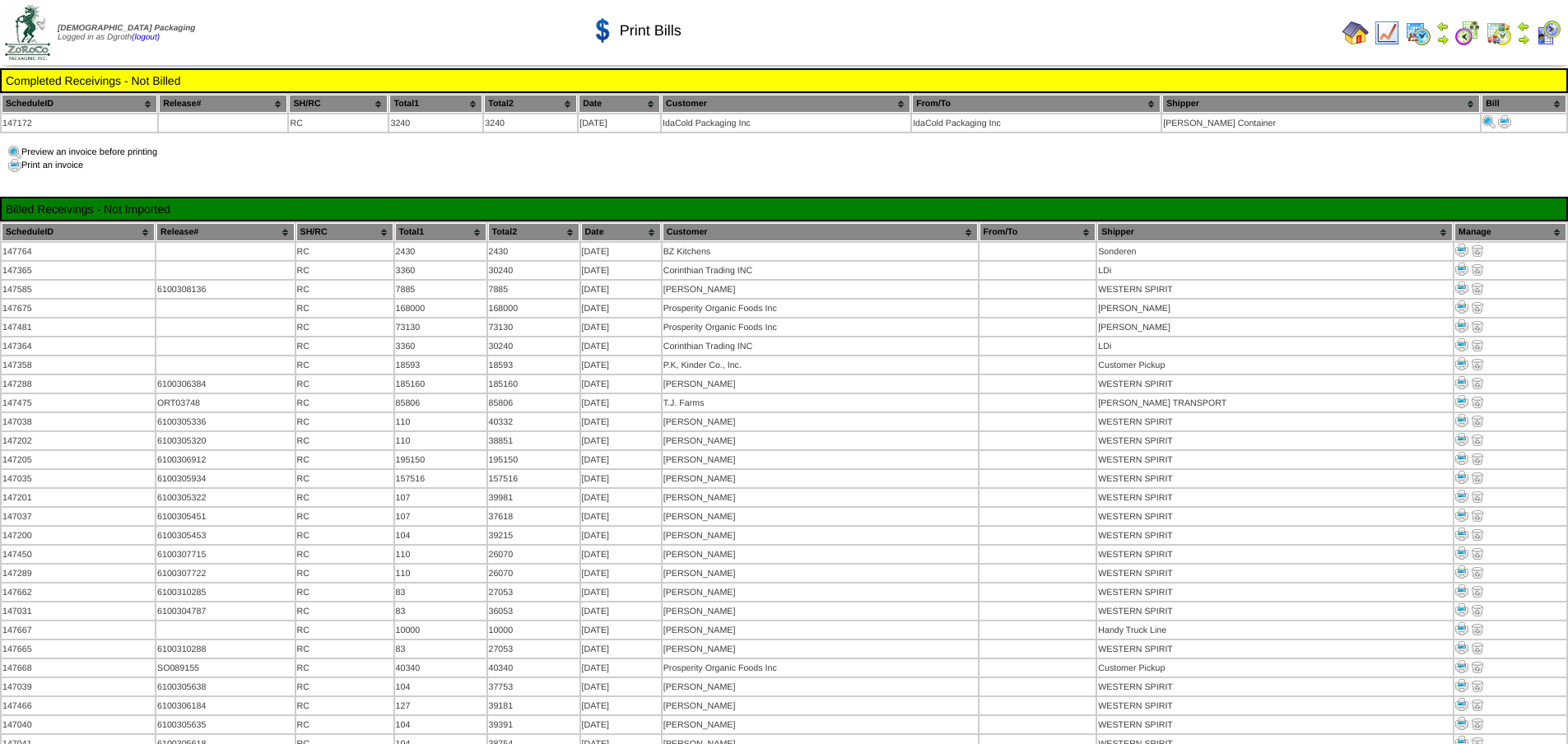
scroll to position [1152, 0]
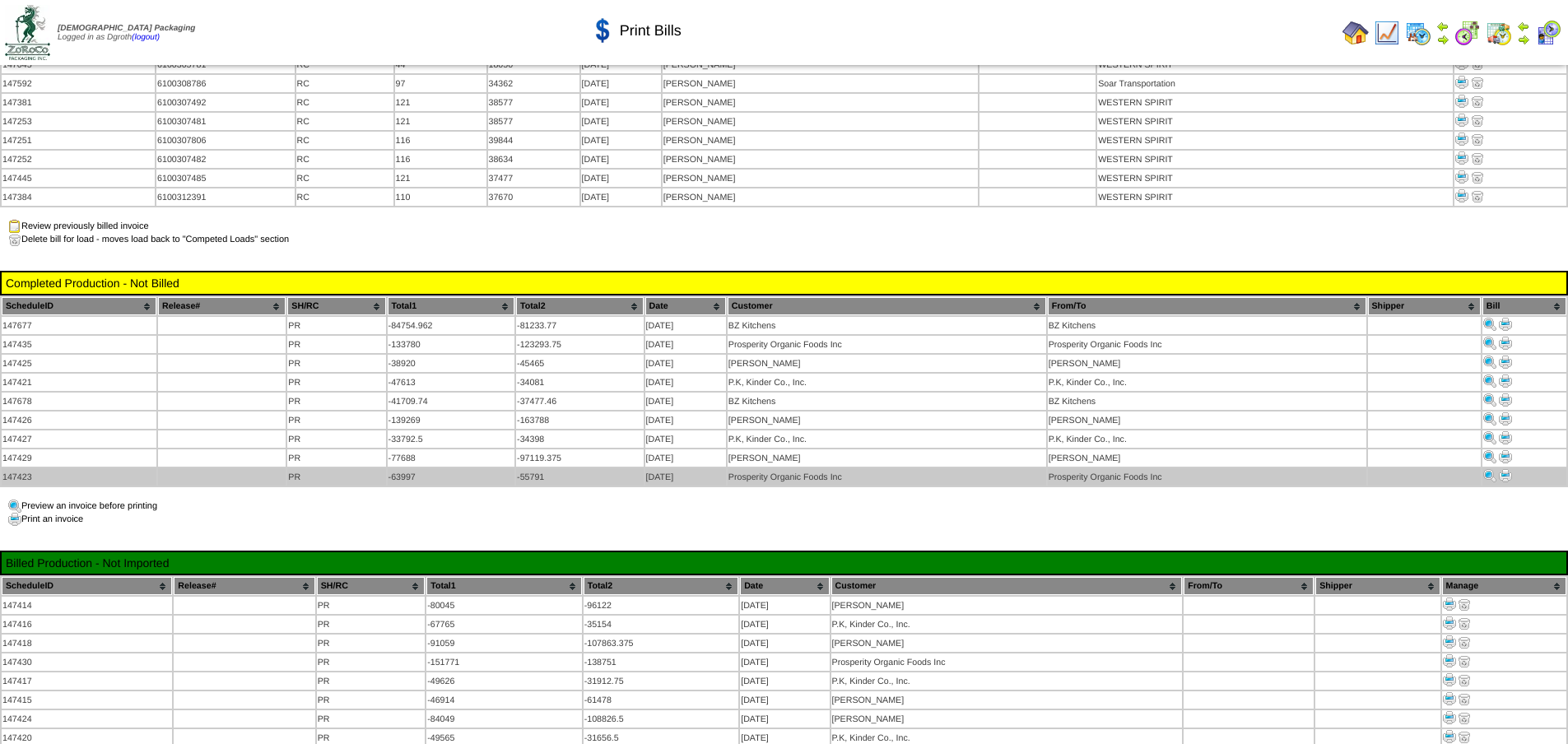
click at [1508, 469] on img at bounding box center [1505, 475] width 13 height 13
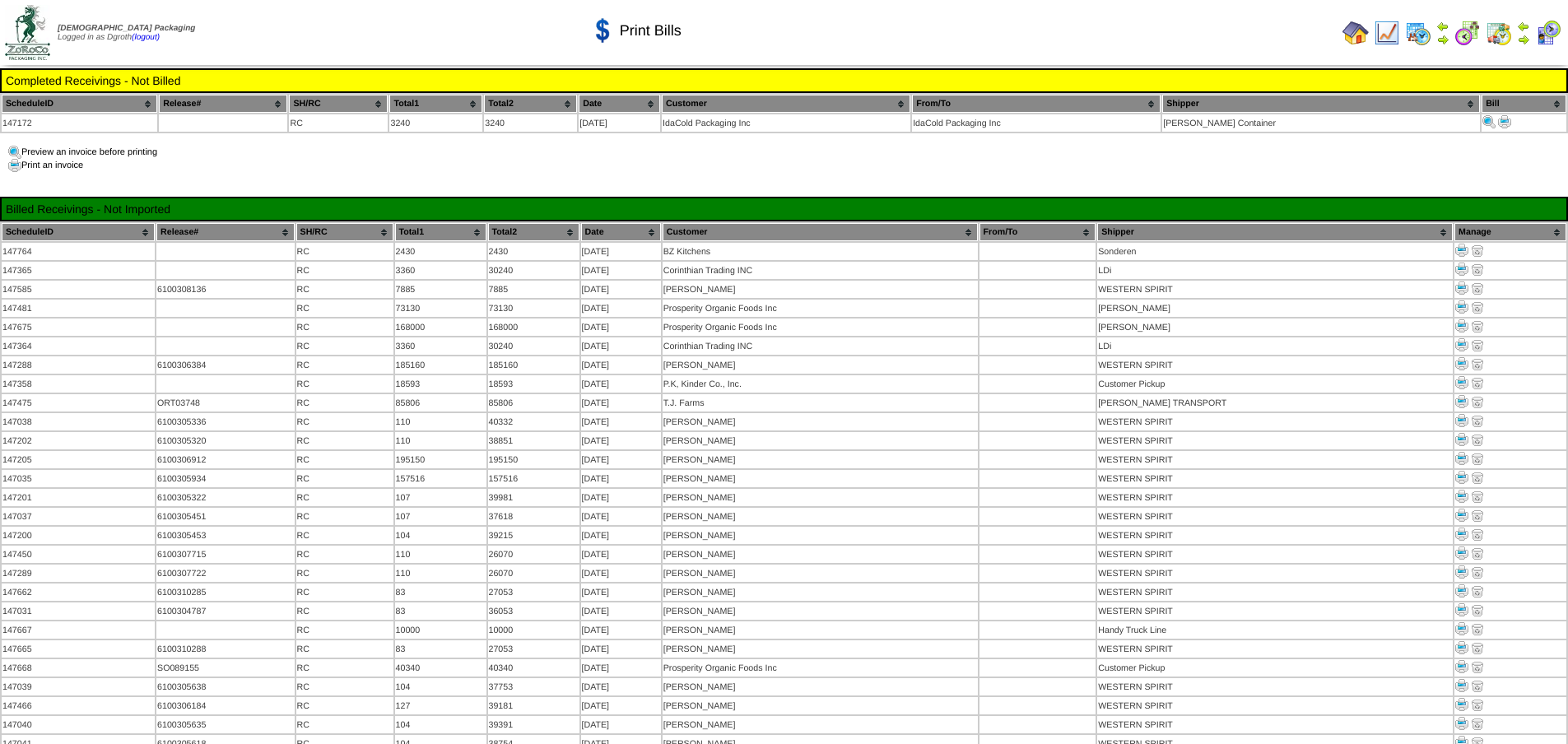
scroll to position [1152, 0]
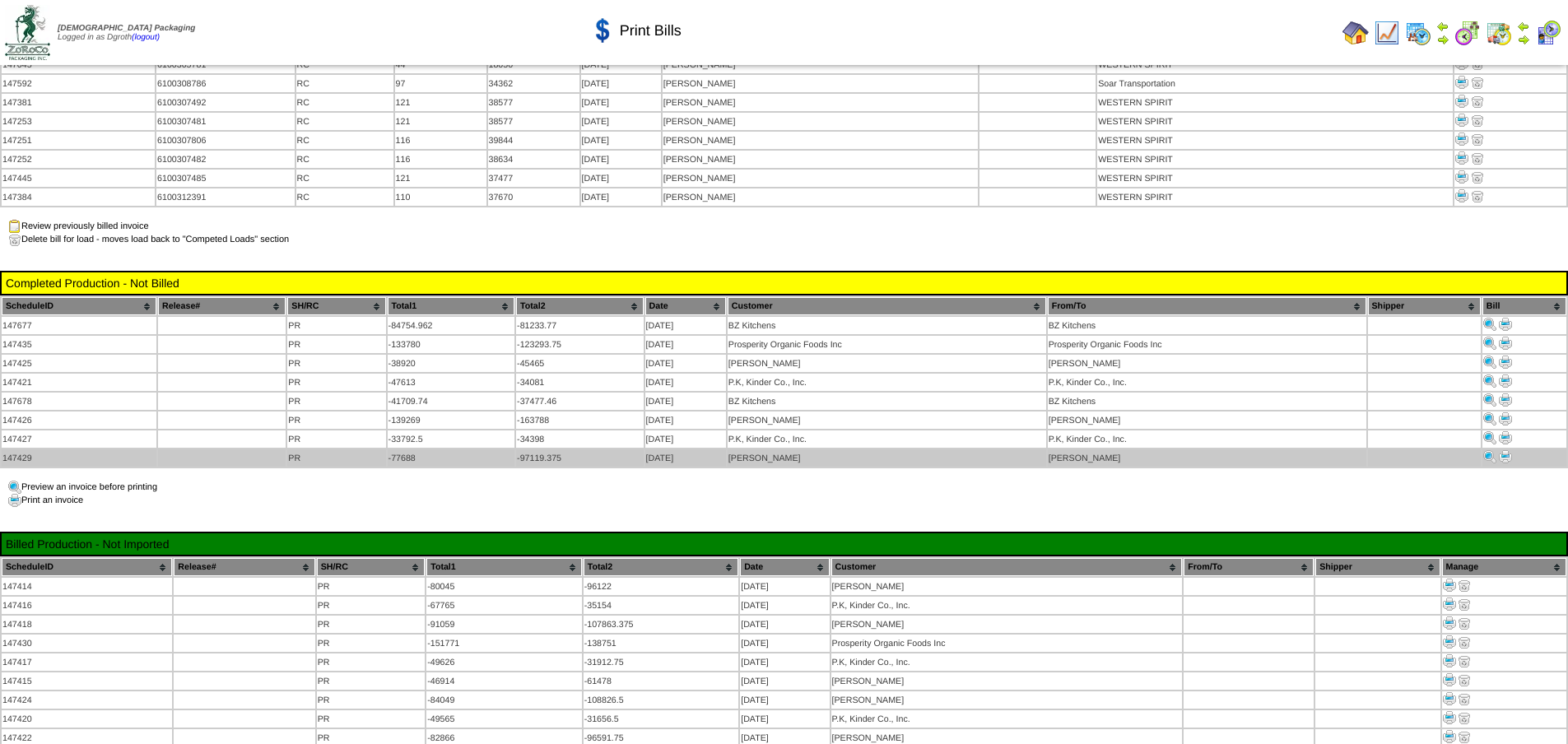
click at [1503, 450] on img at bounding box center [1505, 456] width 13 height 13
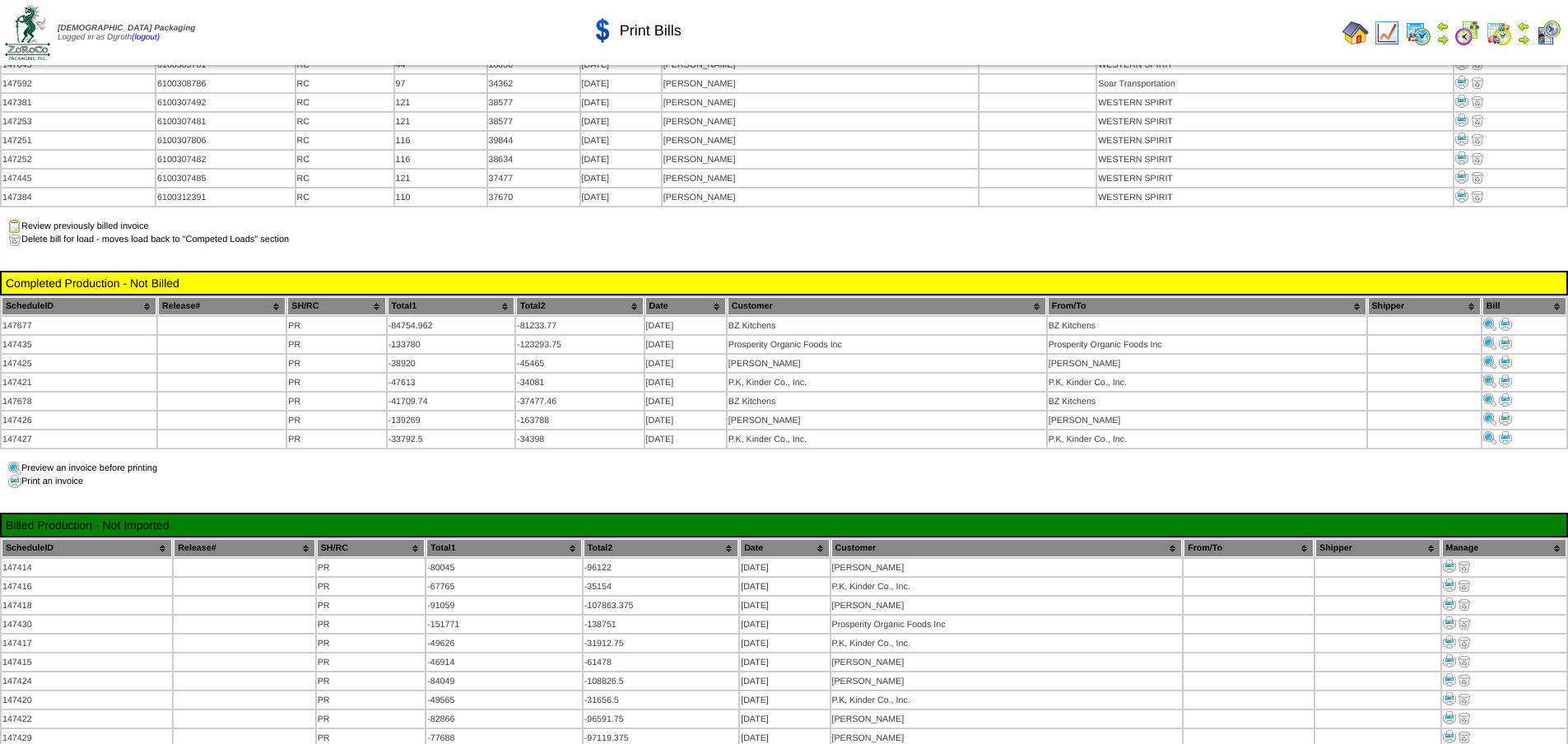
scroll to position [1152, 0]
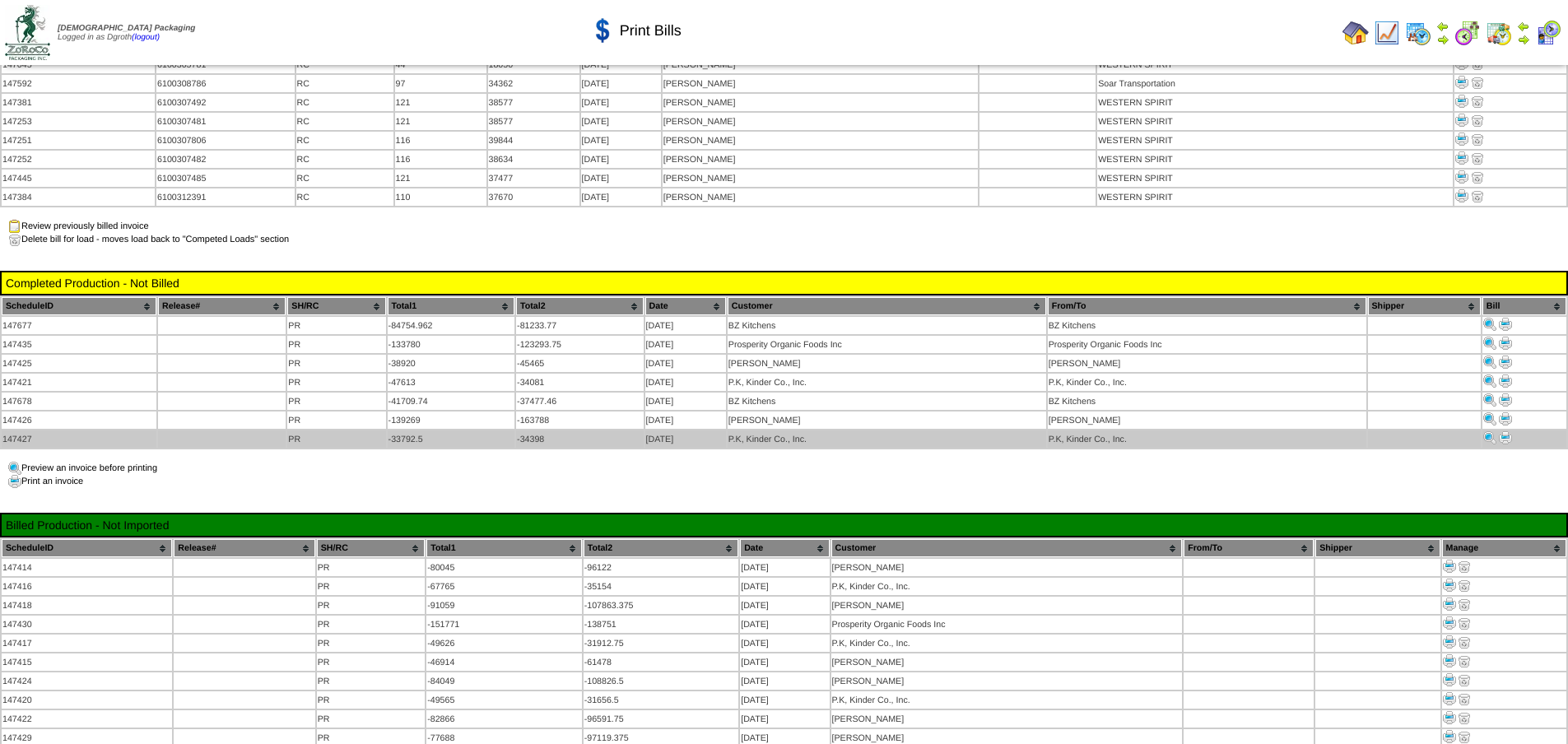
click at [1503, 431] on img at bounding box center [1505, 437] width 13 height 13
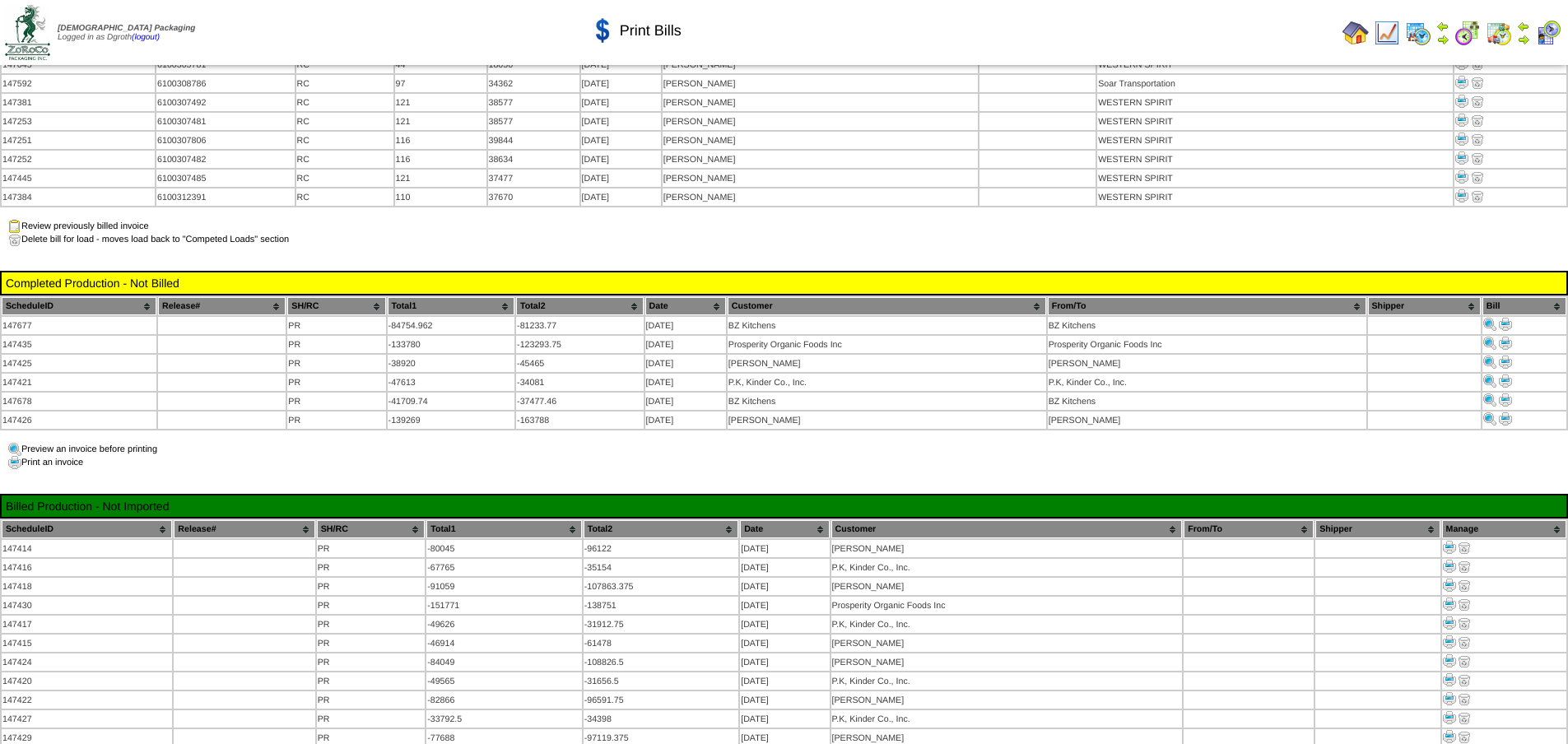
scroll to position [1152, 0]
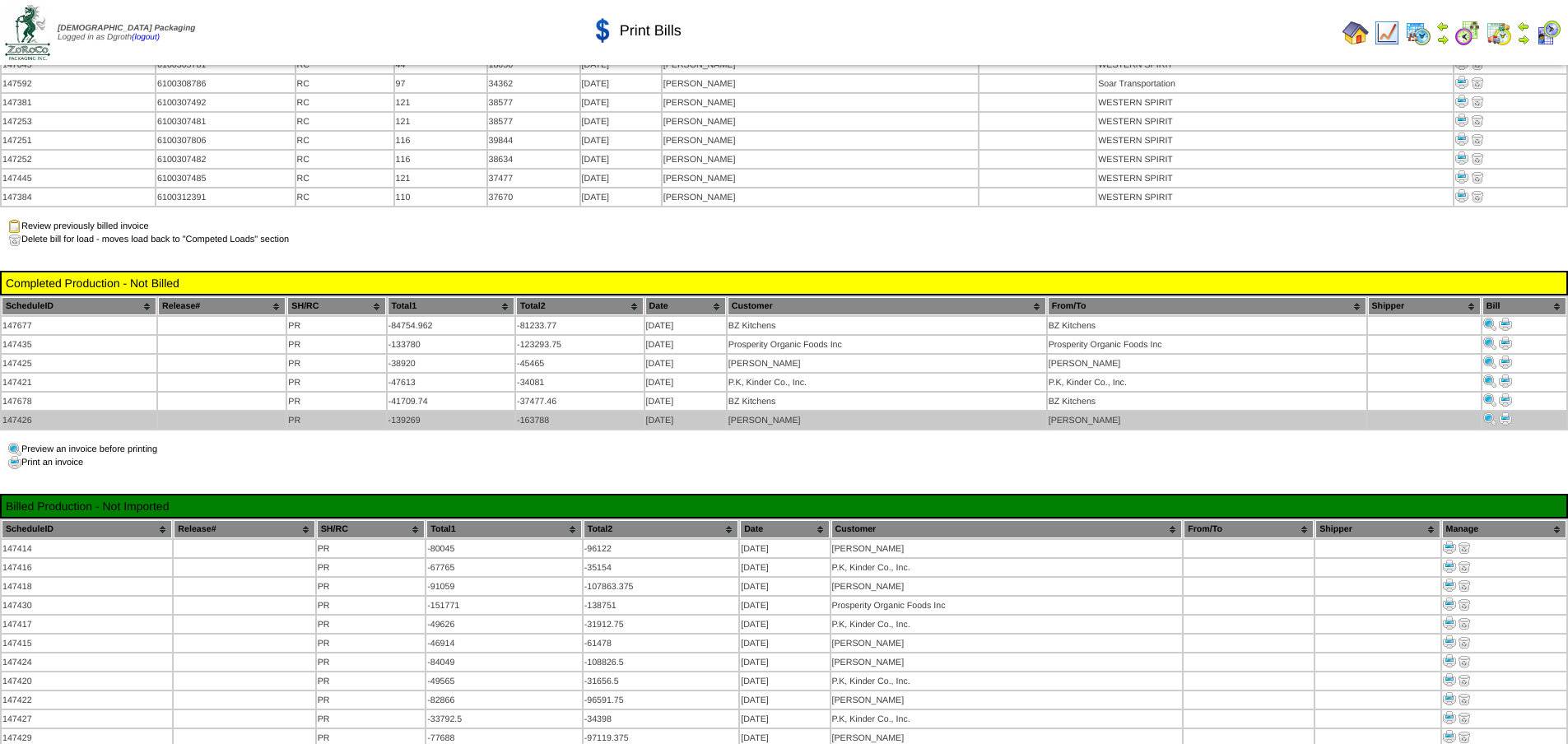
click at [1509, 412] on img at bounding box center [1505, 418] width 13 height 13
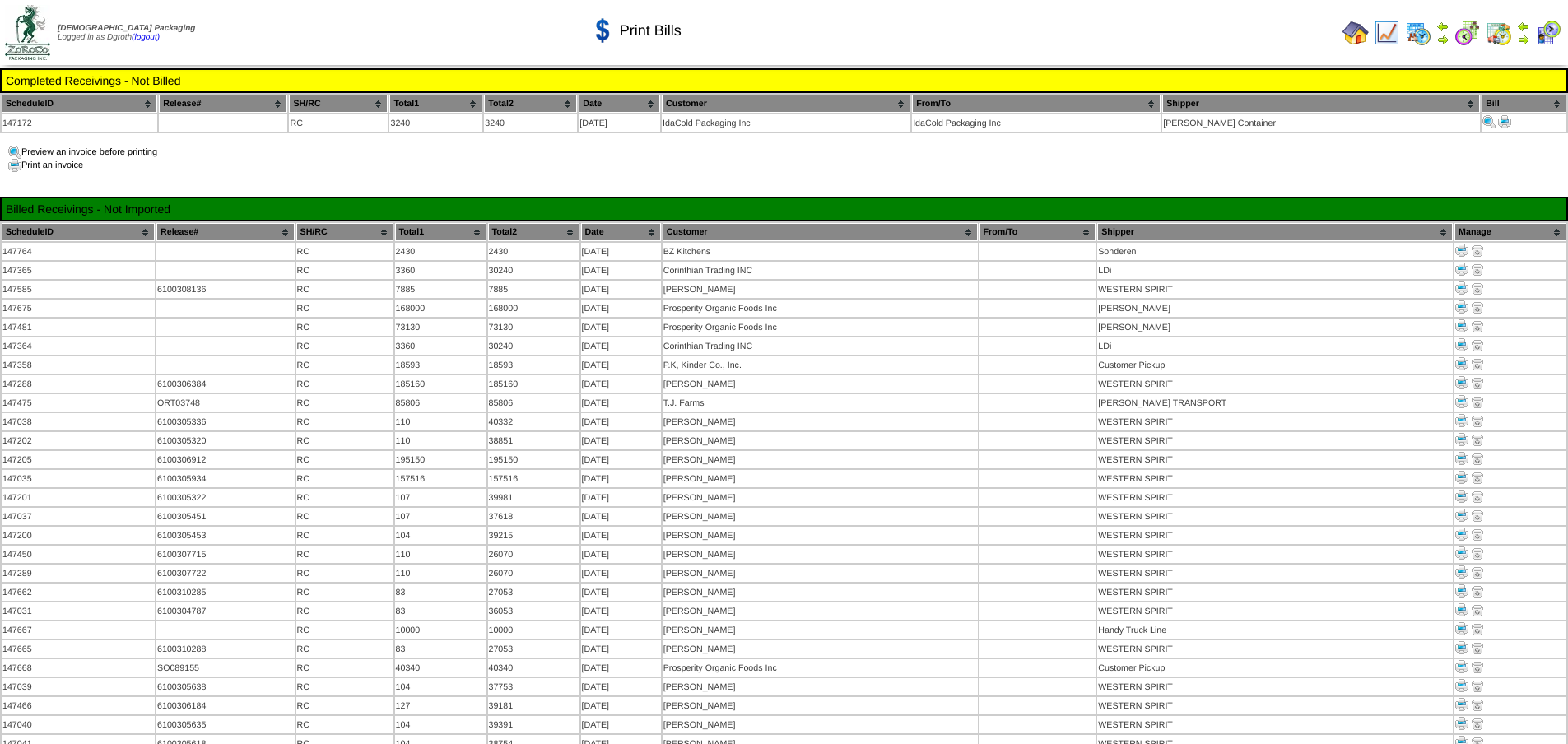
scroll to position [1152, 0]
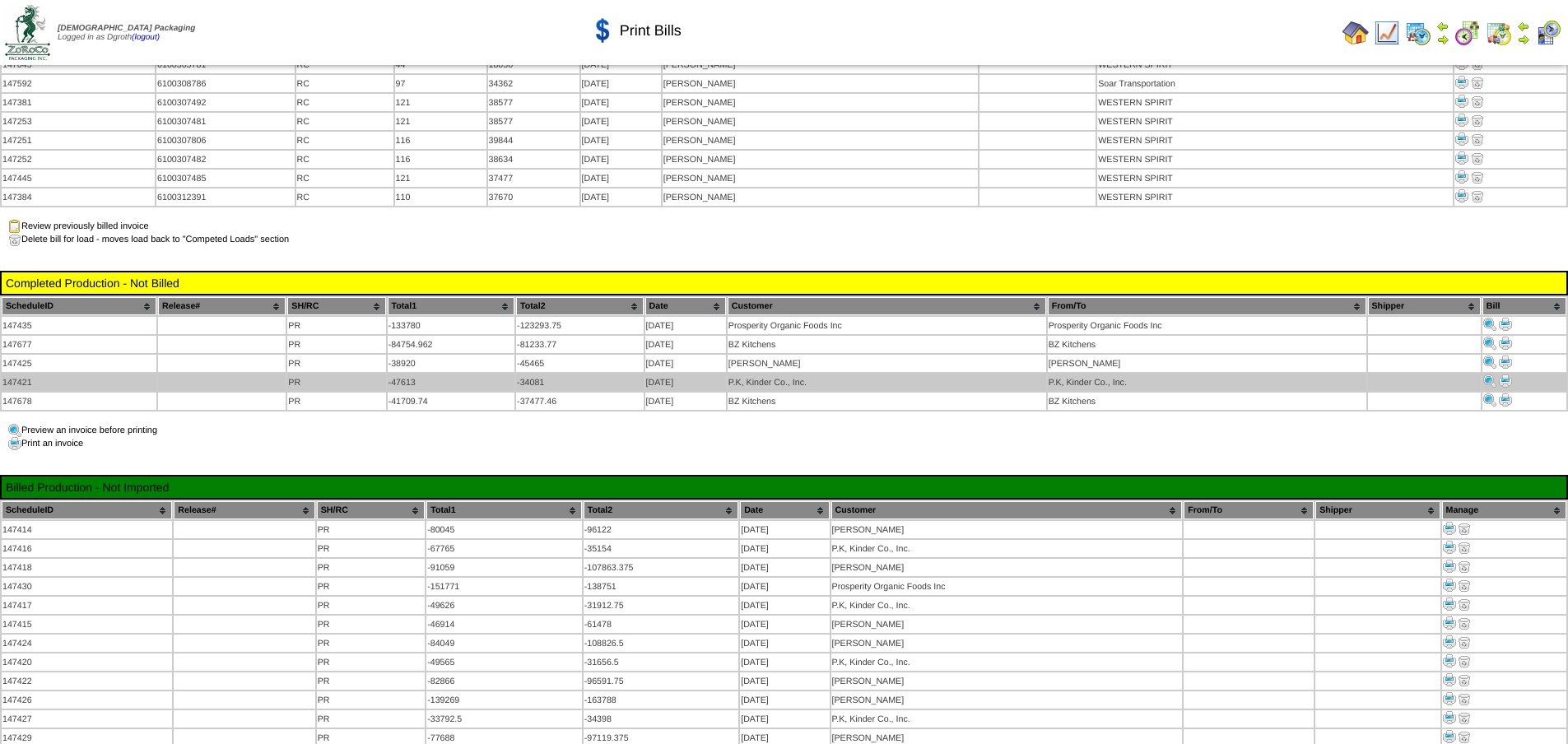
click at [1508, 374] on img at bounding box center [1505, 380] width 13 height 13
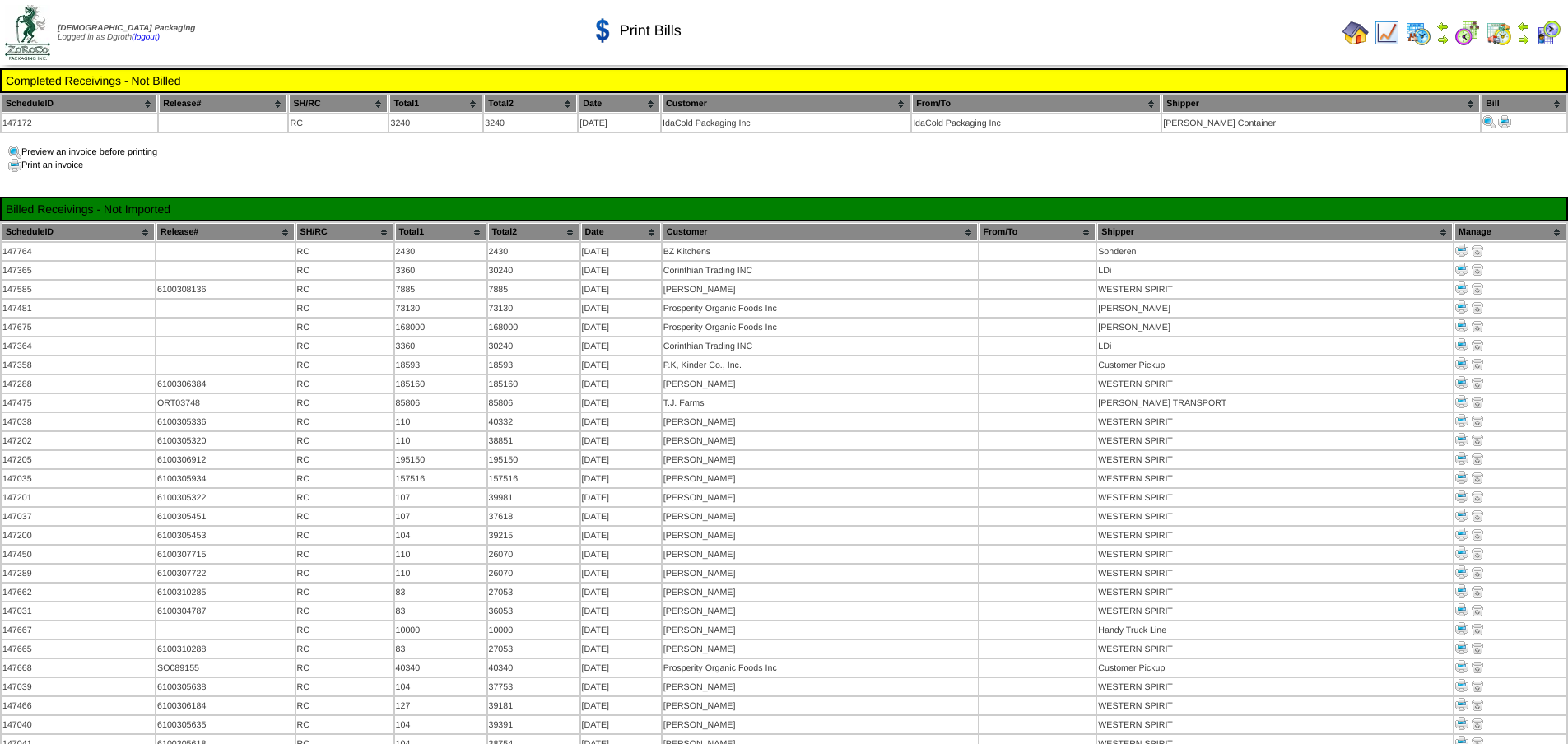
scroll to position [1152, 0]
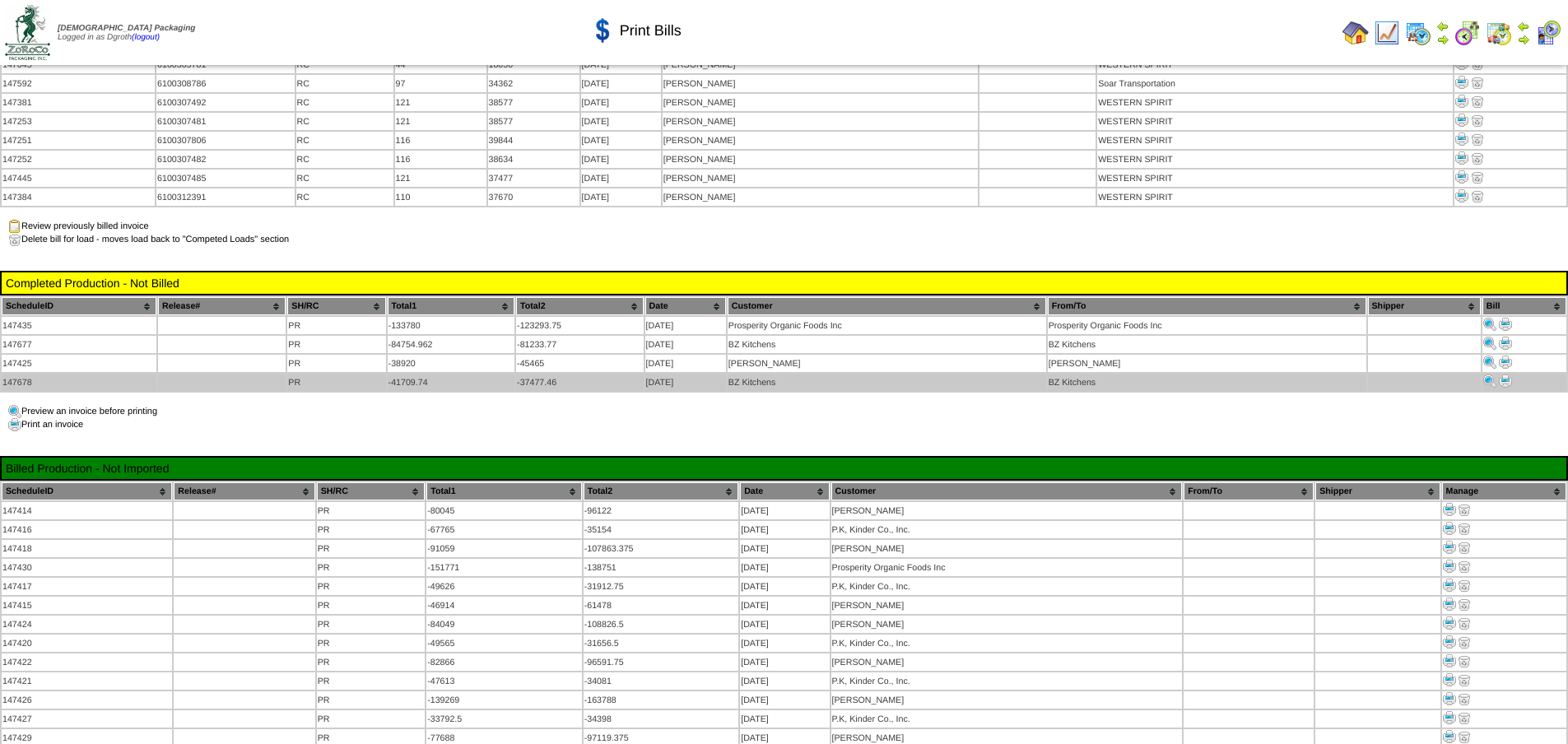
click at [1512, 374] on img at bounding box center [1505, 380] width 13 height 13
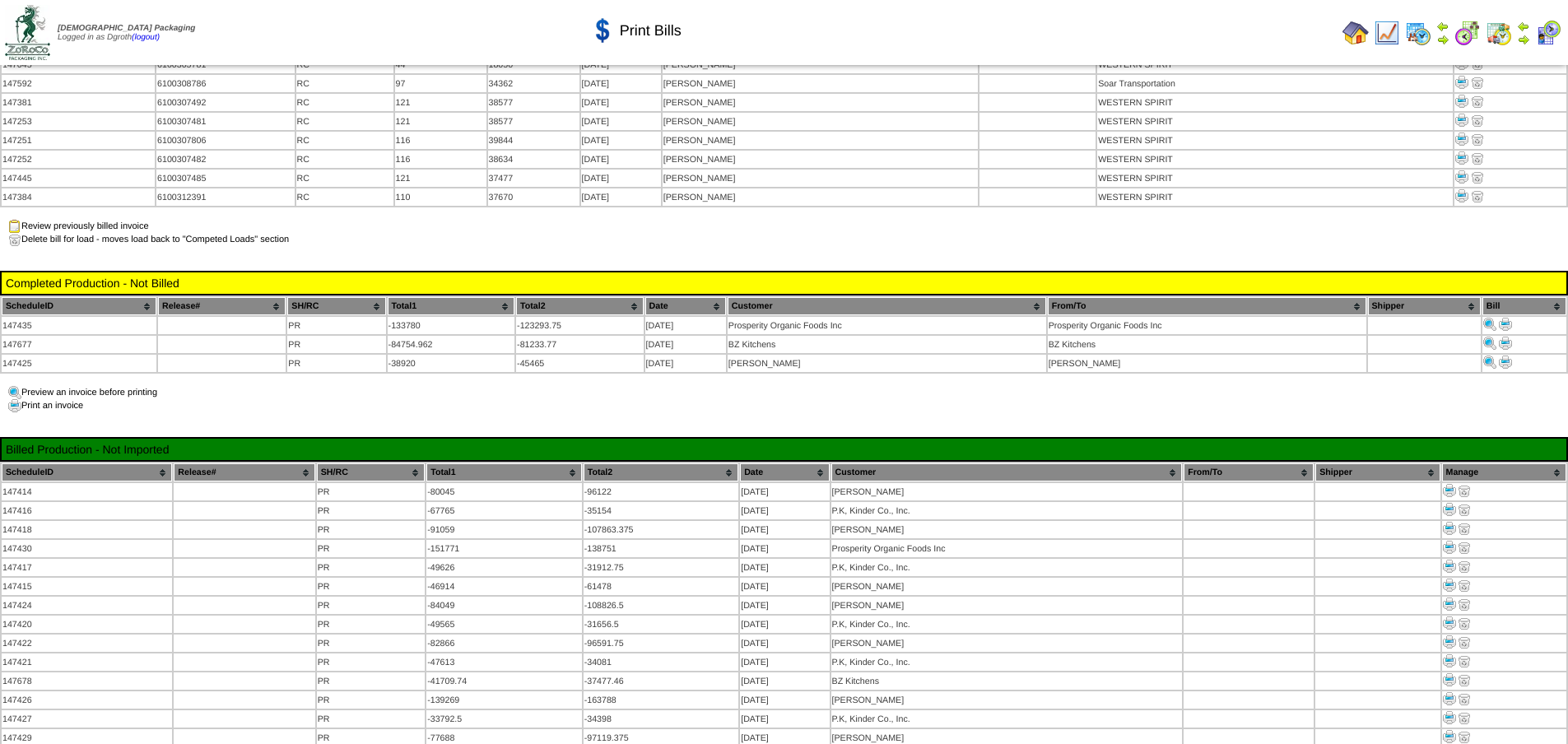
scroll to position [1152, 0]
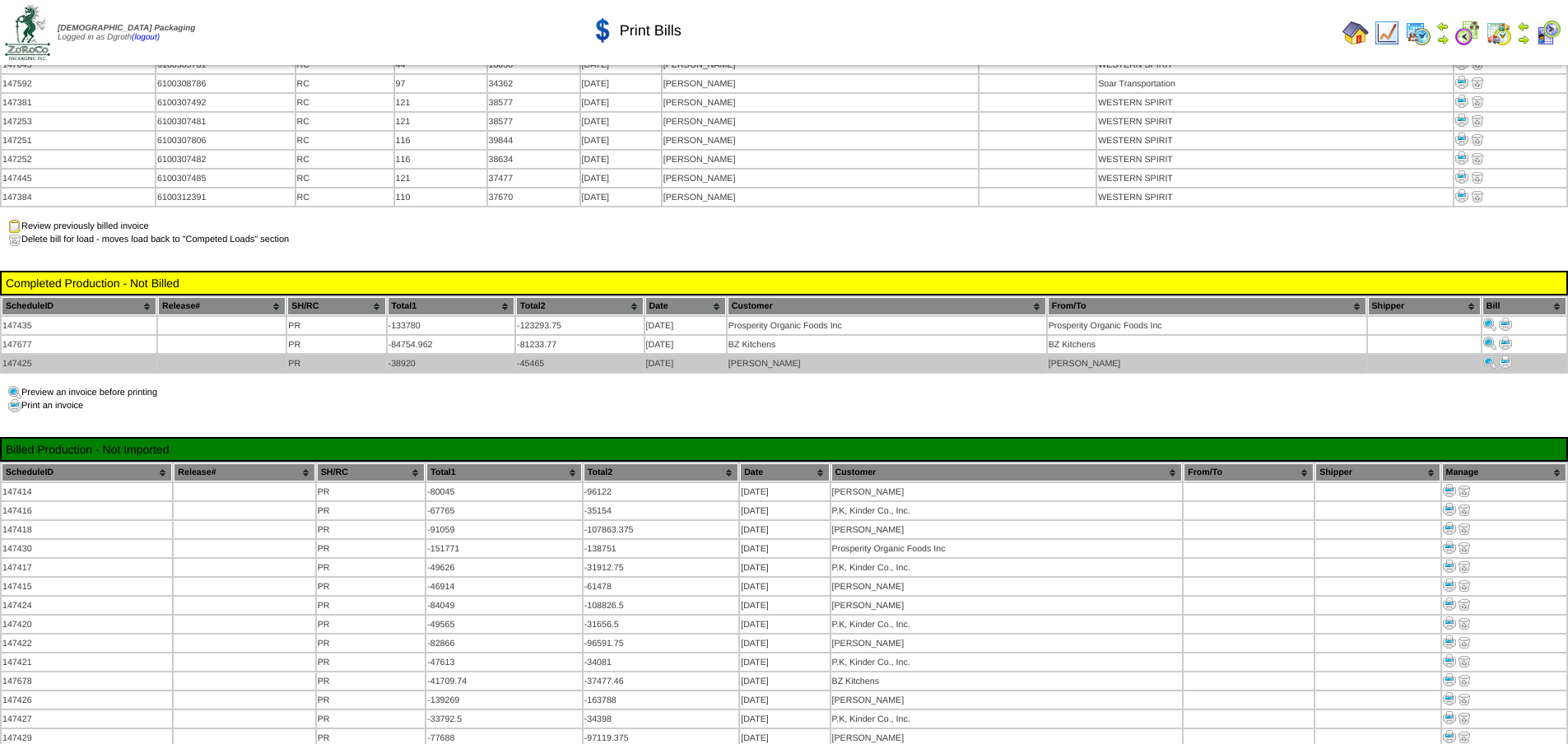
click at [1508, 356] on img at bounding box center [1505, 362] width 13 height 13
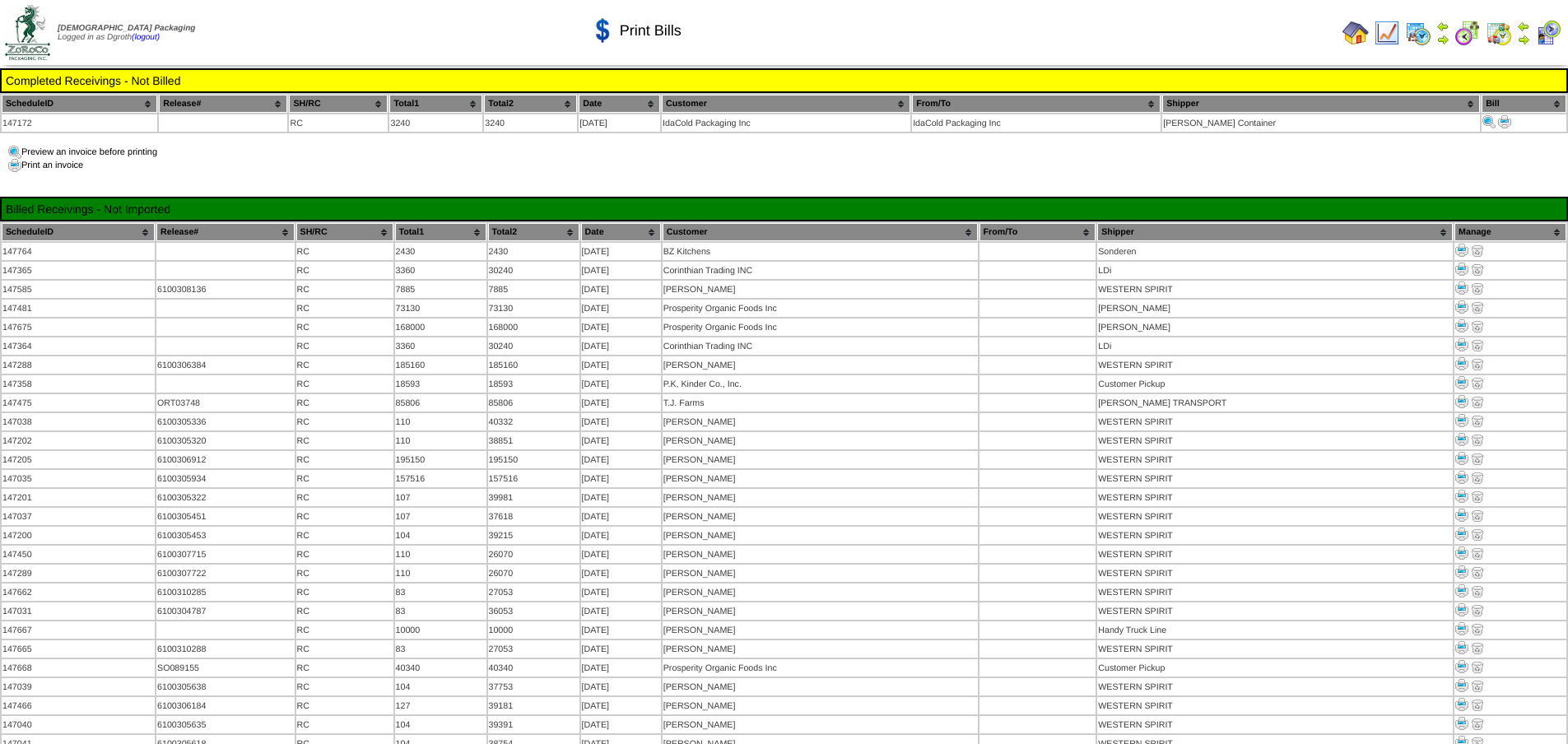
scroll to position [1152, 0]
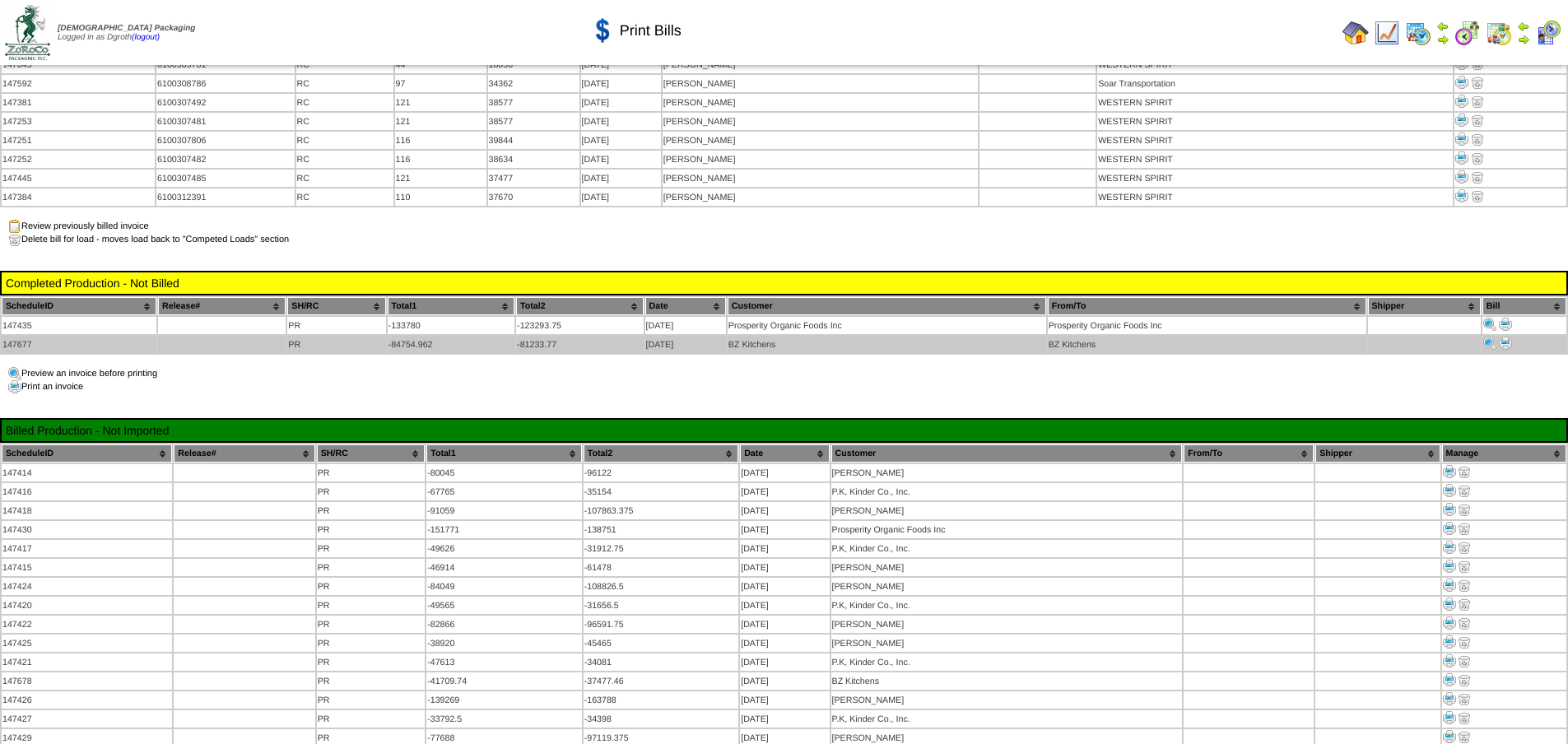
click at [1505, 337] on img at bounding box center [1505, 343] width 13 height 13
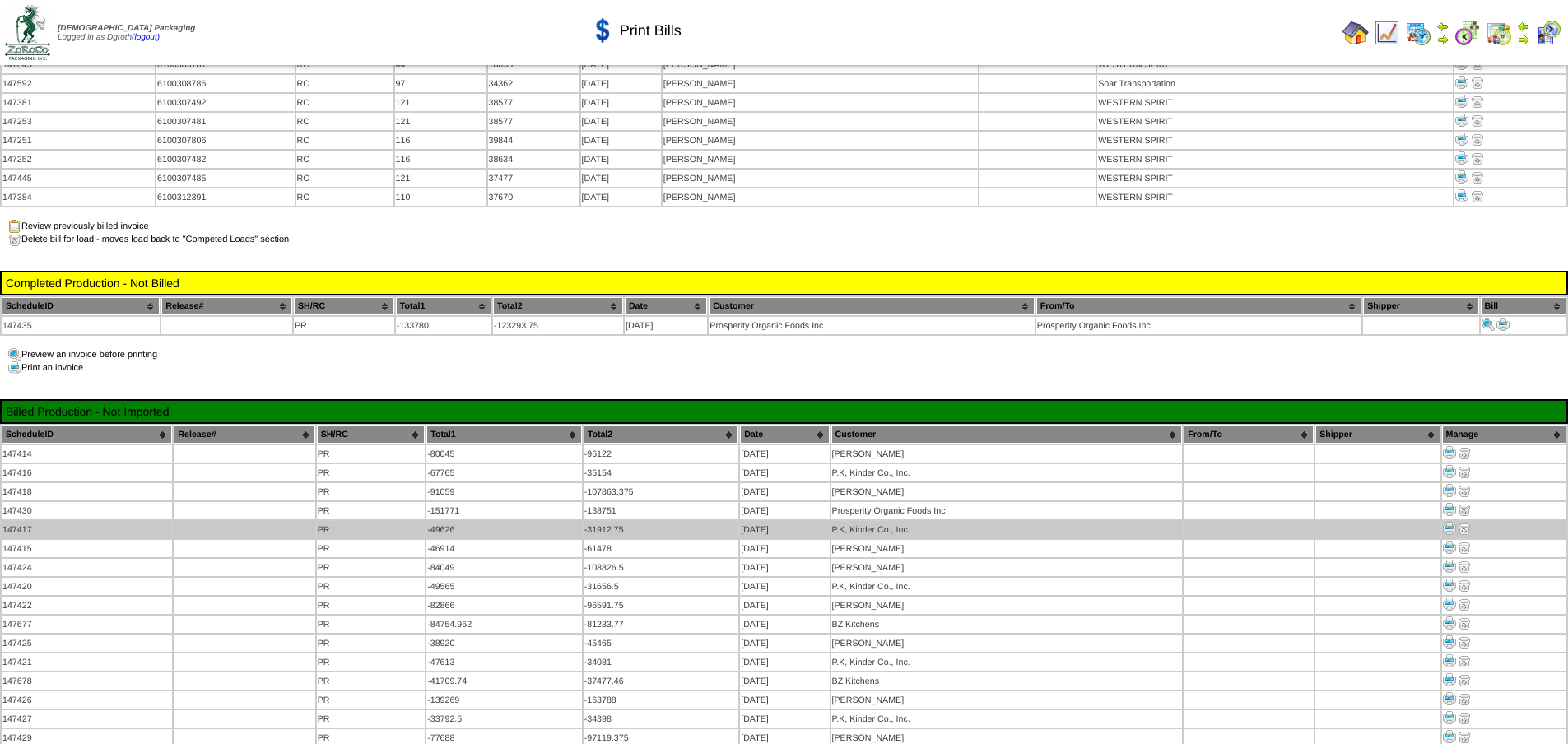
scroll to position [1152, 0]
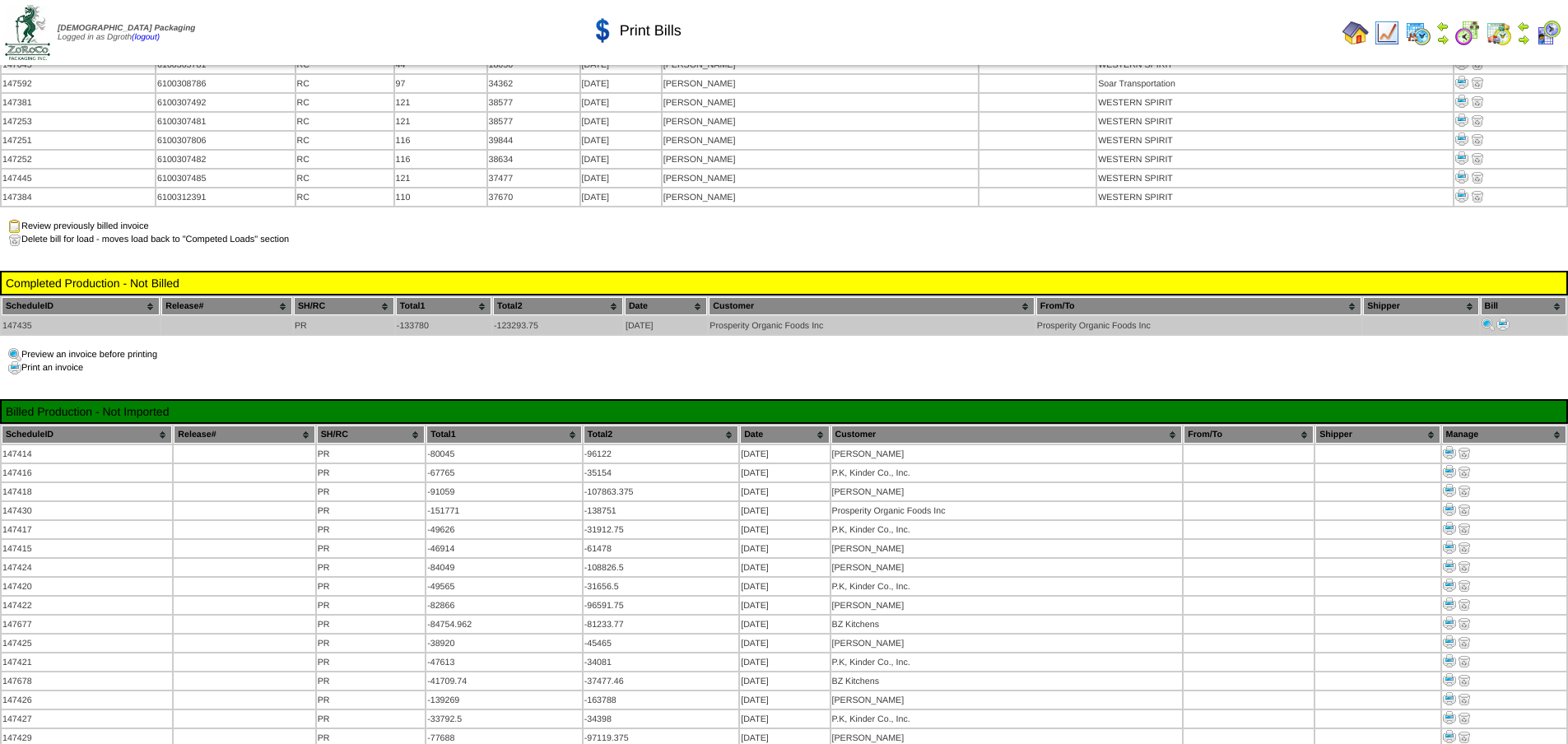
click at [1503, 318] on img at bounding box center [1502, 324] width 13 height 13
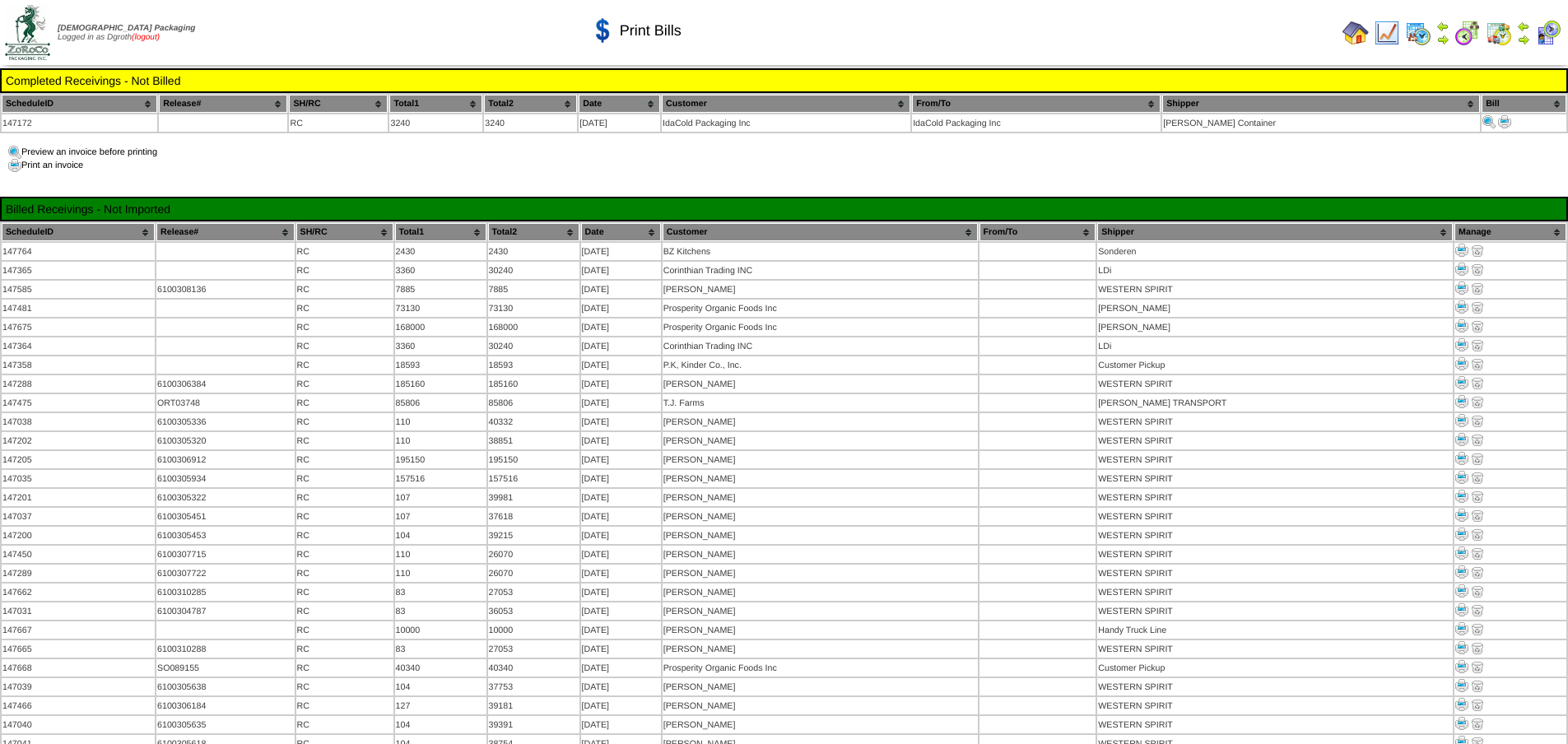
click at [160, 35] on link "(logout)" at bounding box center [146, 37] width 28 height 9
